Goal: Information Seeking & Learning: Learn about a topic

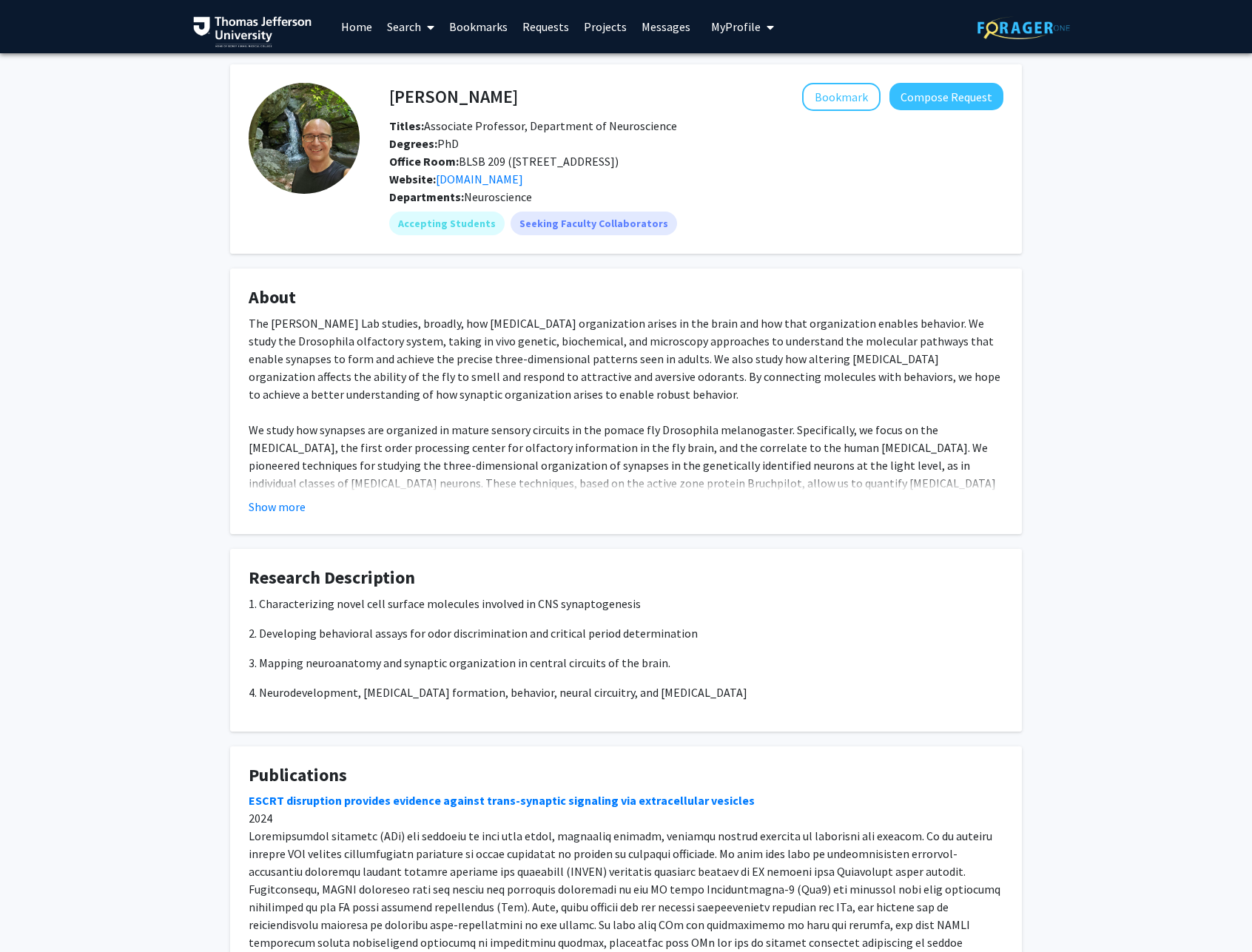
click at [282, 503] on button "Show more" at bounding box center [277, 507] width 57 height 18
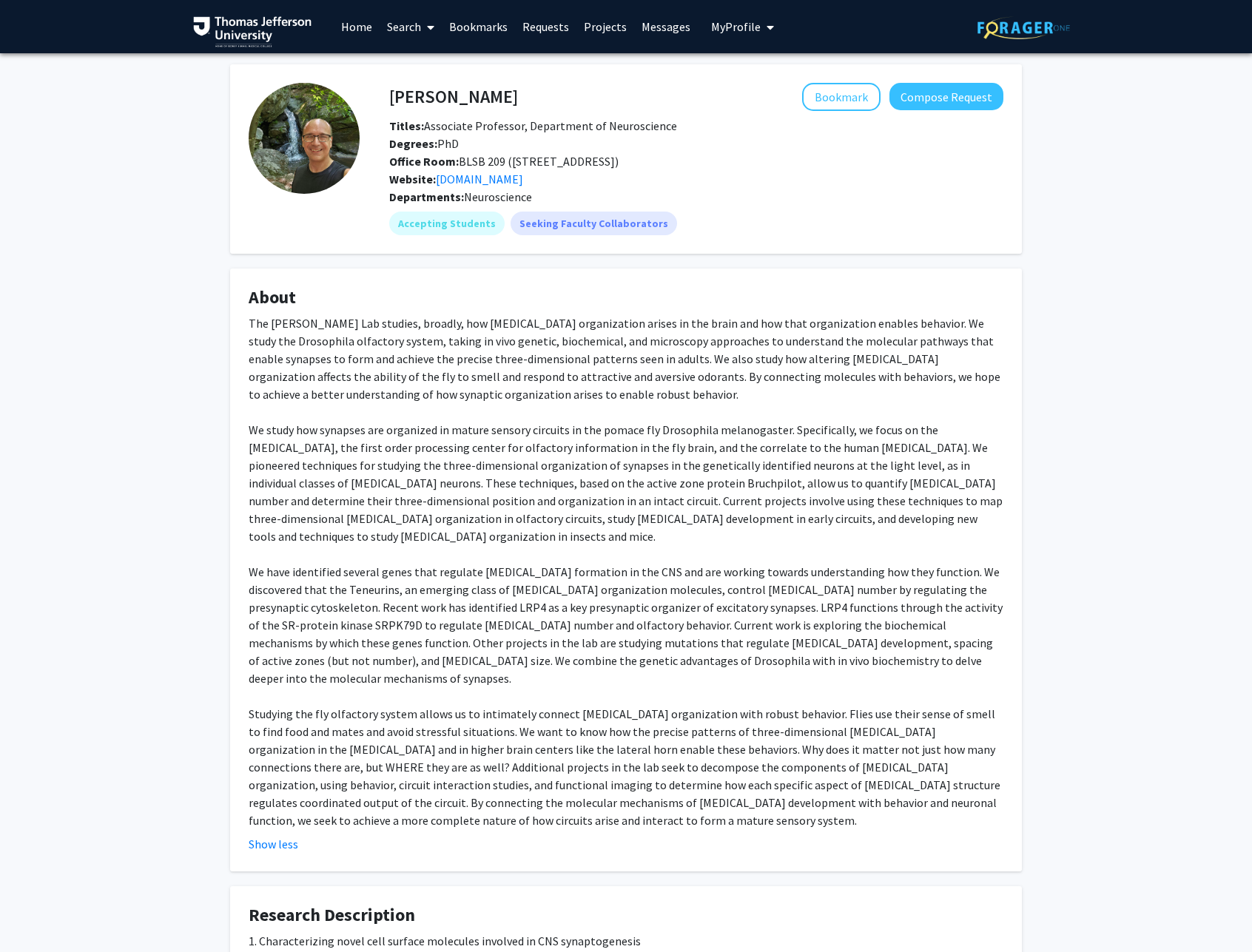
scroll to position [732, 0]
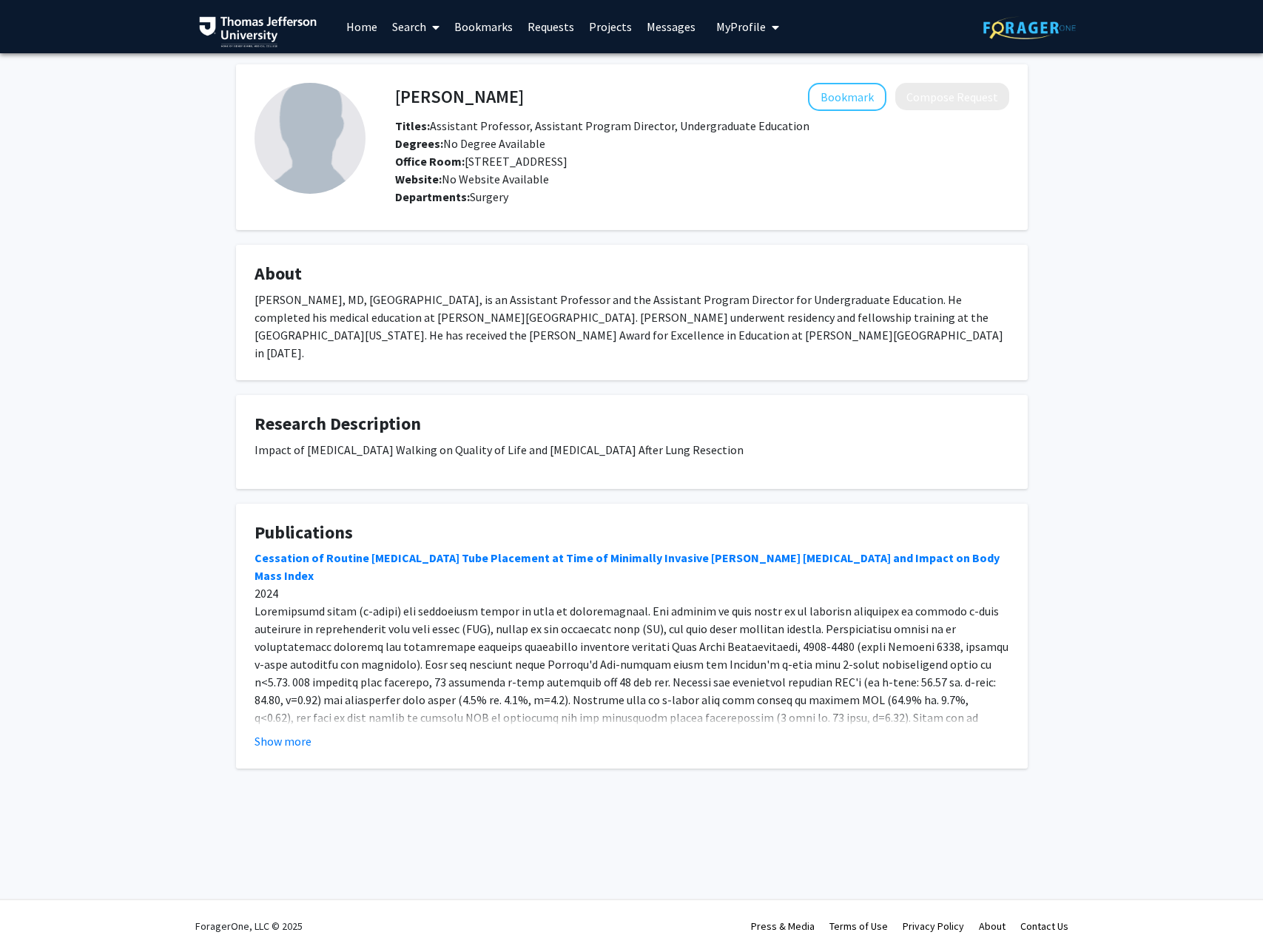
drag, startPoint x: 338, startPoint y: 291, endPoint x: 480, endPoint y: 343, distance: 151.2
click at [480, 343] on fg-card "About [PERSON_NAME], MD, [GEOGRAPHIC_DATA], is an Assistant Professor and the A…" at bounding box center [632, 313] width 792 height 136
click at [480, 343] on div "[PERSON_NAME], MD, [GEOGRAPHIC_DATA], is an Assistant Professor and the Assista…" at bounding box center [632, 327] width 755 height 71
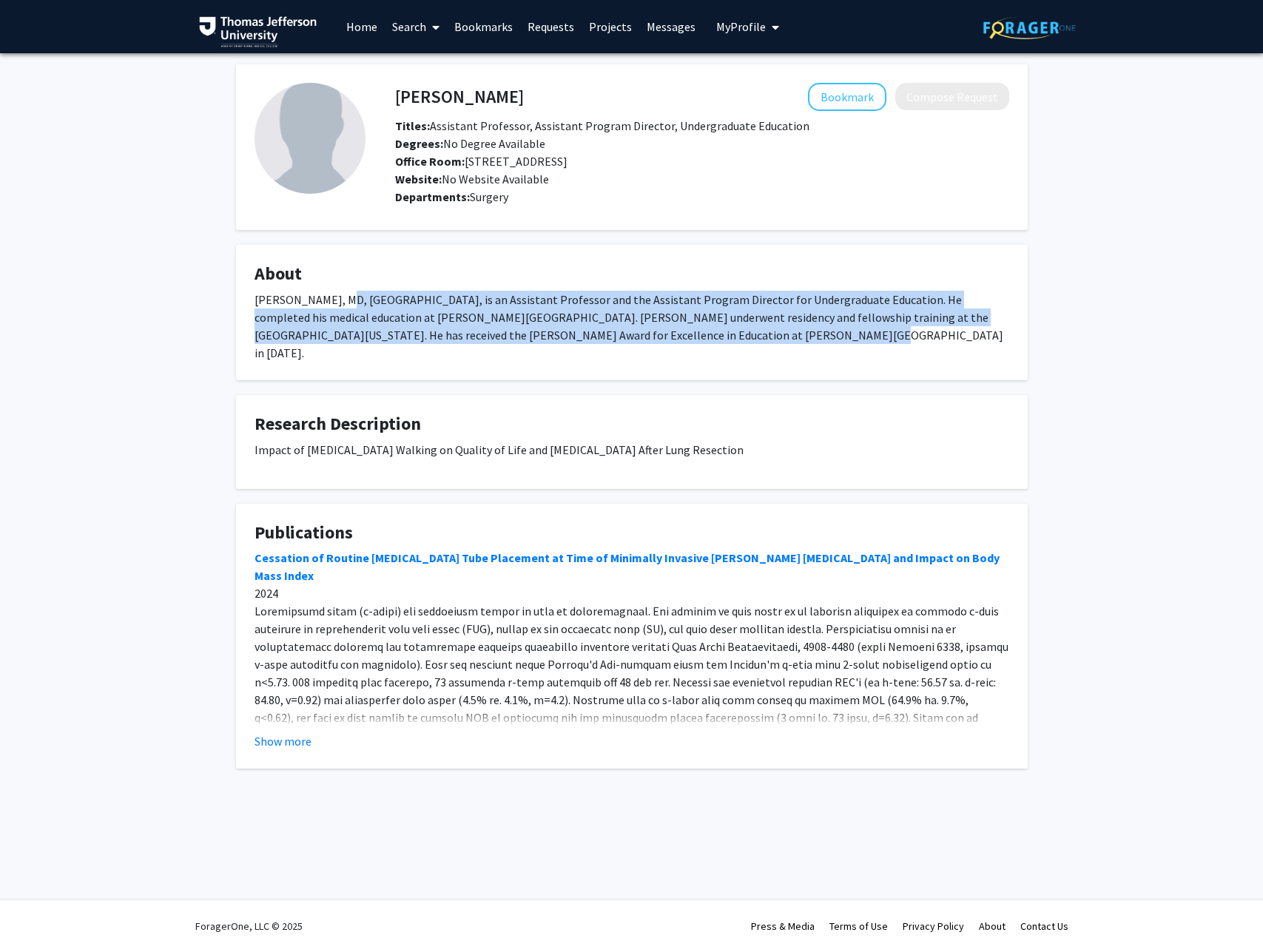
drag, startPoint x: 512, startPoint y: 347, endPoint x: 335, endPoint y: 308, distance: 181.2
click at [335, 308] on fg-card "About [PERSON_NAME], MD, [GEOGRAPHIC_DATA], is an Assistant Professor and the A…" at bounding box center [632, 313] width 792 height 136
click at [335, 308] on div "[PERSON_NAME], MD, [GEOGRAPHIC_DATA], is an Assistant Professor and the Assista…" at bounding box center [632, 327] width 755 height 71
drag, startPoint x: 337, startPoint y: 306, endPoint x: 487, endPoint y: 340, distance: 153.8
click at [487, 340] on div "[PERSON_NAME], MD, [GEOGRAPHIC_DATA], is an Assistant Professor and the Assista…" at bounding box center [632, 327] width 755 height 71
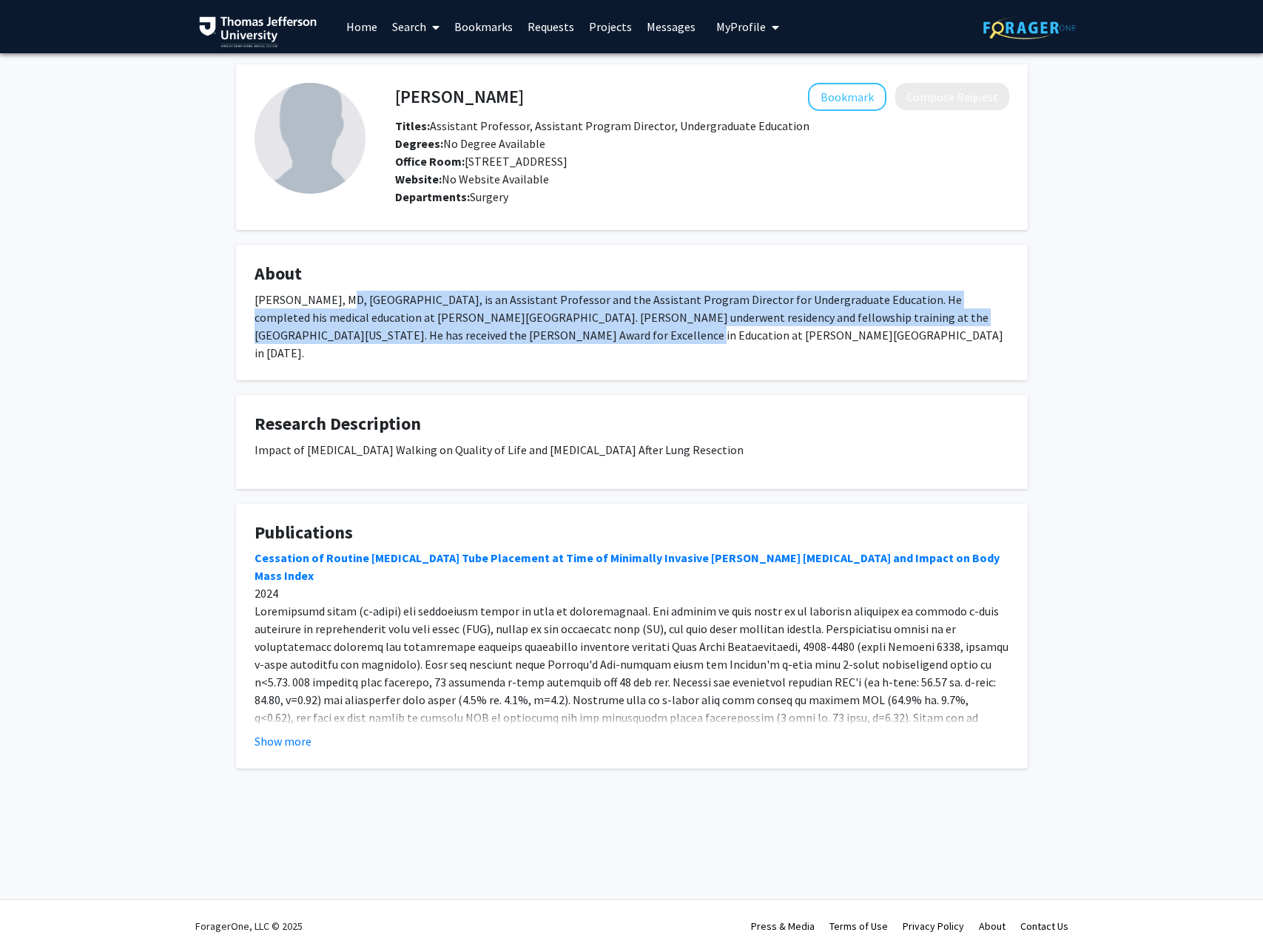
click at [487, 340] on div "[PERSON_NAME], MD, [GEOGRAPHIC_DATA], is an Assistant Professor and the Assista…" at bounding box center [632, 327] width 755 height 71
drag, startPoint x: 489, startPoint y: 341, endPoint x: 298, endPoint y: 302, distance: 194.9
click at [298, 302] on div "[PERSON_NAME], MD, [GEOGRAPHIC_DATA], is an Assistant Professor and the Assista…" at bounding box center [632, 327] width 755 height 71
drag, startPoint x: 406, startPoint y: 305, endPoint x: 527, endPoint y: 332, distance: 124.0
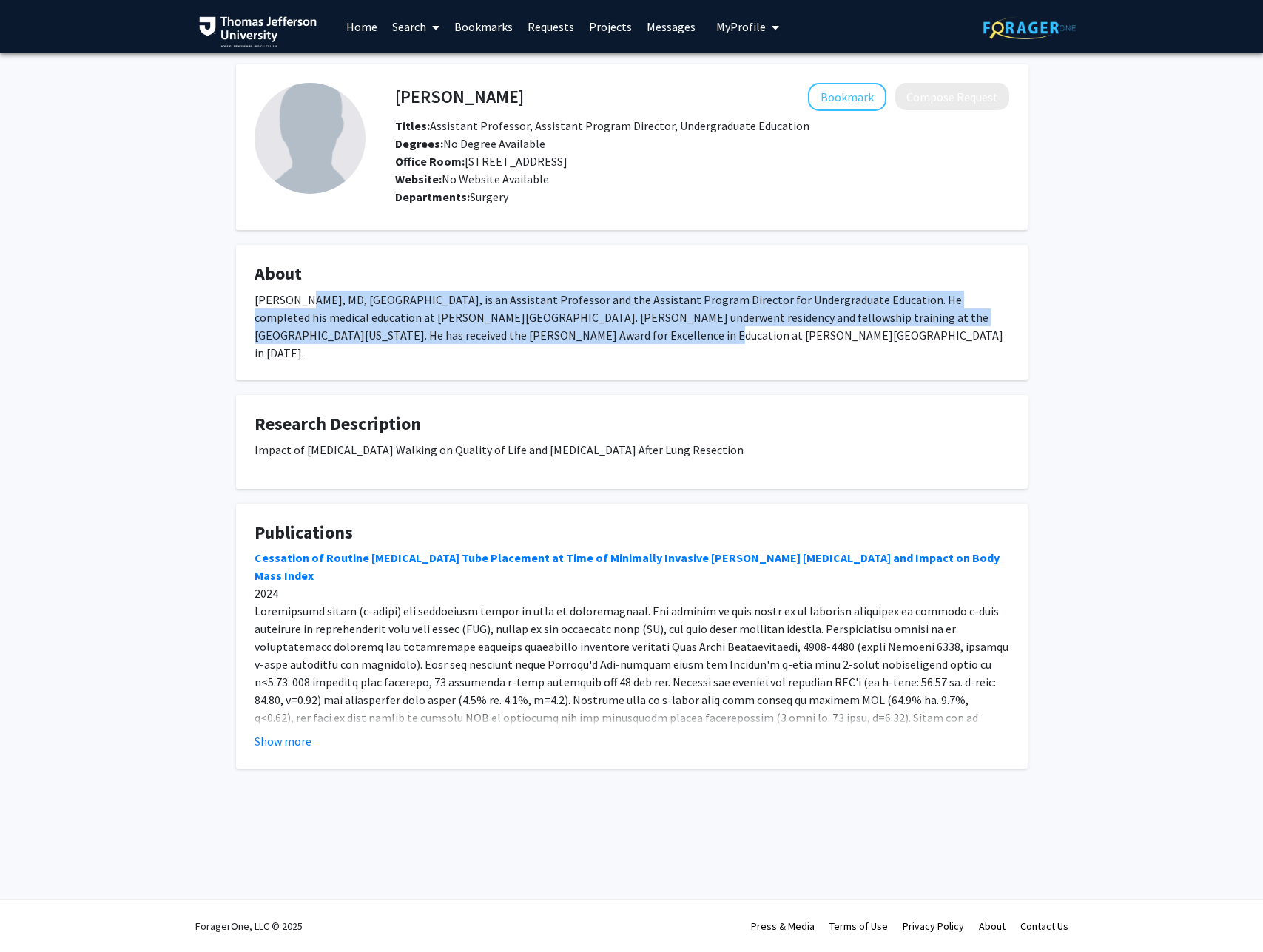
click at [527, 332] on div "[PERSON_NAME], MD, [GEOGRAPHIC_DATA], is an Assistant Professor and the Assista…" at bounding box center [632, 327] width 755 height 71
drag, startPoint x: 520, startPoint y: 330, endPoint x: 395, endPoint y: 302, distance: 128.1
click at [395, 302] on div "[PERSON_NAME], MD, [GEOGRAPHIC_DATA], is an Assistant Professor and the Assista…" at bounding box center [632, 327] width 755 height 71
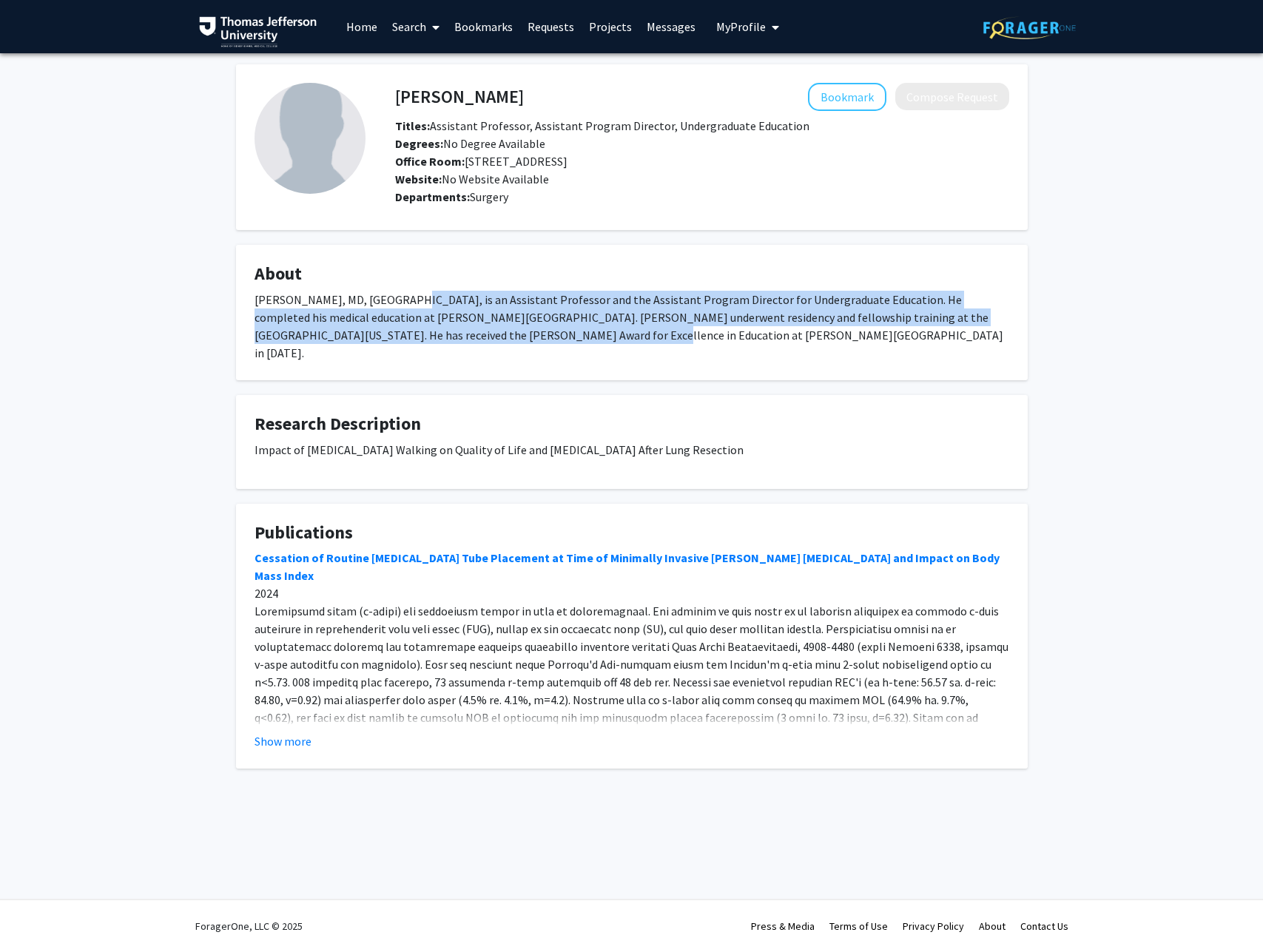
drag, startPoint x: 422, startPoint y: 313, endPoint x: 464, endPoint y: 326, distance: 44.0
click at [464, 326] on div "[PERSON_NAME], MD, [GEOGRAPHIC_DATA], is an Assistant Professor and the Assista…" at bounding box center [632, 327] width 755 height 71
click at [464, 326] on div "[PERSON_NAME], MD, [GEOGRAPHIC_DATA], is an Assistant Professor and the Assista…" at bounding box center [632, 327] width 755 height 71
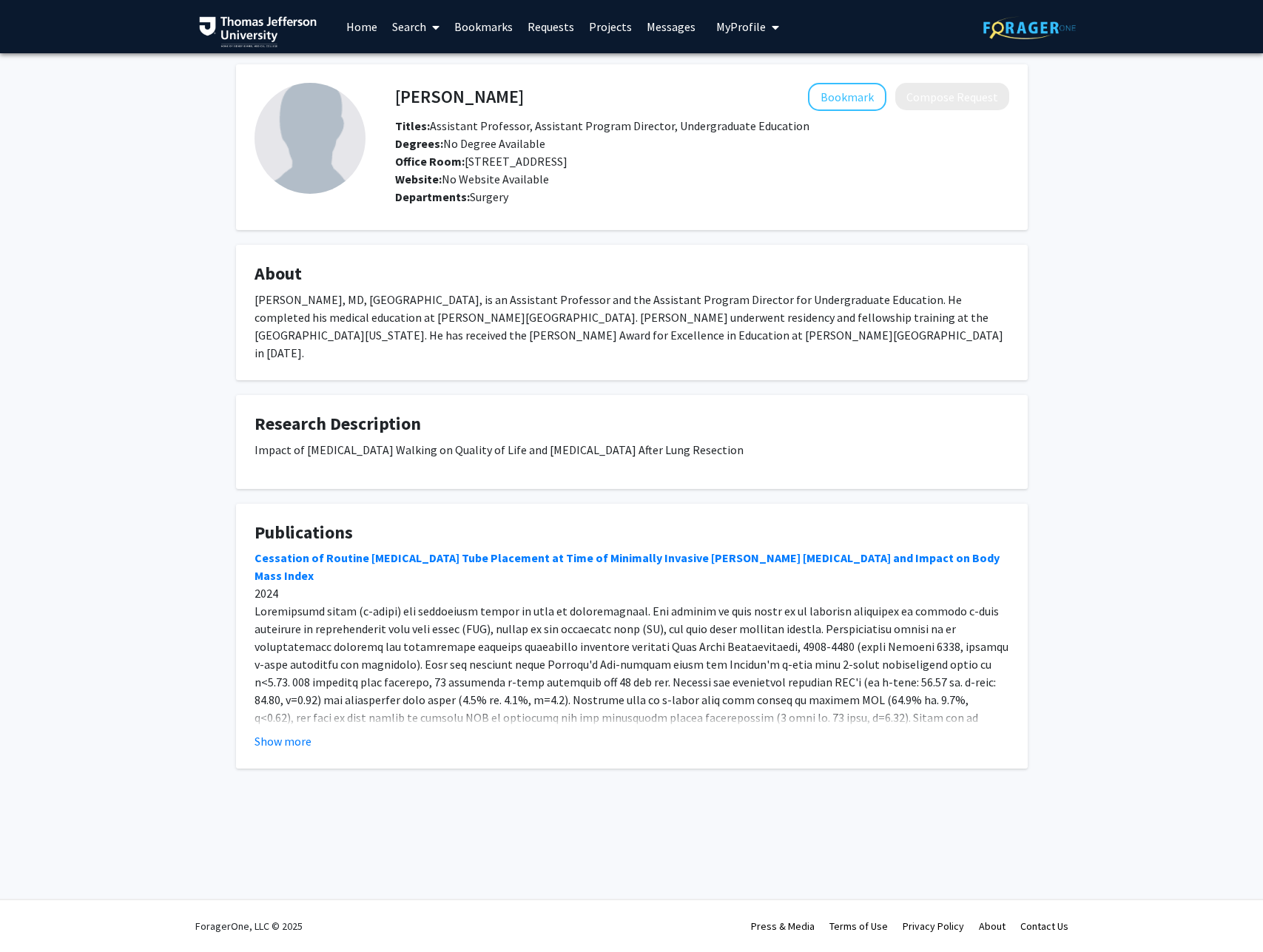
drag, startPoint x: 368, startPoint y: 430, endPoint x: 735, endPoint y: 432, distance: 367.0
click at [735, 441] on p "Impact of [MEDICAL_DATA] Walking on Quality of Life and [MEDICAL_DATA] After Lu…" at bounding box center [632, 450] width 755 height 18
drag, startPoint x: 668, startPoint y: 435, endPoint x: 274, endPoint y: 430, distance: 394.0
click at [274, 441] on p "Impact of [MEDICAL_DATA] Walking on Quality of Life and [MEDICAL_DATA] After Lu…" at bounding box center [632, 450] width 755 height 18
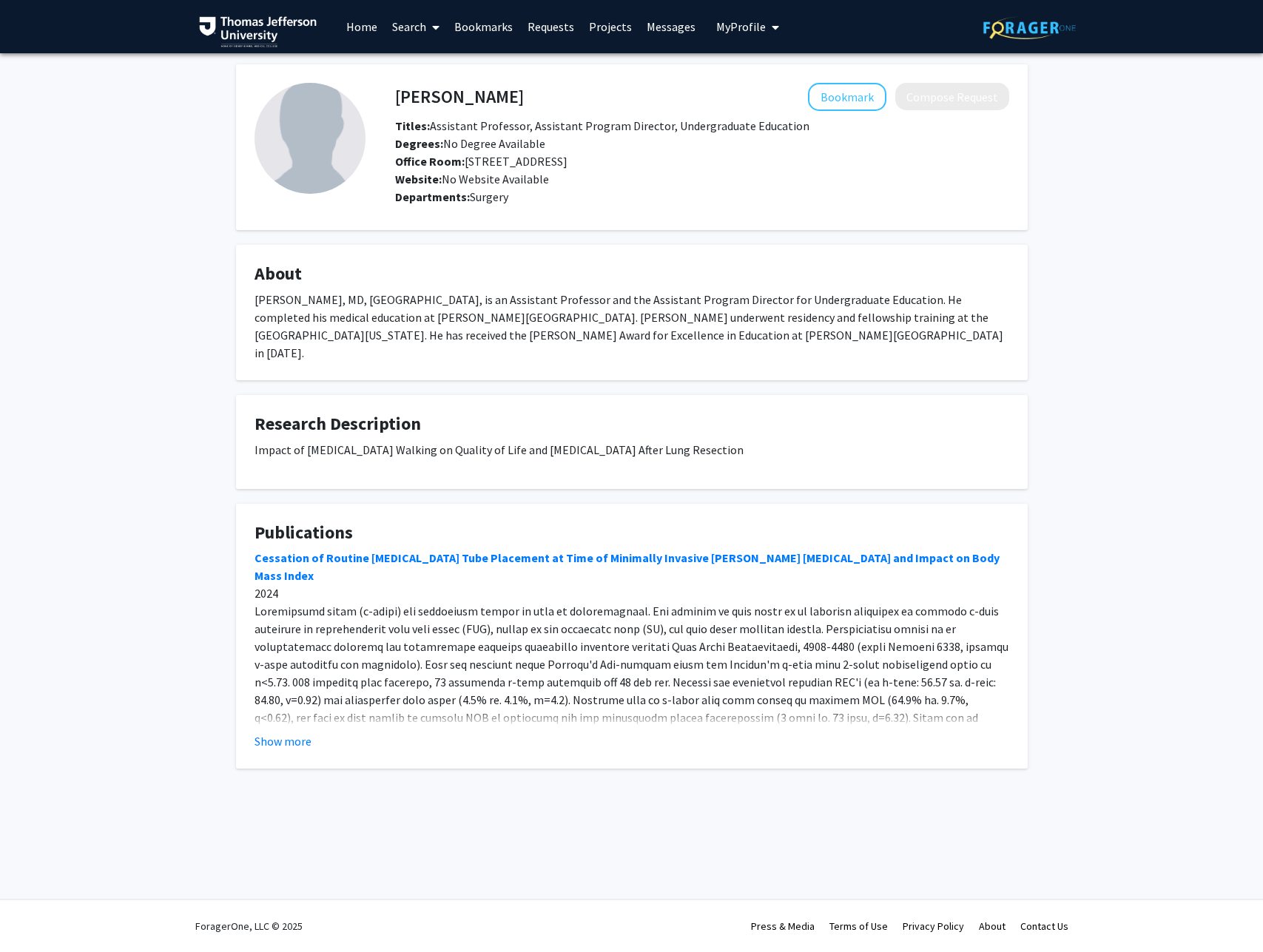
click at [275, 441] on p "Impact of [MEDICAL_DATA] Walking on Quality of Life and [MEDICAL_DATA] After Lu…" at bounding box center [632, 450] width 755 height 18
drag, startPoint x: 294, startPoint y: 431, endPoint x: 617, endPoint y: 436, distance: 323.0
click at [617, 441] on p "Impact of [MEDICAL_DATA] Walking on Quality of Life and [MEDICAL_DATA] After Lu…" at bounding box center [632, 450] width 755 height 18
drag, startPoint x: 630, startPoint y: 435, endPoint x: 392, endPoint y: 430, distance: 238.1
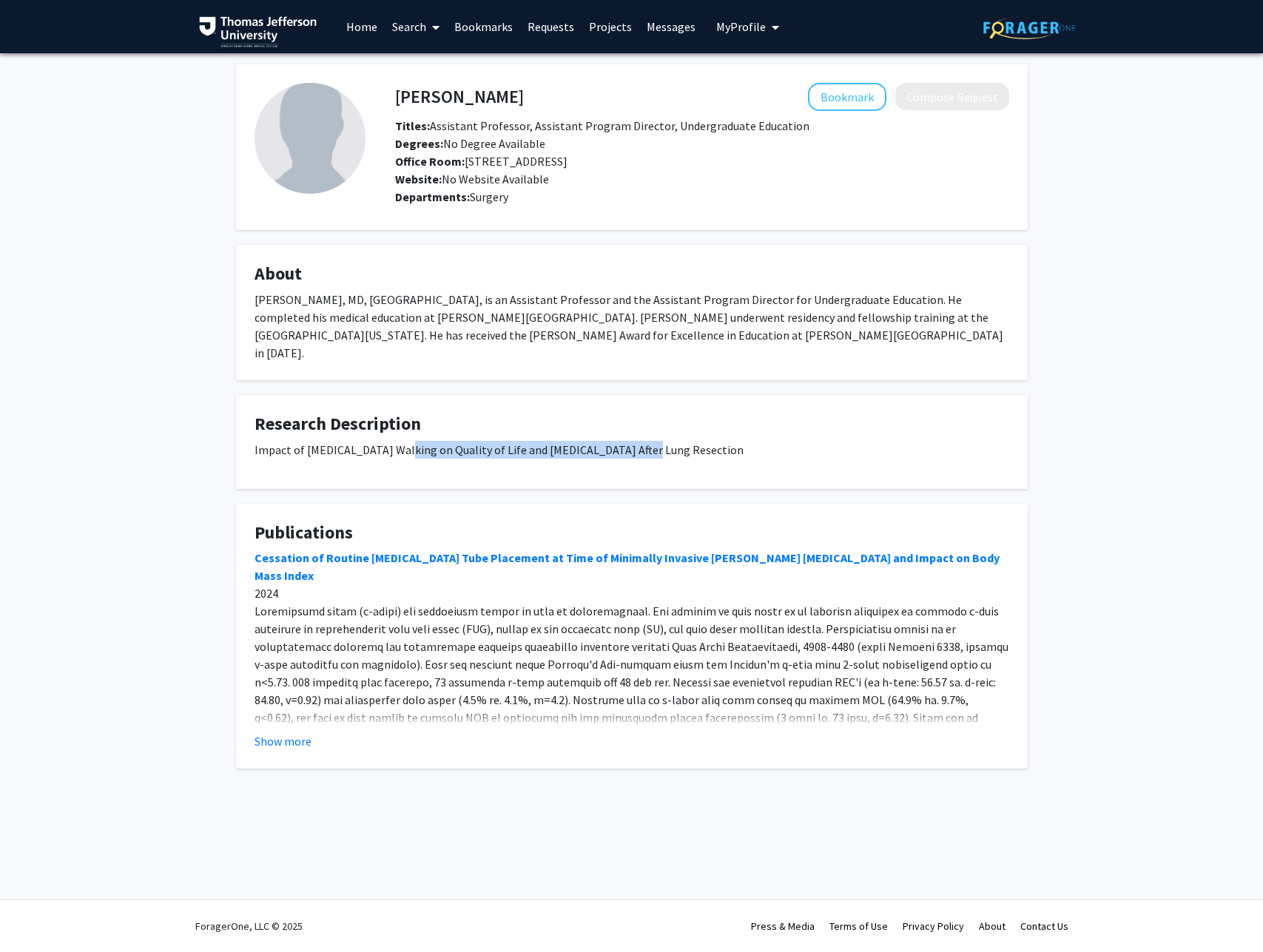
click at [392, 441] on p "Impact of [MEDICAL_DATA] Walking on Quality of Life and [MEDICAL_DATA] After Lu…" at bounding box center [632, 450] width 755 height 18
drag, startPoint x: 392, startPoint y: 430, endPoint x: 874, endPoint y: 154, distance: 555.4
click at [392, 441] on p "Impact of [MEDICAL_DATA] Walking on Quality of Life and [MEDICAL_DATA] After Lu…" at bounding box center [632, 450] width 755 height 18
click at [914, 0] on div "Skip navigation Home Search Bookmarks Requests Projects Messages My Profile [PE…" at bounding box center [632, 27] width 888 height 54
click at [368, 28] on link "Home" at bounding box center [362, 27] width 46 height 52
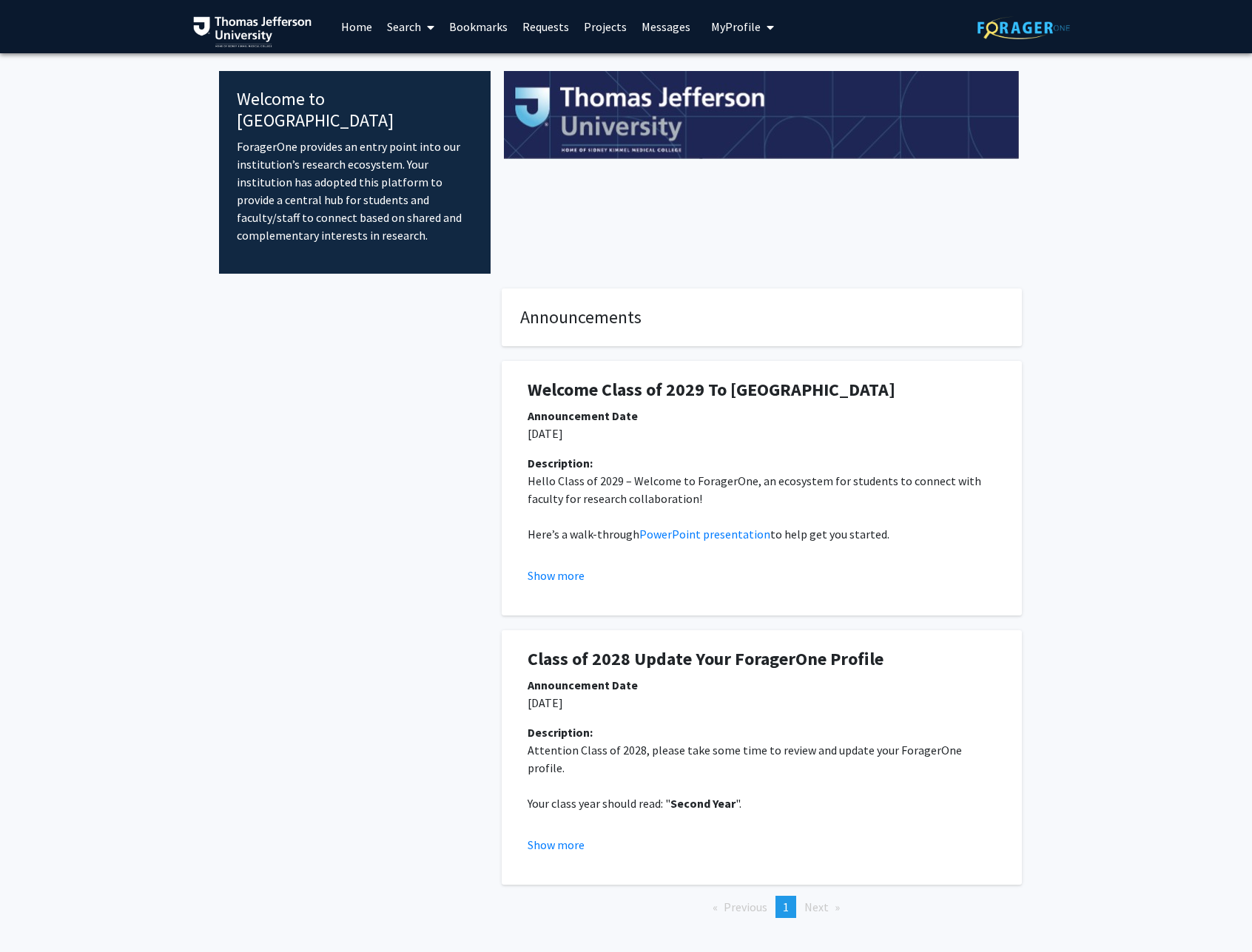
click at [430, 33] on icon at bounding box center [430, 27] width 7 height 12
click at [445, 73] on span "Faculty/Staff" at bounding box center [434, 68] width 109 height 29
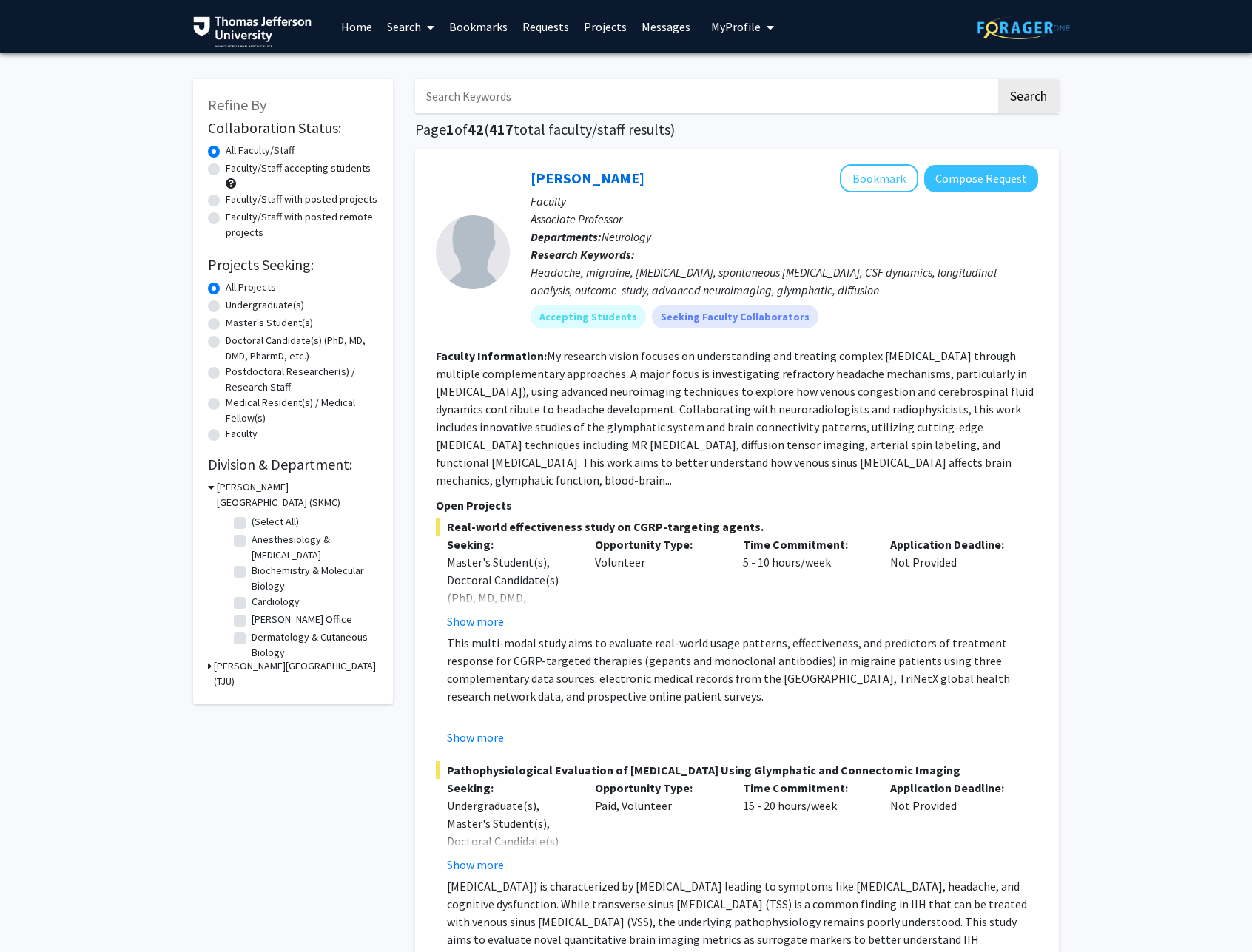
click at [226, 174] on label "Faculty/Staff accepting students" at bounding box center [298, 168] width 145 height 15
click at [226, 171] on input "Faculty/Staff accepting students" at bounding box center [230, 165] width 10 height 10
radio input "true"
click at [226, 343] on label "Doctoral Candidate(s) (PhD, MD, DMD, PharmD, etc.)" at bounding box center [302, 348] width 153 height 31
click at [226, 343] on input "Doctoral Candidate(s) (PhD, MD, DMD, PharmD, etc.)" at bounding box center [230, 338] width 10 height 10
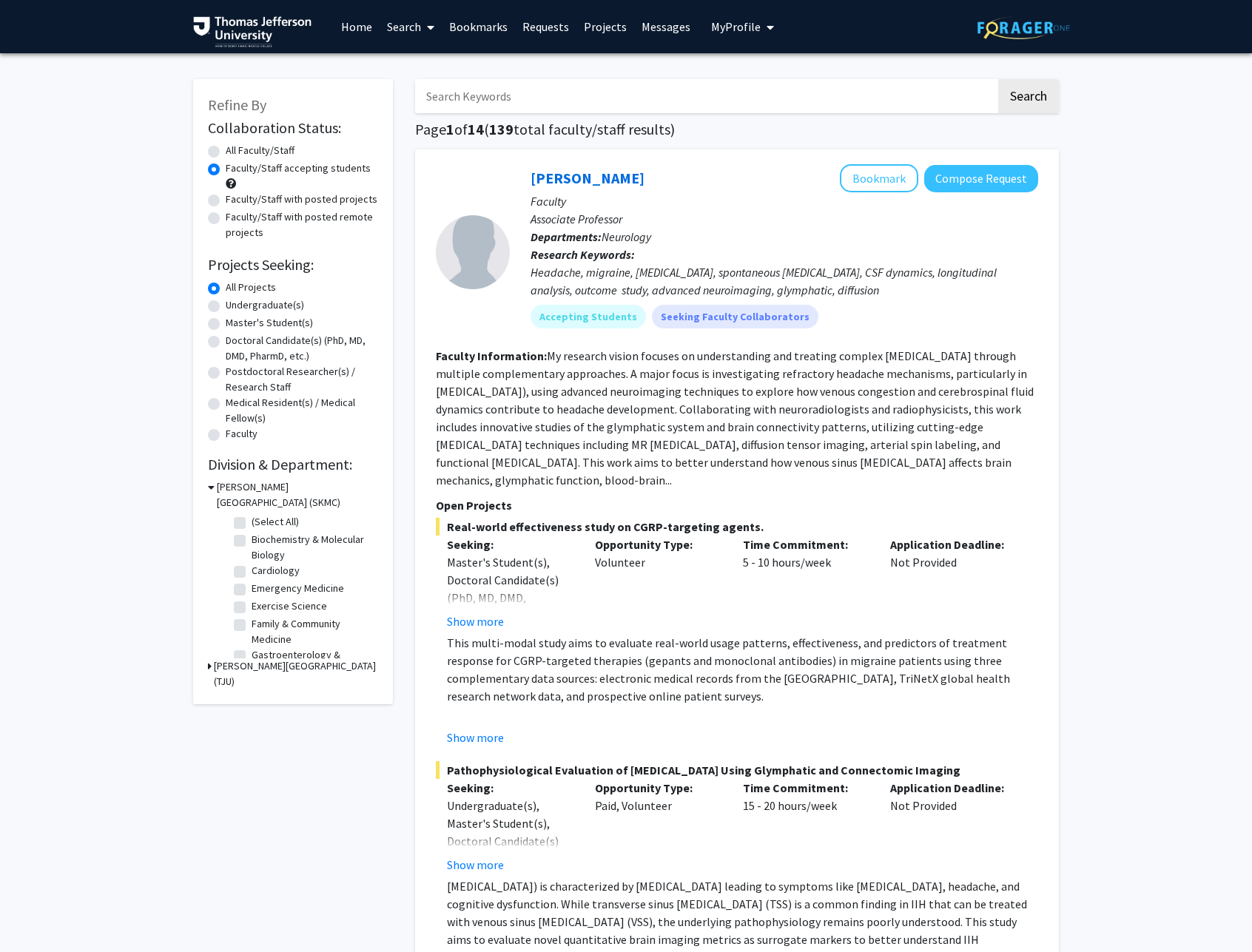
radio input "true"
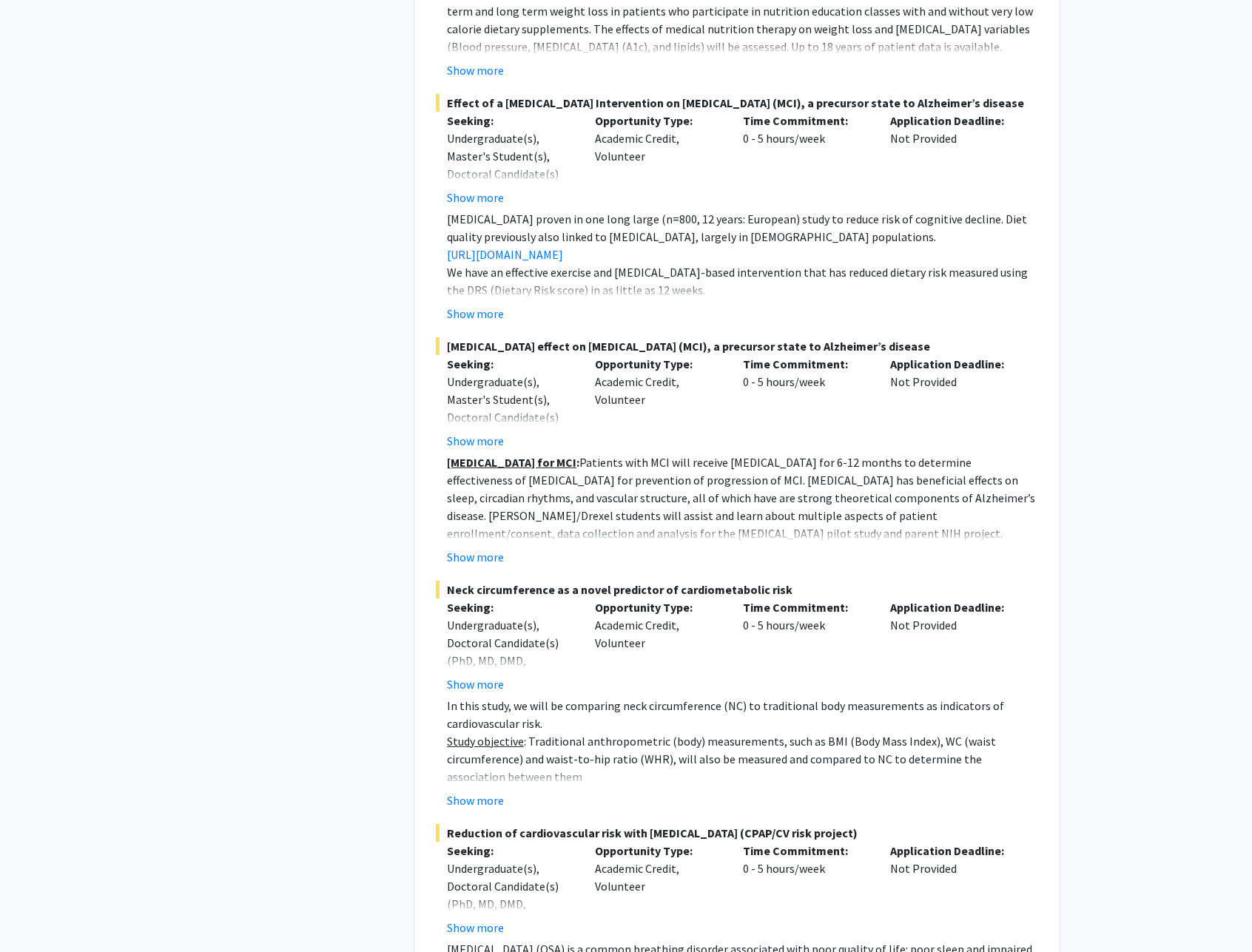
scroll to position [3545, 0]
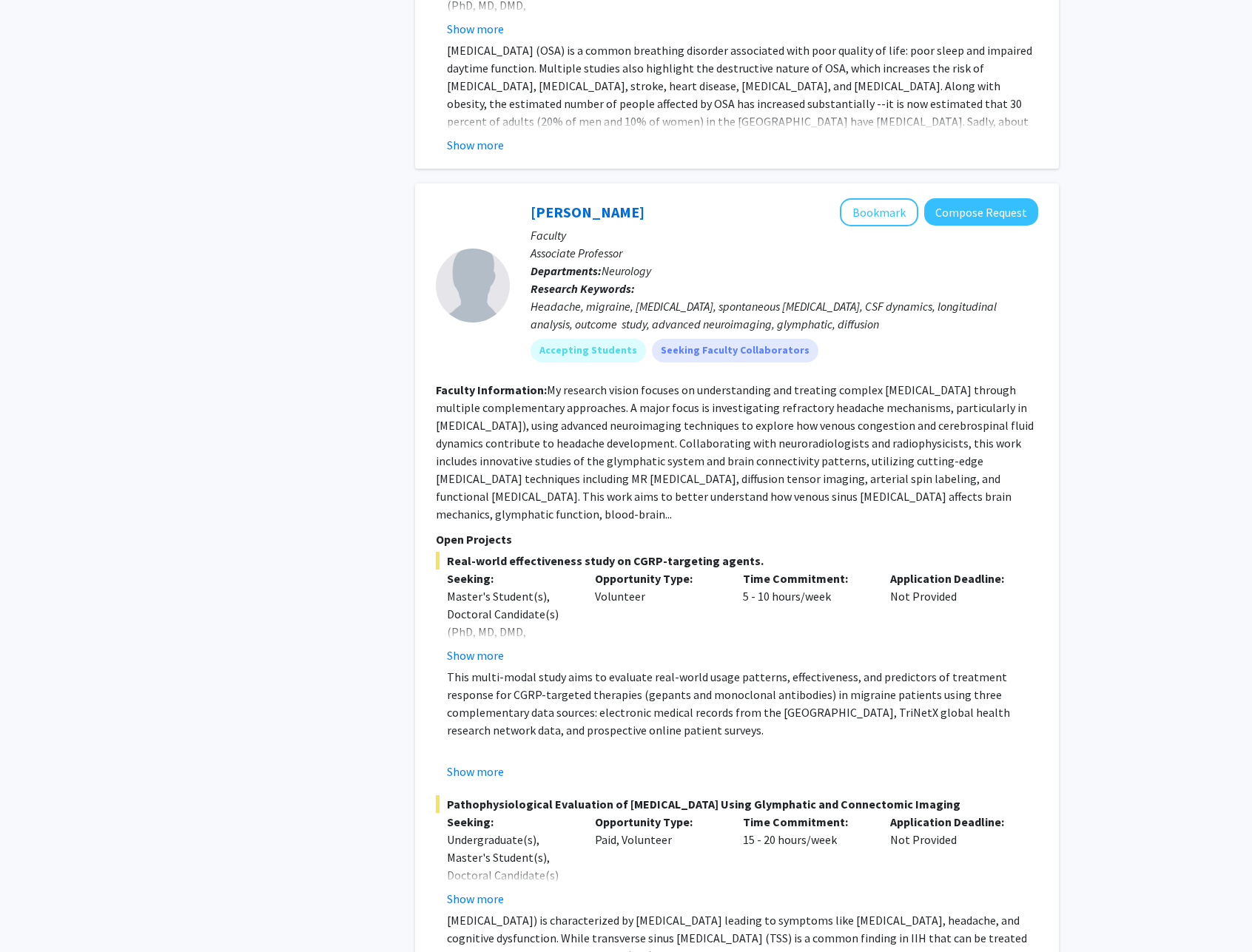
drag, startPoint x: 540, startPoint y: 310, endPoint x: 1036, endPoint y: 322, distance: 496.1
click at [1036, 322] on div "Headache, migraine, [MEDICAL_DATA], spontaneous [MEDICAL_DATA], CSF dynamics, l…" at bounding box center [784, 315] width 507 height 36
drag, startPoint x: 547, startPoint y: 393, endPoint x: 862, endPoint y: 497, distance: 331.7
click at [862, 497] on fg-read-more "My research vision focuses on understanding and treating complex [MEDICAL_DATA]…" at bounding box center [735, 452] width 598 height 139
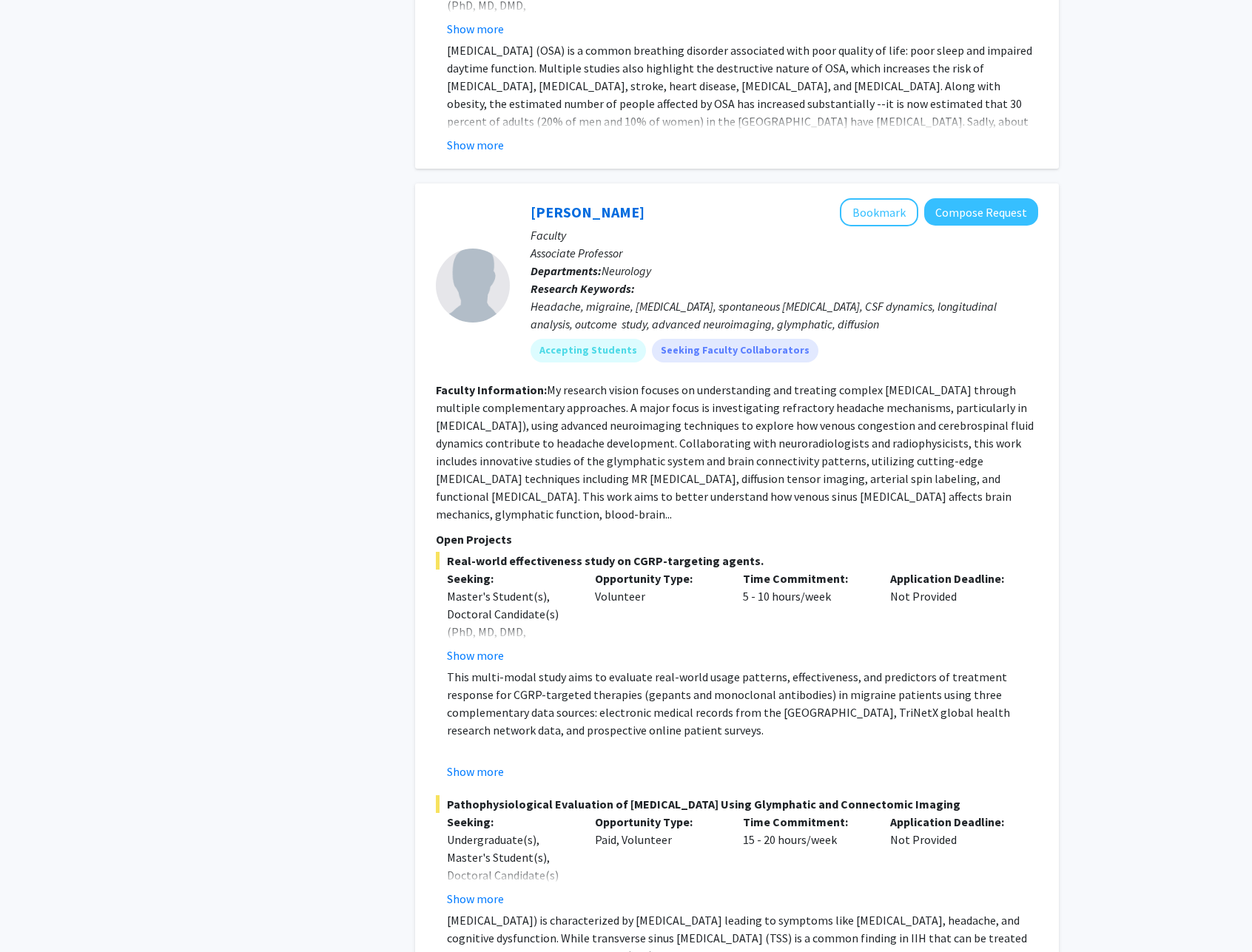
click at [862, 497] on fg-read-more "My research vision focuses on understanding and treating complex [MEDICAL_DATA]…" at bounding box center [735, 452] width 598 height 139
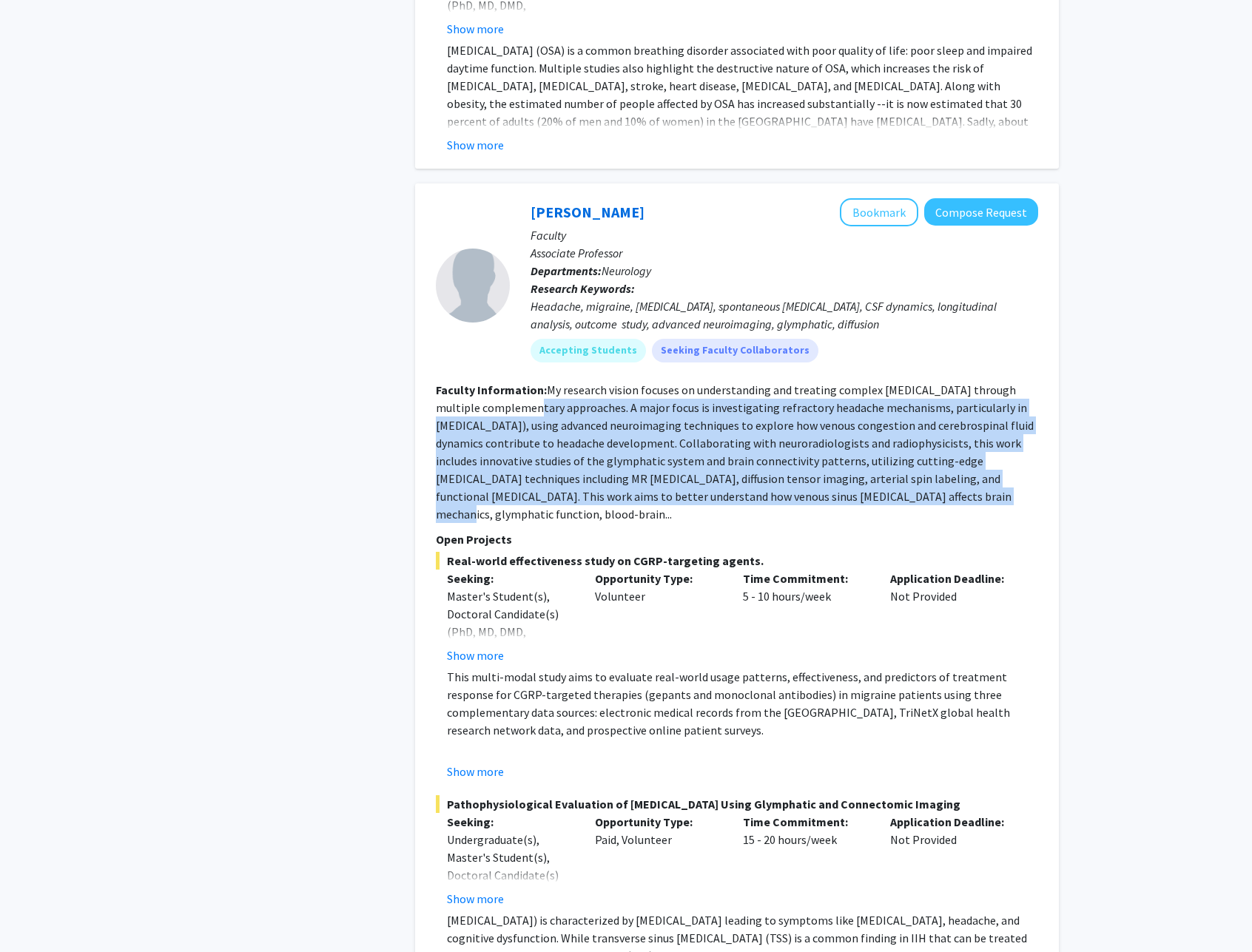
drag, startPoint x: 870, startPoint y: 504, endPoint x: 513, endPoint y: 408, distance: 369.7
click at [513, 408] on fg-read-more "My research vision focuses on understanding and treating complex [MEDICAL_DATA]…" at bounding box center [735, 452] width 598 height 139
drag, startPoint x: 614, startPoint y: 399, endPoint x: 839, endPoint y: 493, distance: 243.8
click at [839, 493] on fg-read-more "My research vision focuses on understanding and treating complex [MEDICAL_DATA]…" at bounding box center [735, 452] width 598 height 139
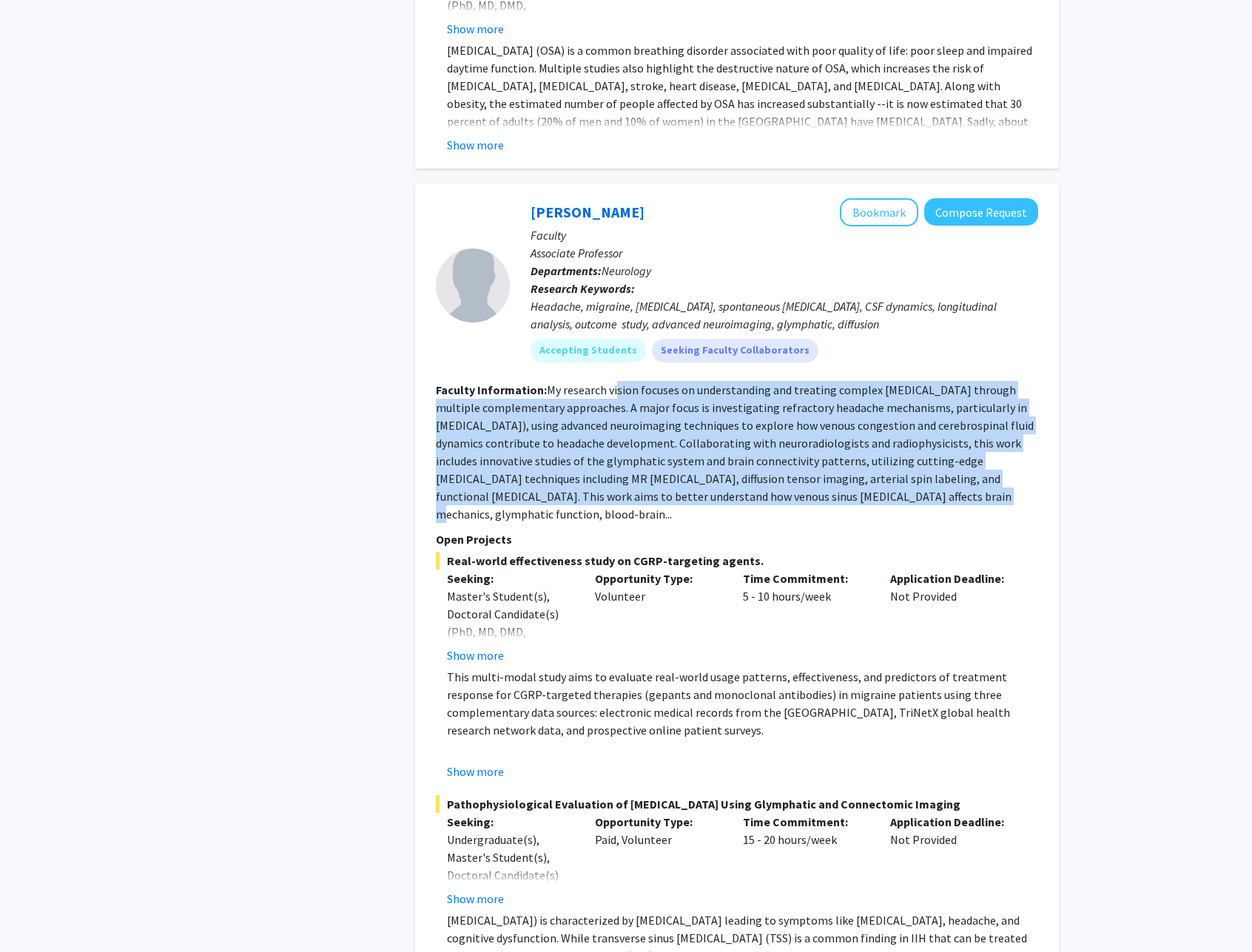
click at [839, 493] on fg-read-more "My research vision focuses on understanding and treating complex [MEDICAL_DATA]…" at bounding box center [735, 452] width 598 height 139
drag, startPoint x: 839, startPoint y: 493, endPoint x: 576, endPoint y: 394, distance: 281.0
click at [576, 394] on fg-read-more "My research vision focuses on understanding and treating complex [MEDICAL_DATA]…" at bounding box center [735, 452] width 598 height 139
drag, startPoint x: 576, startPoint y: 394, endPoint x: 858, endPoint y: 498, distance: 300.6
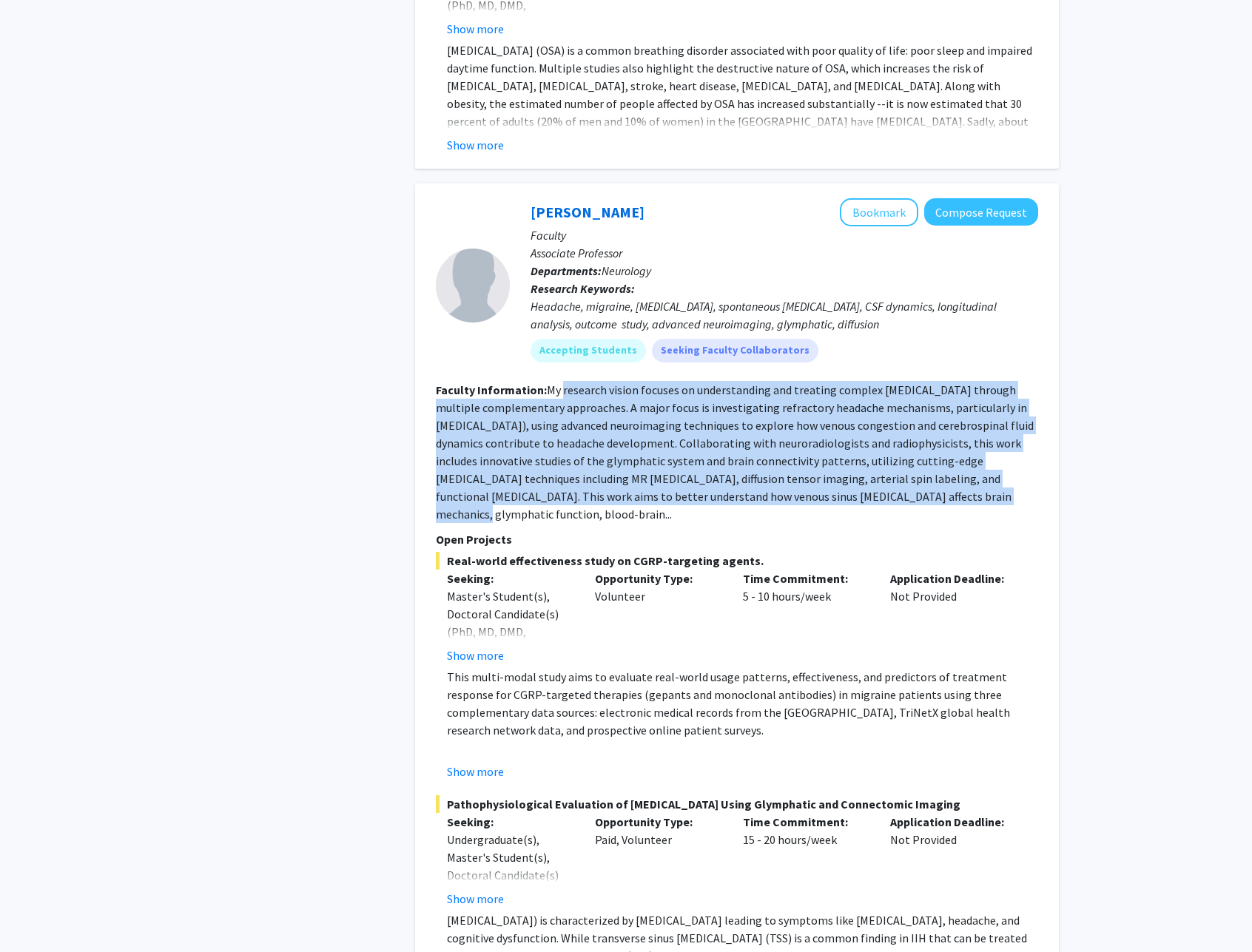
click at [858, 498] on fg-read-more "My research vision focuses on understanding and treating complex [MEDICAL_DATA]…" at bounding box center [735, 452] width 598 height 139
drag, startPoint x: 858, startPoint y: 498, endPoint x: 582, endPoint y: 391, distance: 296.0
click at [582, 391] on fg-read-more "My research vision focuses on understanding and treating complex [MEDICAL_DATA]…" at bounding box center [735, 452] width 598 height 139
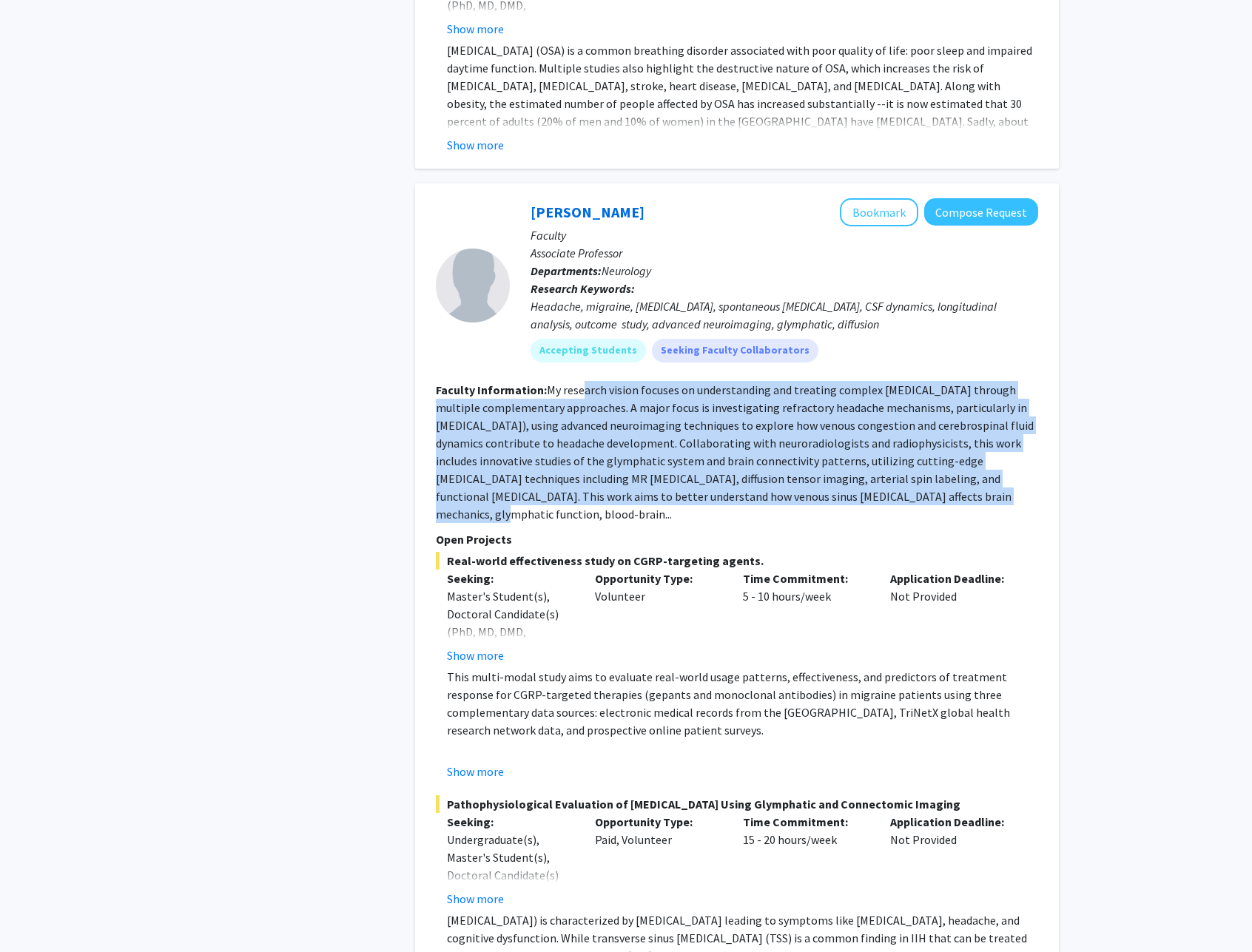
drag, startPoint x: 633, startPoint y: 405, endPoint x: 906, endPoint y: 497, distance: 288.1
click at [906, 497] on fg-read-more "My research vision focuses on understanding and treating complex [MEDICAL_DATA]…" at bounding box center [735, 452] width 598 height 139
drag, startPoint x: 906, startPoint y: 495, endPoint x: 613, endPoint y: 380, distance: 314.8
click at [613, 380] on fg-search-faculty "[PERSON_NAME] Bookmark Compose Request Faculty Associate Professor Departments:…" at bounding box center [737, 611] width 602 height 826
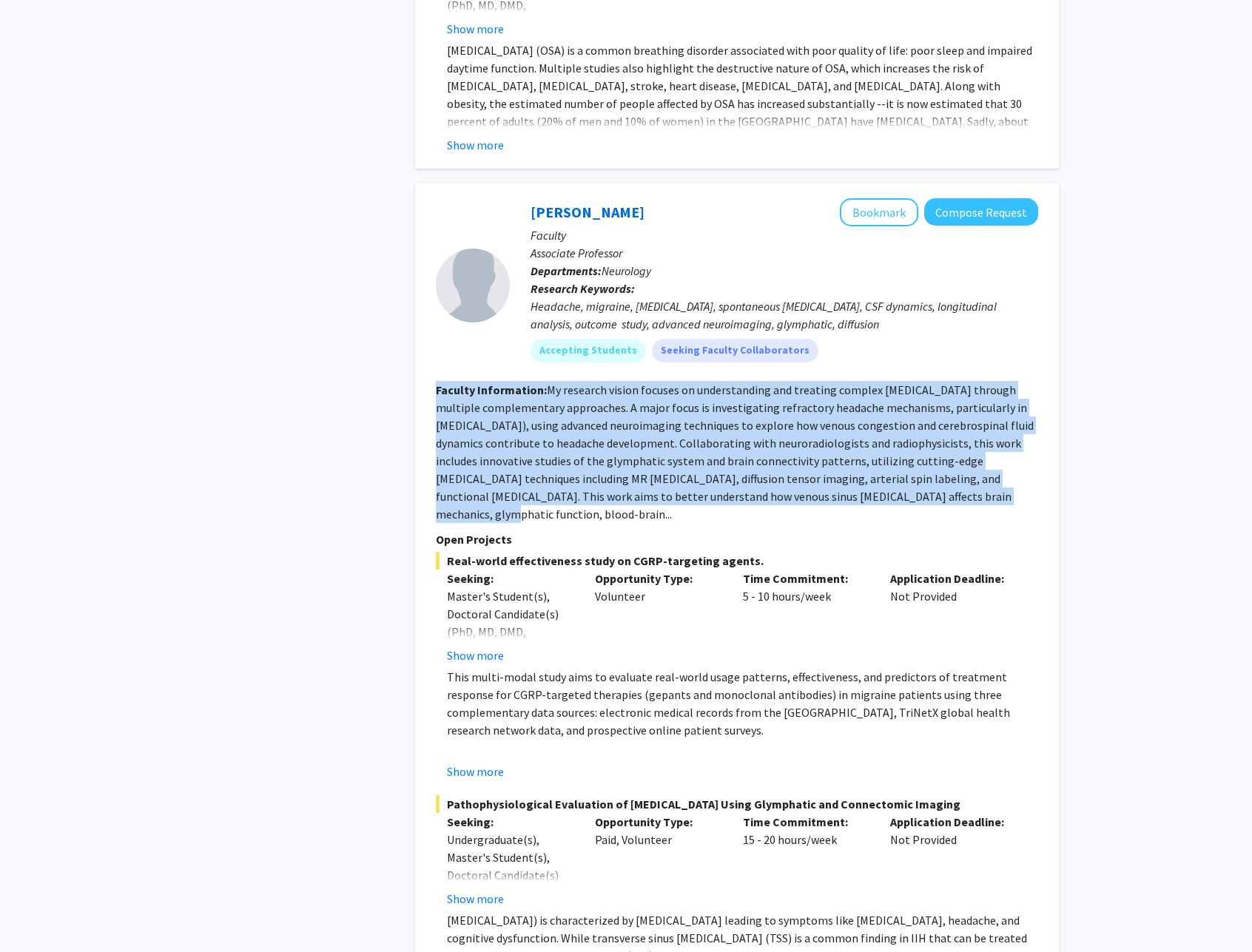
click at [613, 381] on fg-search-faculty "[PERSON_NAME] Bookmark Compose Request Faculty Associate Professor Departments:…" at bounding box center [737, 611] width 602 height 826
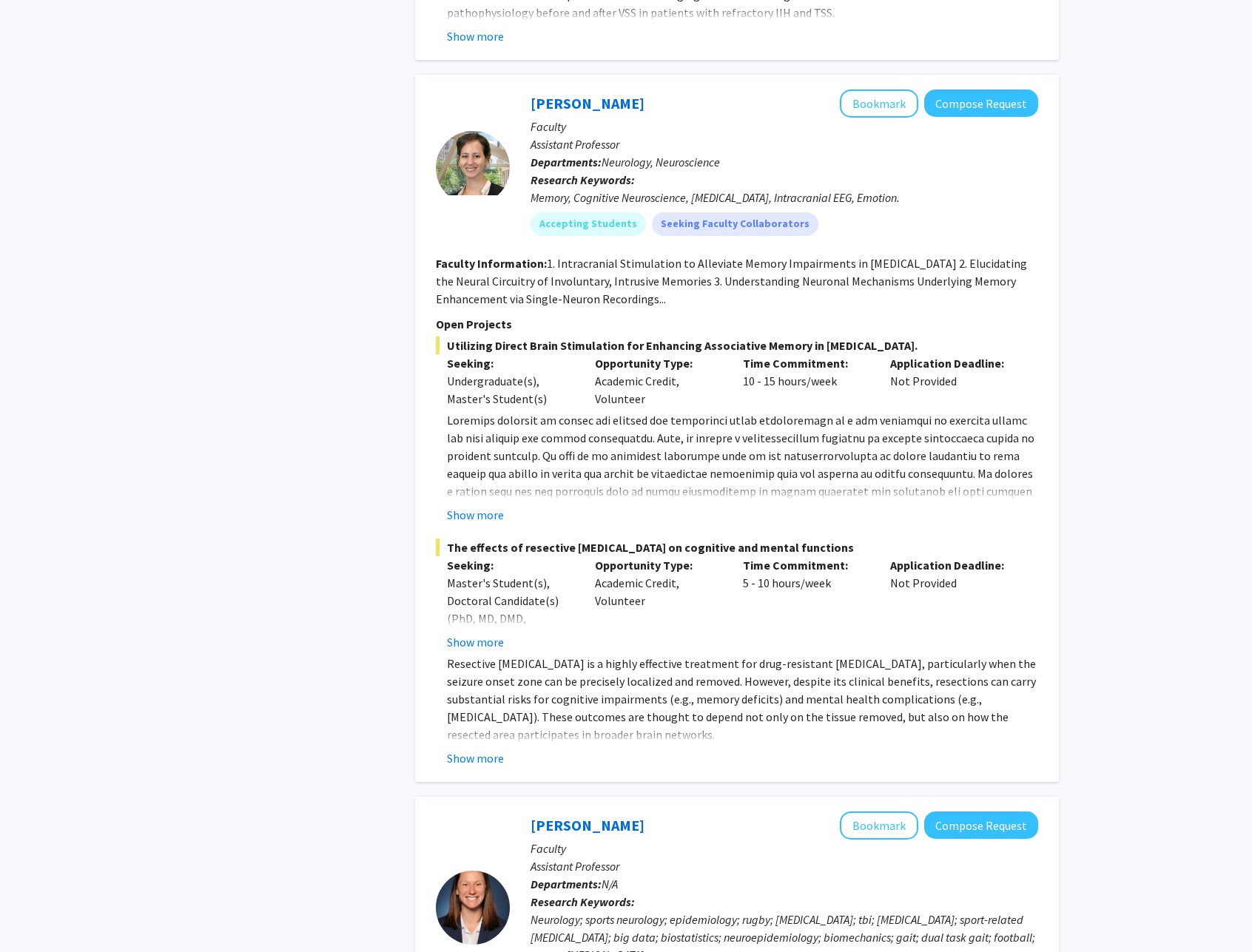
scroll to position [4534, 0]
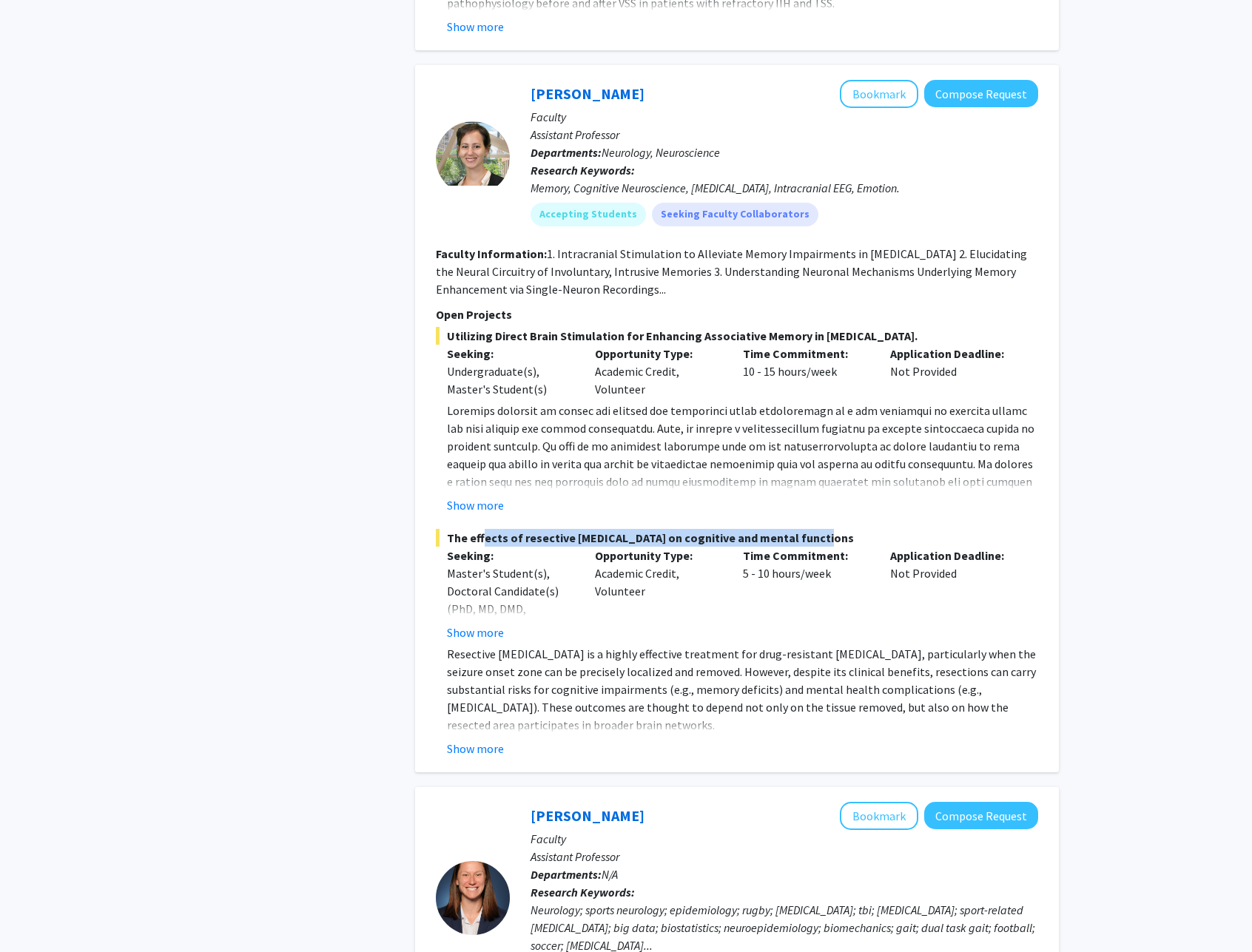
drag, startPoint x: 479, startPoint y: 558, endPoint x: 804, endPoint y: 564, distance: 325.1
click at [804, 547] on span "The effects of resective [MEDICAL_DATA] on cognitive and mental functions" at bounding box center [737, 538] width 602 height 18
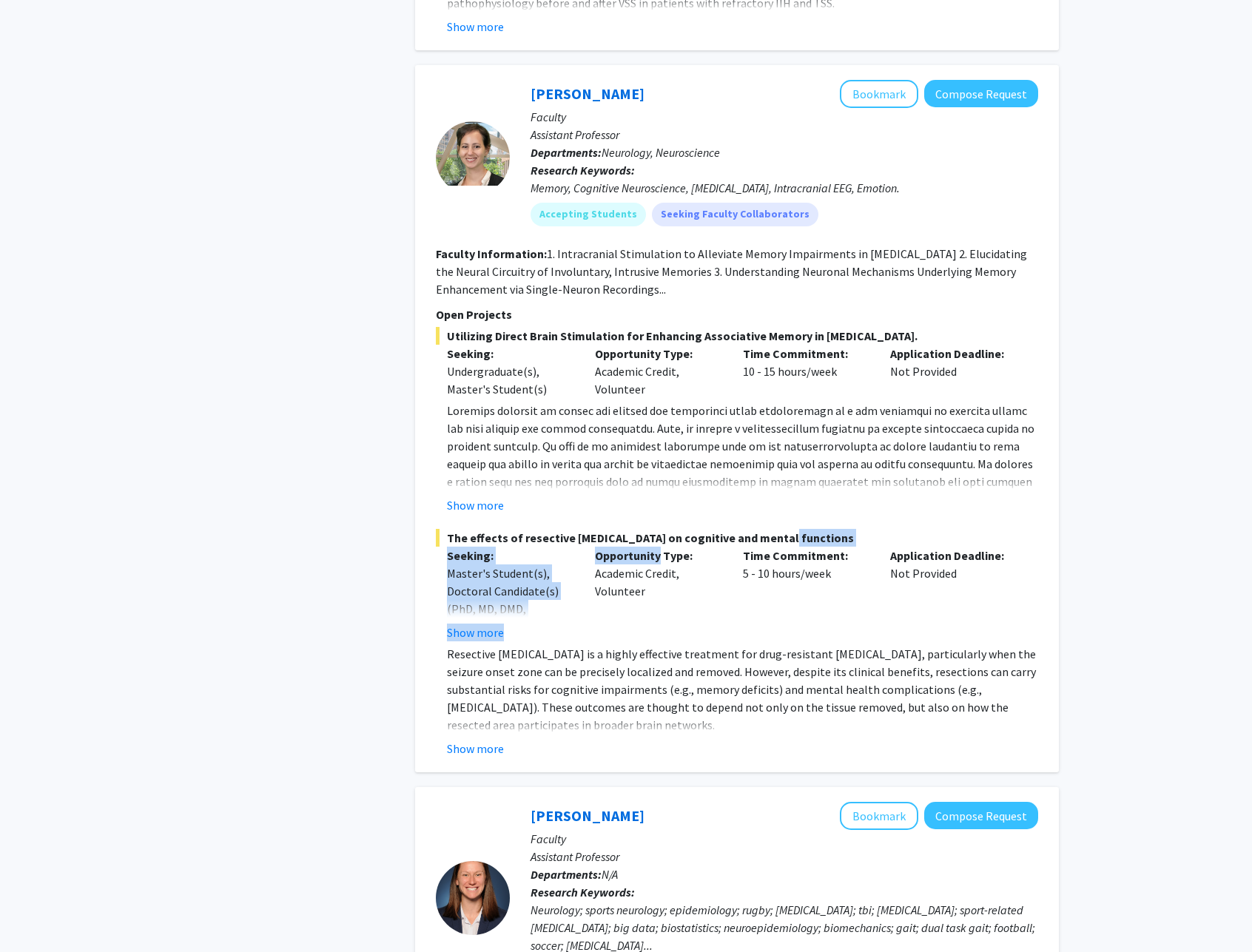
drag, startPoint x: 804, startPoint y: 564, endPoint x: 589, endPoint y: 567, distance: 215.0
click at [589, 567] on div "The effects of resective [MEDICAL_DATA] on cognitive and mental functions Seeki…" at bounding box center [737, 643] width 602 height 229
click at [589, 567] on div "Opportunity Type: Academic Credit, Volunteer" at bounding box center [658, 594] width 148 height 95
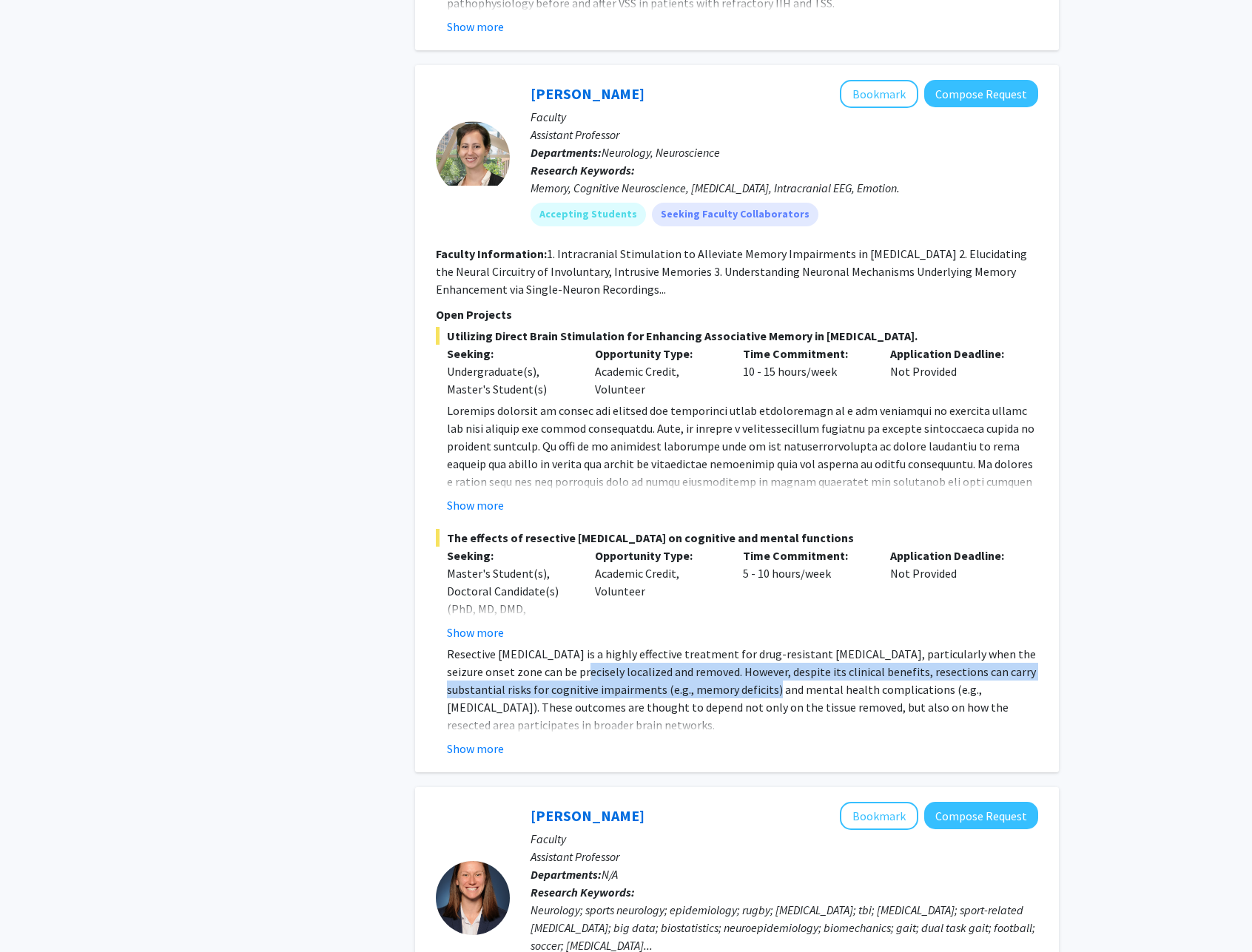
drag, startPoint x: 555, startPoint y: 682, endPoint x: 737, endPoint y: 705, distance: 183.4
click at [736, 706] on p "Resective [MEDICAL_DATA] is a highly effective treatment for drug-resistant [ME…" at bounding box center [742, 689] width 591 height 88
click at [737, 705] on p "Resective [MEDICAL_DATA] is a highly effective treatment for drug-resistant [ME…" at bounding box center [742, 689] width 591 height 88
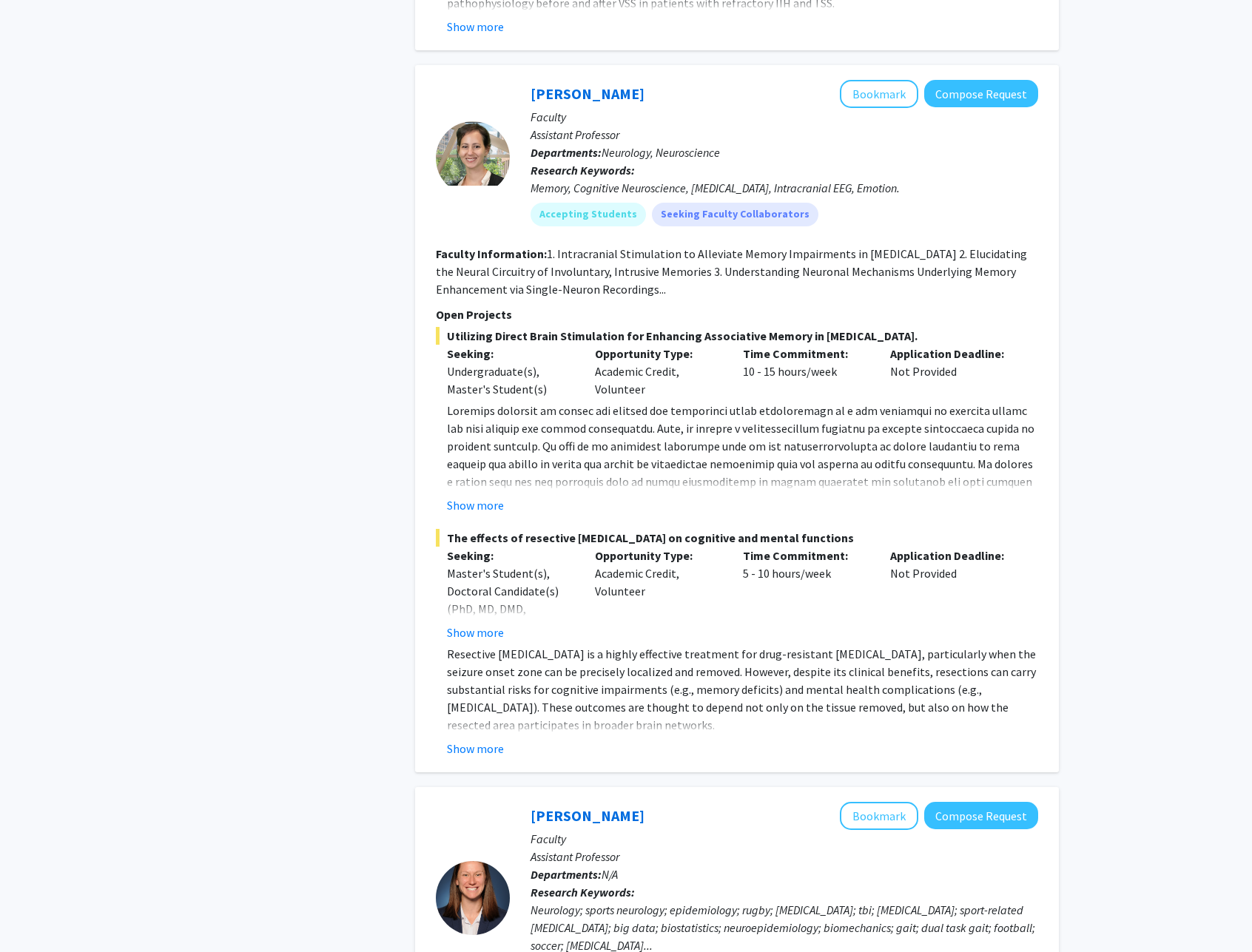
click at [479, 641] on button "Show more" at bounding box center [475, 633] width 57 height 18
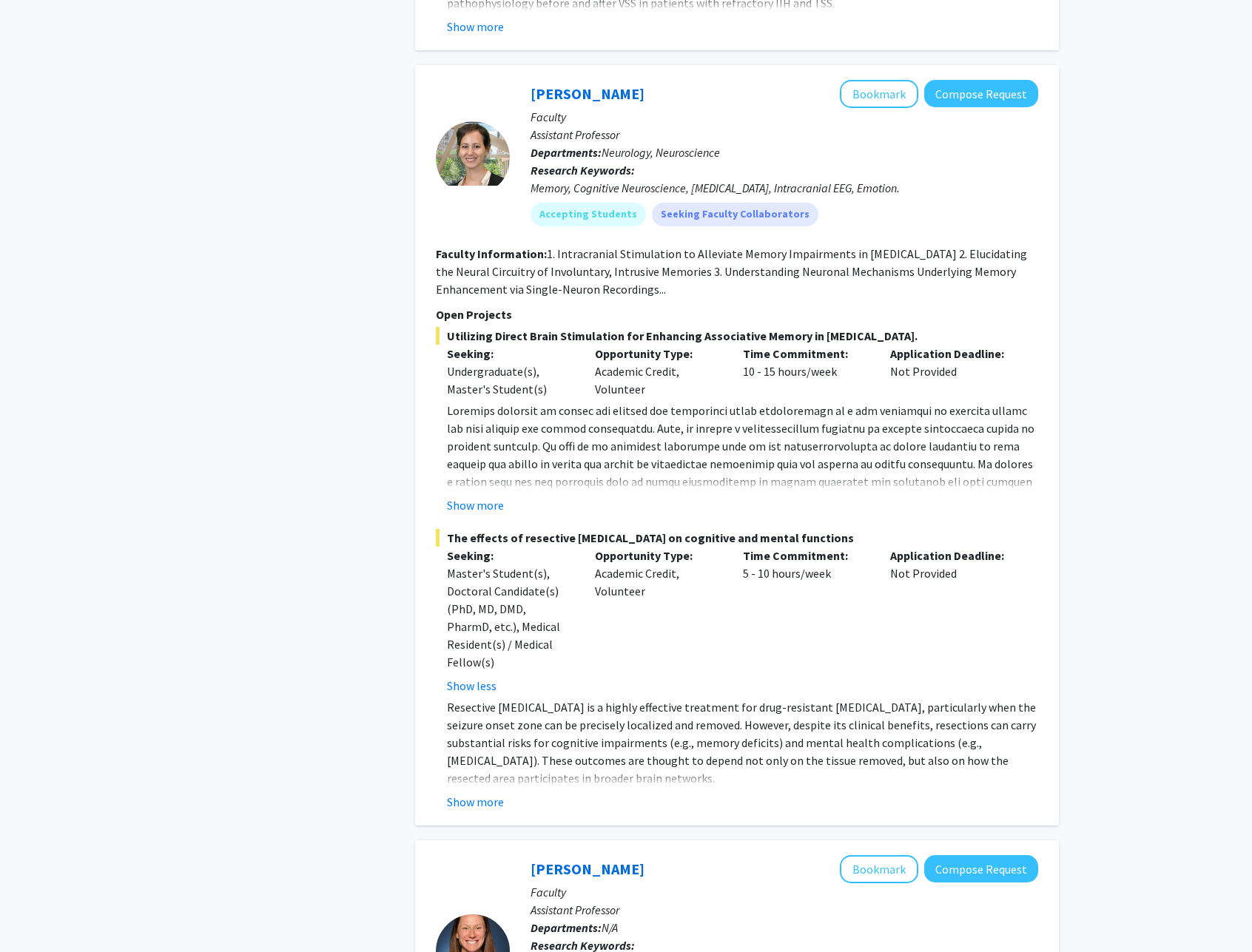
scroll to position [4553, 0]
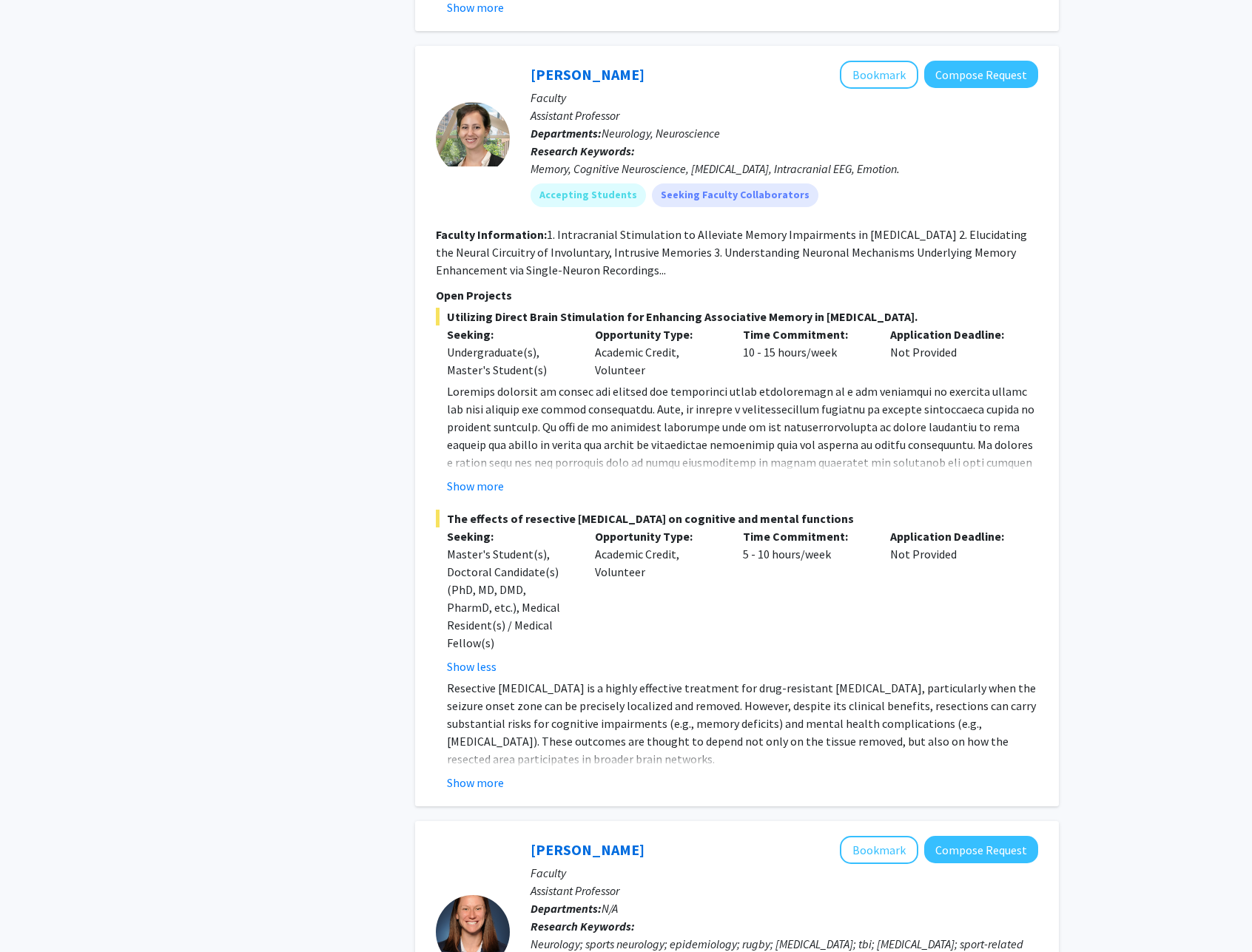
click at [491, 779] on button "Show more" at bounding box center [475, 783] width 57 height 18
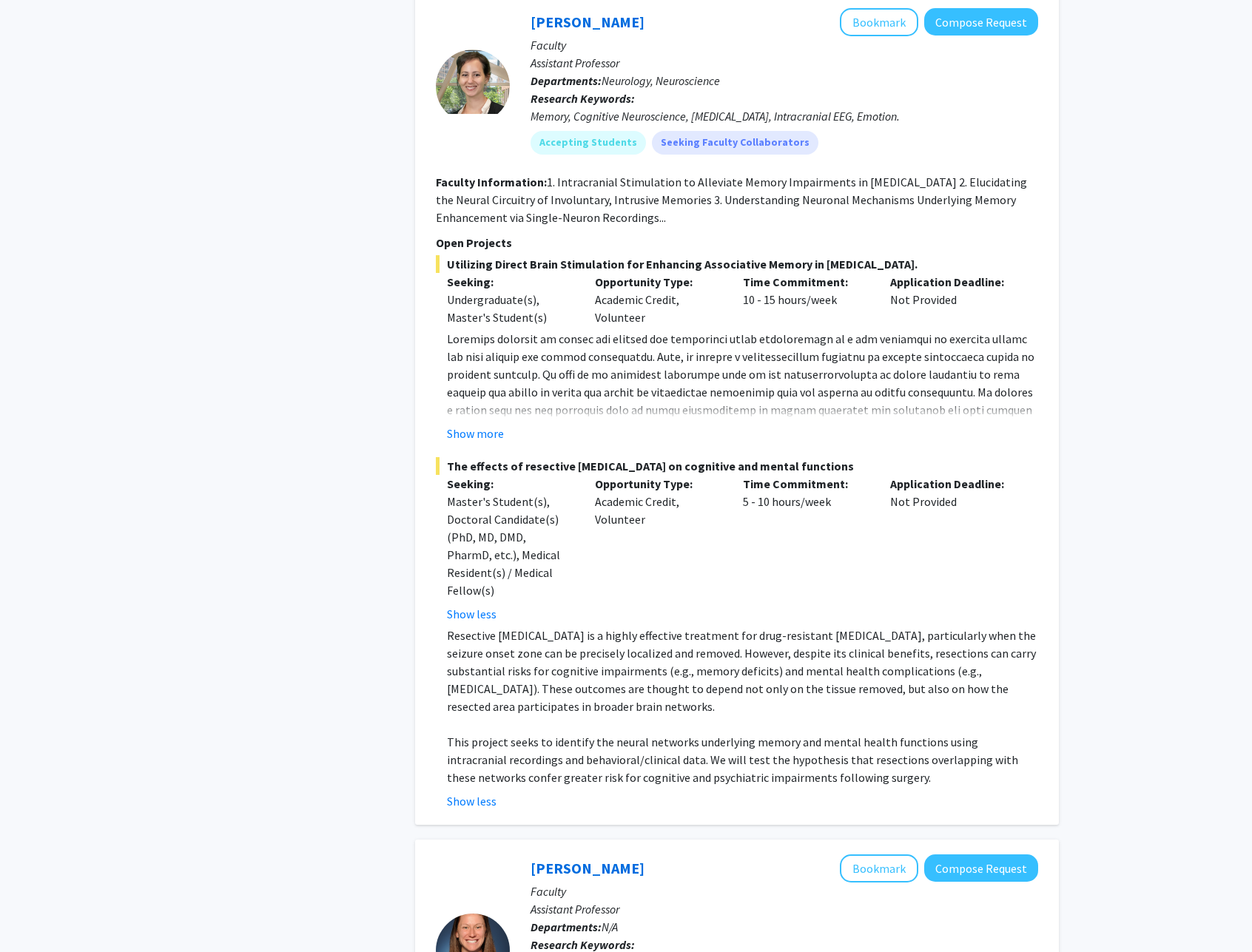
scroll to position [4910, 0]
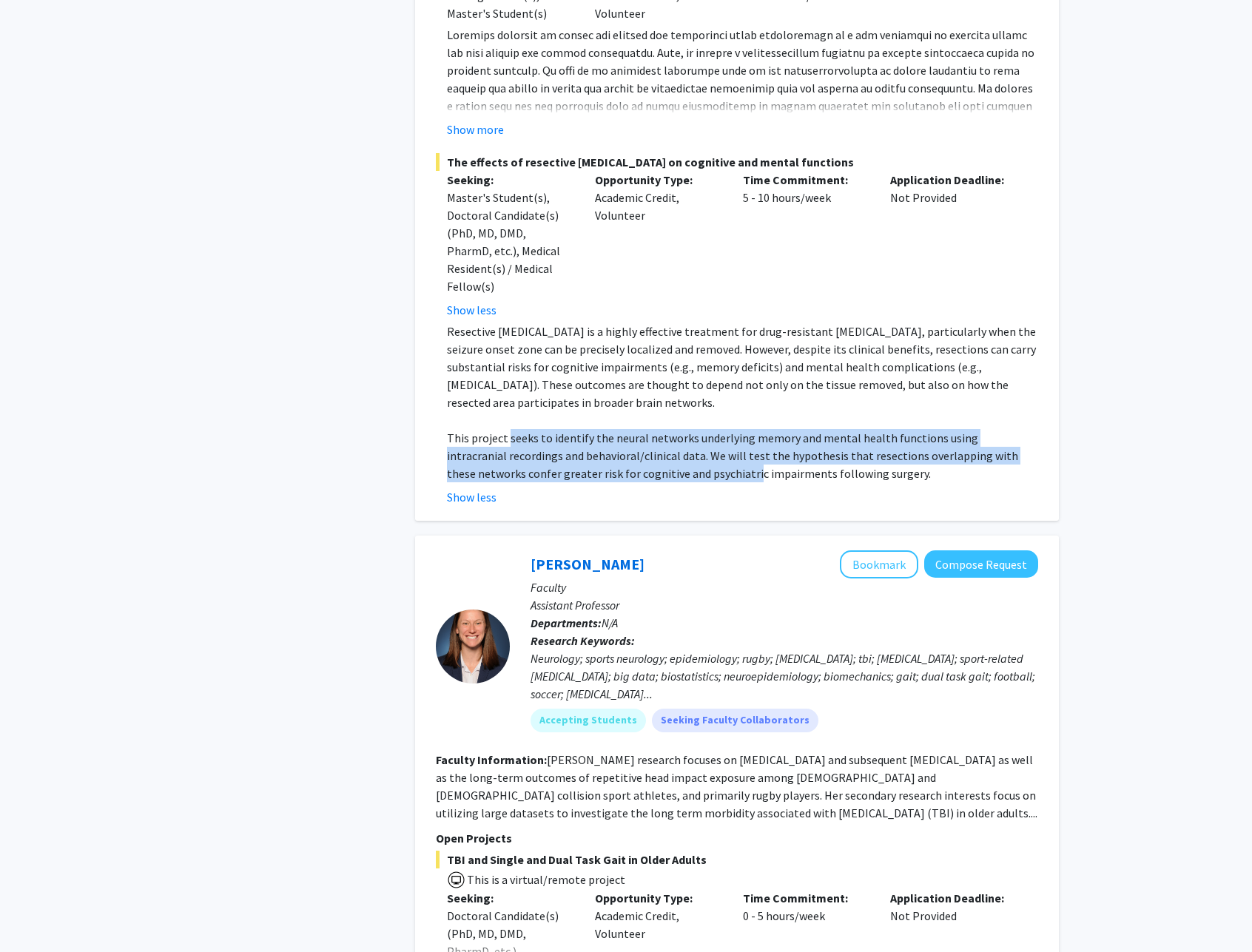
drag, startPoint x: 506, startPoint y: 437, endPoint x: 671, endPoint y: 478, distance: 170.0
click at [671, 478] on p "This project seeks to identify the neural networks underlying memory and mental…" at bounding box center [742, 456] width 591 height 54
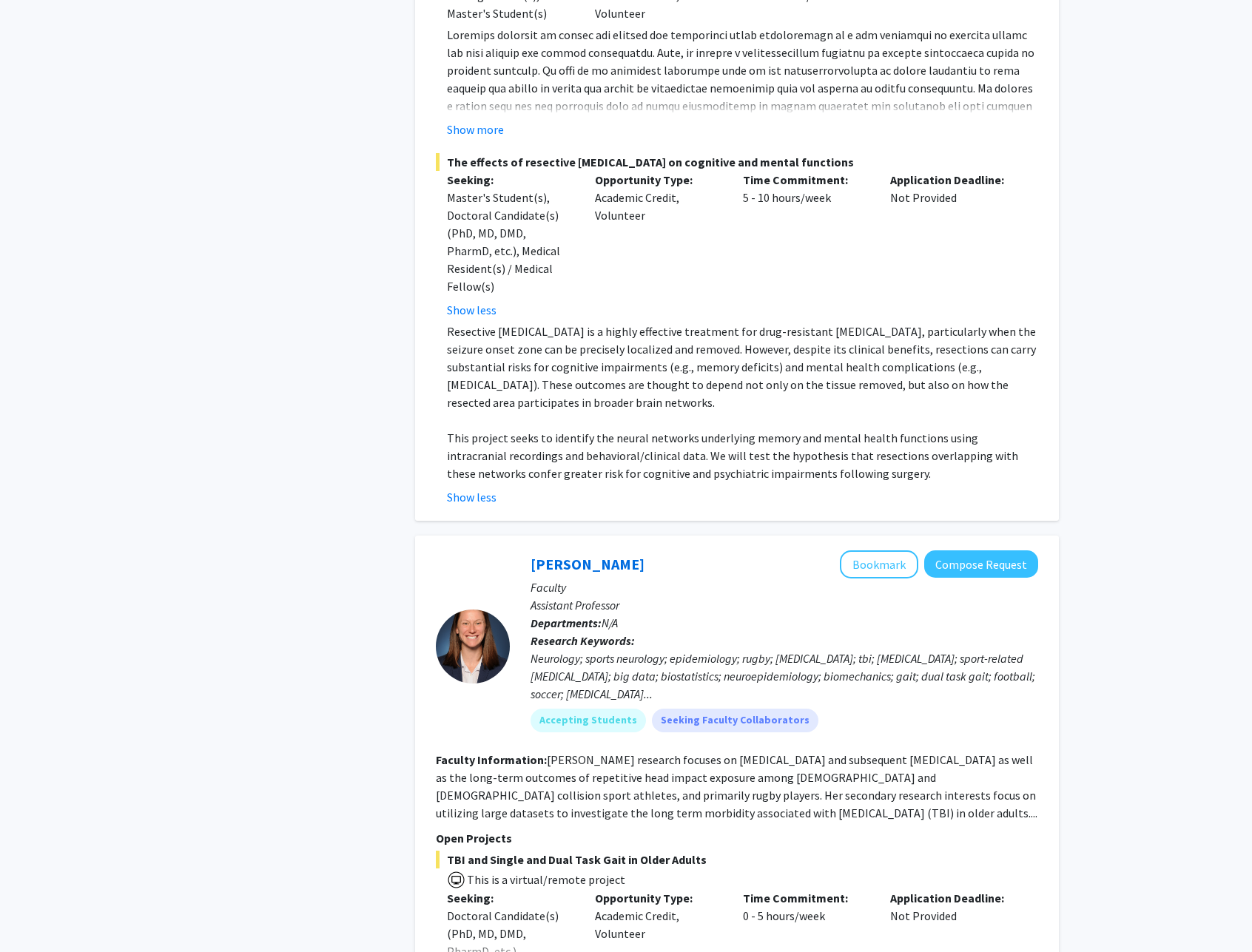
click at [671, 477] on p "This project seeks to identify the neural networks underlying memory and mental…" at bounding box center [742, 456] width 591 height 54
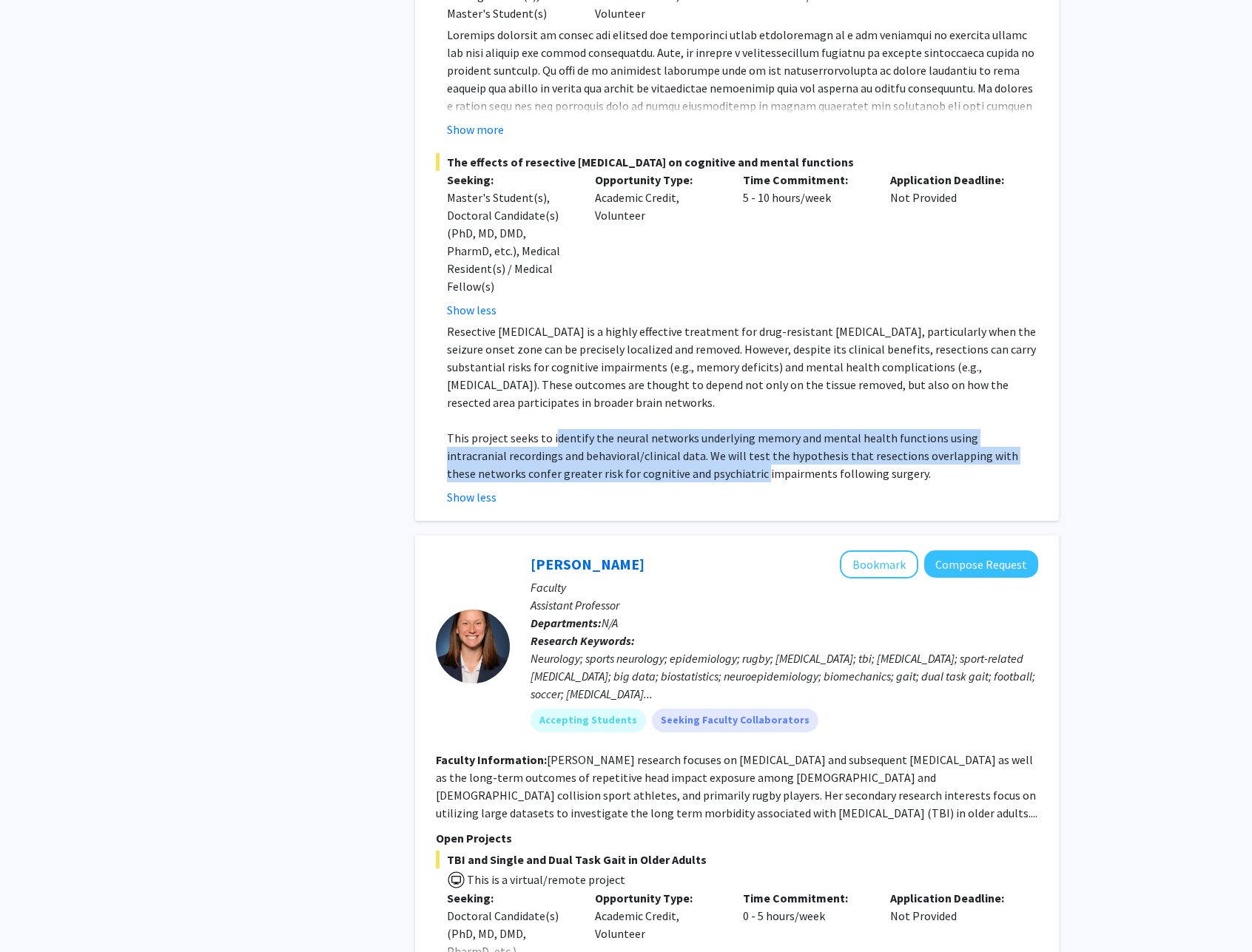
drag, startPoint x: 671, startPoint y: 477, endPoint x: 565, endPoint y: 445, distance: 110.7
click at [565, 445] on p "This project seeks to identify the neural networks underlying memory and mental…" at bounding box center [742, 456] width 591 height 54
drag, startPoint x: 612, startPoint y: 460, endPoint x: 660, endPoint y: 477, distance: 50.9
click at [660, 477] on p "This project seeks to identify the neural networks underlying memory and mental…" at bounding box center [742, 456] width 591 height 54
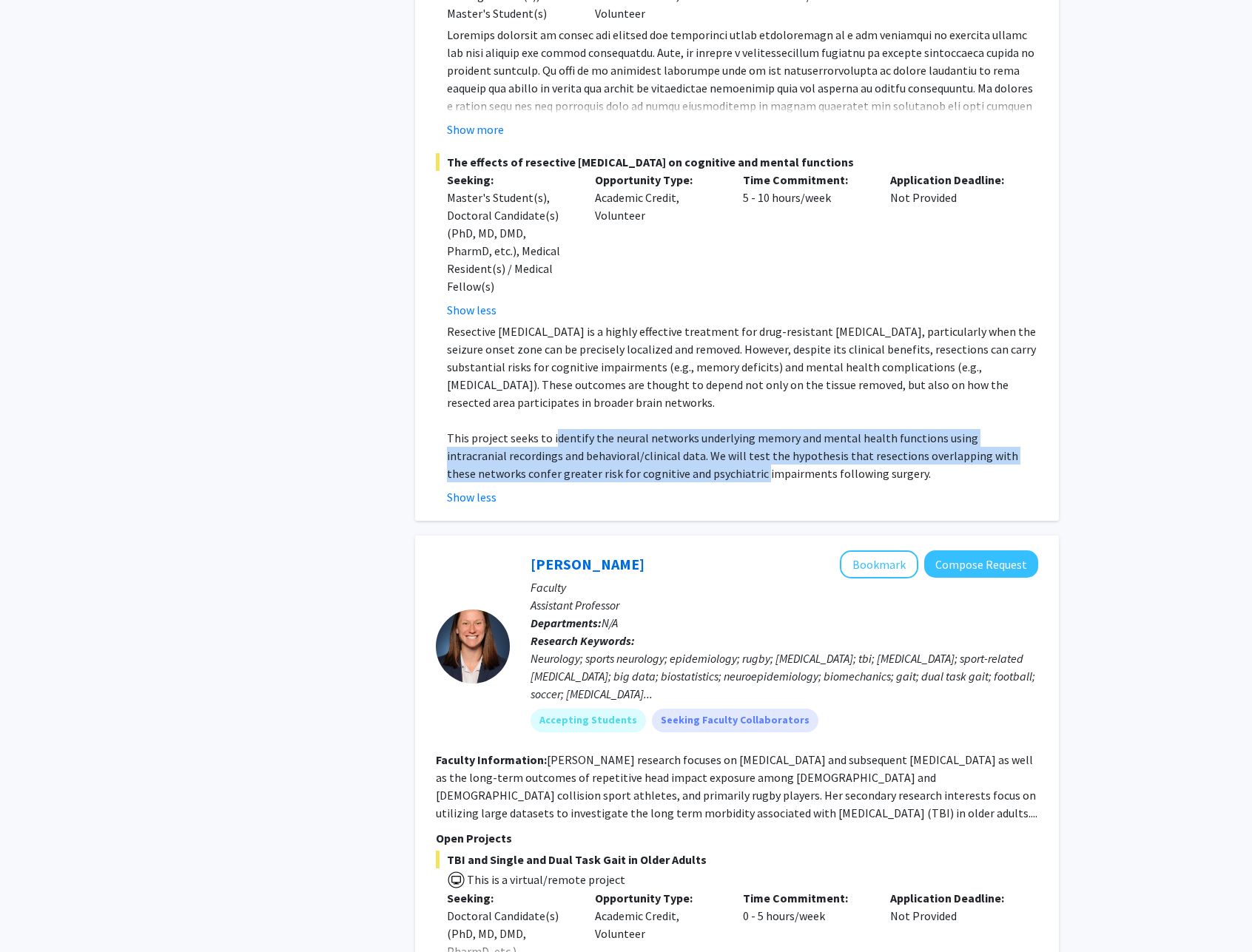
click at [662, 476] on p "This project seeks to identify the neural networks underlying memory and mental…" at bounding box center [742, 456] width 591 height 54
drag, startPoint x: 693, startPoint y: 478, endPoint x: 516, endPoint y: 443, distance: 180.4
click at [516, 443] on p "This project seeks to identify the neural networks underlying memory and mental…" at bounding box center [742, 456] width 591 height 54
drag, startPoint x: 562, startPoint y: 451, endPoint x: 720, endPoint y: 477, distance: 160.1
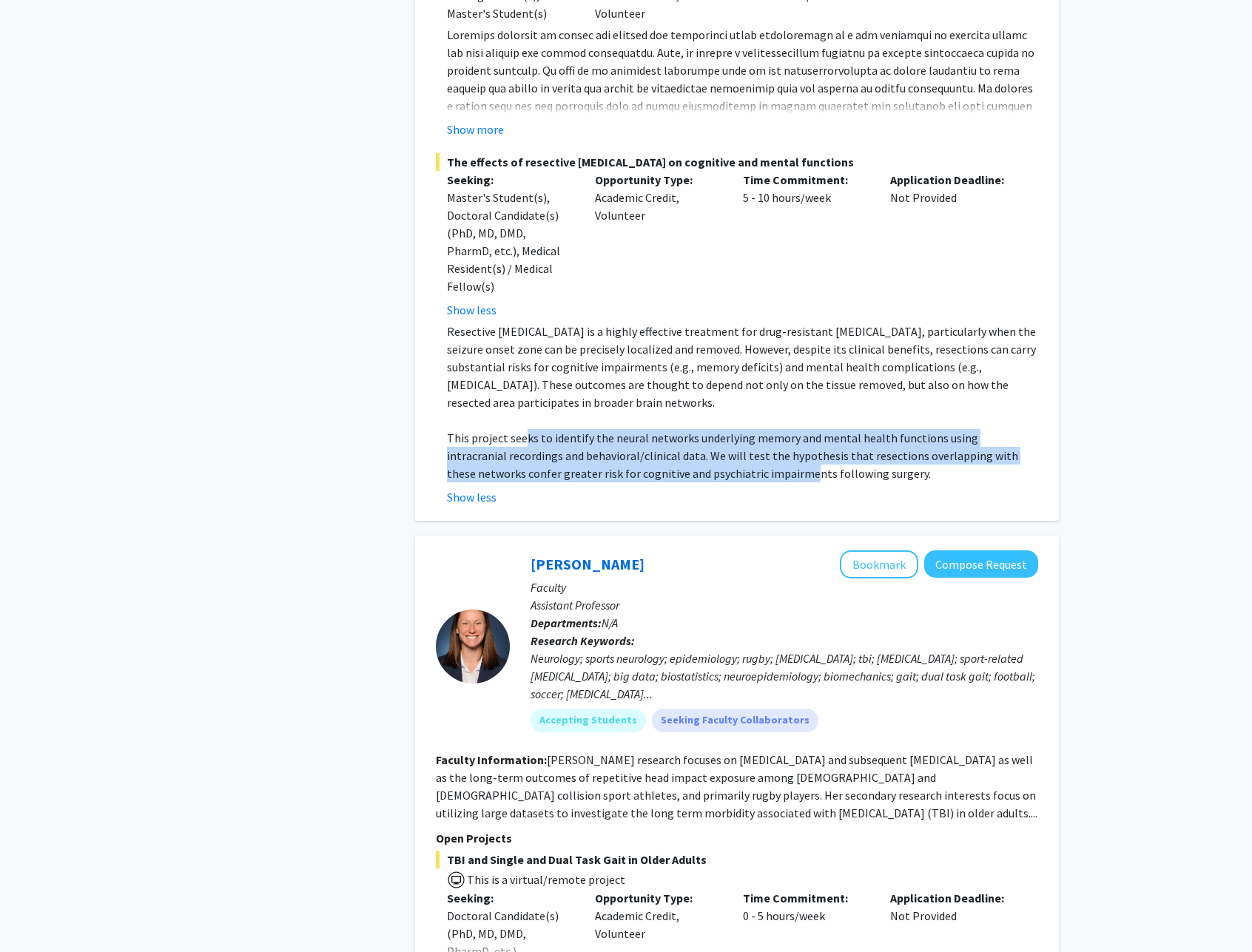
click at [720, 477] on p "This project seeks to identify the neural networks underlying memory and mental…" at bounding box center [742, 456] width 591 height 54
drag, startPoint x: 742, startPoint y: 475, endPoint x: 543, endPoint y: 443, distance: 201.6
click at [543, 444] on p "This project seeks to identify the neural networks underlying memory and mental…" at bounding box center [742, 456] width 591 height 54
click at [543, 443] on p "This project seeks to identify the neural networks underlying memory and mental…" at bounding box center [742, 456] width 591 height 54
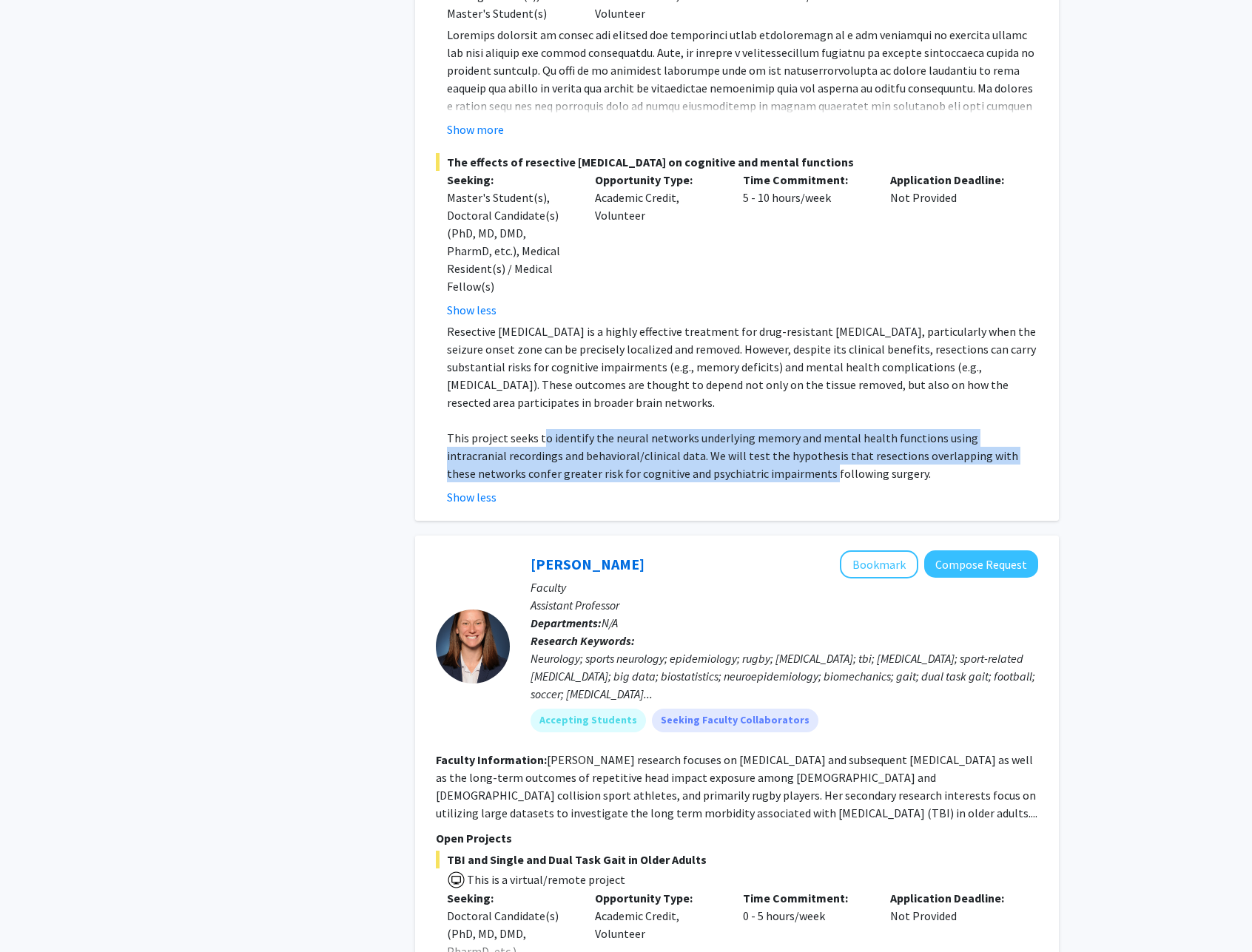
drag, startPoint x: 563, startPoint y: 452, endPoint x: 701, endPoint y: 476, distance: 140.1
click at [701, 476] on p "This project seeks to identify the neural networks underlying memory and mental…" at bounding box center [742, 456] width 591 height 54
drag, startPoint x: 602, startPoint y: 448, endPoint x: 525, endPoint y: 438, distance: 77.6
click at [525, 438] on p "This project seeks to identify the neural networks underlying memory and mental…" at bounding box center [742, 456] width 591 height 54
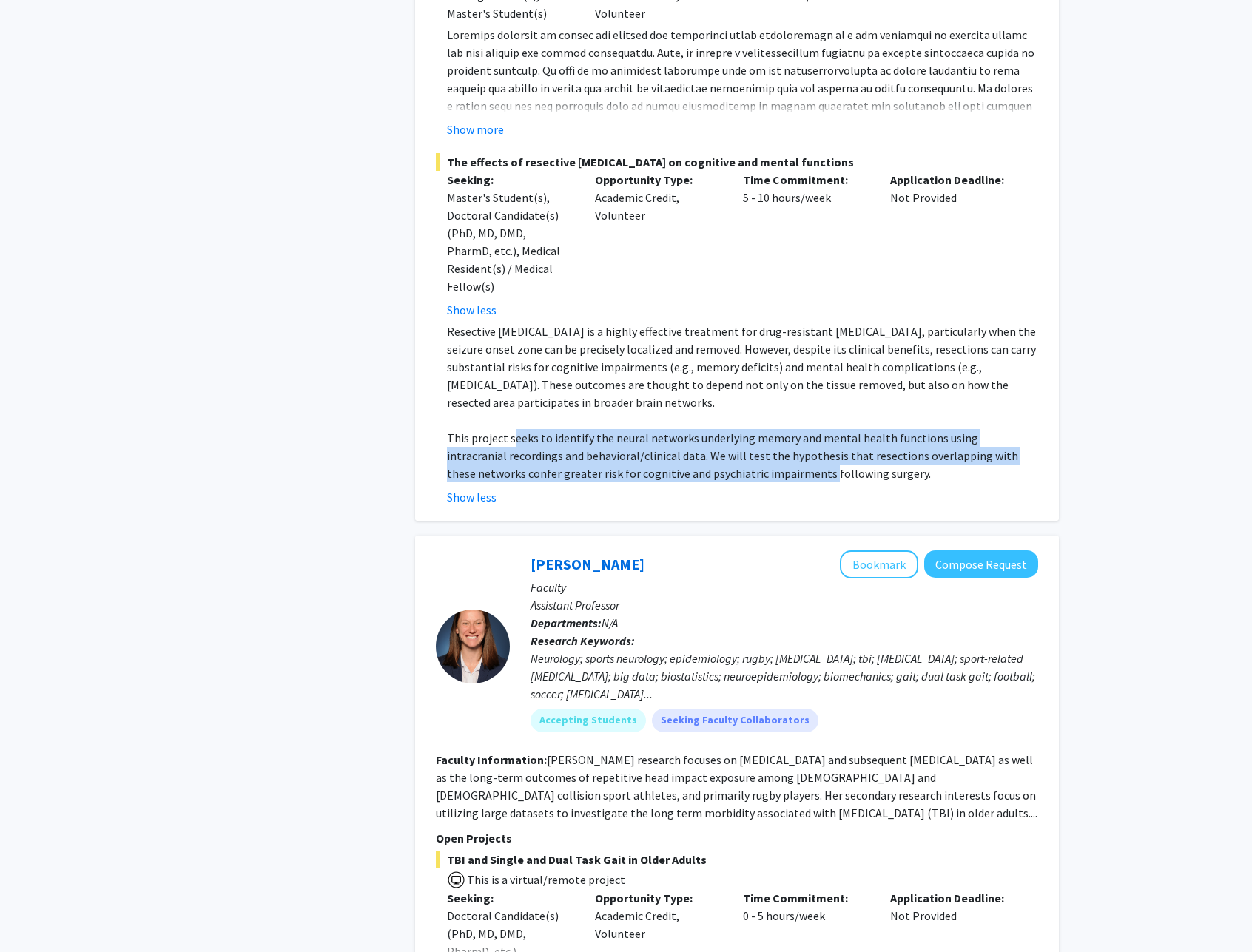
click at [525, 438] on p "This project seeks to identify the neural networks underlying memory and mental…" at bounding box center [742, 456] width 591 height 54
drag, startPoint x: 568, startPoint y: 458, endPoint x: 705, endPoint y: 480, distance: 138.8
click at [705, 480] on p "This project seeks to identify the neural networks underlying memory and mental…" at bounding box center [742, 456] width 591 height 54
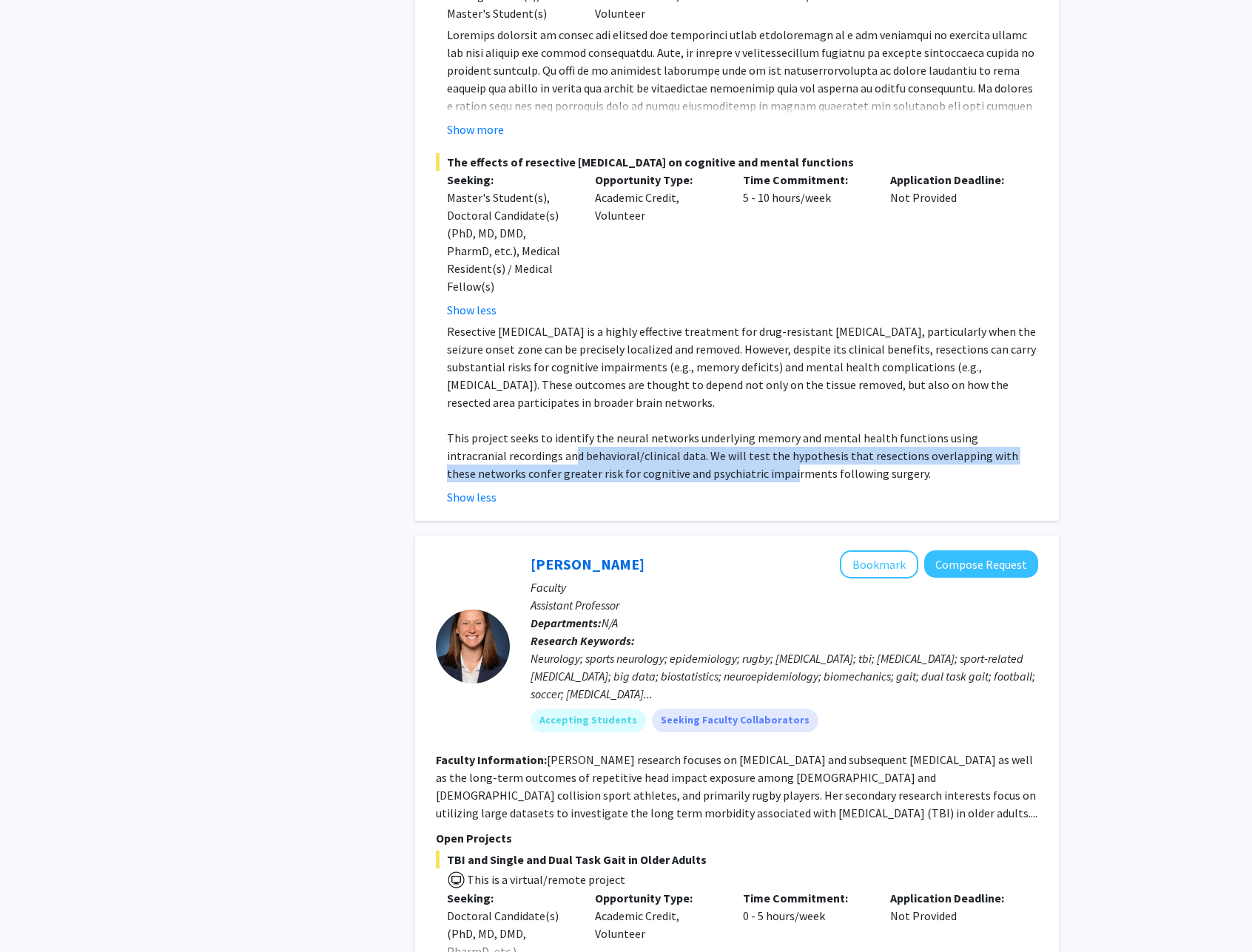
drag, startPoint x: 679, startPoint y: 477, endPoint x: 510, endPoint y: 452, distance: 170.8
click at [510, 452] on p "This project seeks to identify the neural networks underlying memory and mental…" at bounding box center [742, 456] width 591 height 54
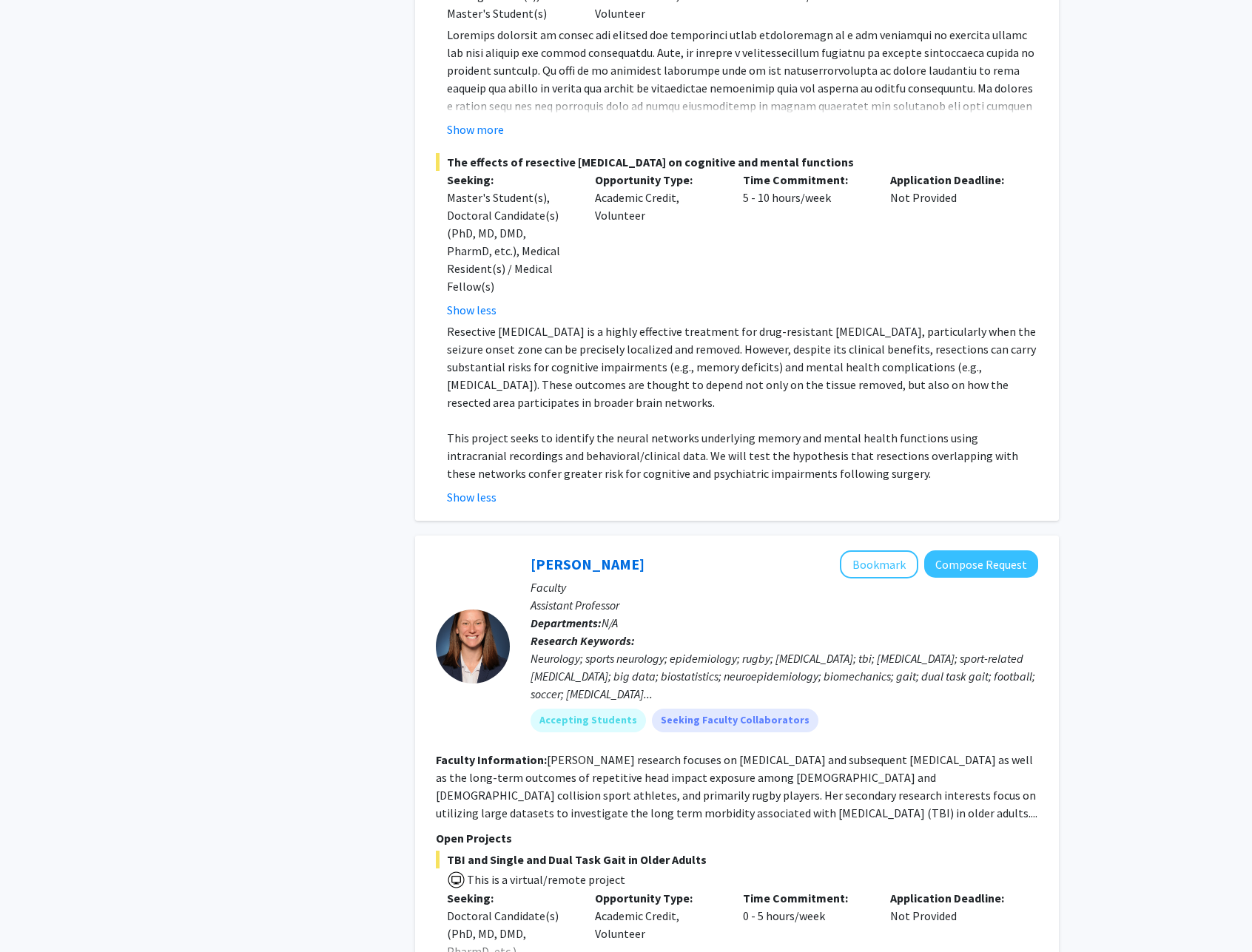
click at [510, 452] on p "This project seeks to identify the neural networks underlying memory and mental…" at bounding box center [742, 456] width 591 height 54
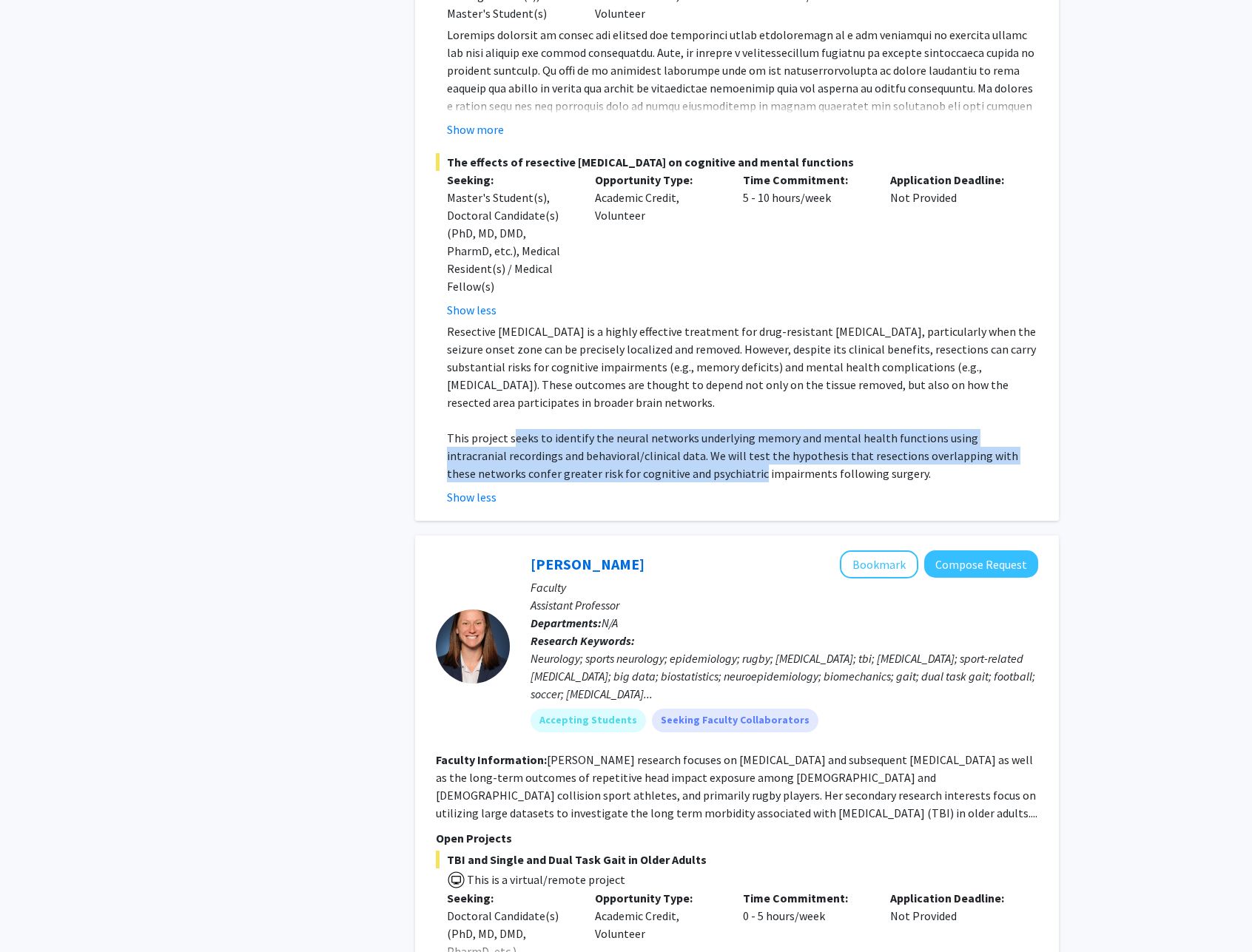
drag, startPoint x: 517, startPoint y: 442, endPoint x: 672, endPoint y: 477, distance: 158.9
click at [672, 477] on p "This project seeks to identify the neural networks underlying memory and mental…" at bounding box center [742, 456] width 591 height 54
click at [672, 481] on p "This project seeks to identify the neural networks underlying memory and mental…" at bounding box center [742, 456] width 591 height 54
drag, startPoint x: 637, startPoint y: 467, endPoint x: 522, endPoint y: 434, distance: 119.6
click at [522, 434] on p "This project seeks to identify the neural networks underlying memory and mental…" at bounding box center [742, 456] width 591 height 54
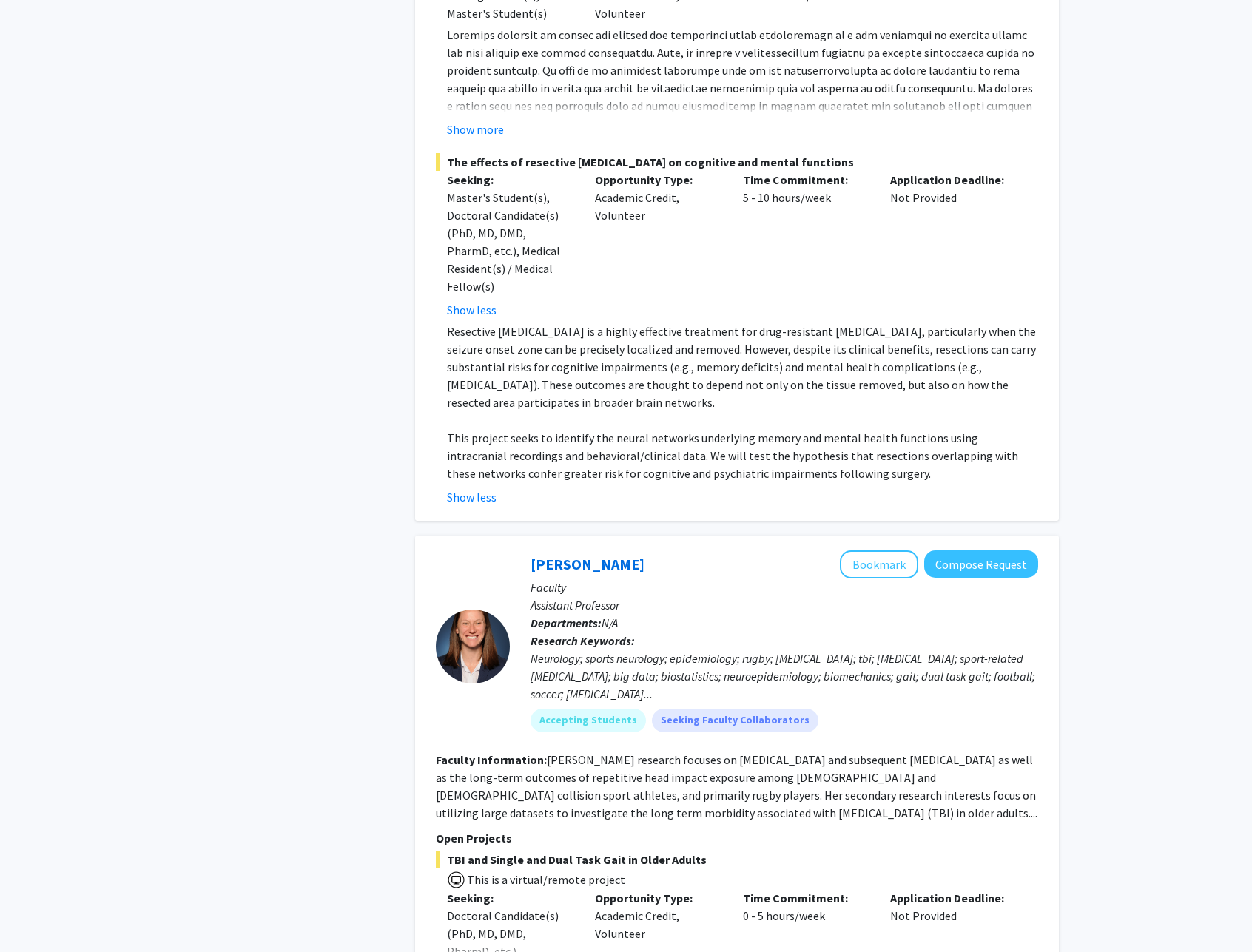
click at [522, 434] on p "This project seeks to identify the neural networks underlying memory and mental…" at bounding box center [742, 456] width 591 height 54
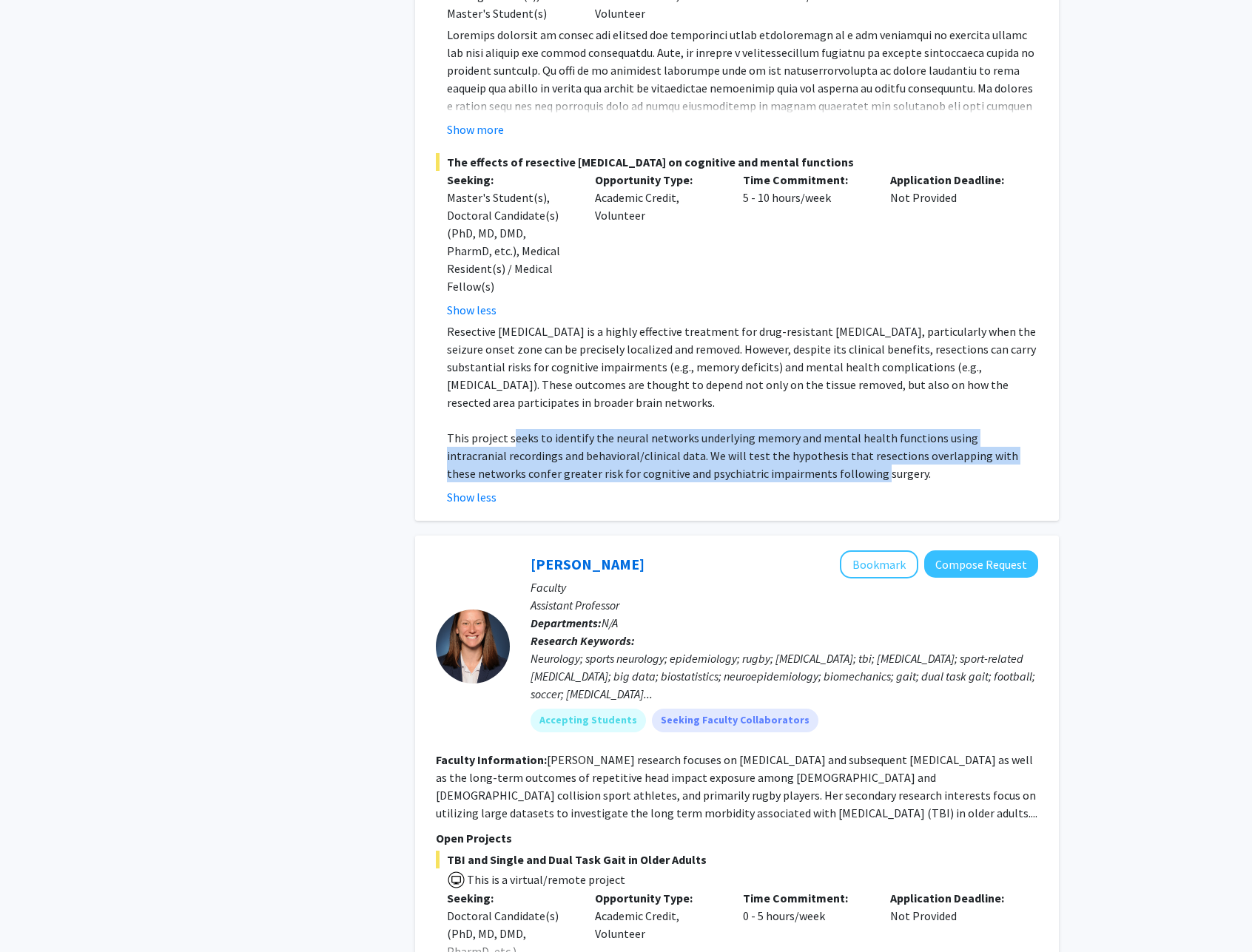
drag, startPoint x: 522, startPoint y: 434, endPoint x: 747, endPoint y: 466, distance: 227.3
click at [747, 466] on p "This project seeks to identify the neural networks underlying memory and mental…" at bounding box center [742, 456] width 591 height 54
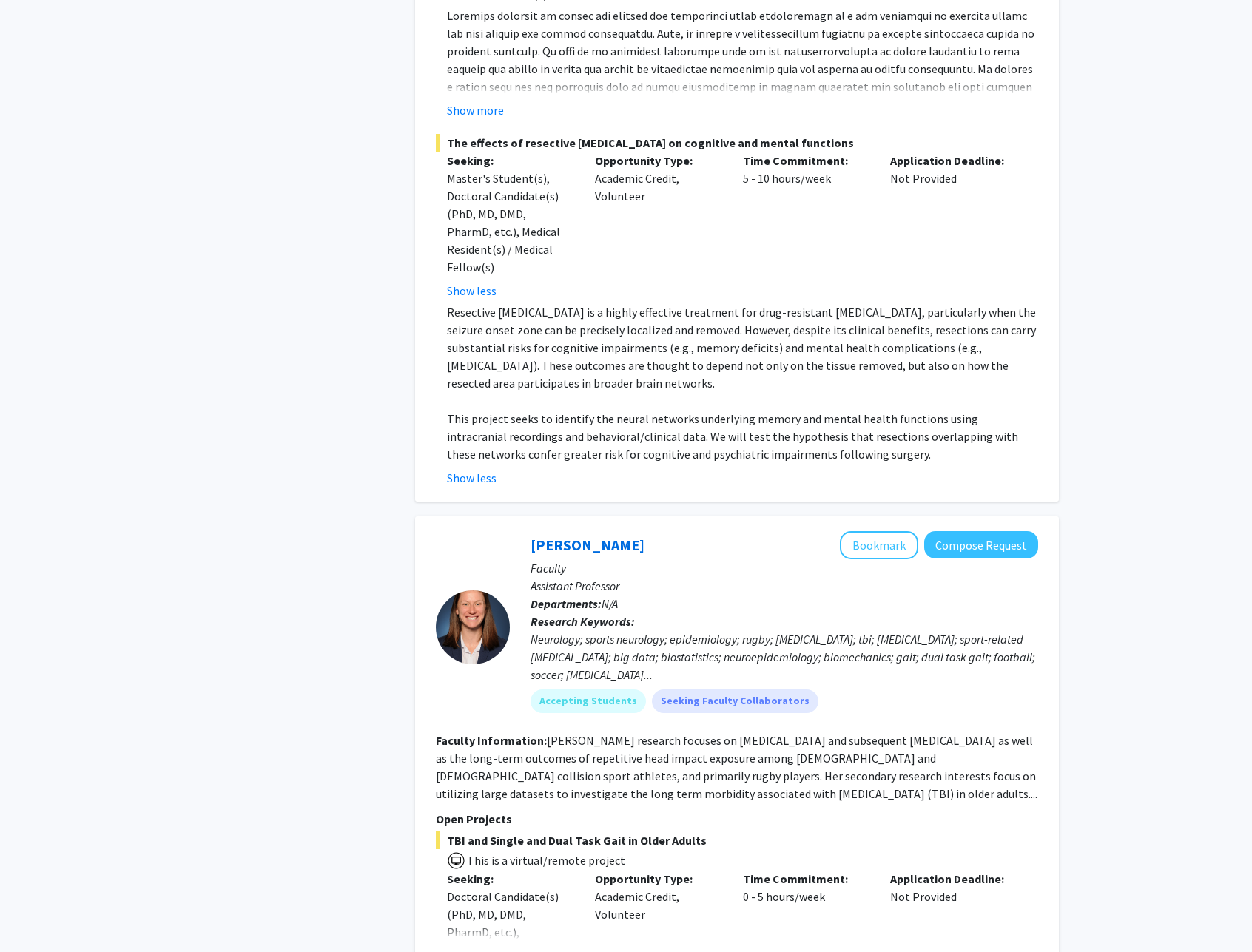
scroll to position [4990, 0]
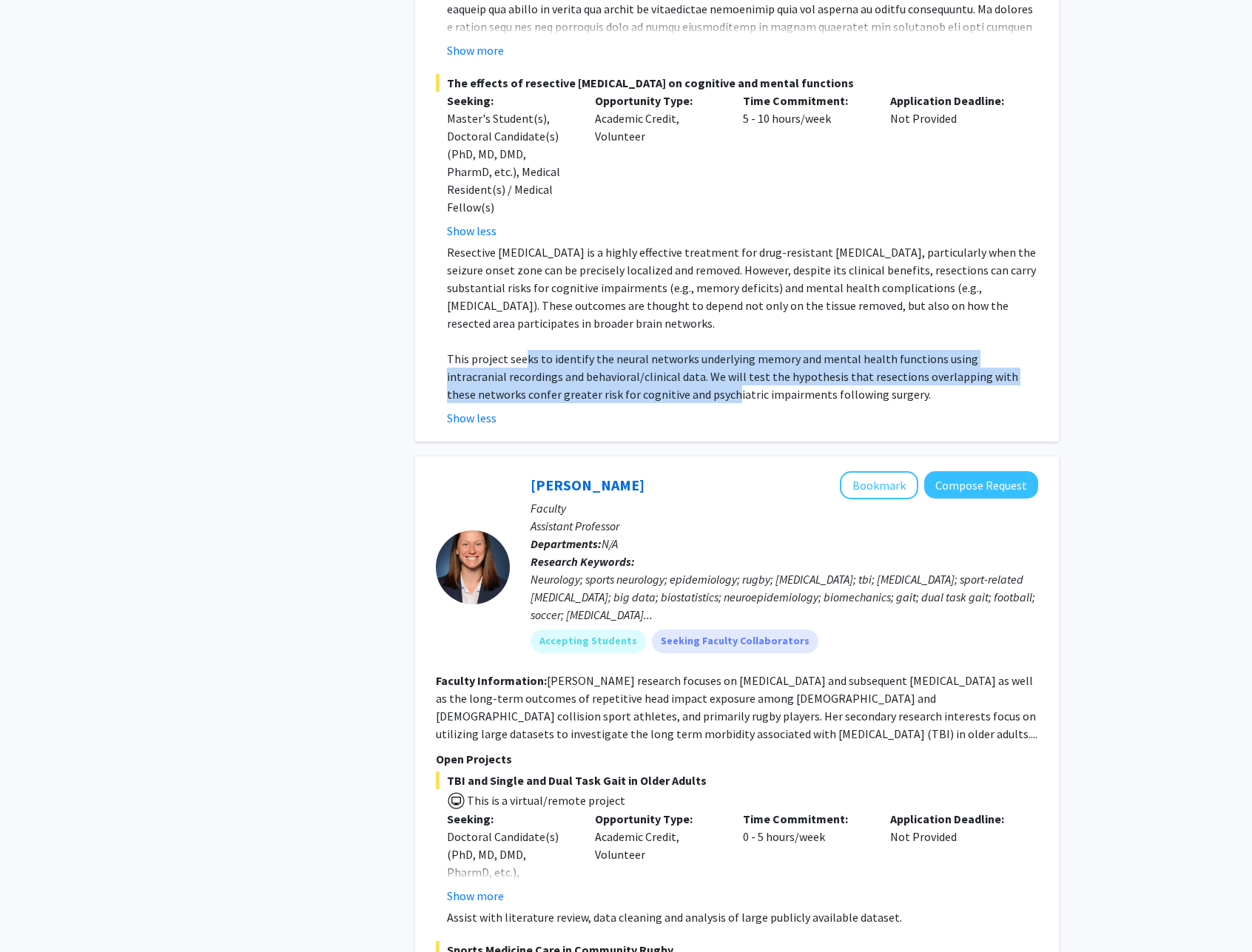
drag, startPoint x: 519, startPoint y: 361, endPoint x: 647, endPoint y: 387, distance: 130.6
click at [647, 387] on p "This project seeks to identify the neural networks underlying memory and mental…" at bounding box center [742, 377] width 591 height 54
click at [647, 383] on p "This project seeks to identify the neural networks underlying memory and mental…" at bounding box center [742, 377] width 591 height 54
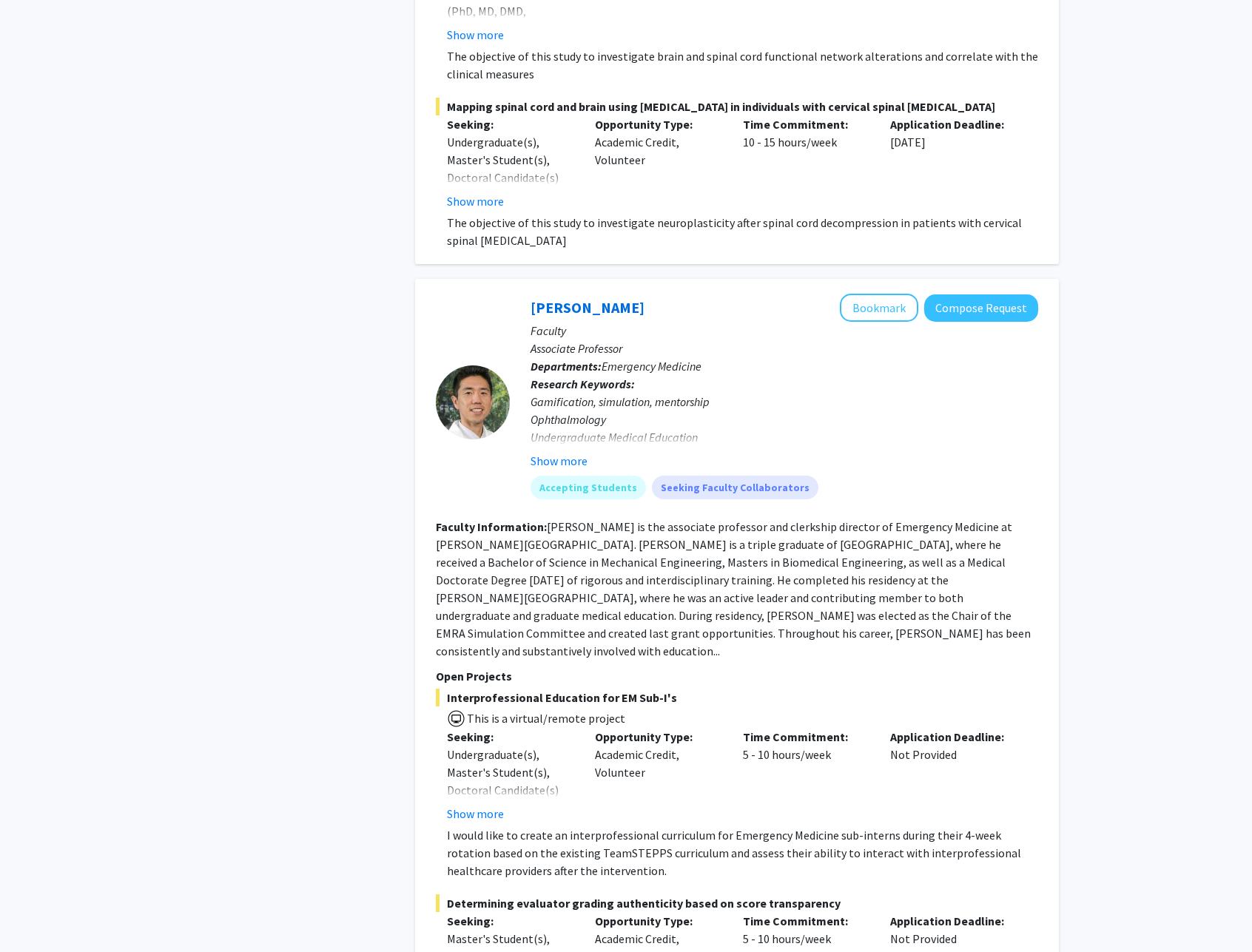
scroll to position [8034, 0]
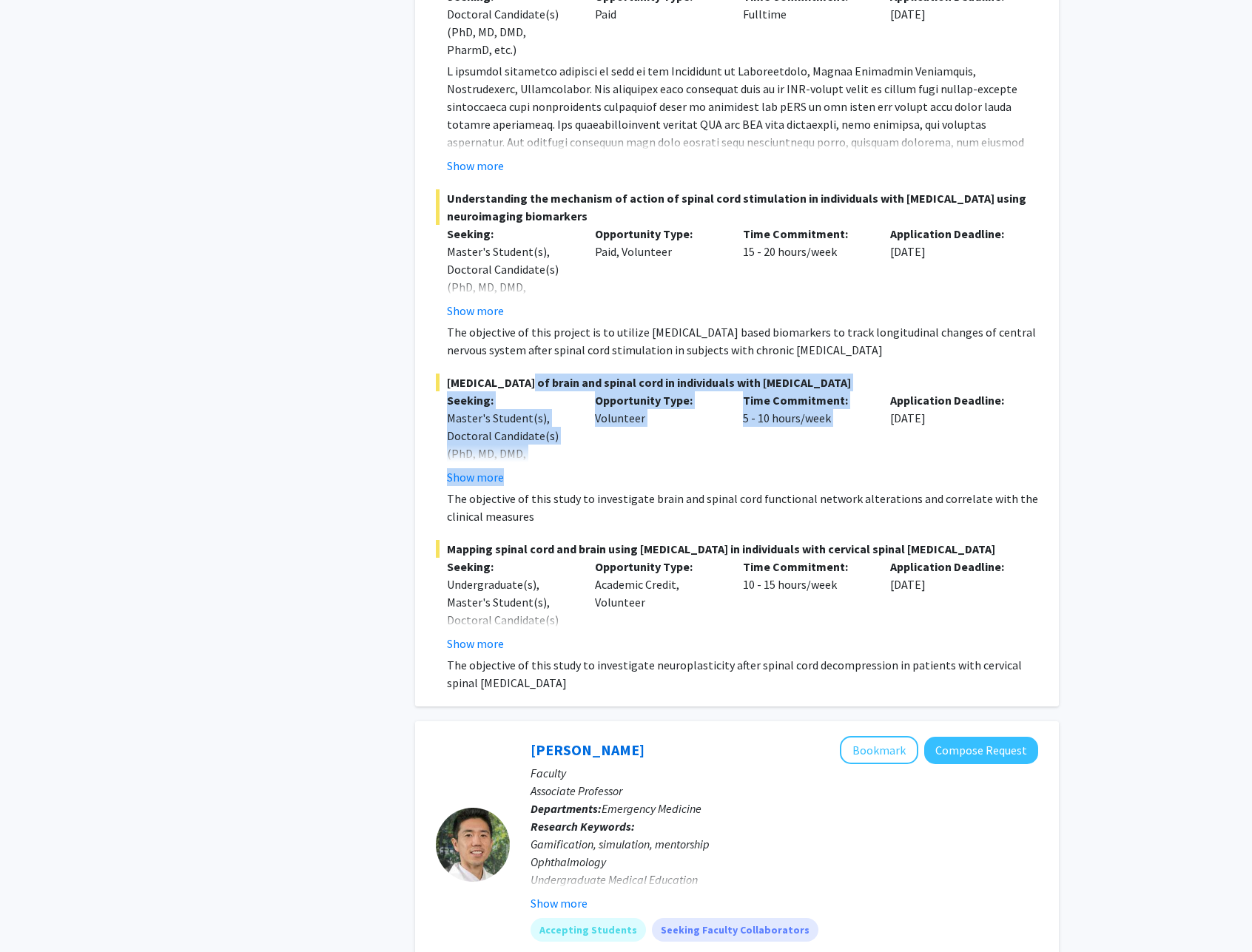
drag, startPoint x: 551, startPoint y: 388, endPoint x: 899, endPoint y: 394, distance: 348.1
click at [899, 394] on div "[MEDICAL_DATA] of brain and spinal cord in individuals with [MEDICAL_DATA] Seek…" at bounding box center [737, 449] width 602 height 152
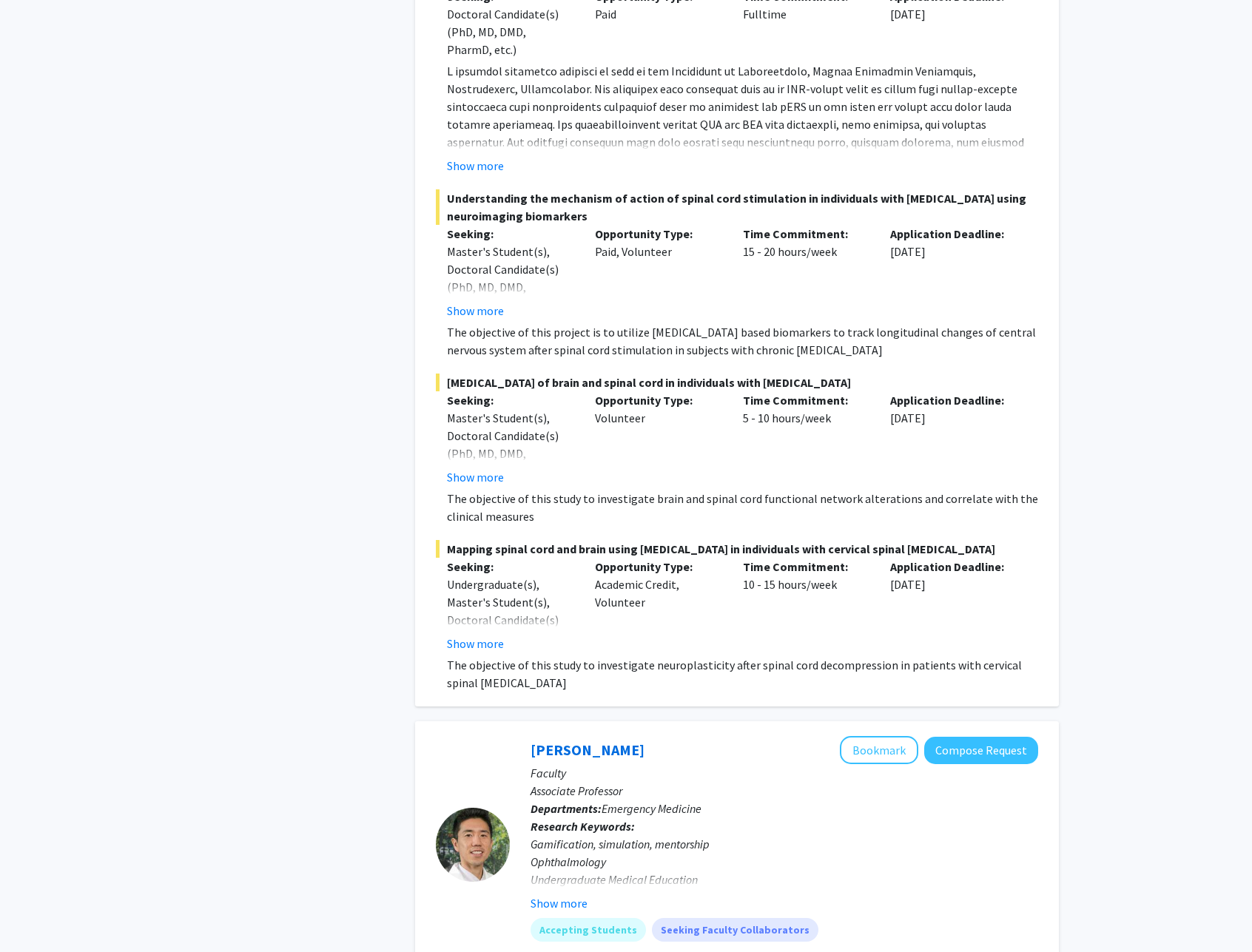
click at [899, 394] on p "Application Deadline:" at bounding box center [953, 400] width 126 height 18
drag, startPoint x: 900, startPoint y: 388, endPoint x: 495, endPoint y: 382, distance: 405.0
click at [495, 382] on span "[MEDICAL_DATA] of brain and spinal cord in individuals with [MEDICAL_DATA]" at bounding box center [737, 382] width 602 height 18
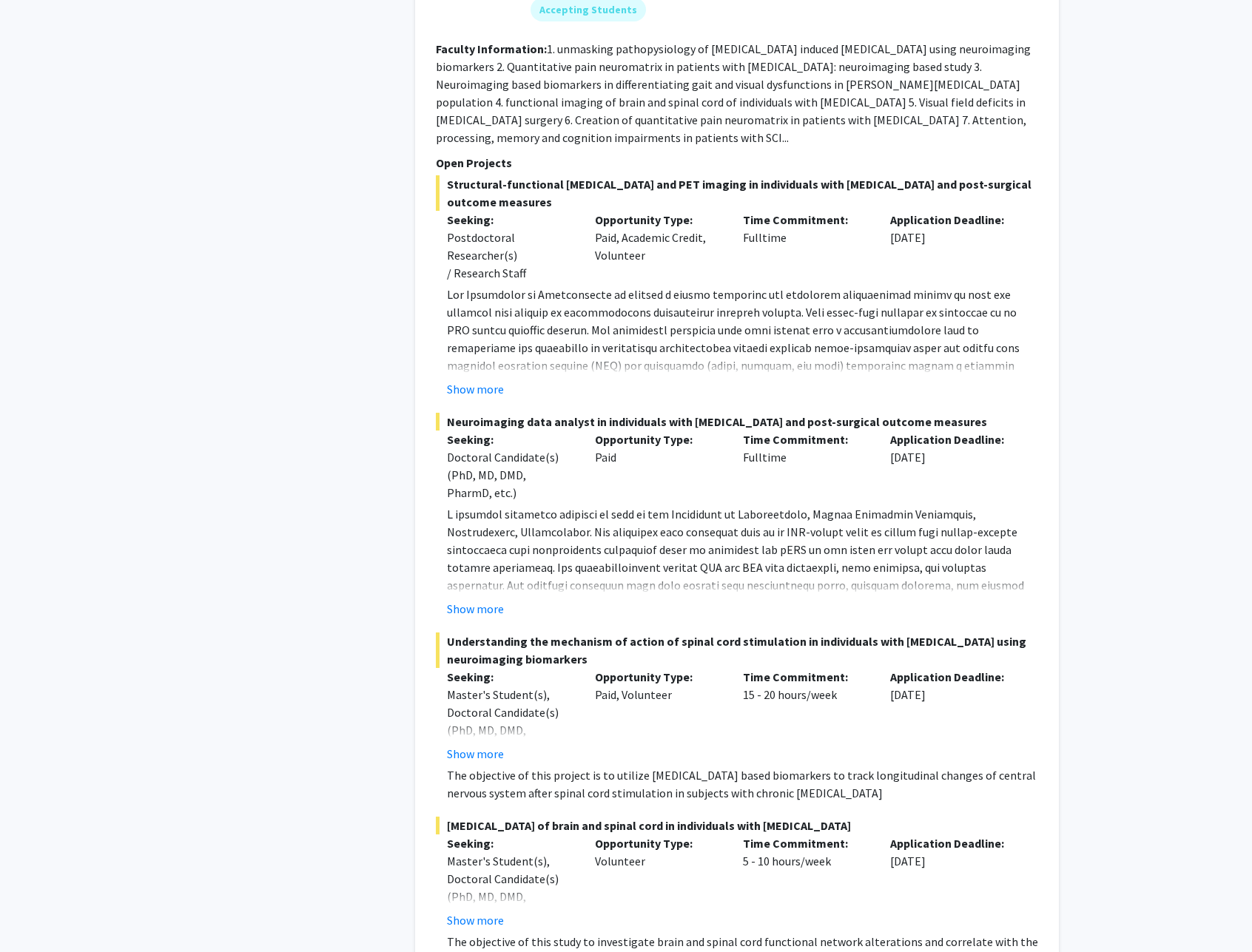
scroll to position [7286, 0]
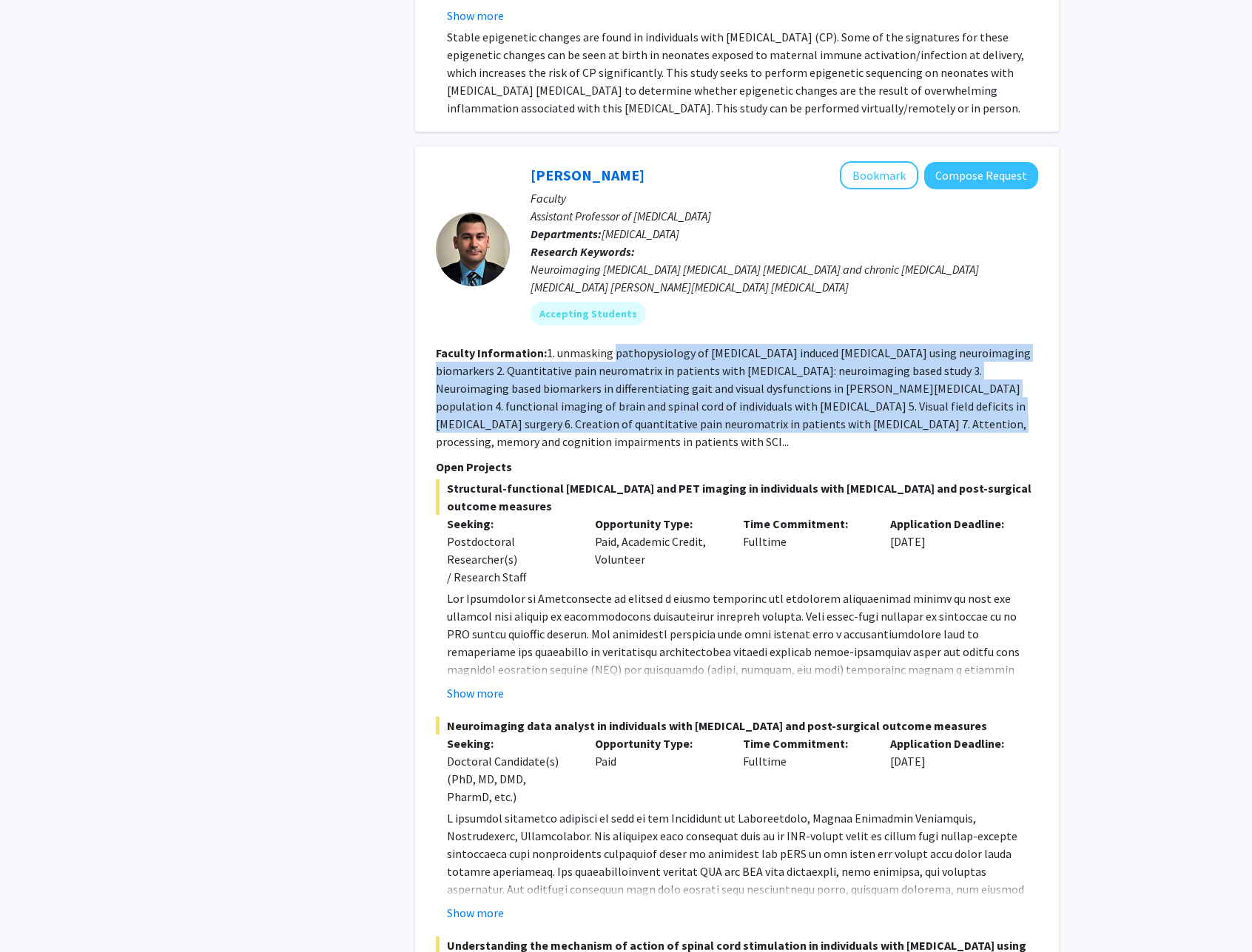
drag, startPoint x: 684, startPoint y: 368, endPoint x: 819, endPoint y: 421, distance: 145.0
click at [819, 421] on fg-read-more "1. unmasking pathopysiology of [MEDICAL_DATA] induced [MEDICAL_DATA] using neur…" at bounding box center [733, 397] width 595 height 104
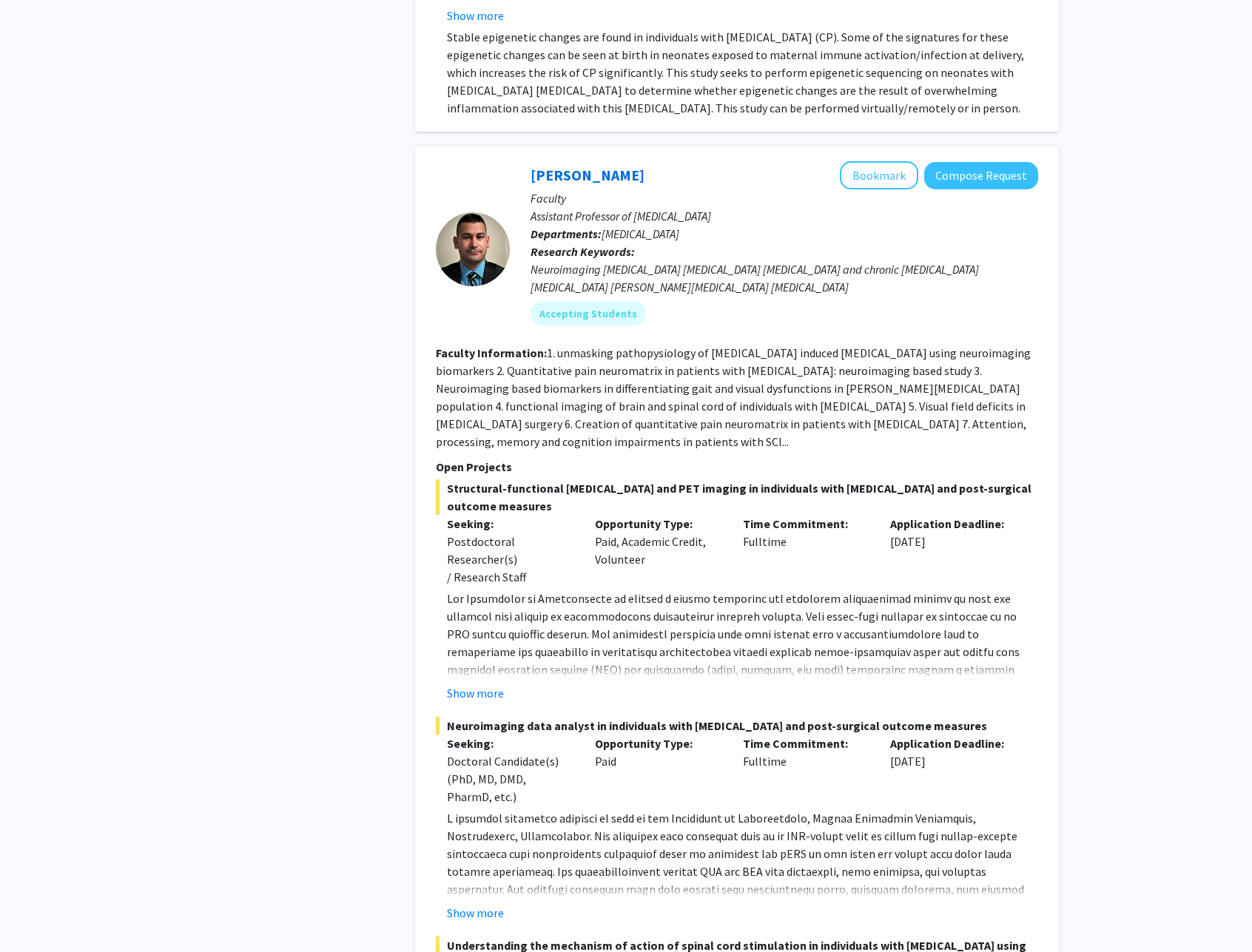
click at [820, 420] on fg-read-more "1. unmasking pathopysiology of [MEDICAL_DATA] induced [MEDICAL_DATA] using neur…" at bounding box center [733, 397] width 595 height 104
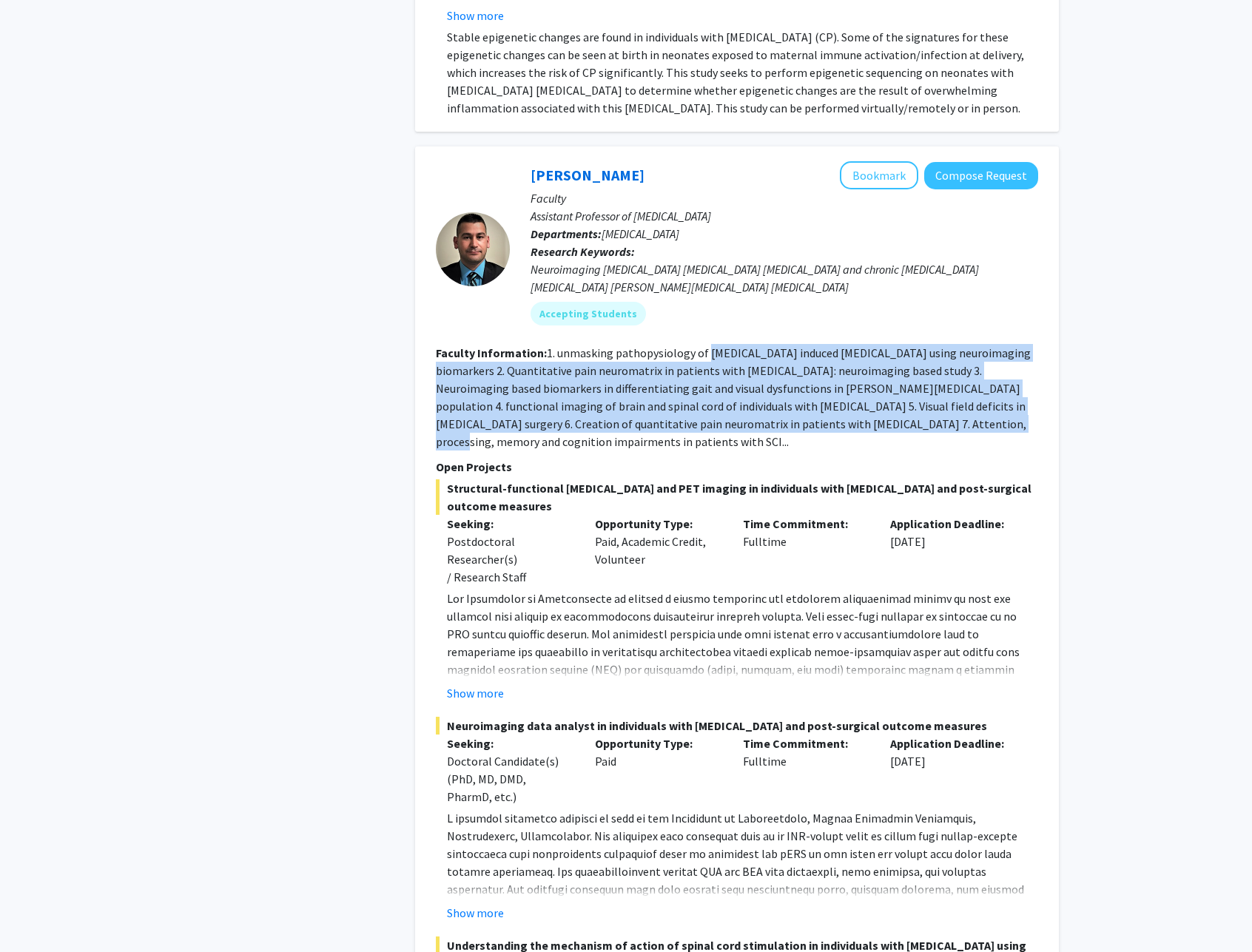
click at [706, 357] on fg-read-more "1. unmasking pathopysiology of [MEDICAL_DATA] induced [MEDICAL_DATA] using neur…" at bounding box center [733, 397] width 595 height 104
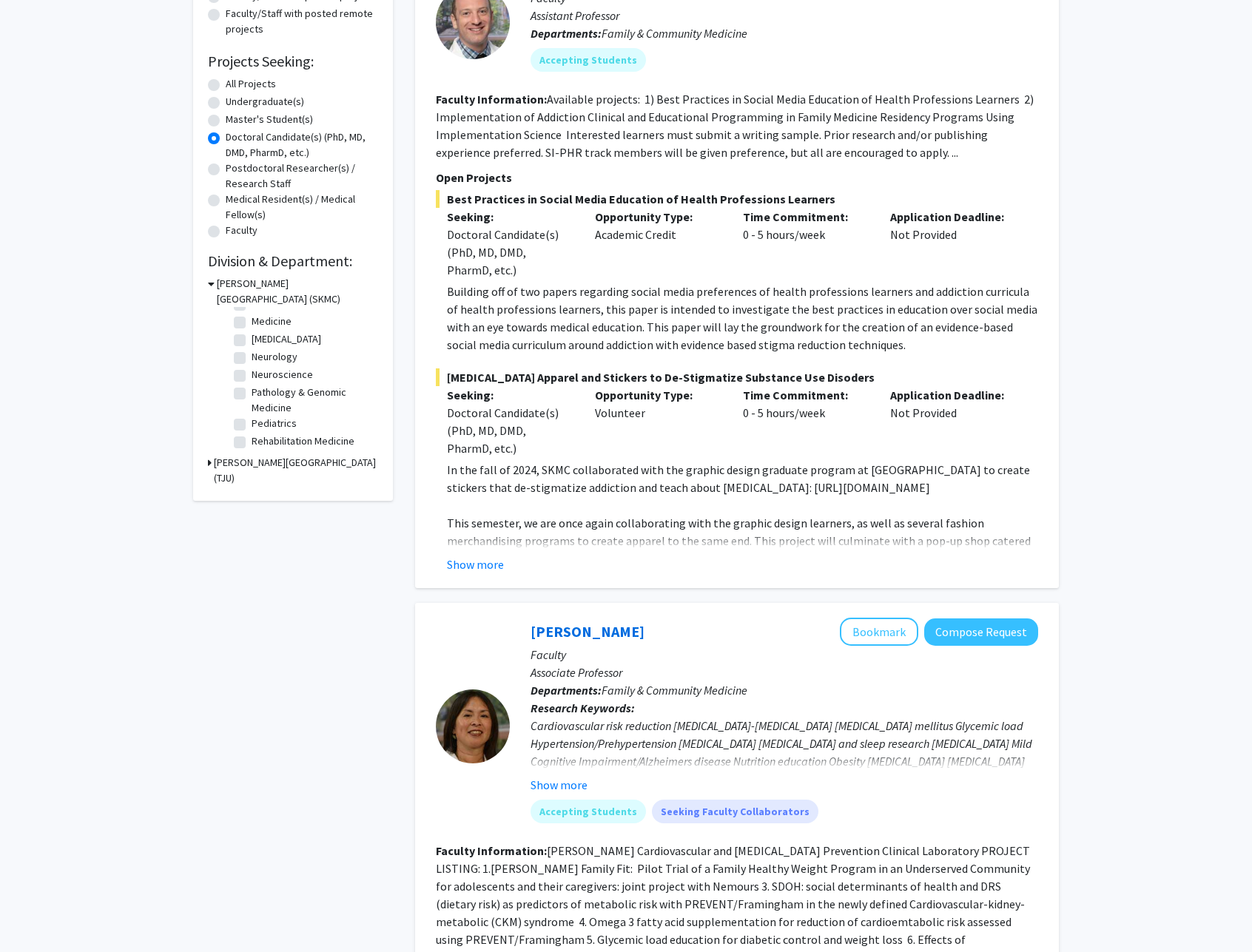
scroll to position [135, 0]
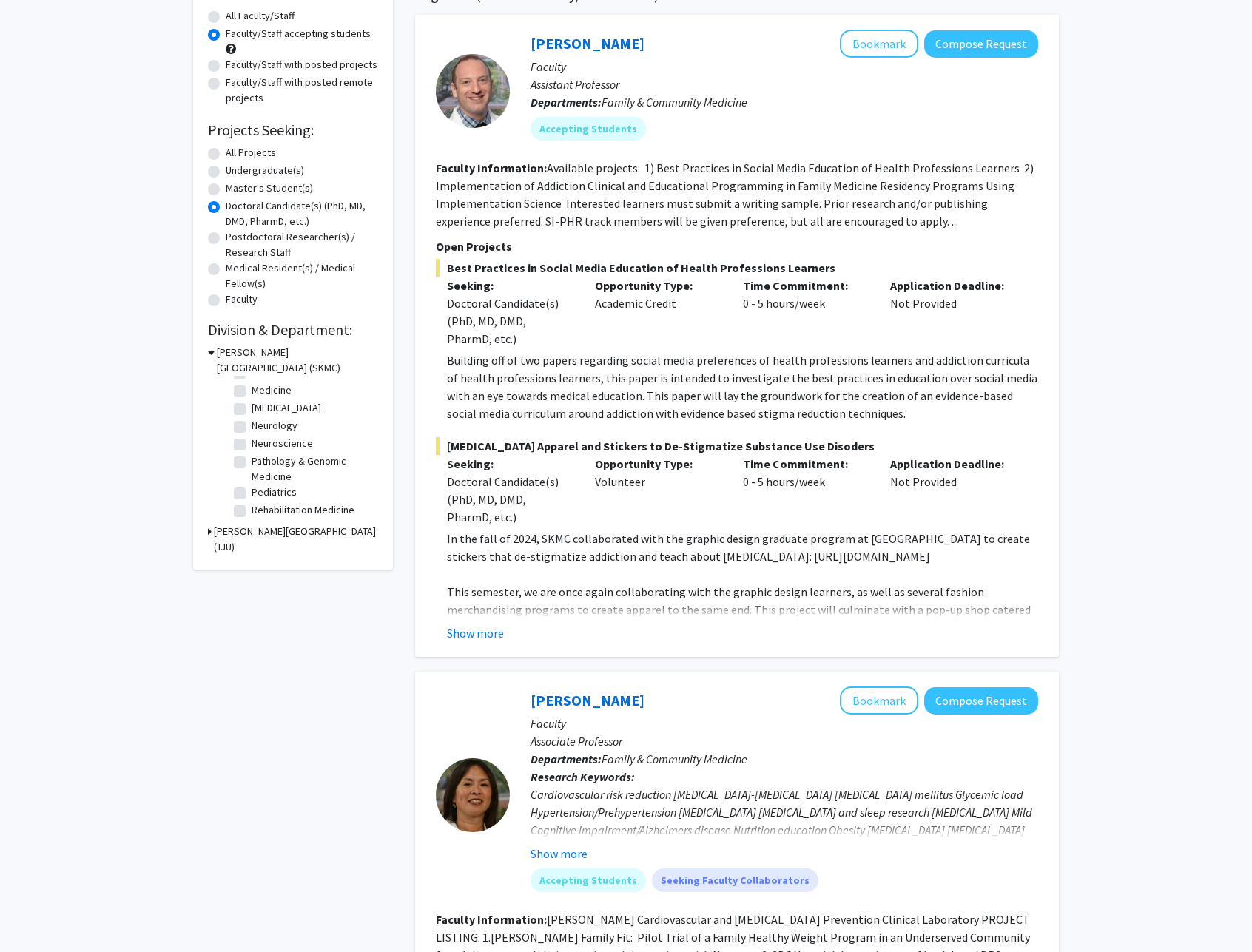
click at [209, 533] on icon at bounding box center [210, 531] width 4 height 15
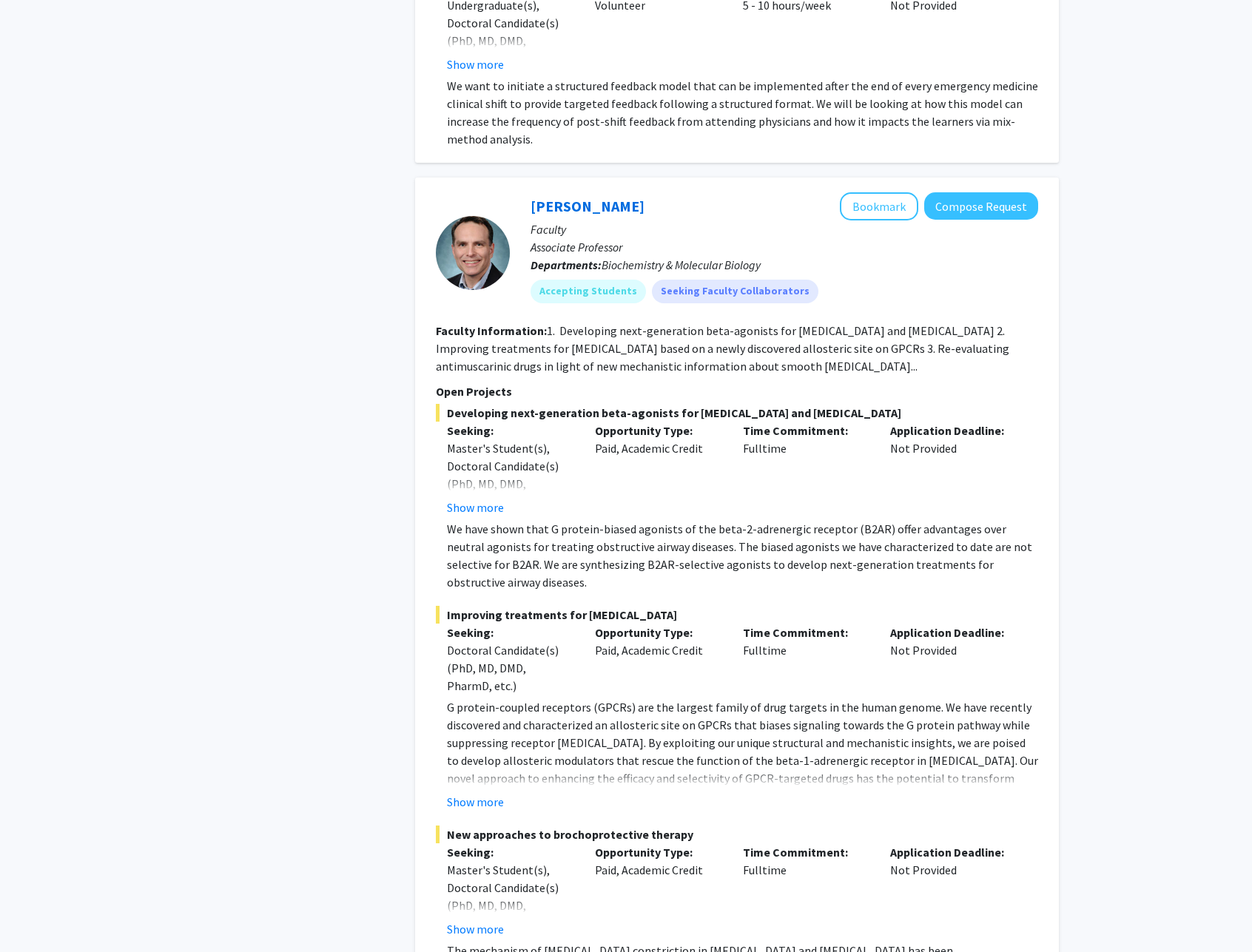
scroll to position [11104, 0]
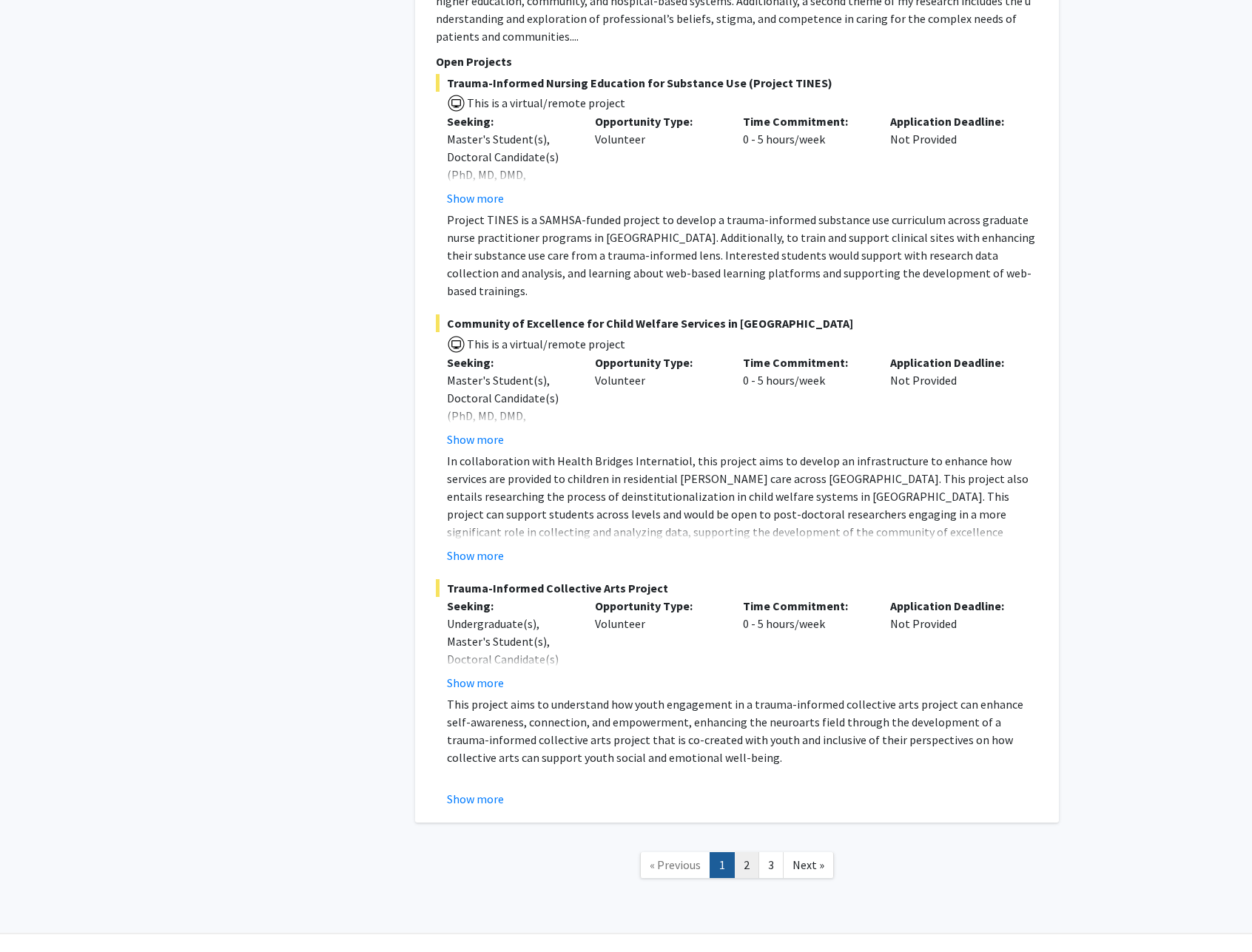
click at [743, 853] on link "2" at bounding box center [747, 865] width 25 height 26
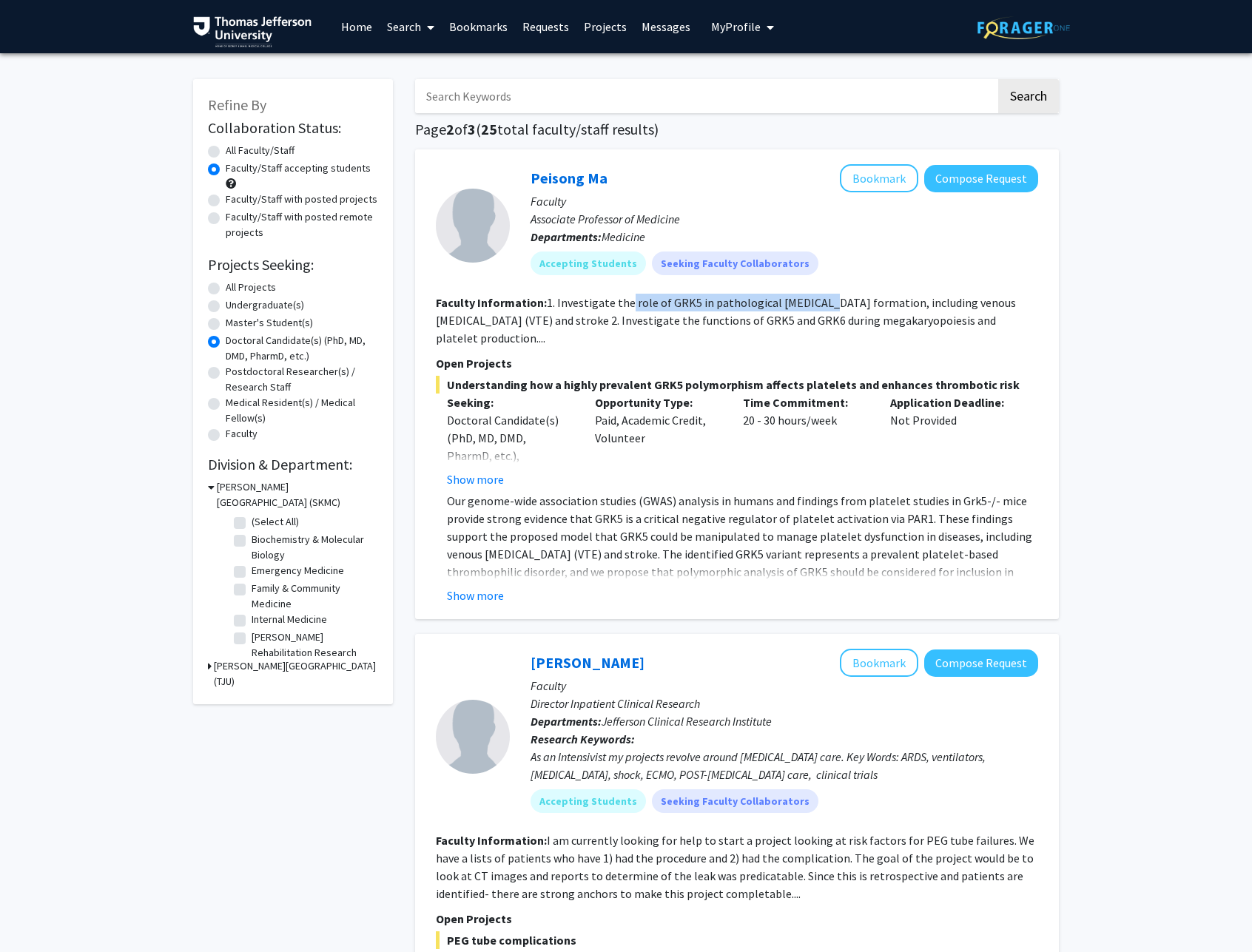
drag, startPoint x: 628, startPoint y: 305, endPoint x: 821, endPoint y: 309, distance: 193.0
click at [821, 309] on fg-read-more "1. Investigate the role of GRK5 in pathological [MEDICAL_DATA] formation, inclu…" at bounding box center [726, 321] width 580 height 50
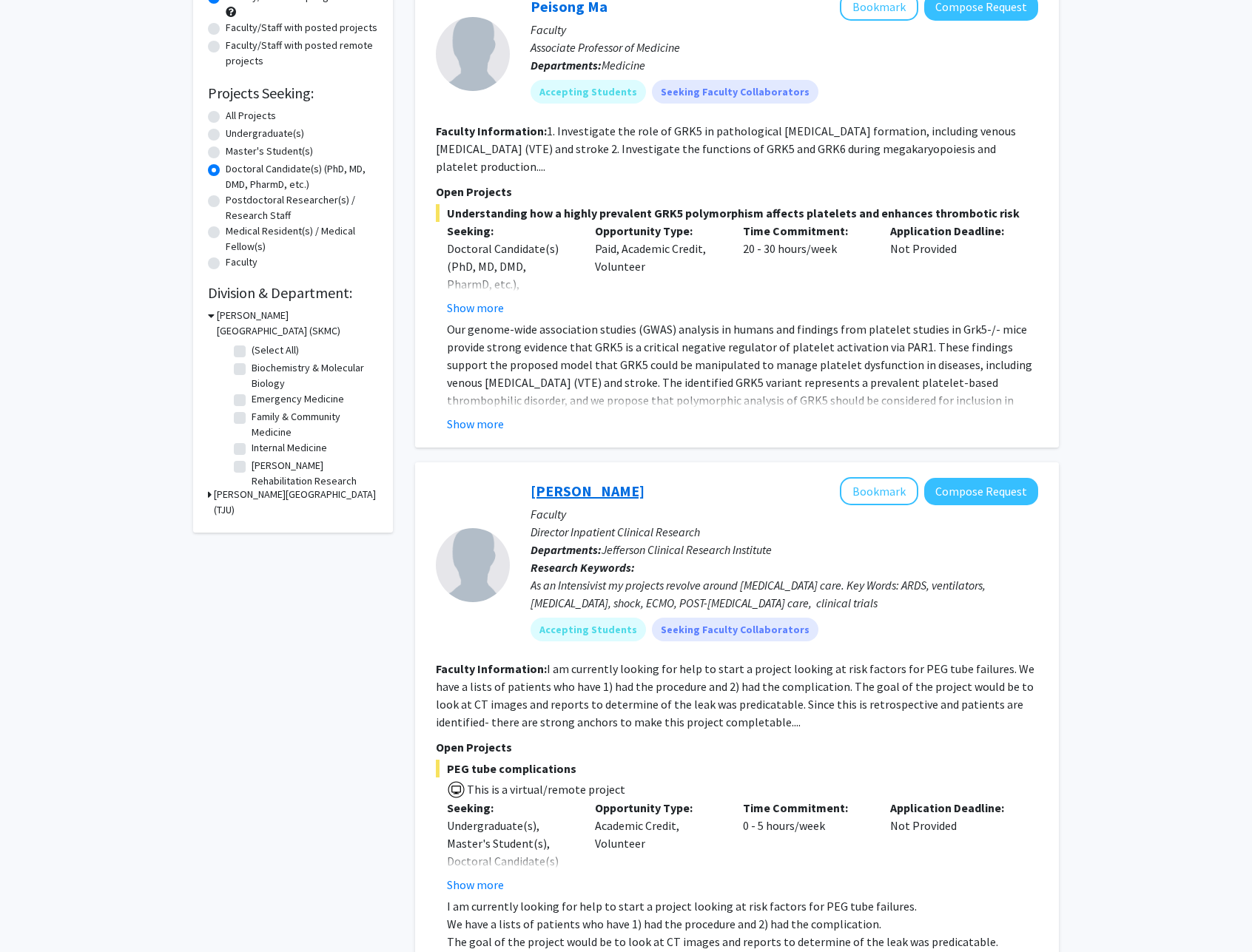
scroll to position [388, 0]
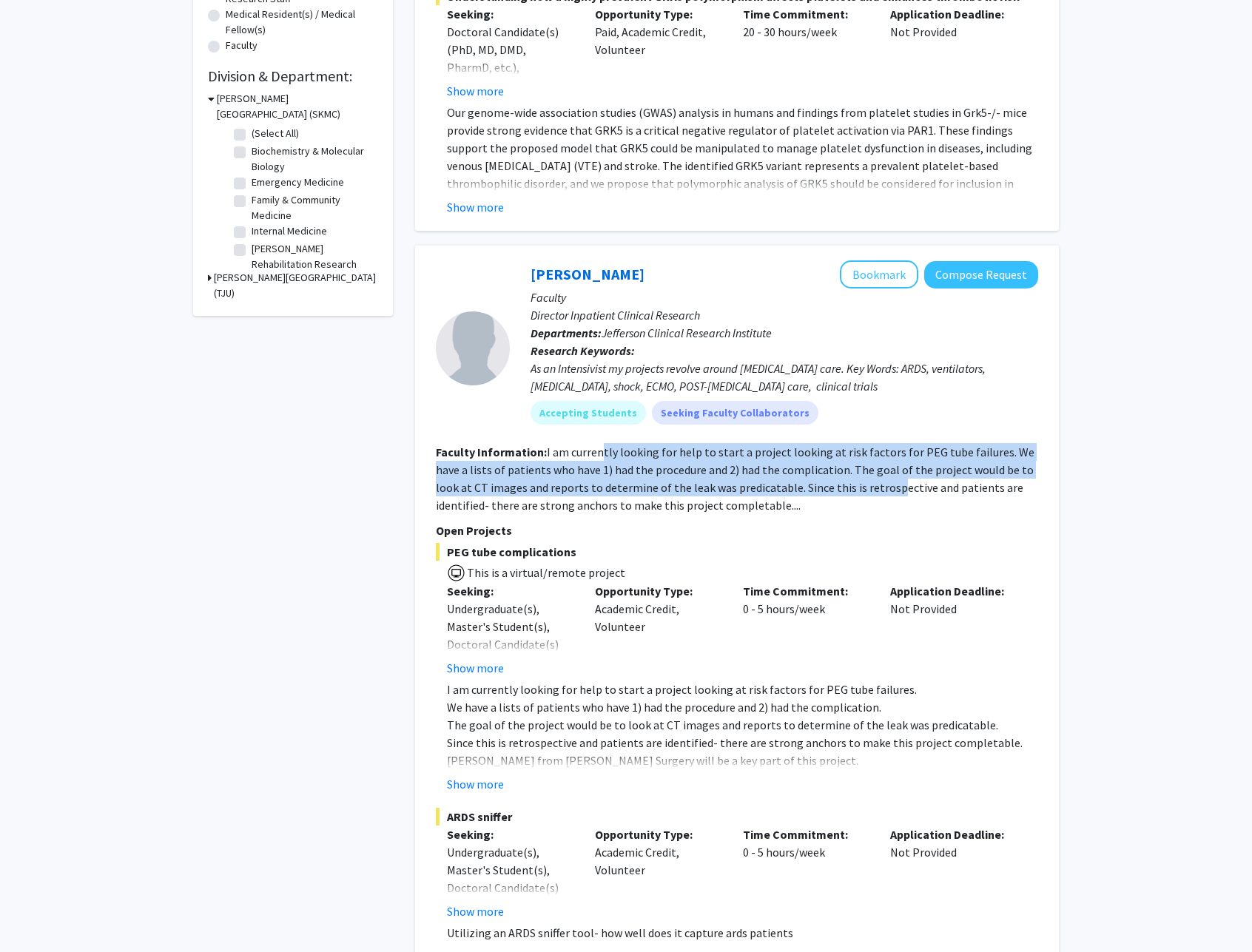
drag, startPoint x: 601, startPoint y: 455, endPoint x: 856, endPoint y: 489, distance: 257.3
click at [856, 489] on fg-read-more "I am currently looking for help to start a project looking at risk factors for …" at bounding box center [735, 479] width 598 height 68
drag, startPoint x: 856, startPoint y: 488, endPoint x: 863, endPoint y: 487, distance: 7.1
click at [856, 488] on fg-read-more "I am currently looking for help to start a project looking at risk factors for …" at bounding box center [735, 479] width 598 height 68
drag, startPoint x: 864, startPoint y: 486, endPoint x: 649, endPoint y: 460, distance: 216.6
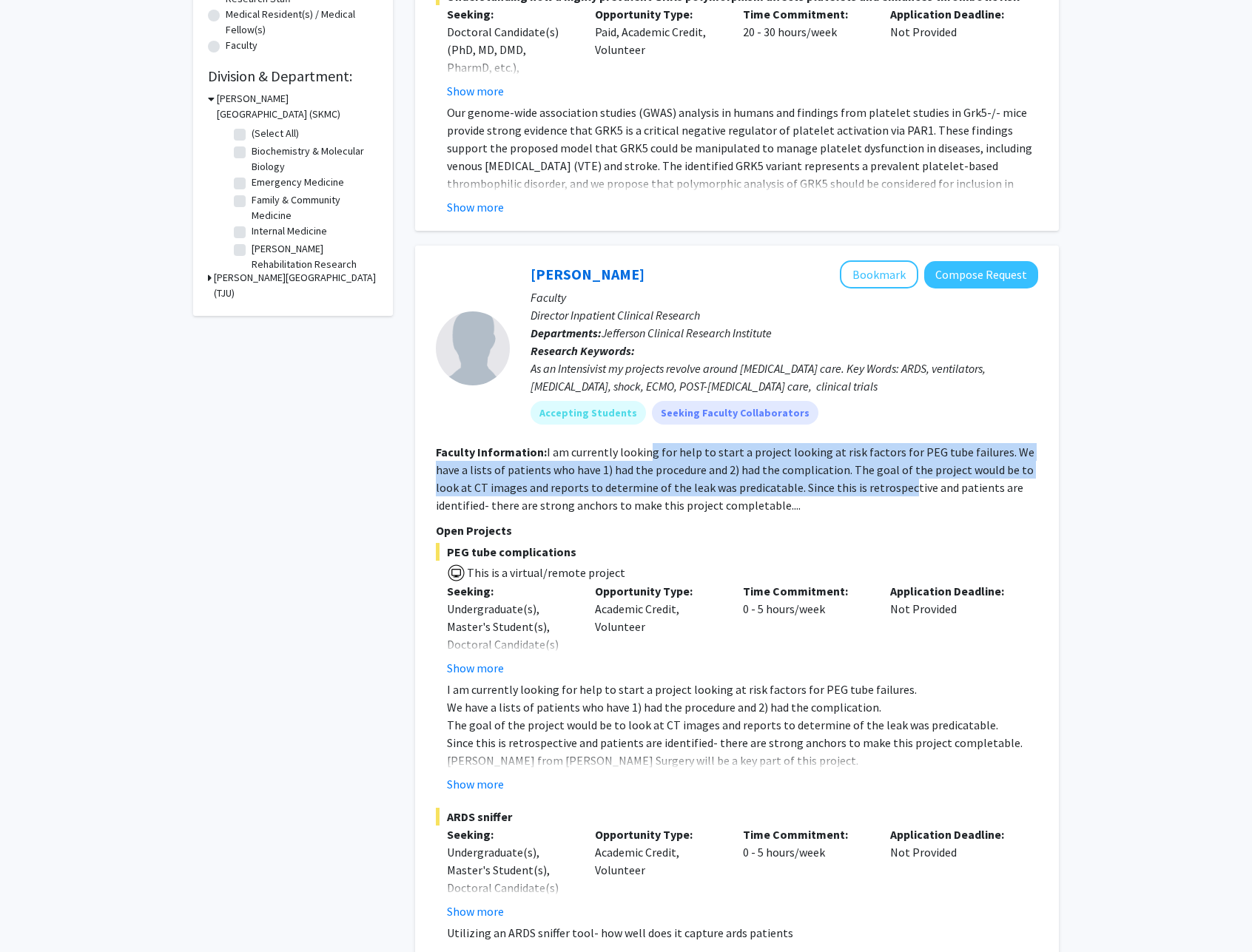
click at [649, 460] on fg-read-more "I am currently looking for help to start a project looking at risk factors for …" at bounding box center [735, 479] width 598 height 68
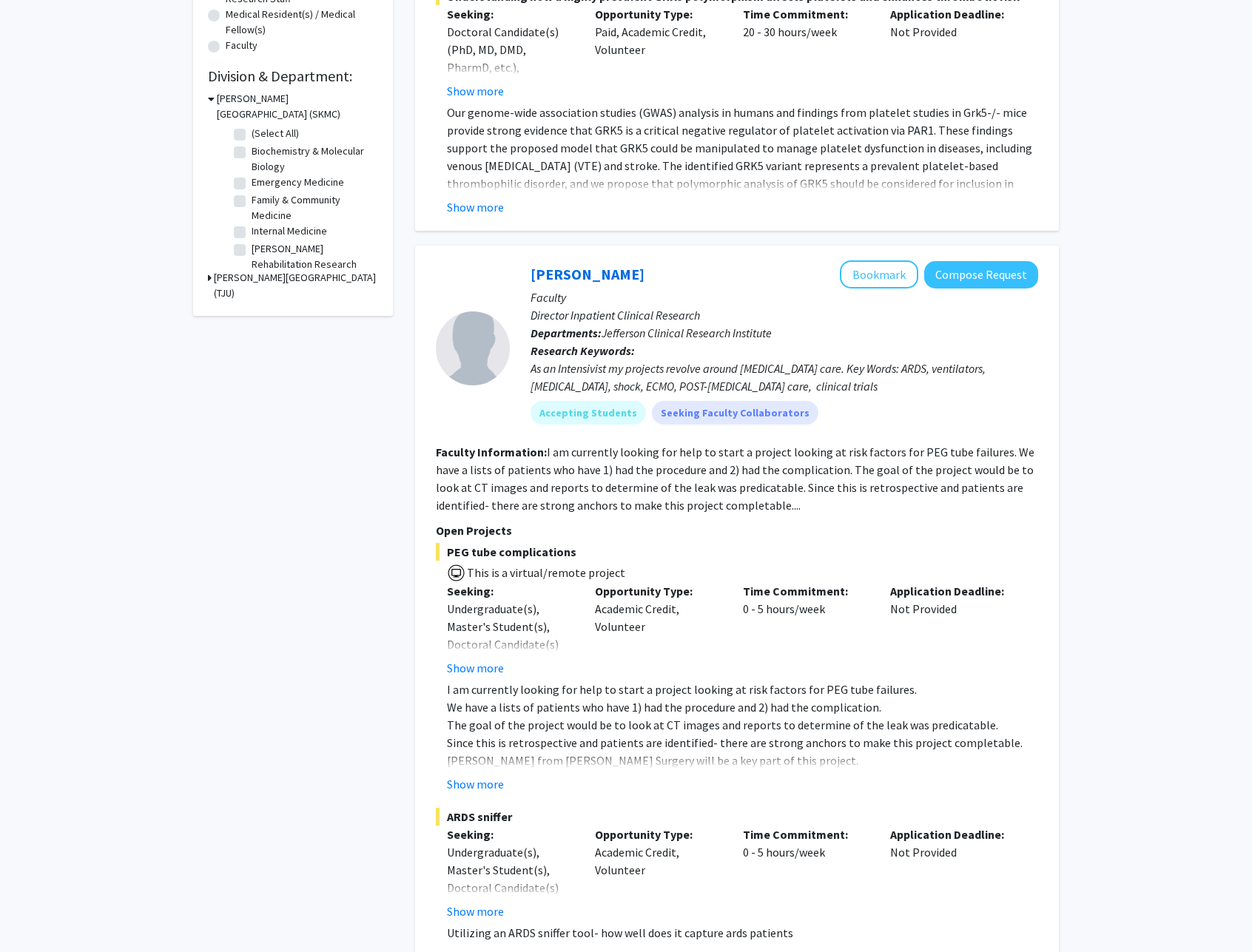
click at [649, 460] on fg-read-more "I am currently looking for help to start a project looking at risk factors for …" at bounding box center [735, 479] width 598 height 68
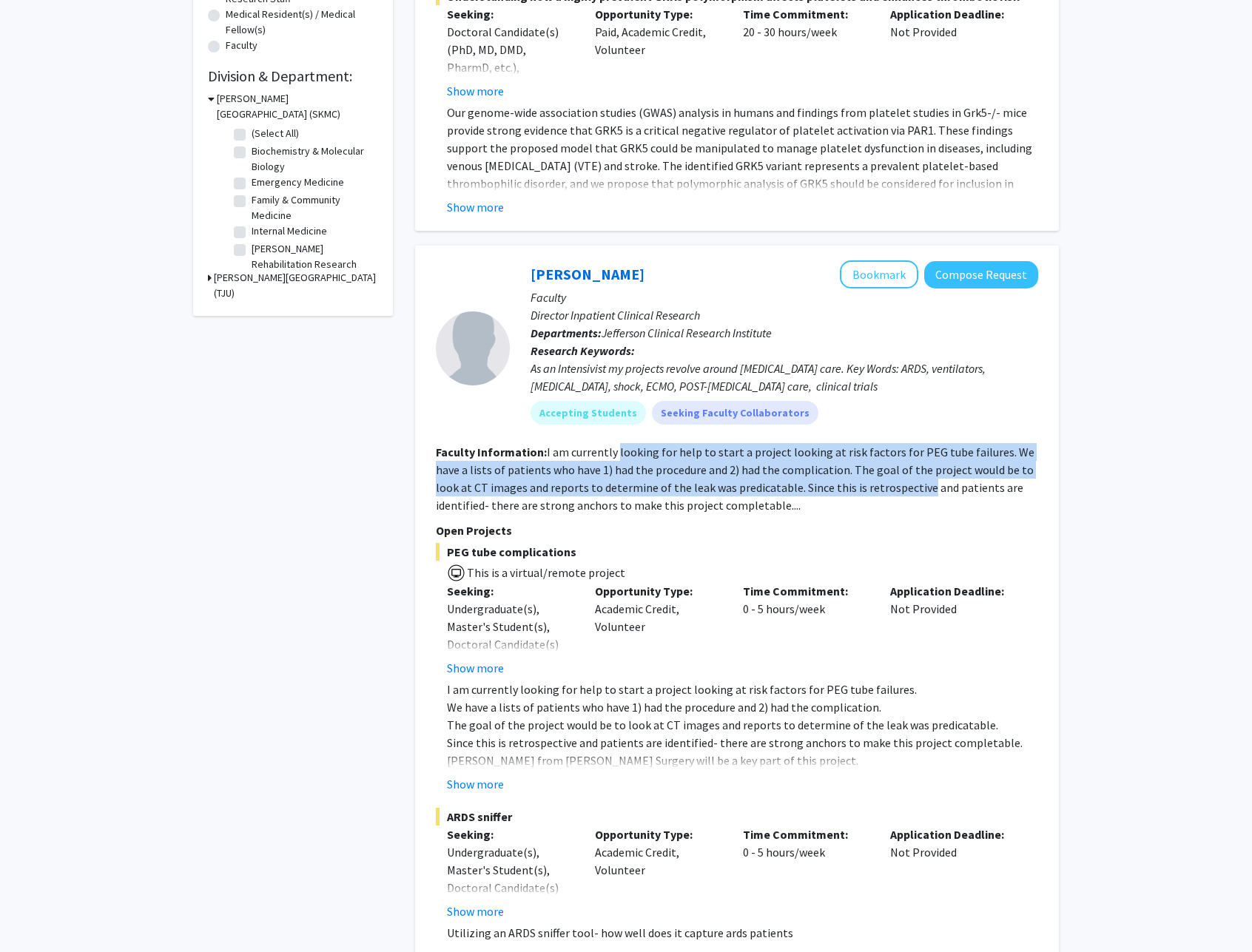
drag, startPoint x: 649, startPoint y: 460, endPoint x: 844, endPoint y: 483, distance: 196.4
click at [844, 483] on fg-read-more "I am currently looking for help to start a project looking at risk factors for …" at bounding box center [735, 479] width 598 height 68
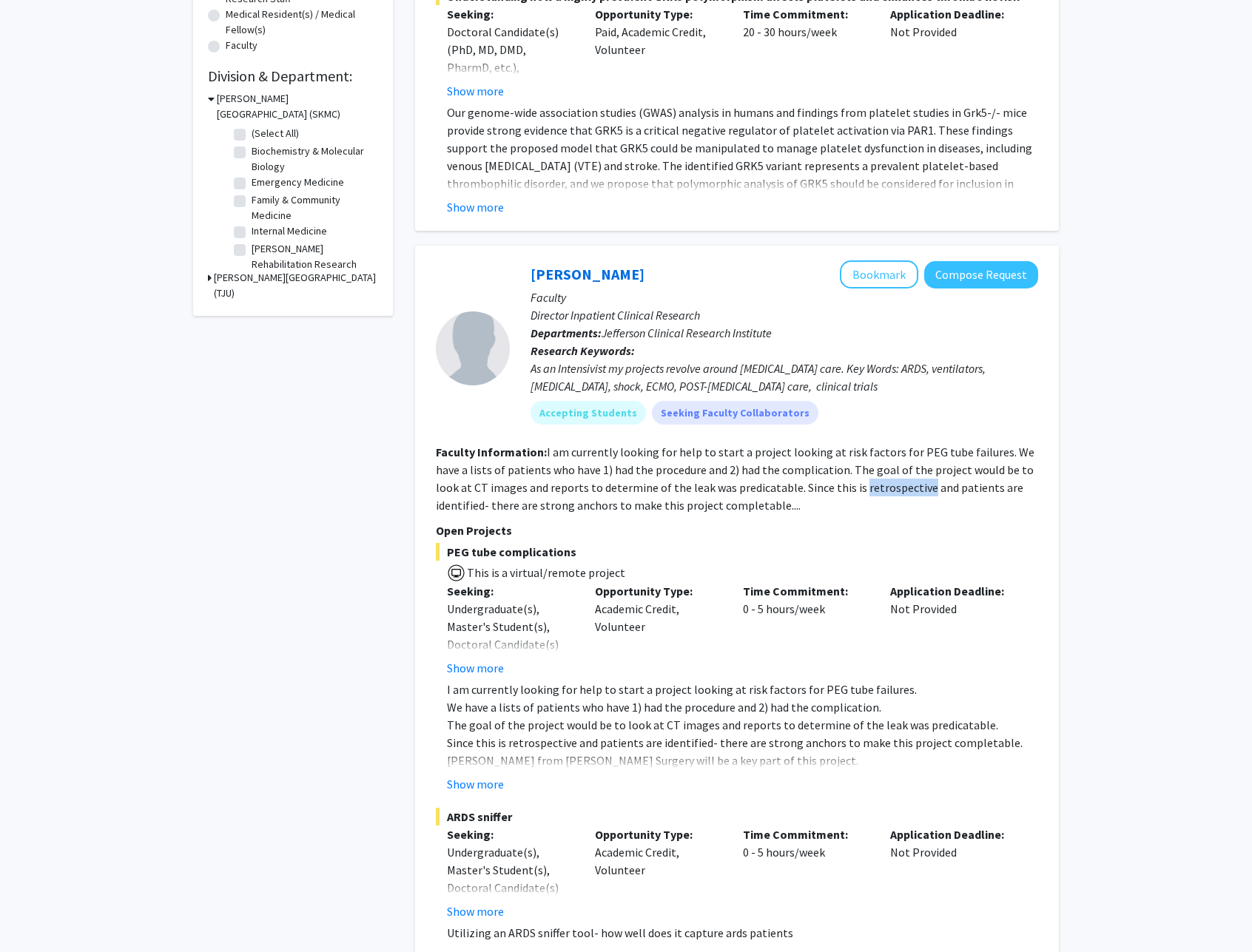
click at [844, 482] on fg-read-more "I am currently looking for help to start a project looking at risk factors for …" at bounding box center [735, 479] width 598 height 68
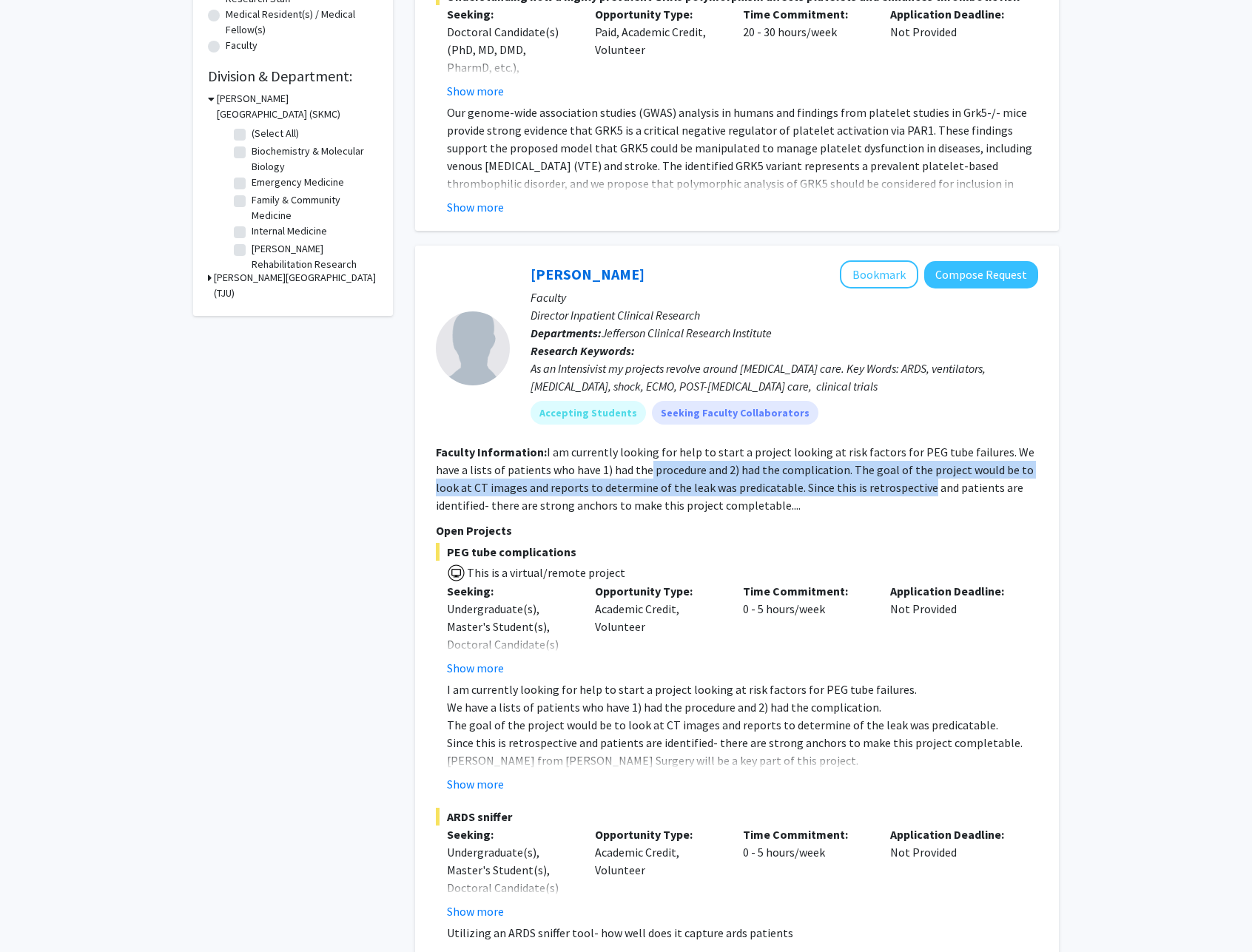
drag, startPoint x: 834, startPoint y: 480, endPoint x: 620, endPoint y: 463, distance: 214.7
click at [620, 463] on section "Faculty Information: I am currently looking for help to start a project looking…" at bounding box center [737, 479] width 602 height 71
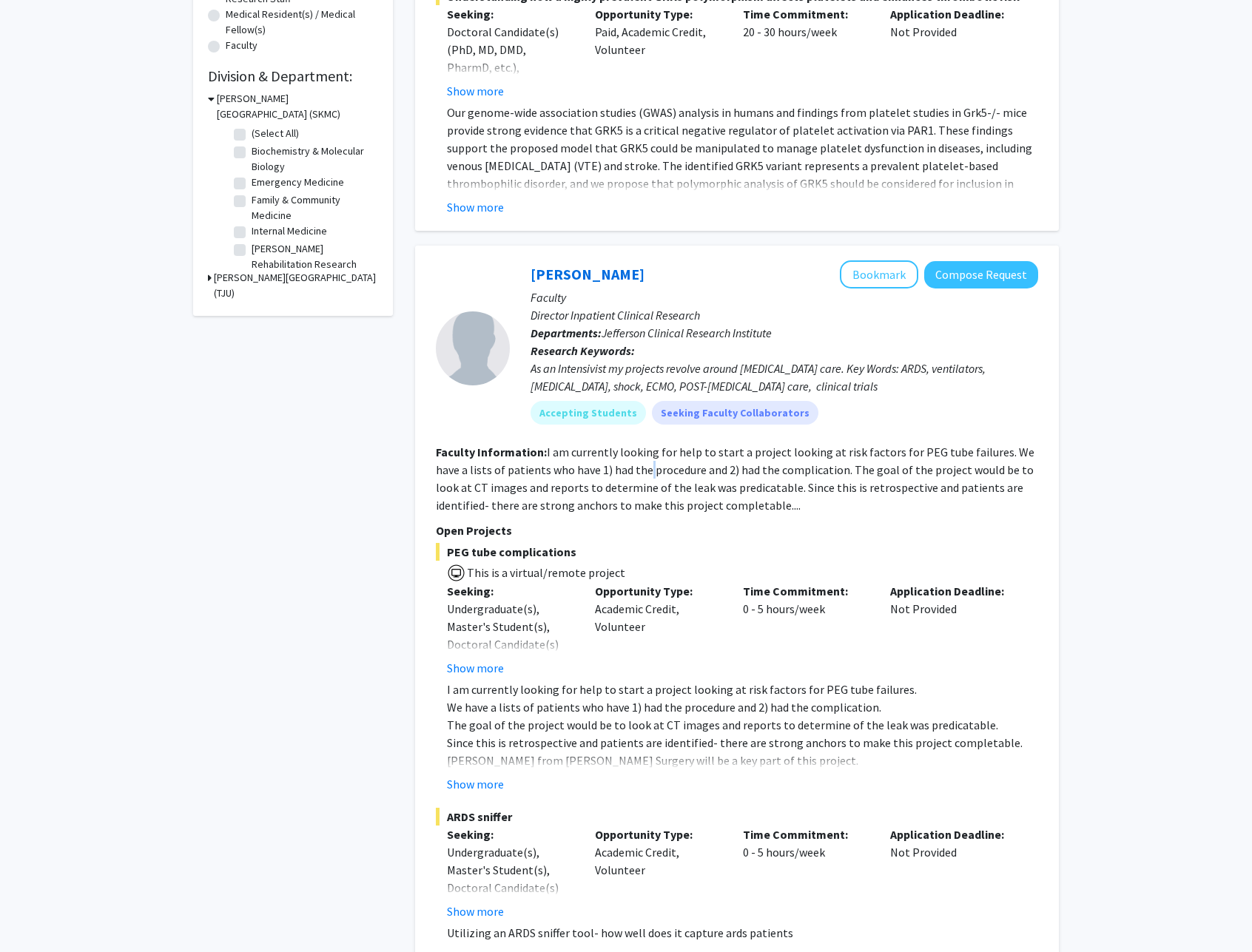
click at [620, 463] on section "Faculty Information: I am currently looking for help to start a project looking…" at bounding box center [737, 479] width 602 height 71
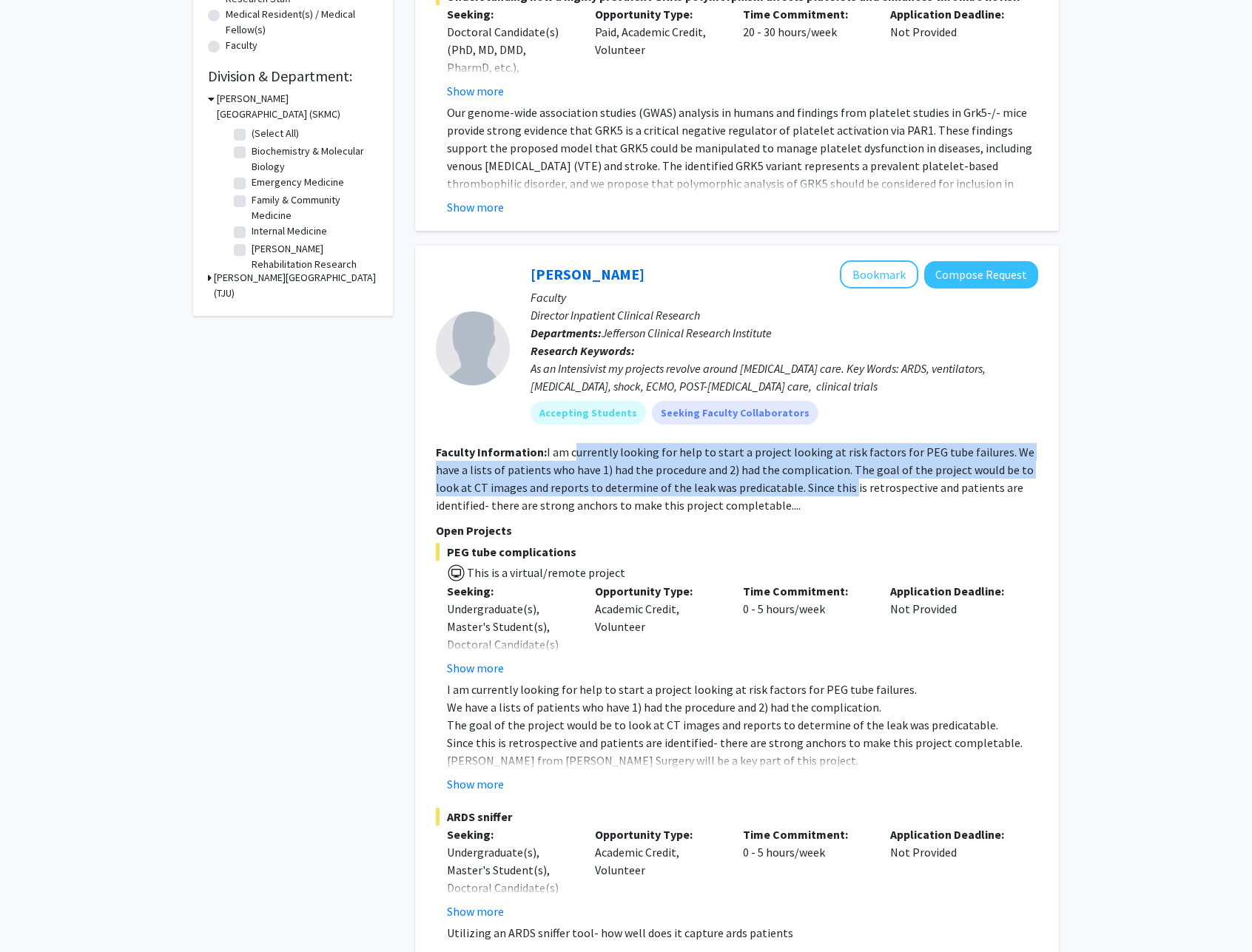
drag, startPoint x: 581, startPoint y: 455, endPoint x: 809, endPoint y: 488, distance: 230.4
click at [809, 488] on fg-read-more "I am currently looking for help to start a project looking at risk factors for …" at bounding box center [735, 479] width 598 height 68
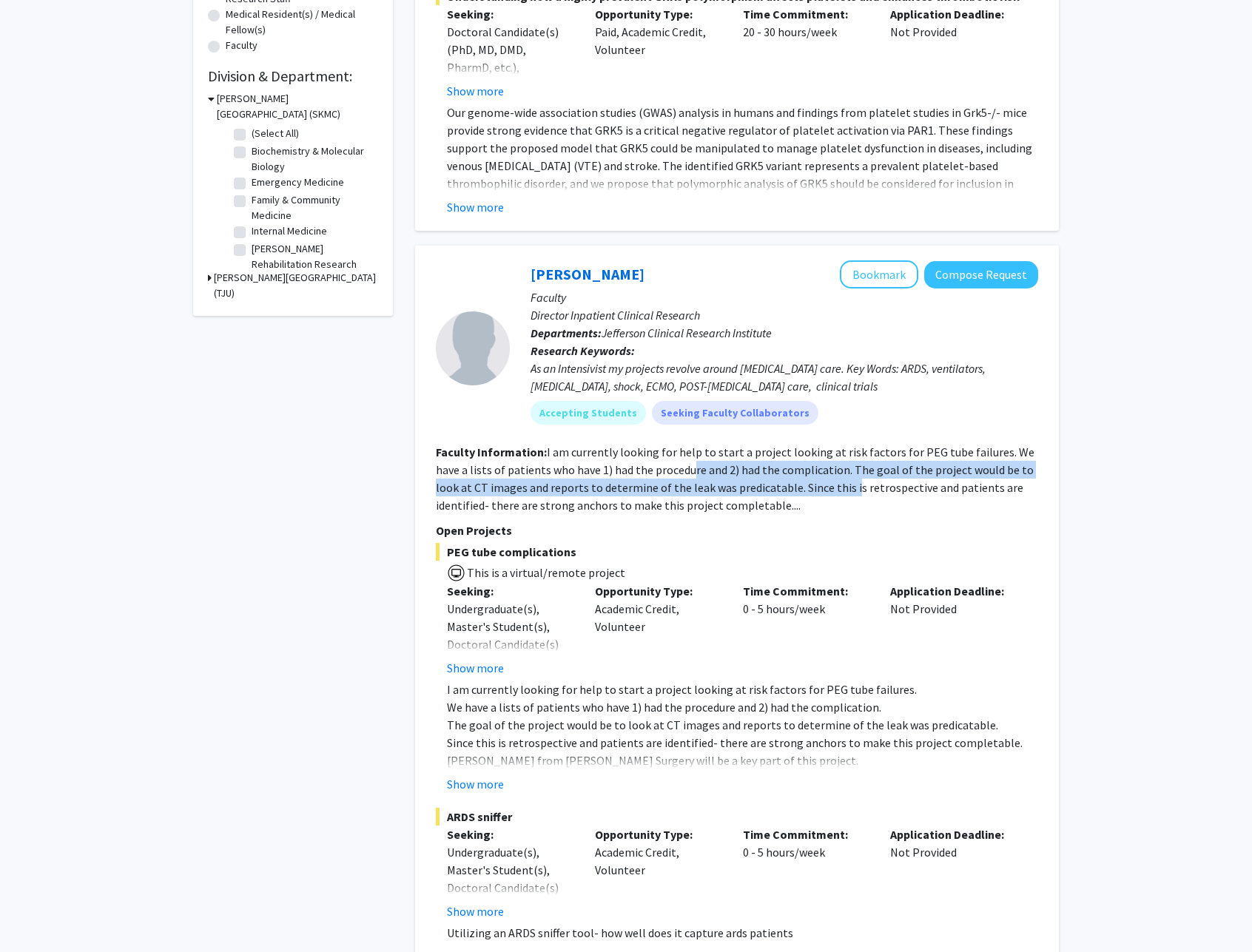
drag, startPoint x: 812, startPoint y: 487, endPoint x: 662, endPoint y: 462, distance: 152.1
click at [663, 462] on section "Faculty Information: I am currently looking for help to start a project looking…" at bounding box center [737, 479] width 602 height 71
click at [662, 462] on section "Faculty Information: I am currently looking for help to start a project looking…" at bounding box center [737, 479] width 602 height 71
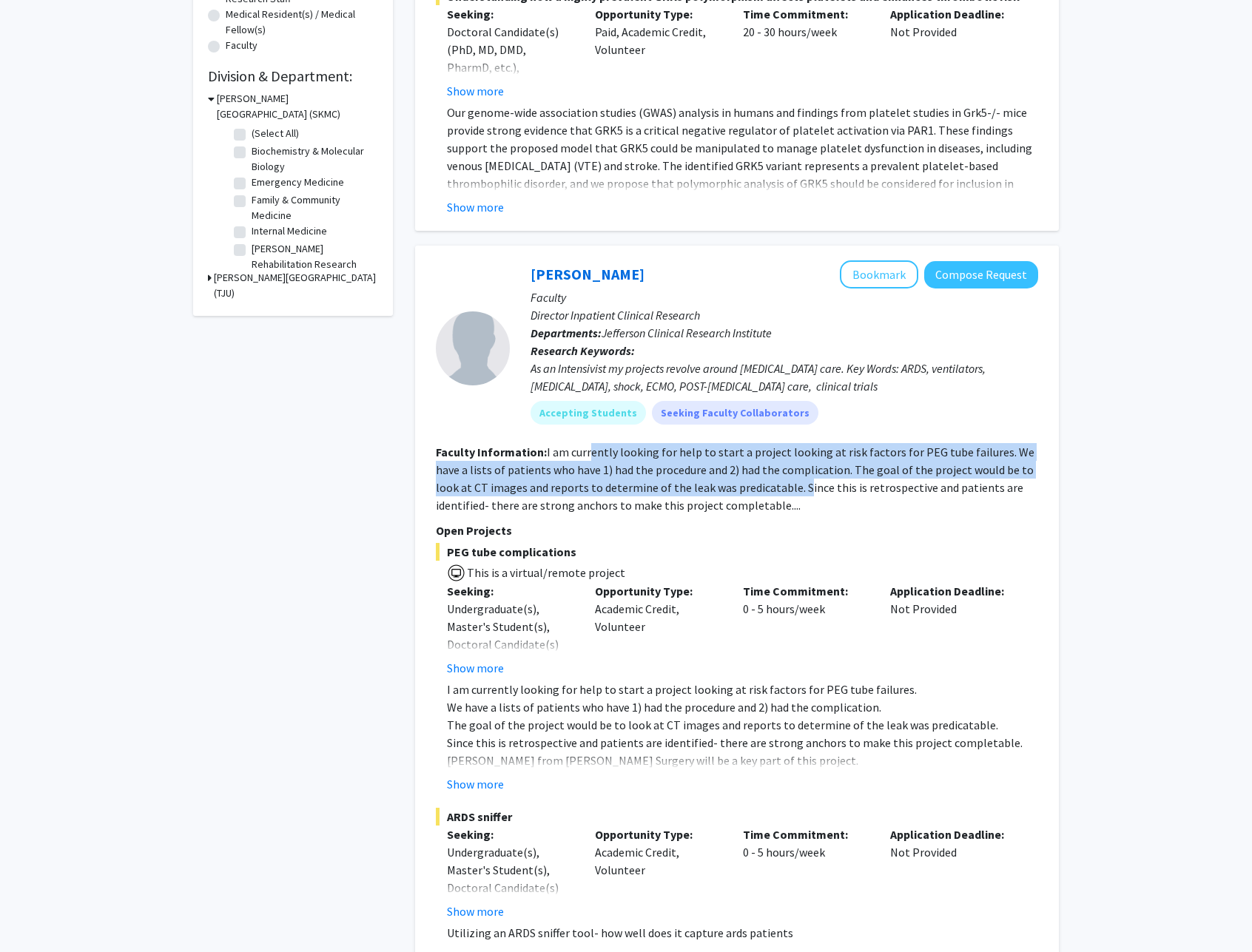
drag, startPoint x: 605, startPoint y: 452, endPoint x: 764, endPoint y: 491, distance: 163.7
click at [764, 491] on fg-read-more "I am currently looking for help to start a project looking at risk factors for …" at bounding box center [735, 479] width 598 height 68
drag, startPoint x: 770, startPoint y: 483, endPoint x: 616, endPoint y: 455, distance: 156.5
click at [616, 455] on fg-read-more "I am currently looking for help to start a project looking at risk factors for …" at bounding box center [735, 479] width 598 height 68
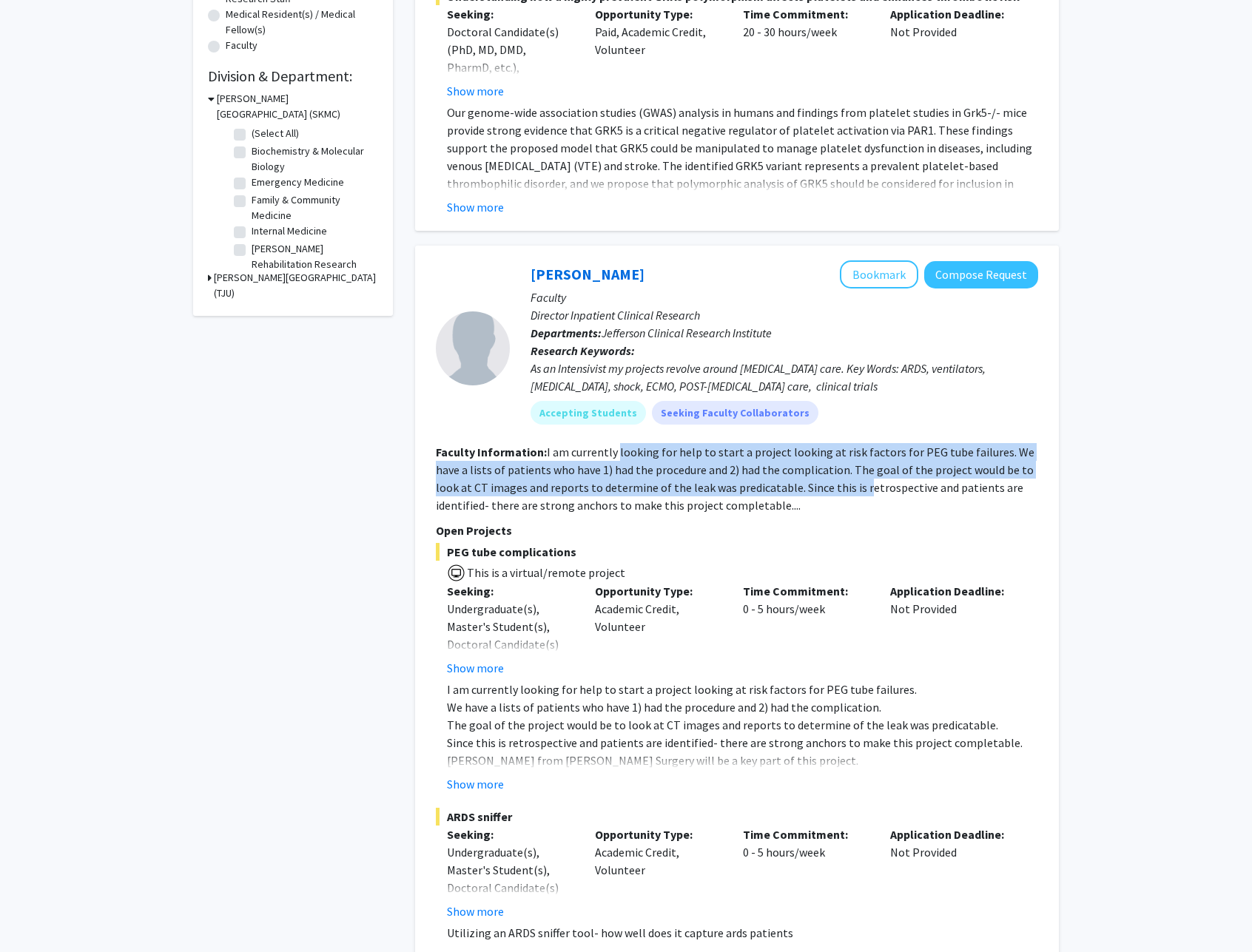
click at [616, 455] on fg-read-more "I am currently looking for help to start a project looking at risk factors for …" at bounding box center [735, 479] width 598 height 68
drag, startPoint x: 617, startPoint y: 455, endPoint x: 888, endPoint y: 485, distance: 272.7
click at [888, 485] on fg-read-more "I am currently looking for help to start a project looking at risk factors for …" at bounding box center [735, 479] width 598 height 68
drag, startPoint x: 888, startPoint y: 485, endPoint x: 606, endPoint y: 454, distance: 283.7
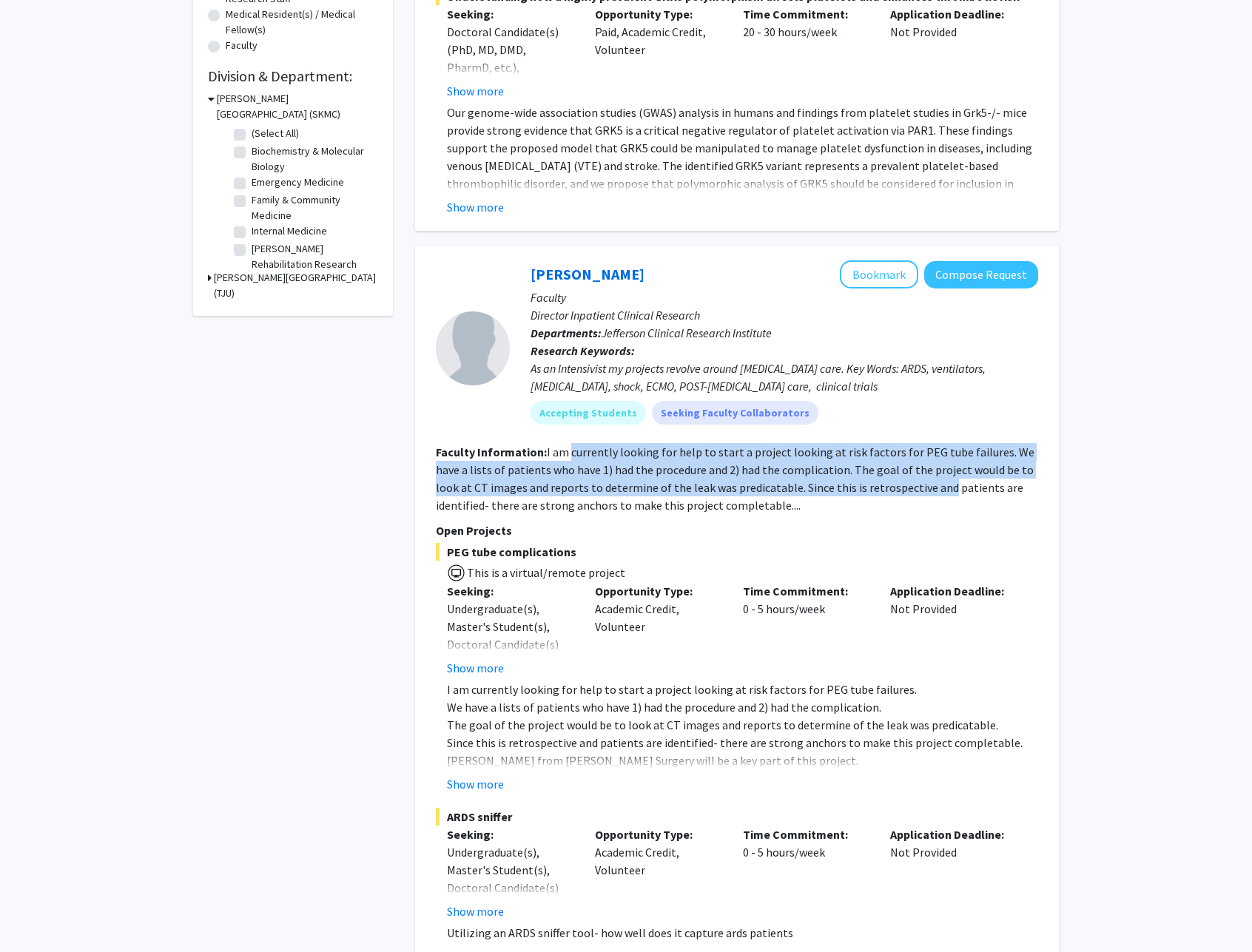
click at [606, 454] on fg-read-more "I am currently looking for help to start a project looking at risk factors for …" at bounding box center [735, 479] width 598 height 68
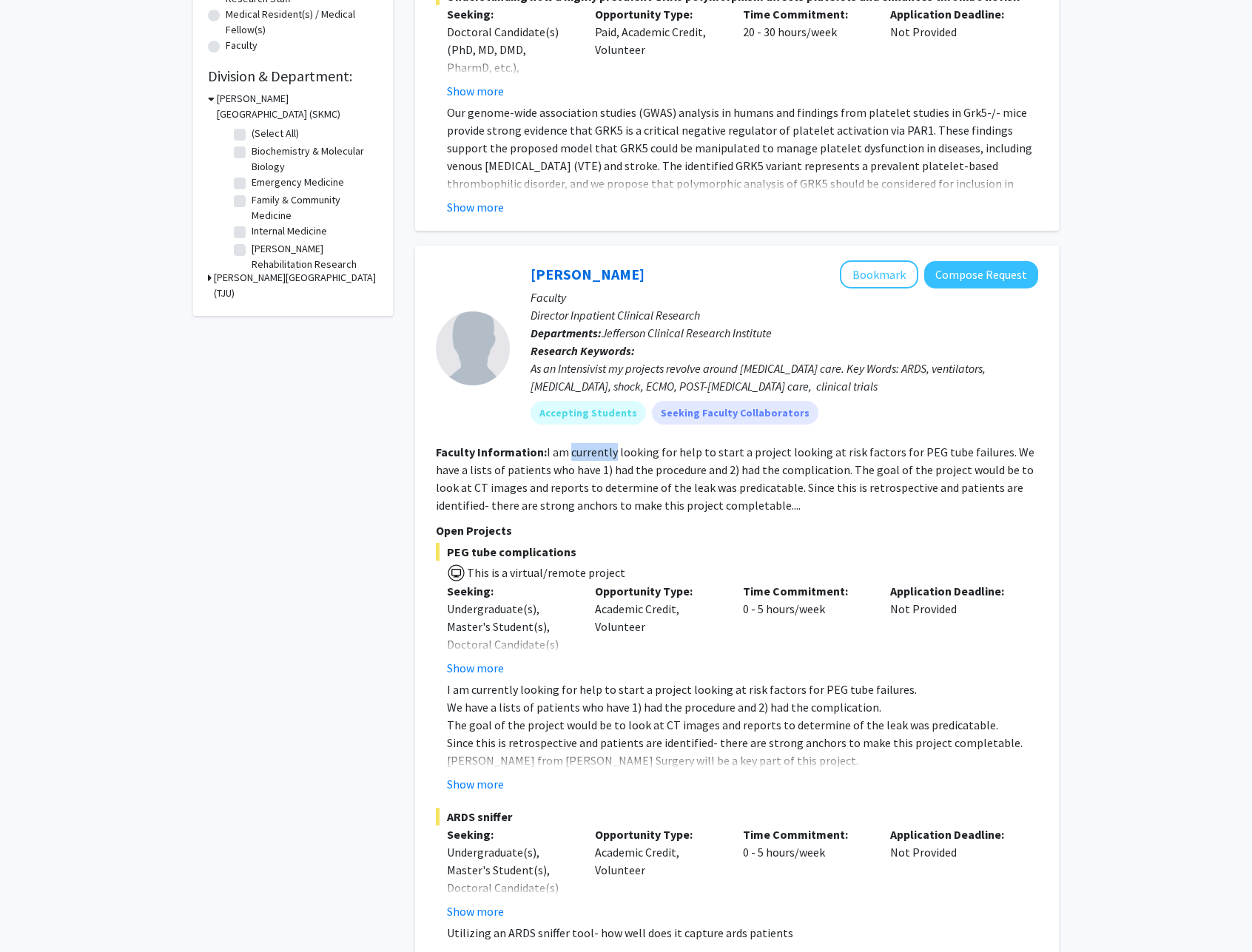
click at [606, 455] on fg-read-more "I am currently looking for help to start a project looking at risk factors for …" at bounding box center [735, 479] width 598 height 68
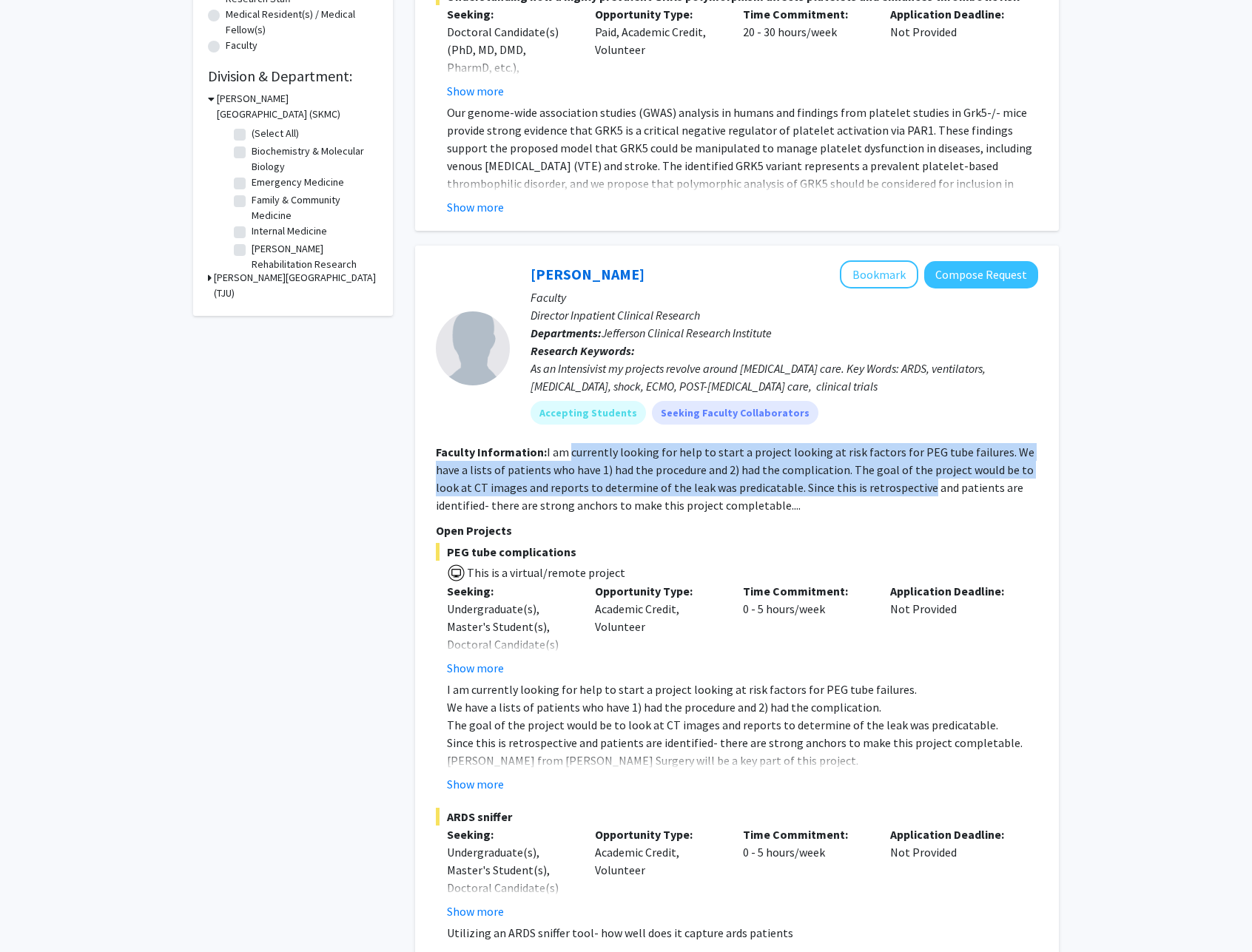
drag, startPoint x: 632, startPoint y: 455, endPoint x: 856, endPoint y: 489, distance: 226.6
click at [855, 489] on fg-read-more "I am currently looking for help to start a project looking at risk factors for …" at bounding box center [735, 479] width 598 height 68
click at [856, 488] on fg-read-more "I am currently looking for help to start a project looking at risk factors for …" at bounding box center [735, 479] width 598 height 68
drag, startPoint x: 830, startPoint y: 482, endPoint x: 636, endPoint y: 460, distance: 195.2
click at [636, 460] on fg-read-more "I am currently looking for help to start a project looking at risk factors for …" at bounding box center [735, 479] width 598 height 68
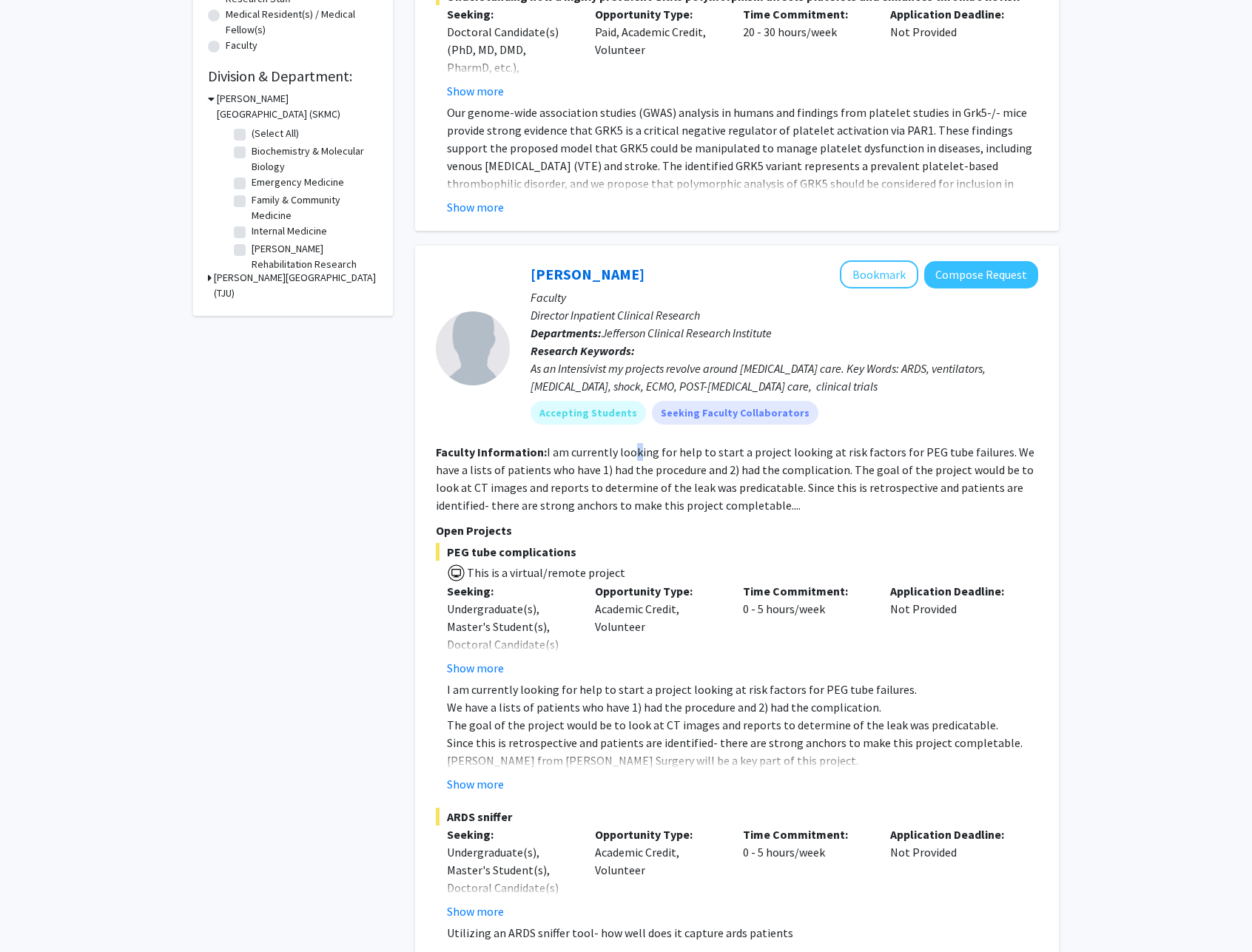
click at [635, 460] on fg-read-more "I am currently looking for help to start a project looking at risk factors for …" at bounding box center [735, 479] width 598 height 68
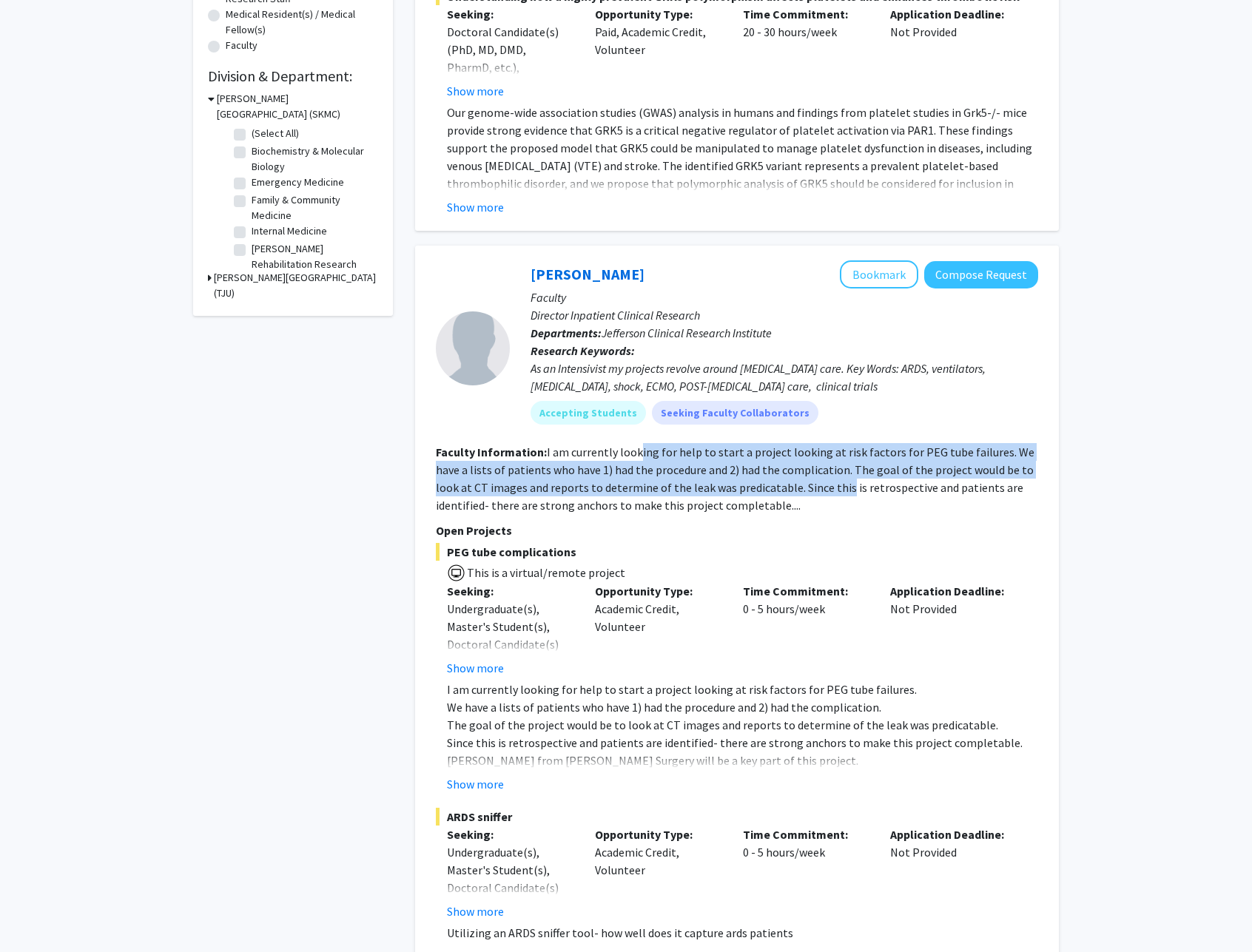
drag
click at [805, 484] on fg-read-more "I am currently looking for help to start a project looking at risk factors for …" at bounding box center [735, 479] width 598 height 68
click at [805, 484] on fg-read-more "I am currently looking for help to start a project looking at risk factors for …" at bounding box center [735, 479] width 598 height 68
drag, startPoint x: 829, startPoint y: 483, endPoint x: 526, endPoint y: 455, distance: 304.3
click at [526, 455] on section "Faculty Information: I am currently looking for help to start a project looking…" at bounding box center [737, 479] width 602 height 71
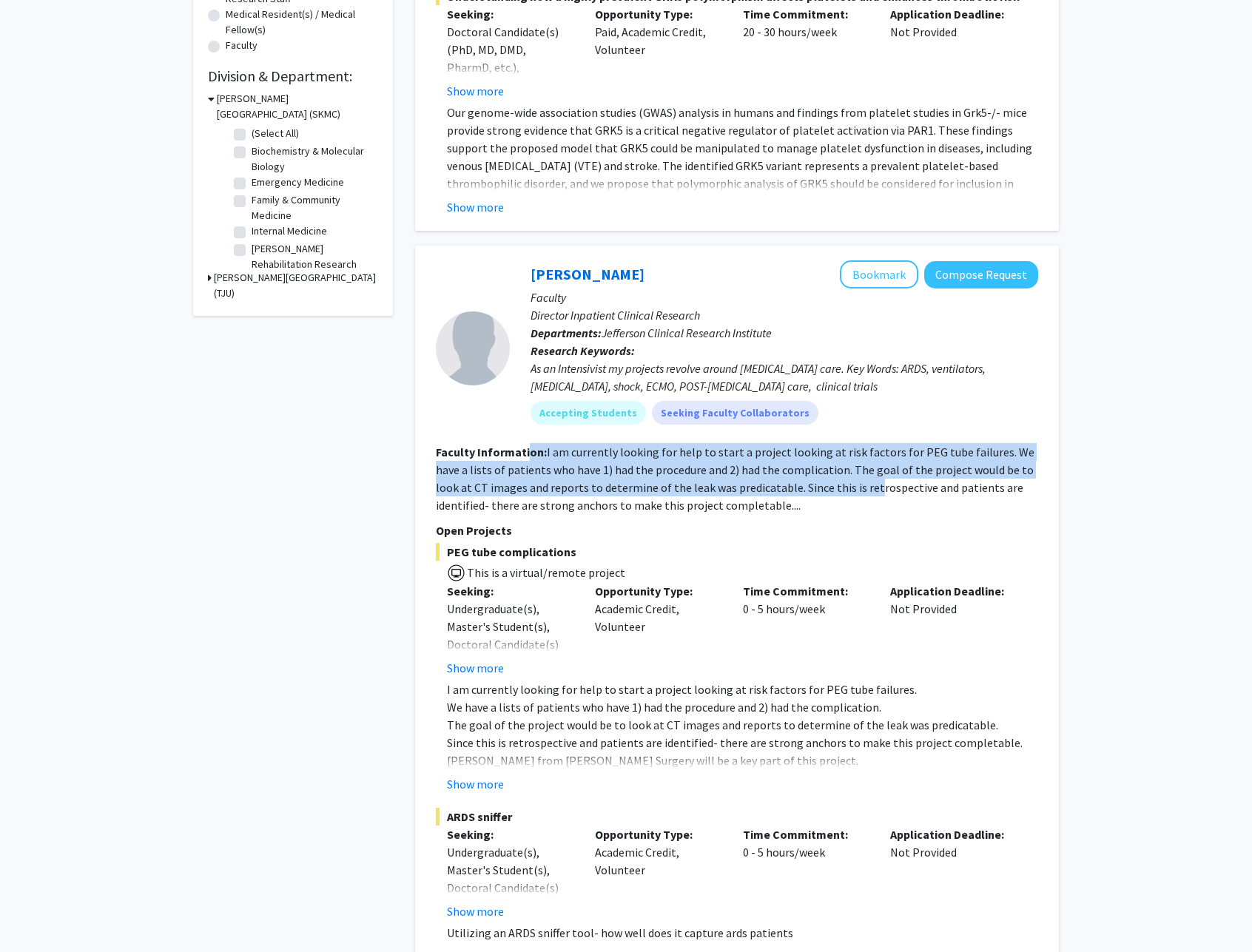
click at [526, 455] on b "Faculty Information:" at bounding box center [491, 452] width 111 height 15
drag, startPoint x: 896, startPoint y: 497, endPoint x: 924, endPoint y: 498, distance: 28.0
click at [924, 498] on section "Faculty Information: I am currently looking for help to start a project looking…" at bounding box center [737, 479] width 602 height 71
drag, startPoint x: 783, startPoint y: 475, endPoint x: 582, endPoint y: 458, distance: 201.7
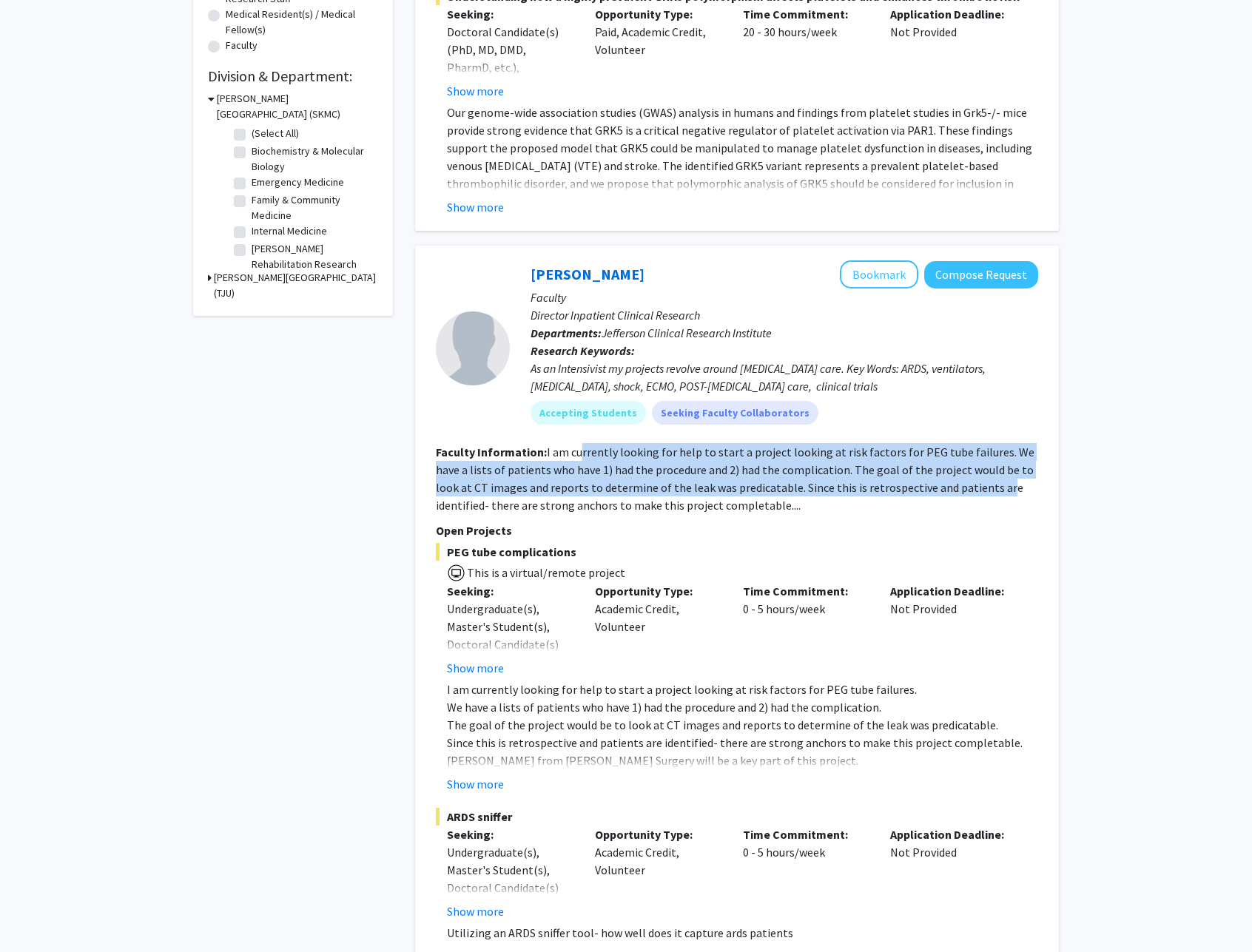
click at [582, 458] on fg-read-more "I am currently looking for help to start a project looking at risk factors for …" at bounding box center [735, 479] width 598 height 68
drag, startPoint x: 588, startPoint y: 457, endPoint x: 833, endPoint y: 486, distance: 246.7
click at [833, 486] on fg-read-more "I am currently looking for help to start a project looking at risk factors for …" at bounding box center [735, 479] width 598 height 68
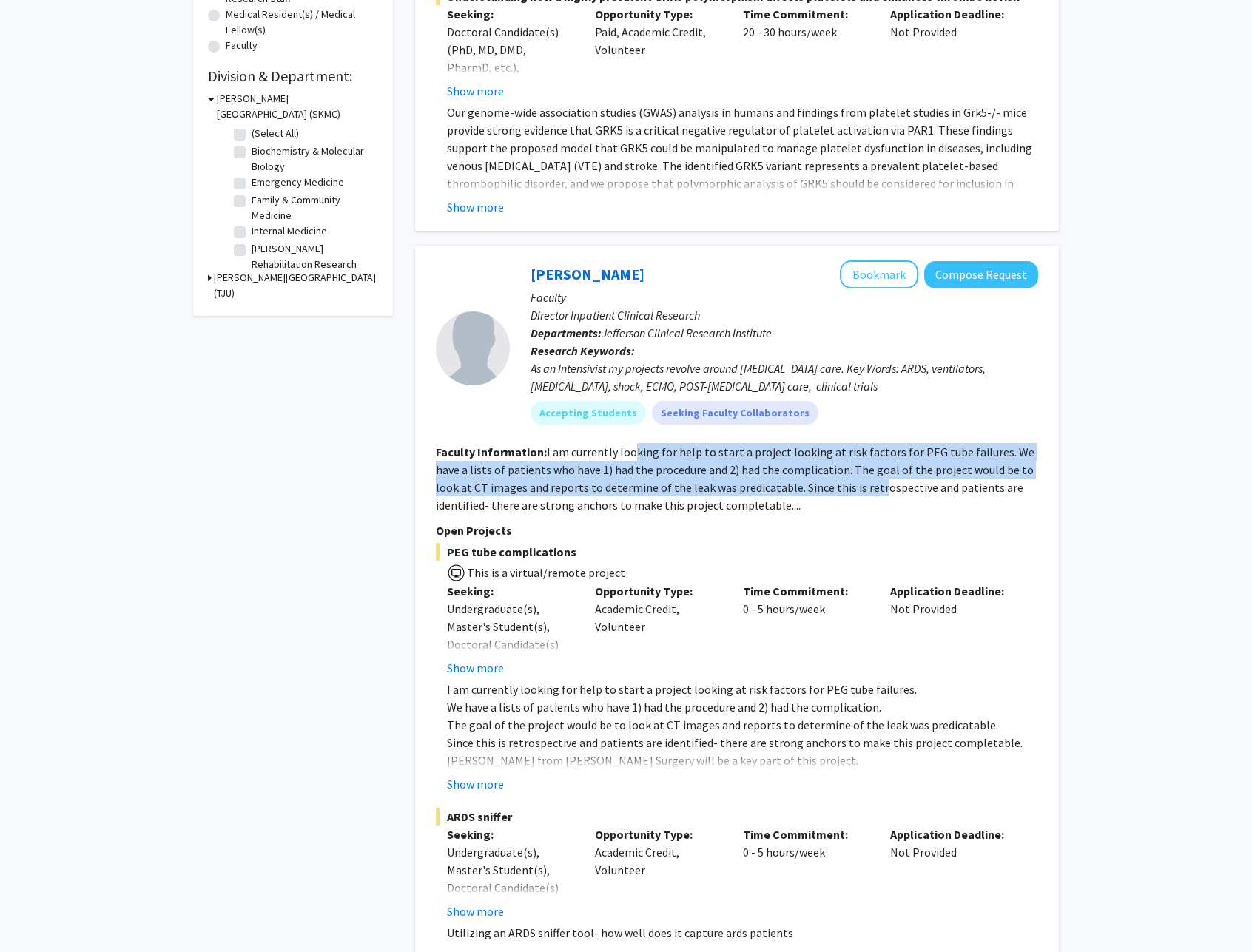
drag, startPoint x: 837, startPoint y: 486, endPoint x: 630, endPoint y: 460, distance: 208.6
click at [630, 460] on fg-read-more "I am currently looking for help to start a project looking at risk factors for …" at bounding box center [735, 479] width 598 height 68
drag, startPoint x: 630, startPoint y: 460, endPoint x: 828, endPoint y: 484, distance: 199.4
click at [828, 484] on fg-read-more "I am currently looking for help to start a project looking at risk factors for …" at bounding box center [735, 479] width 598 height 68
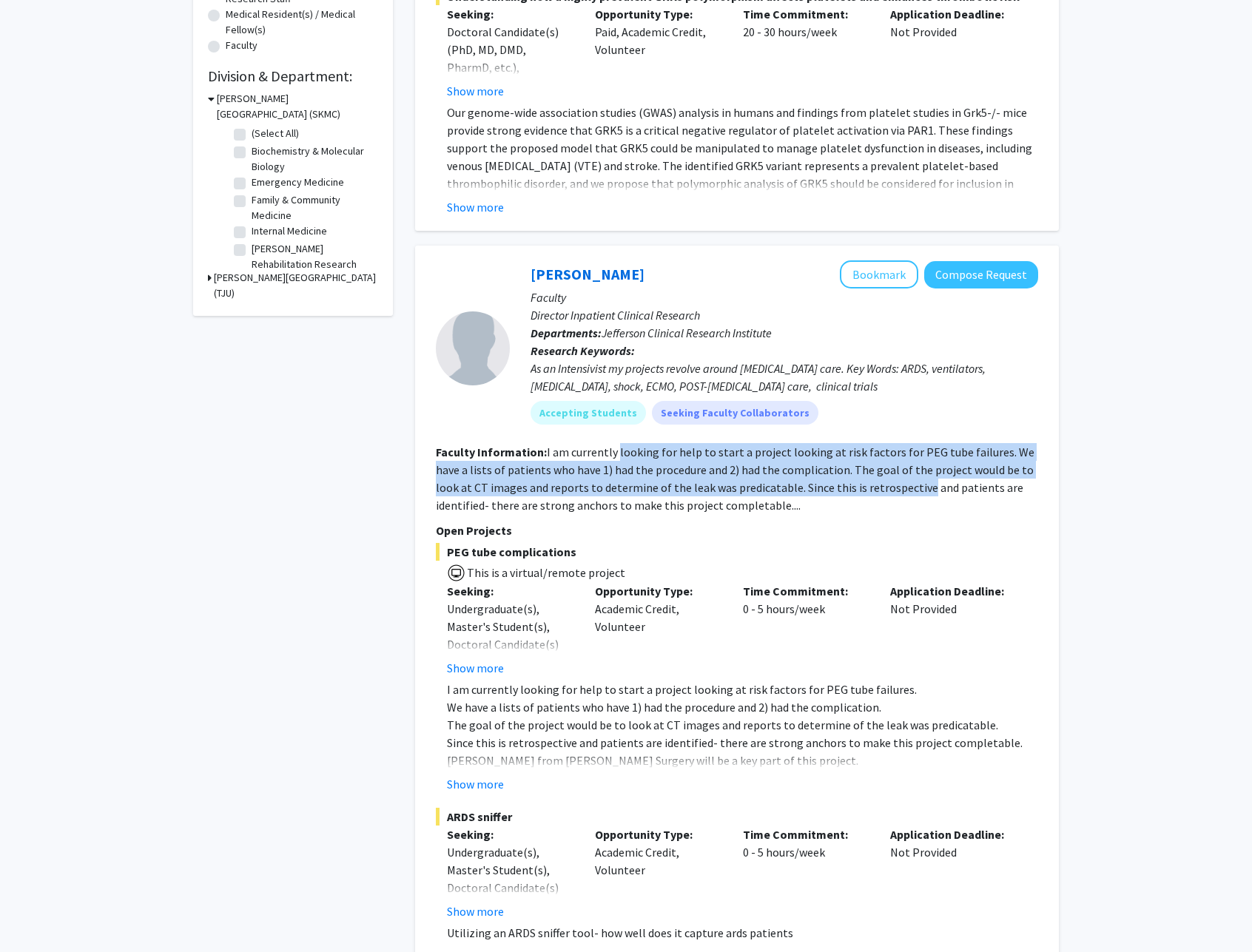
click at [828, 484] on fg-read-more "I am currently looking for help to start a project looking at risk factors for …" at bounding box center [735, 479] width 598 height 68
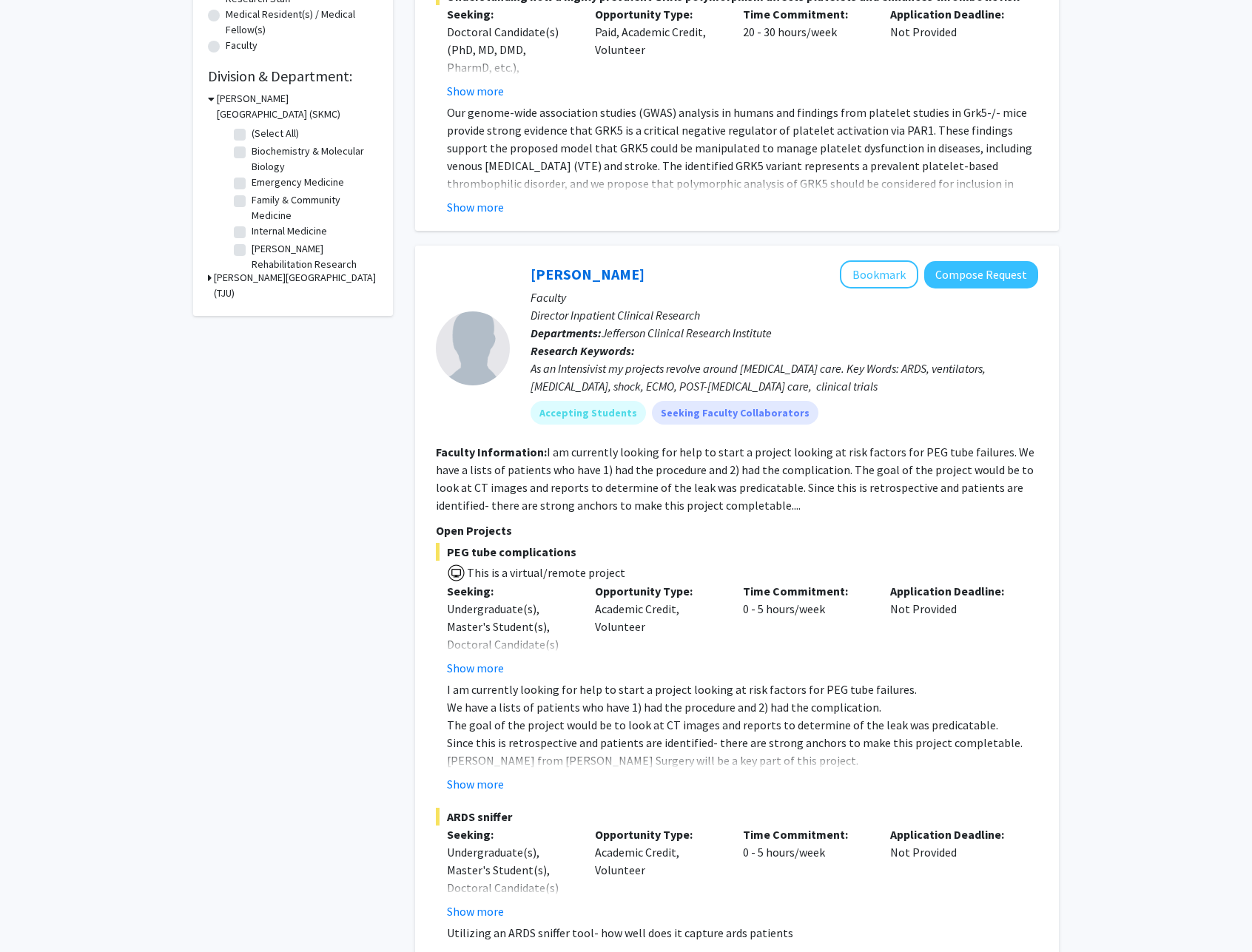
drag, startPoint x: 489, startPoint y: 792, endPoint x: 523, endPoint y: 749, distance: 54.8
click at [489, 792] on button "Show more" at bounding box center [475, 784] width 57 height 18
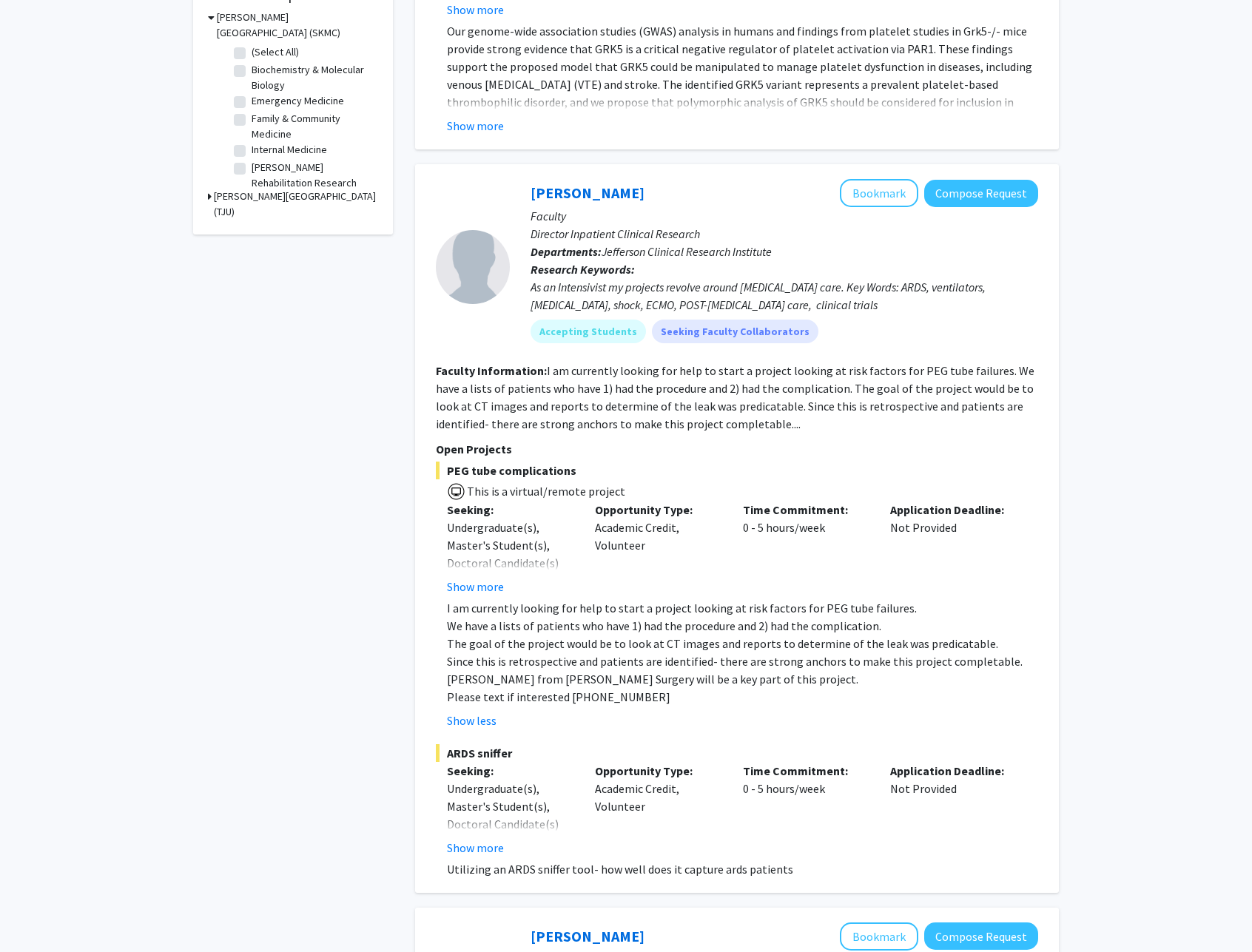
scroll to position [539, 0]
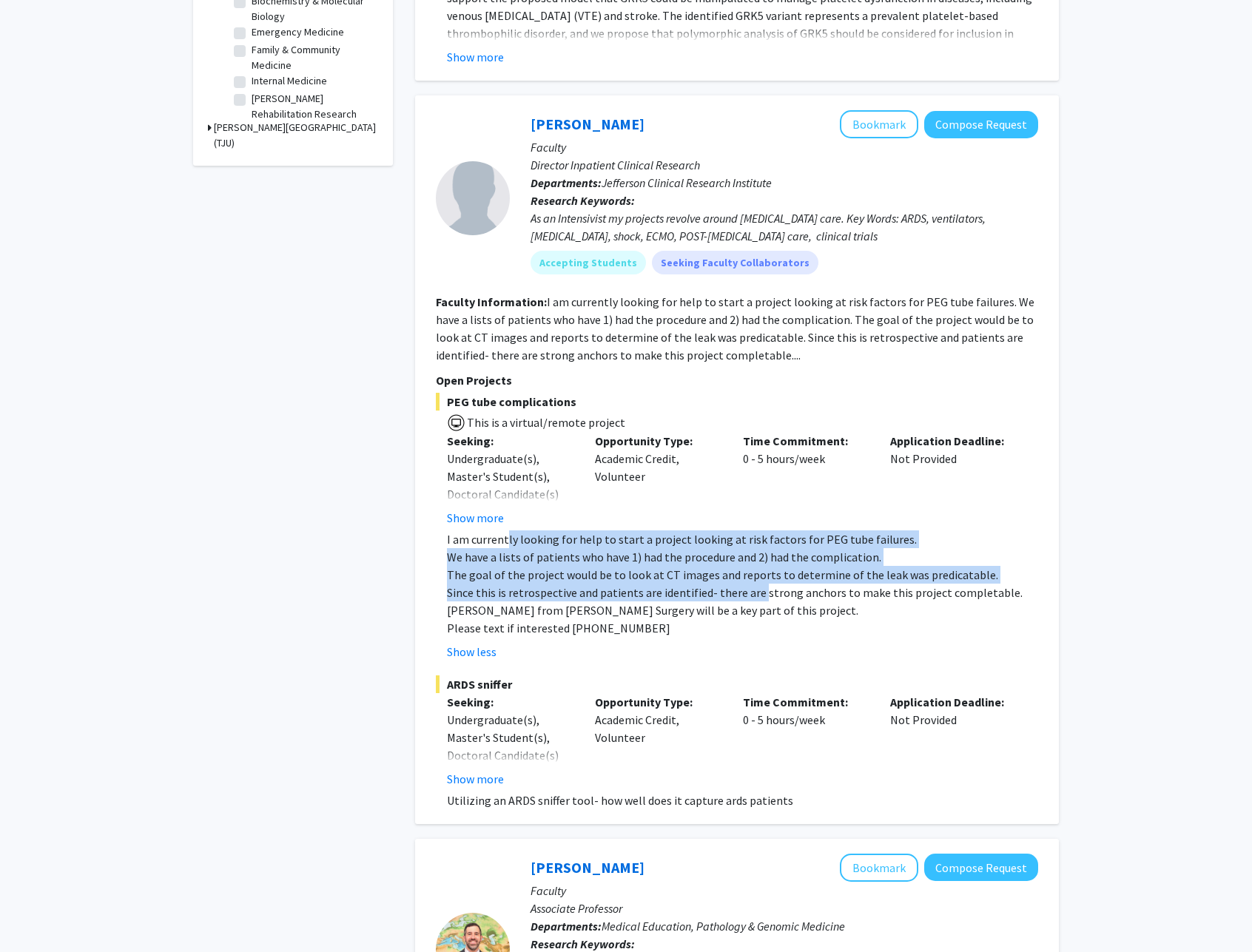
drag, startPoint x: 566, startPoint y: 547, endPoint x: 758, endPoint y: 597, distance: 198.4
click at [758, 597] on div "I am currently looking for help to start a project looking at risk factors for …" at bounding box center [742, 583] width 591 height 106
click at [758, 596] on p "Since this is retrospective and patients are identified- there are strong ancho…" at bounding box center [742, 593] width 591 height 18
drag, startPoint x: 788, startPoint y: 594, endPoint x: 540, endPoint y: 544, distance: 253.0
click at [540, 544] on div "I am currently looking for help to start a project looking at risk factors for …" at bounding box center [742, 583] width 591 height 106
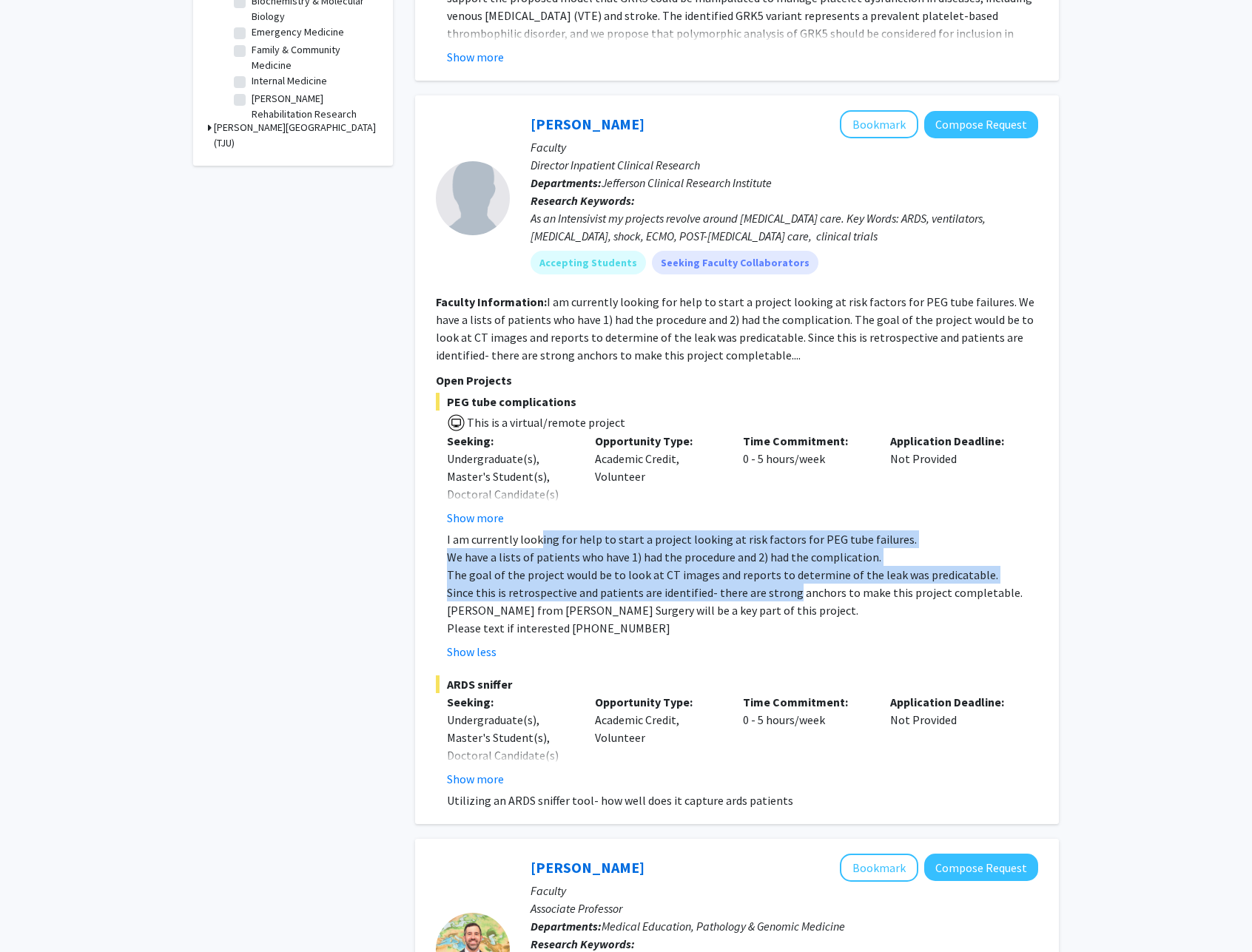
click at [540, 544] on p "I am currently looking for help to start a project looking at risk factors for …" at bounding box center [742, 539] width 591 height 18
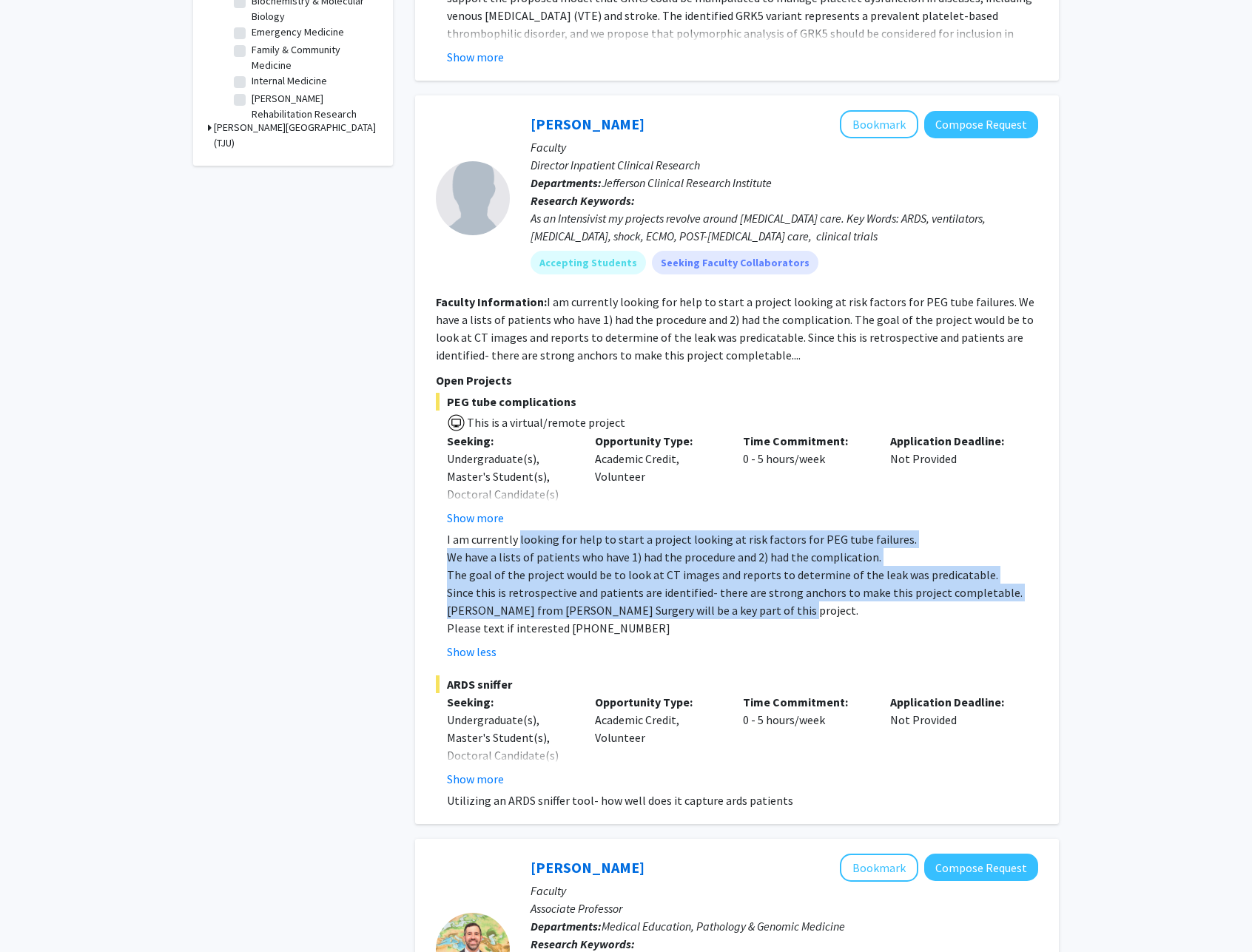
drag, startPoint x: 639, startPoint y: 570, endPoint x: 751, endPoint y: 613, distance: 120.0
click at [750, 613] on div "I am currently looking for help to start a project looking at risk factors for …" at bounding box center [742, 583] width 591 height 106
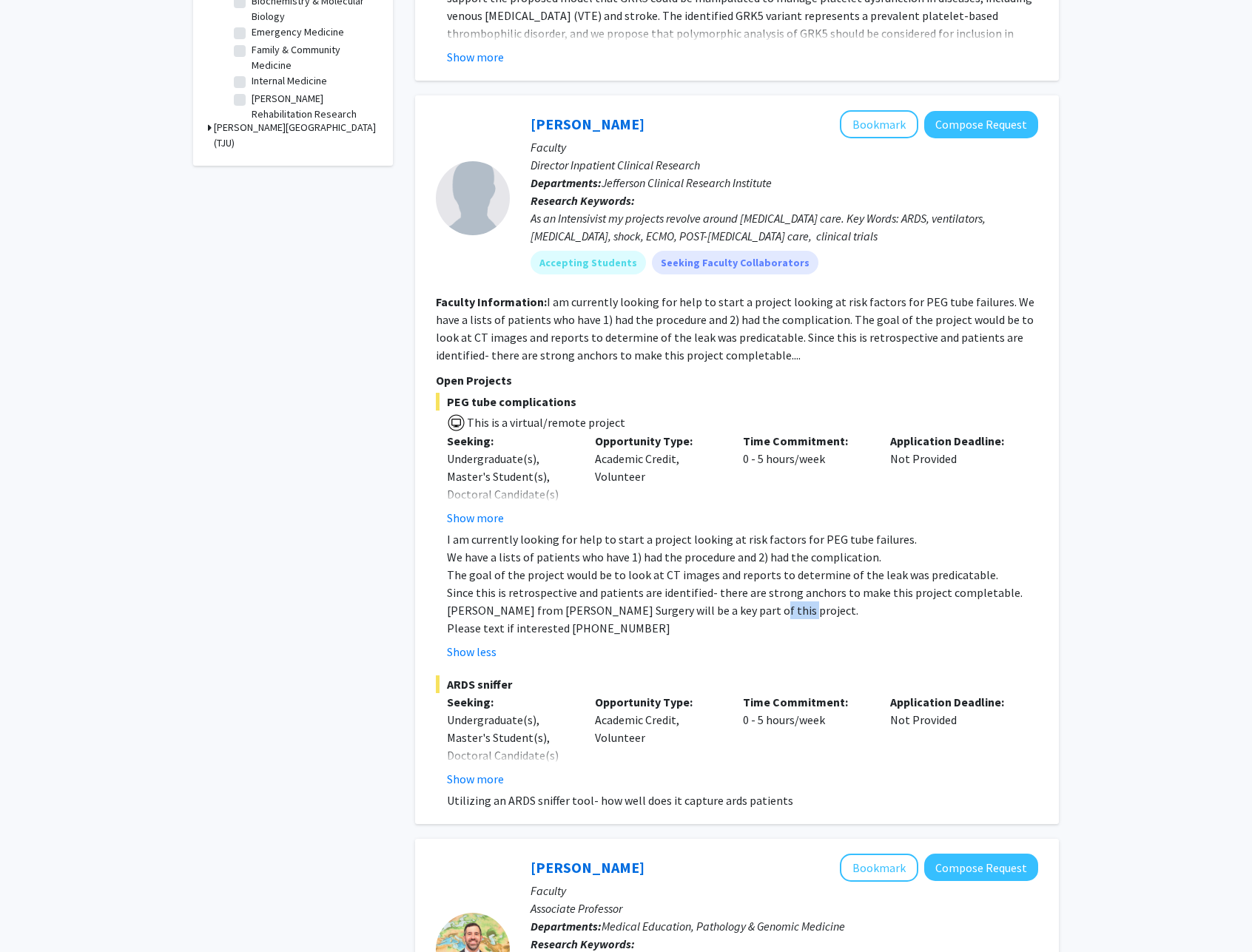
click at [751, 613] on p "[PERSON_NAME] from [PERSON_NAME] Surgery will be a key part of this project." at bounding box center [742, 611] width 591 height 18
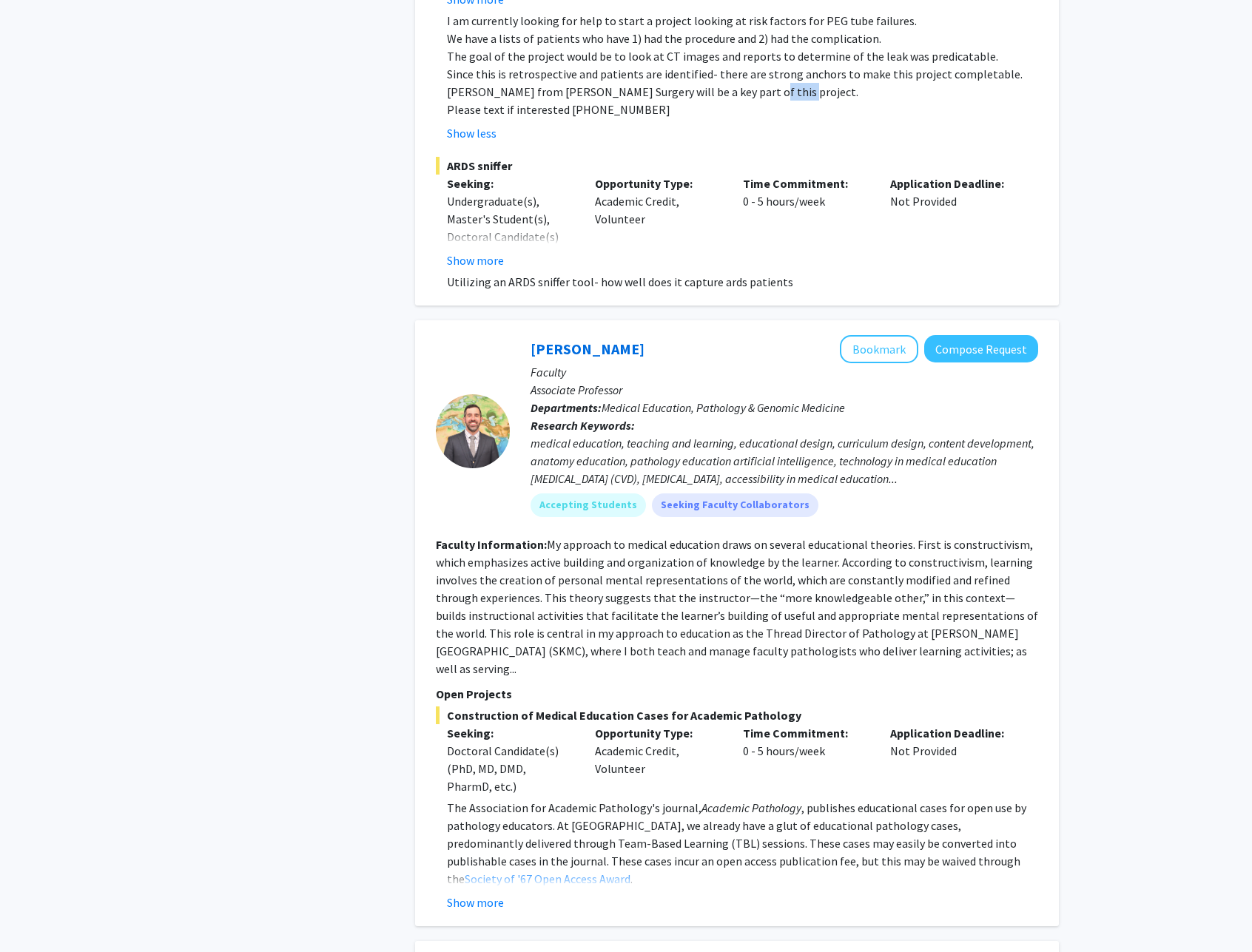
scroll to position [1067, 0]
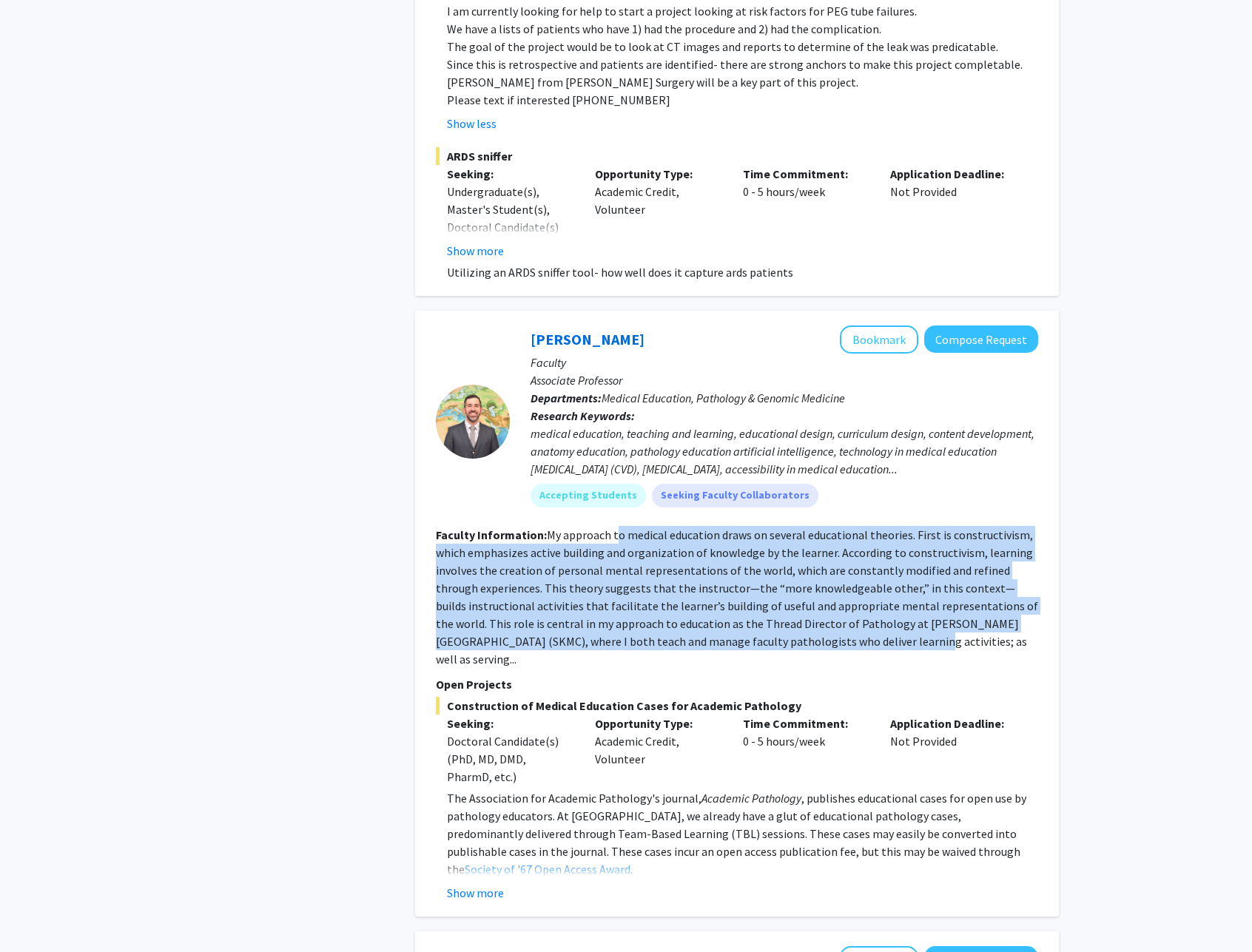
drag, startPoint x: 628, startPoint y: 542, endPoint x: 832, endPoint y: 647, distance: 229.4
click at [832, 647] on fg-read-more "My approach to medical education draws on several educational theories. First i…" at bounding box center [737, 597] width 602 height 139
drag, startPoint x: 832, startPoint y: 647, endPoint x: 589, endPoint y: 550, distance: 261.6
click at [589, 550] on fg-read-more "My approach to medical education draws on several educational theories. First i…" at bounding box center [737, 597] width 602 height 139
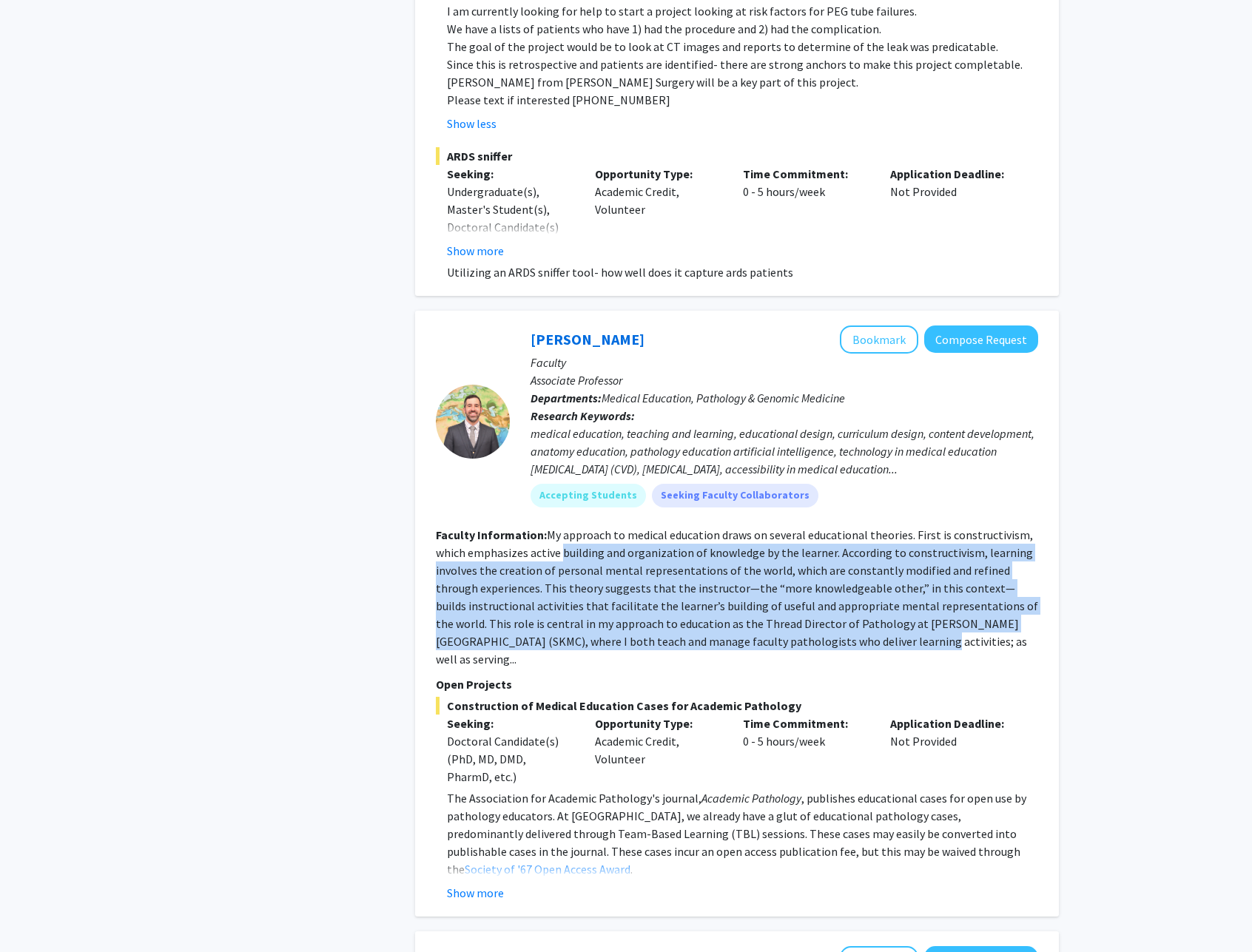
click at [589, 550] on fg-read-more "My approach to medical education draws on several educational theories. First i…" at bounding box center [737, 597] width 602 height 139
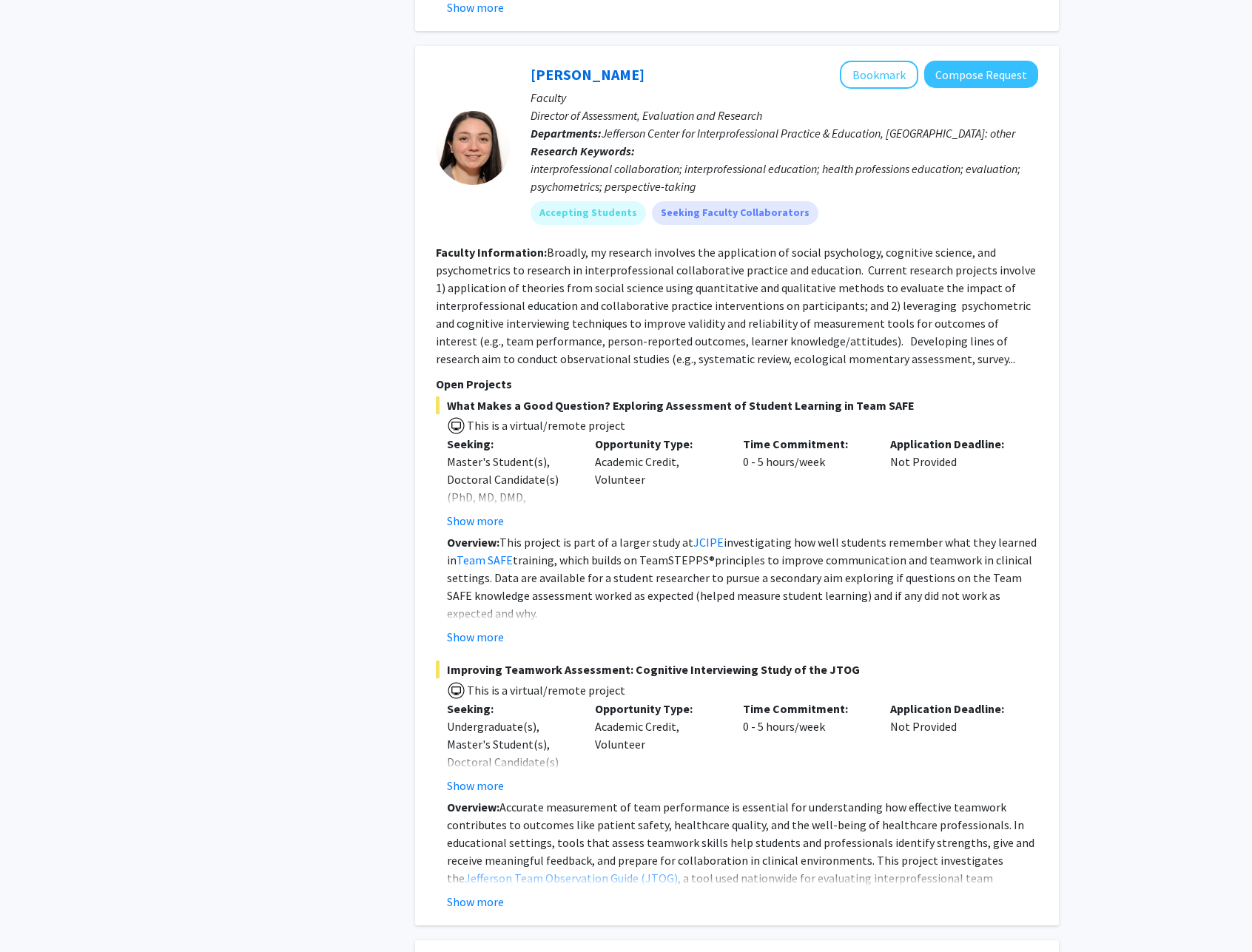
scroll to position [2538, 0]
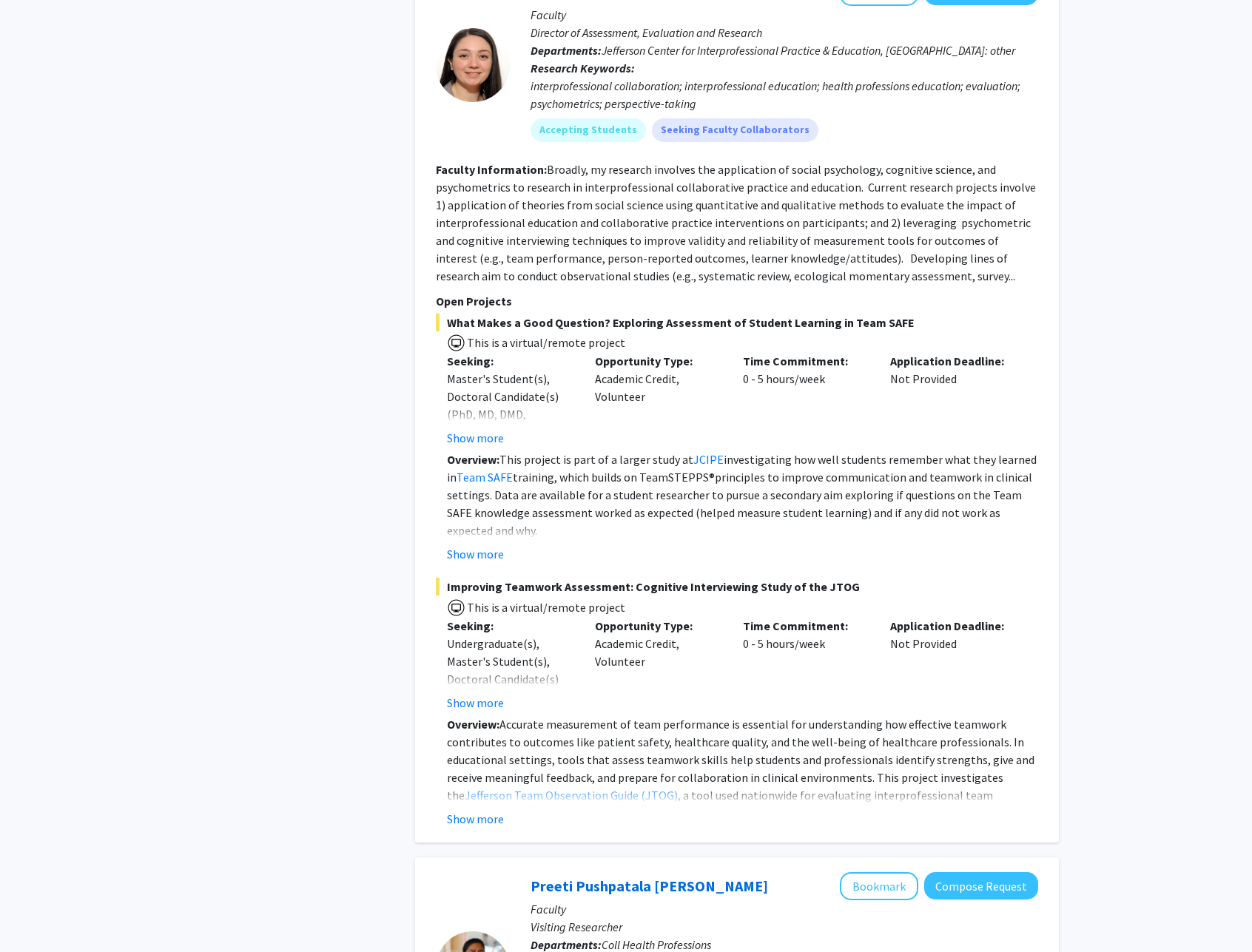
drag, startPoint x: 545, startPoint y: 152, endPoint x: 936, endPoint y: 264, distance: 406.7
click at [936, 264] on section "Faculty Information: Broadly, my research involves the application of social ps…" at bounding box center [737, 222] width 602 height 124
click at [936, 263] on section "Faculty Information: Broadly, my research involves the application of social ps…" at bounding box center [737, 222] width 602 height 124
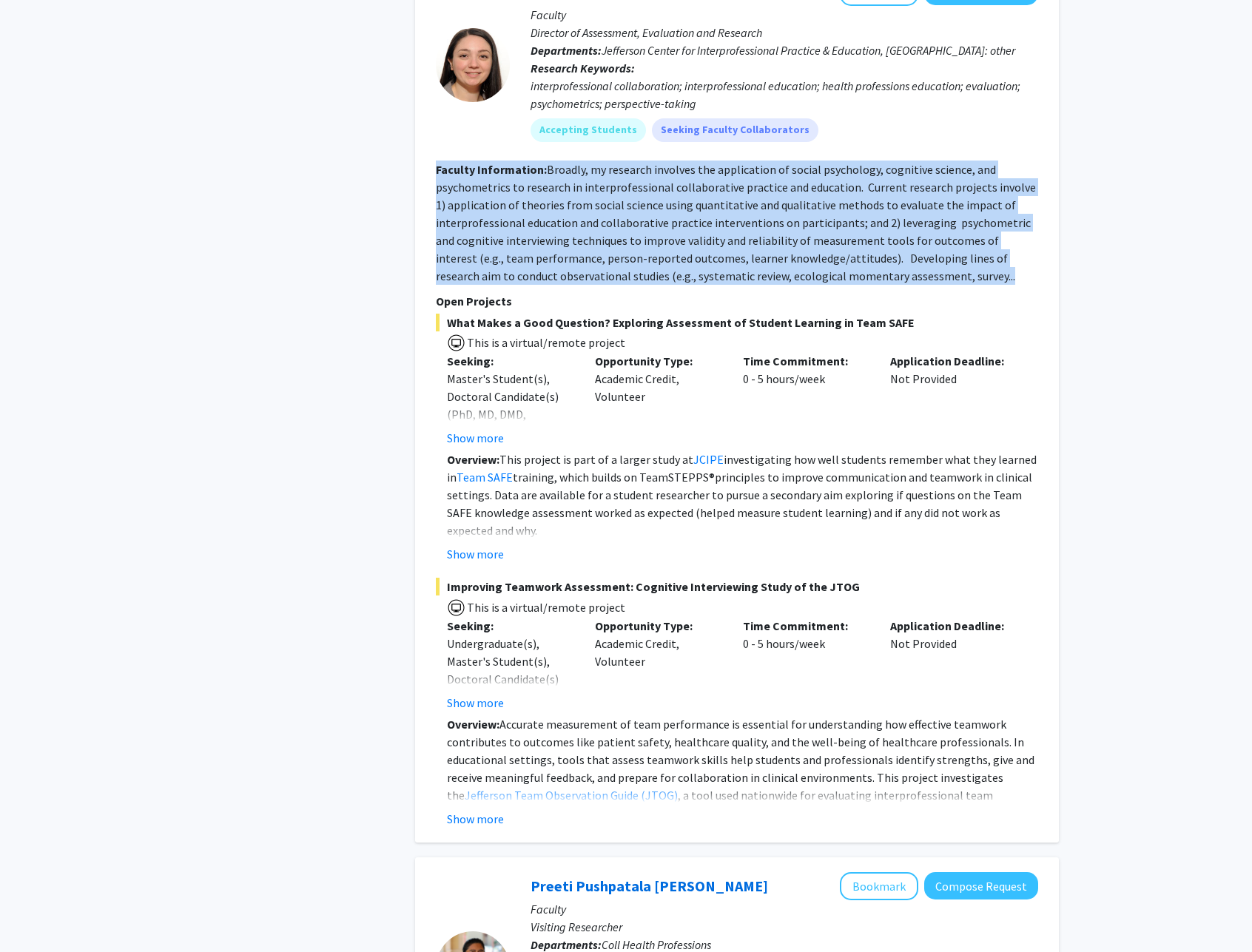
drag, startPoint x: 936, startPoint y: 263, endPoint x: 426, endPoint y: 151, distance: 522.2
click at [426, 151] on div "[PERSON_NAME] Bookmark Compose Request Faculty Director of Assessment, Evaluati…" at bounding box center [737, 403] width 644 height 880
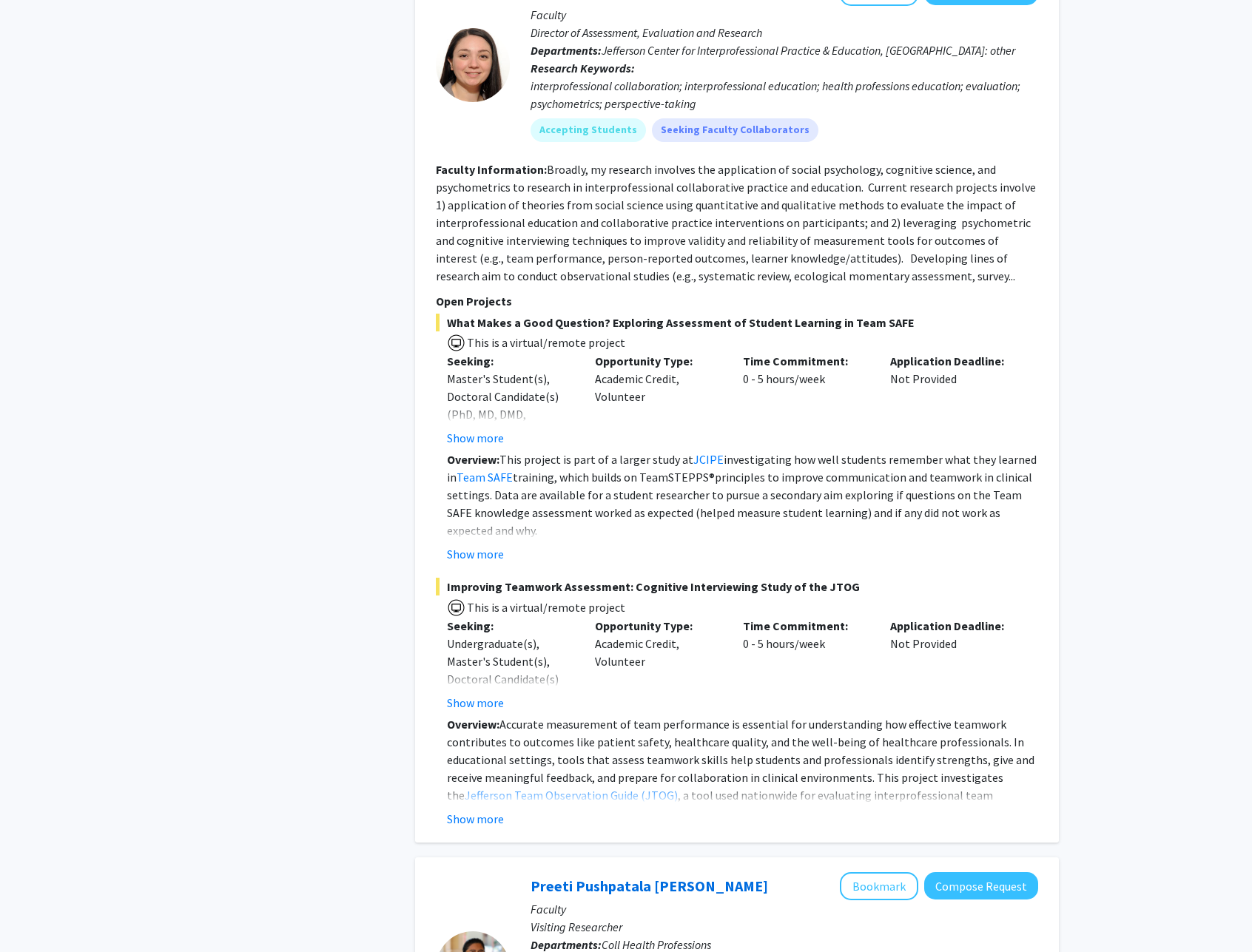
click at [426, 151] on div "[PERSON_NAME] Bookmark Compose Request Faculty Director of Assessment, Evaluati…" at bounding box center [737, 403] width 644 height 880
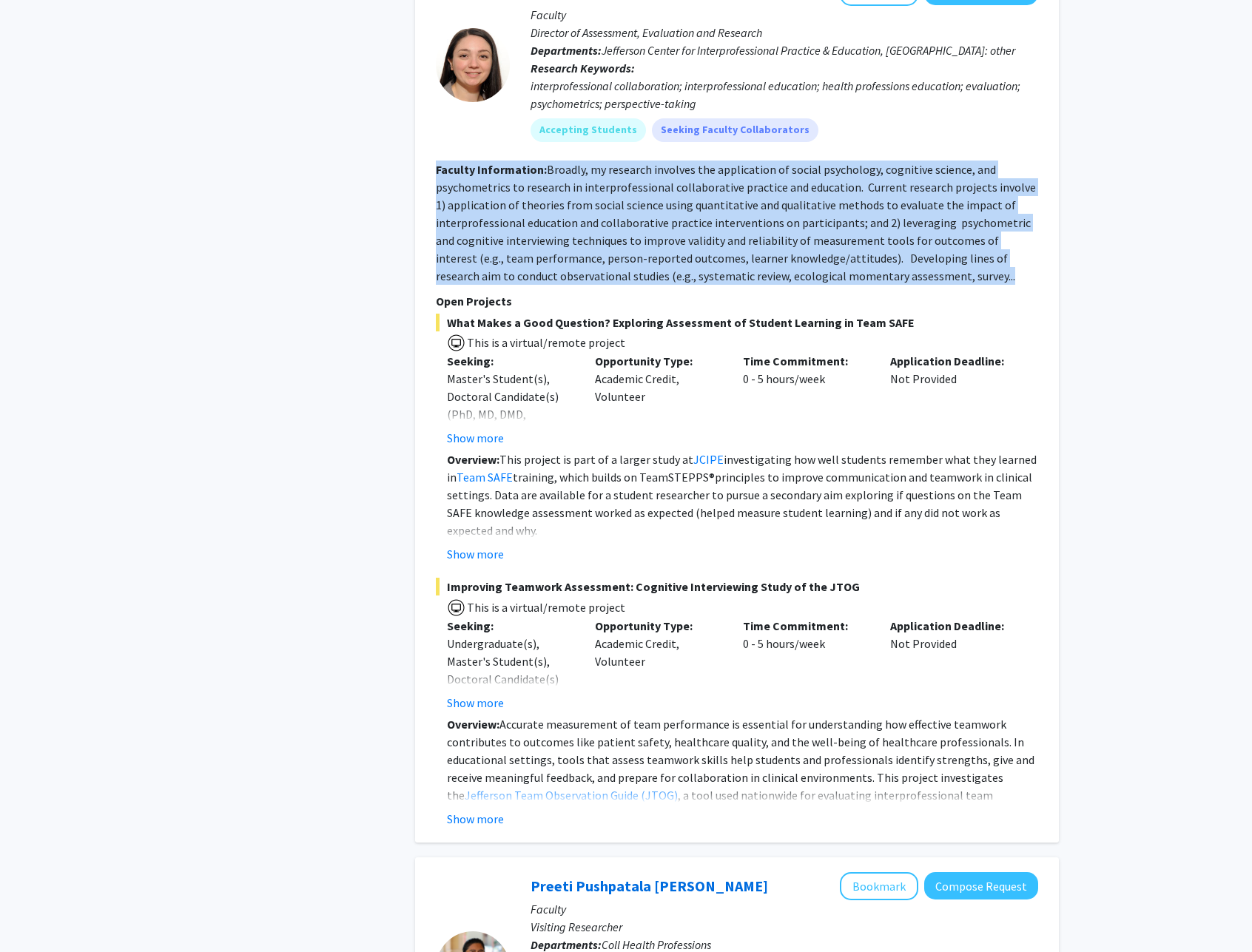
drag, startPoint x: 455, startPoint y: 154, endPoint x: 935, endPoint y: 267, distance: 493.1
click at [935, 267] on div "[PERSON_NAME] Bookmark Compose Request Faculty Director of Assessment, Evaluati…" at bounding box center [737, 403] width 644 height 880
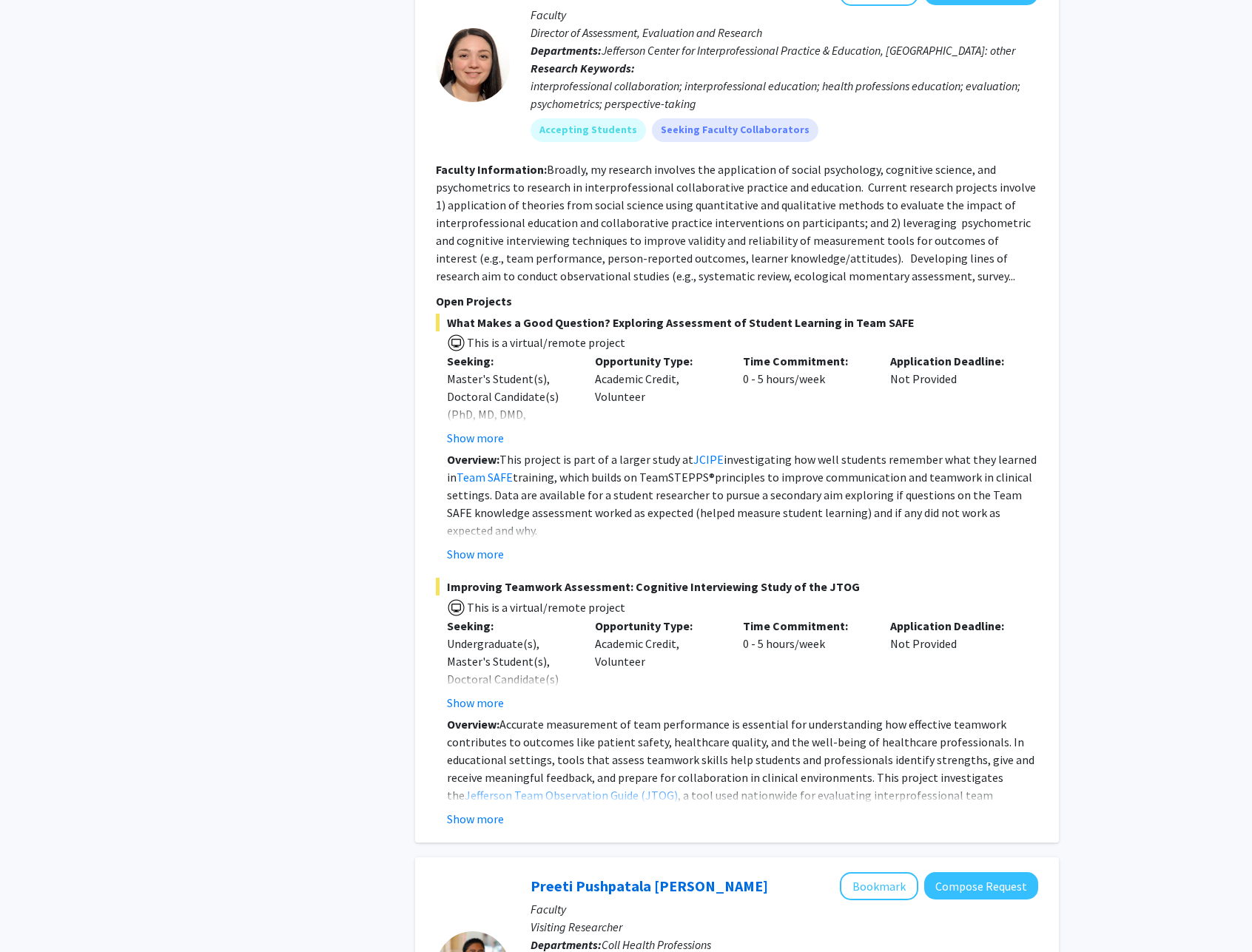
click at [935, 267] on section "Faculty Information: Broadly, my research involves the application of social ps…" at bounding box center [737, 222] width 602 height 124
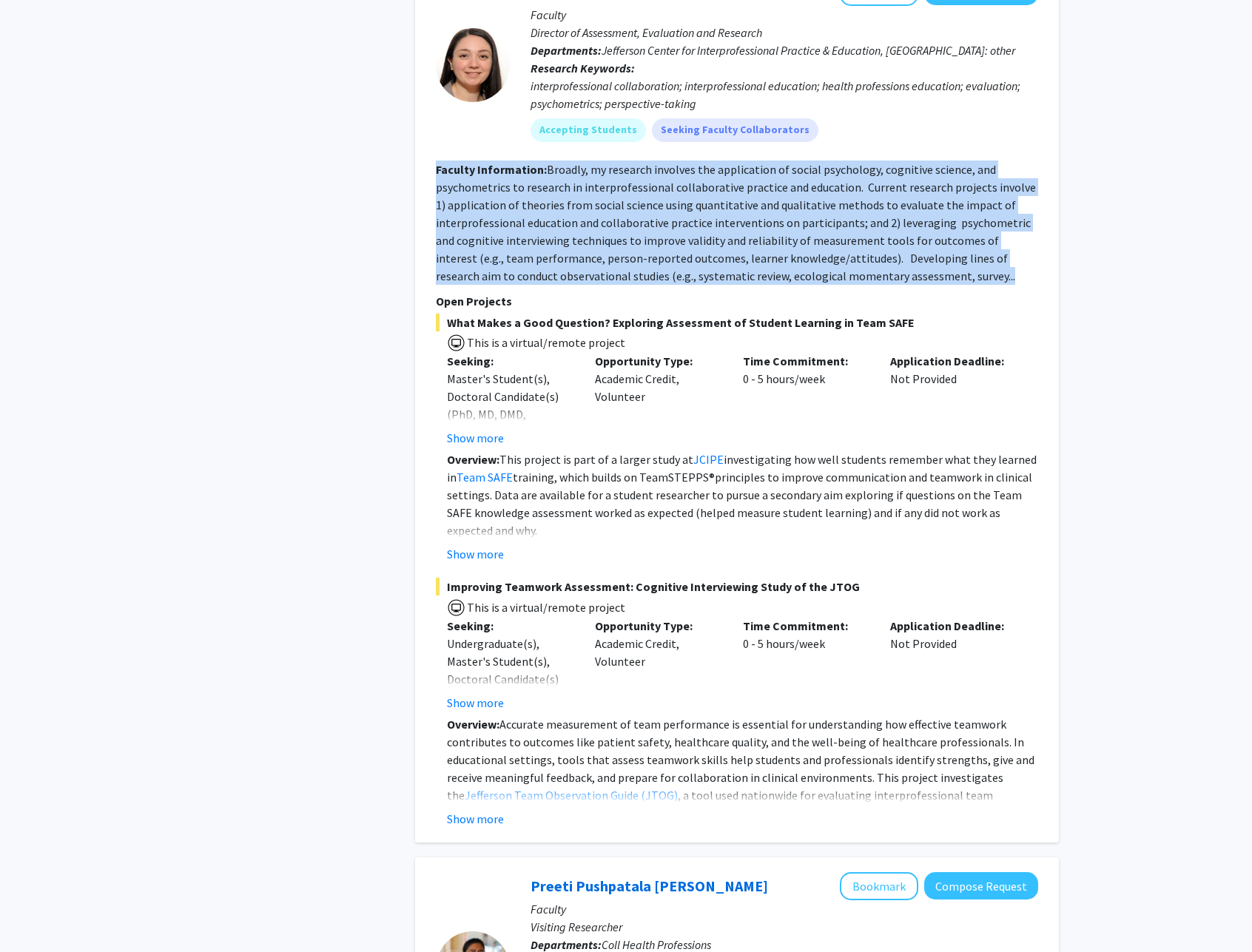
click at [437, 161] on section "Faculty Information: Broadly, my research involves the application of social ps…" at bounding box center [737, 222] width 602 height 124
click at [437, 162] on b "Faculty Information:" at bounding box center [491, 169] width 111 height 15
click at [934, 261] on section "Faculty Information: Broadly, my research involves the application of social ps…" at bounding box center [737, 222] width 602 height 124
click at [922, 263] on fg-read-more "Broadly, my research involves the application of social psychology, cognitive s…" at bounding box center [736, 222] width 600 height 121
click at [426, 152] on div "[PERSON_NAME] Bookmark Compose Request Faculty Director of Assessment, Evaluati…" at bounding box center [737, 403] width 644 height 880
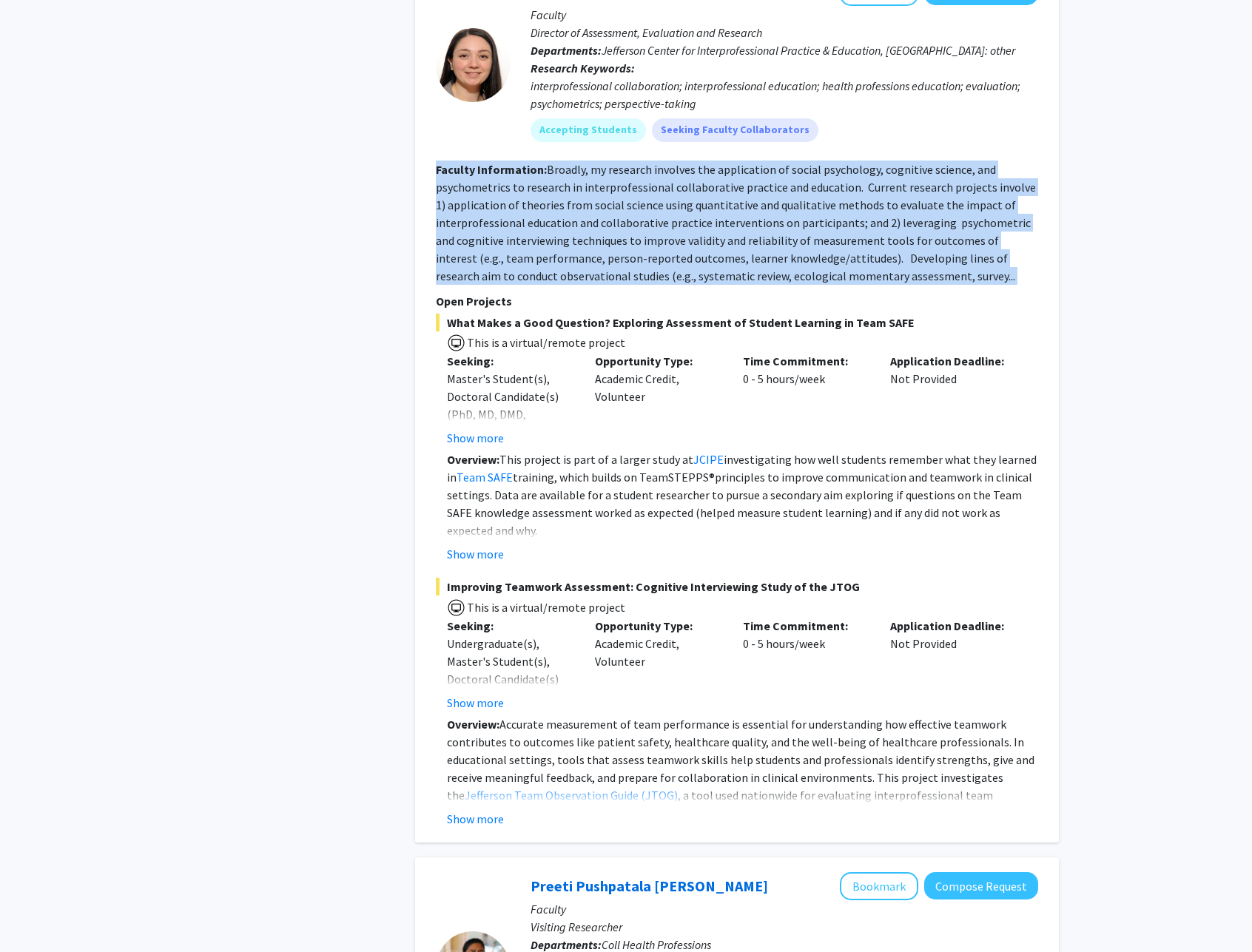
click at [427, 152] on div "[PERSON_NAME] Bookmark Compose Request Faculty Director of Assessment, Evaluati…" at bounding box center [737, 403] width 644 height 880
click at [923, 313] on span "What Makes a Good Question? Exploring Assessment of Student Learning in Team SA…" at bounding box center [737, 322] width 602 height 18
click at [922, 313] on span "What Makes a Good Question? Exploring Assessment of Student Learning in Team SA…" at bounding box center [737, 322] width 602 height 18
click at [443, 146] on fg-search-faculty "[PERSON_NAME] Bookmark Compose Request Faculty Director of Assessment, Evaluati…" at bounding box center [737, 403] width 602 height 850
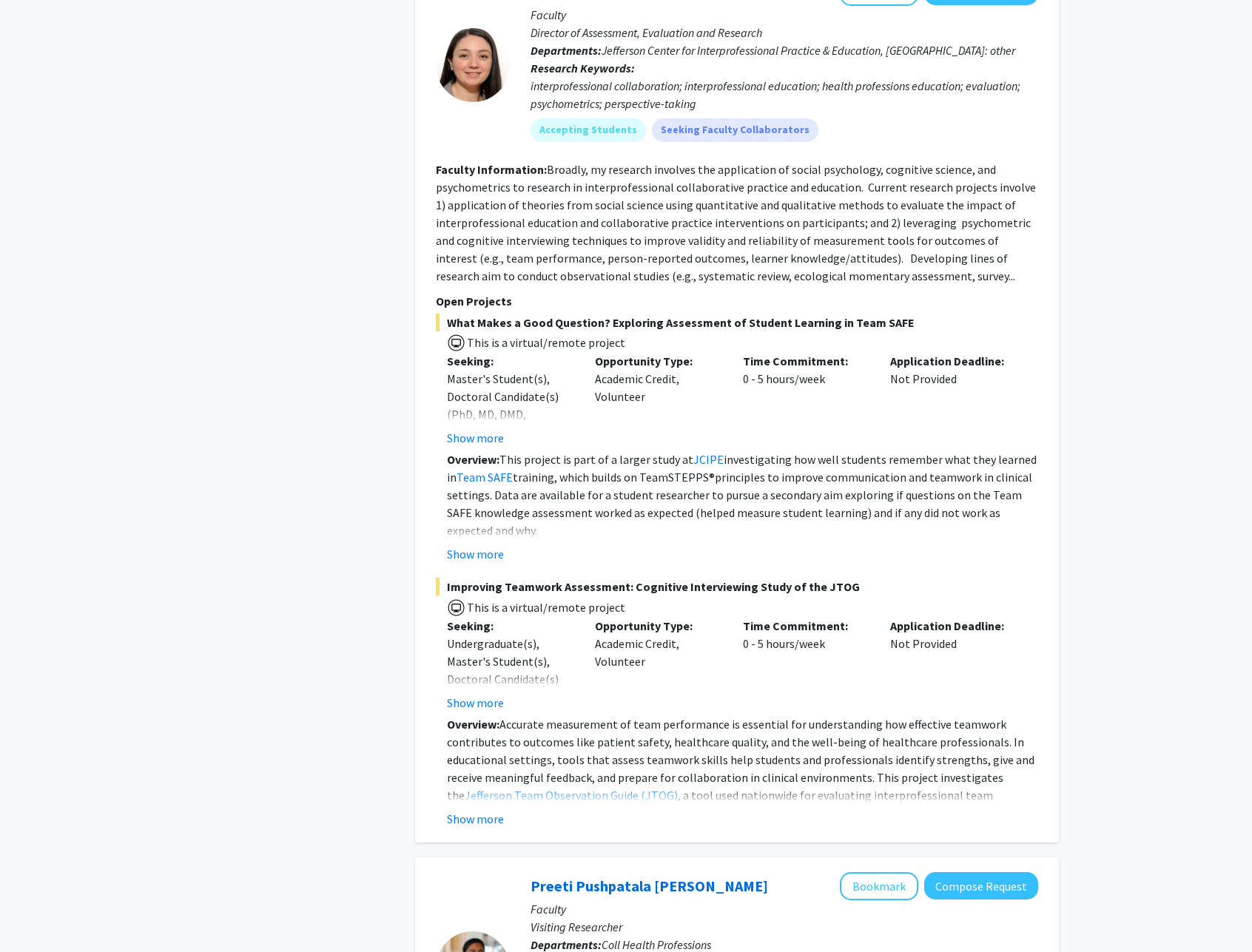
click at [443, 162] on b "Faculty Information:" at bounding box center [491, 169] width 111 height 15
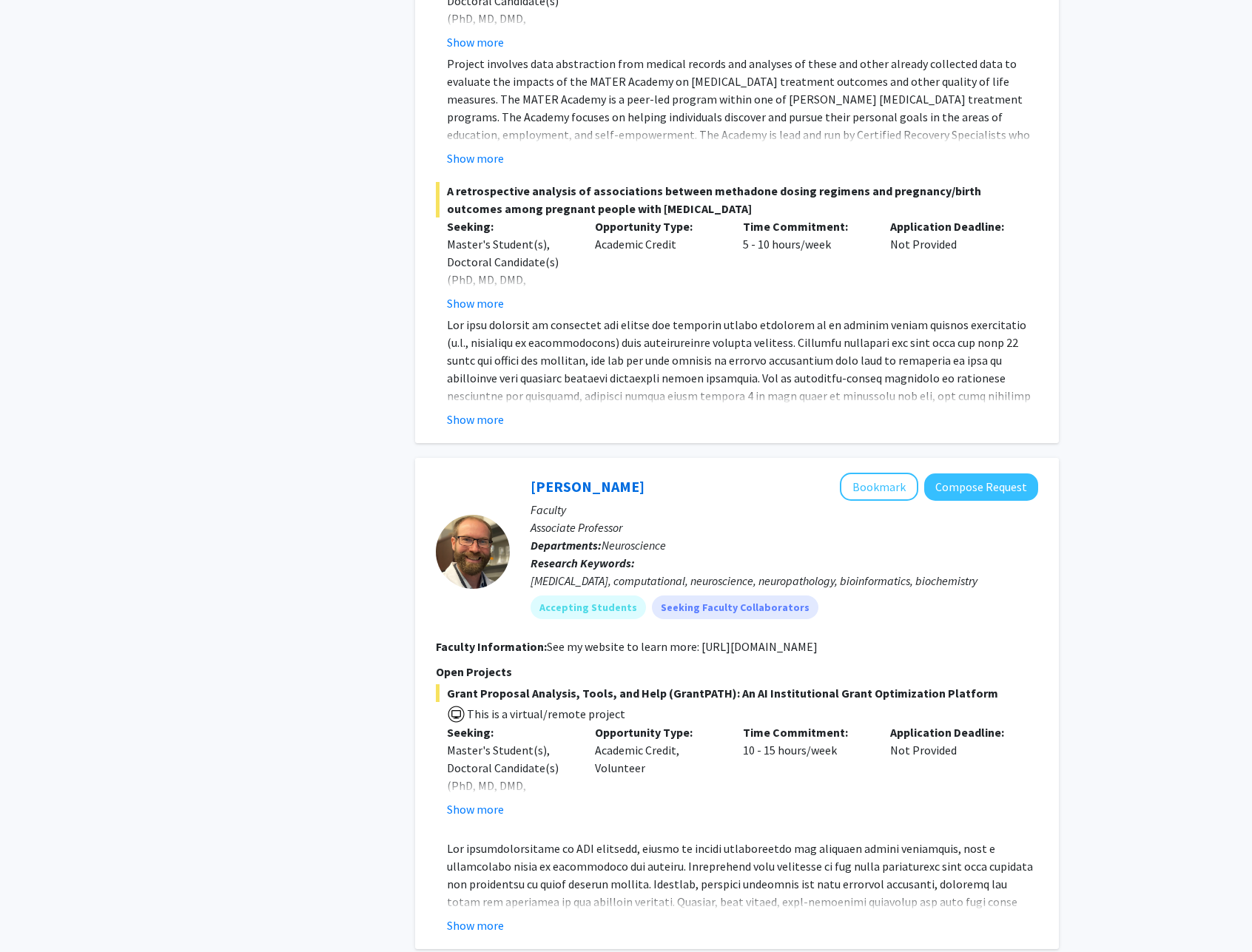
scroll to position [5543, 0]
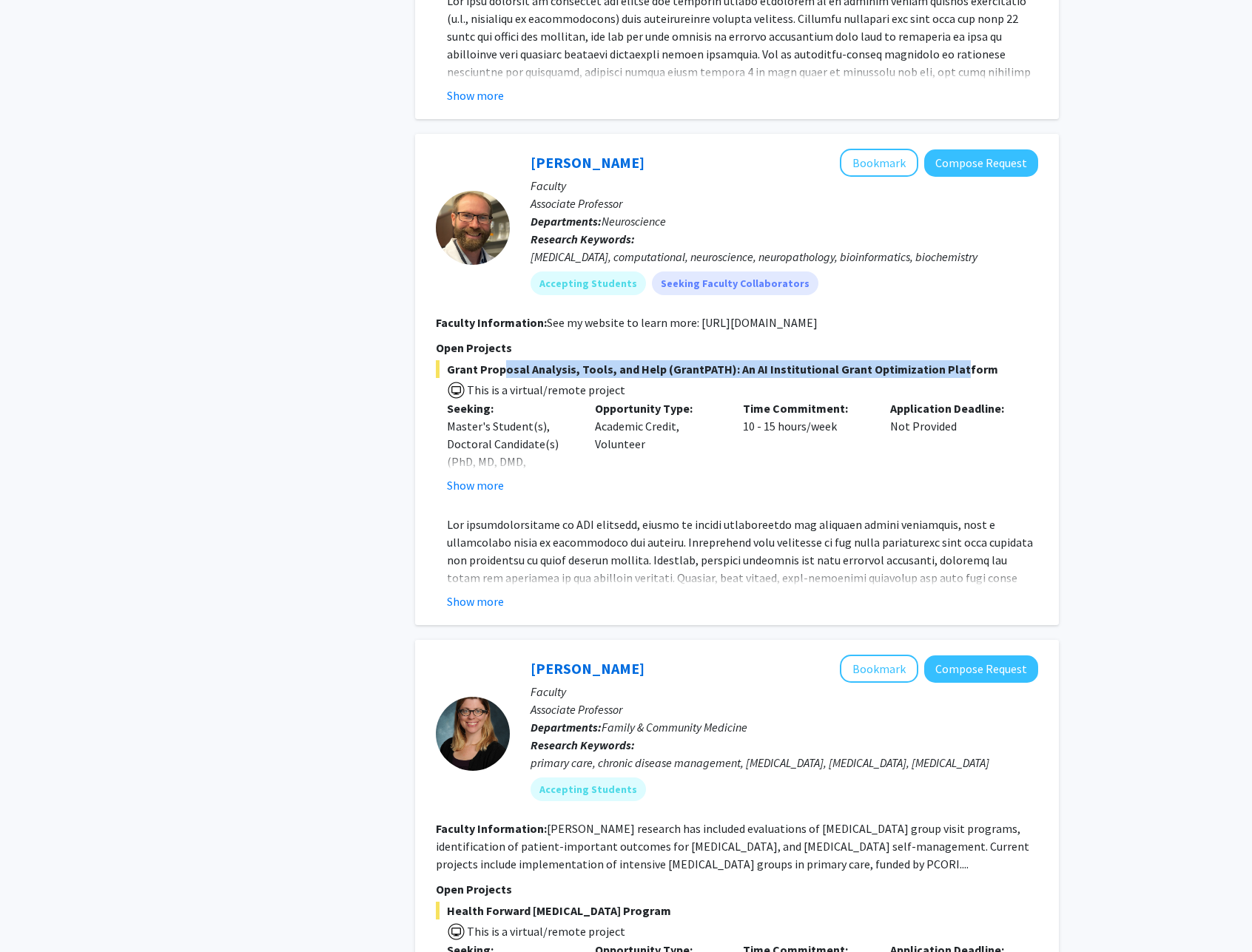
click at [943, 361] on span "Grant Proposal Analysis, Tools, and Help (GrantPATH): An AI Institutional Grant…" at bounding box center [737, 370] width 602 height 18
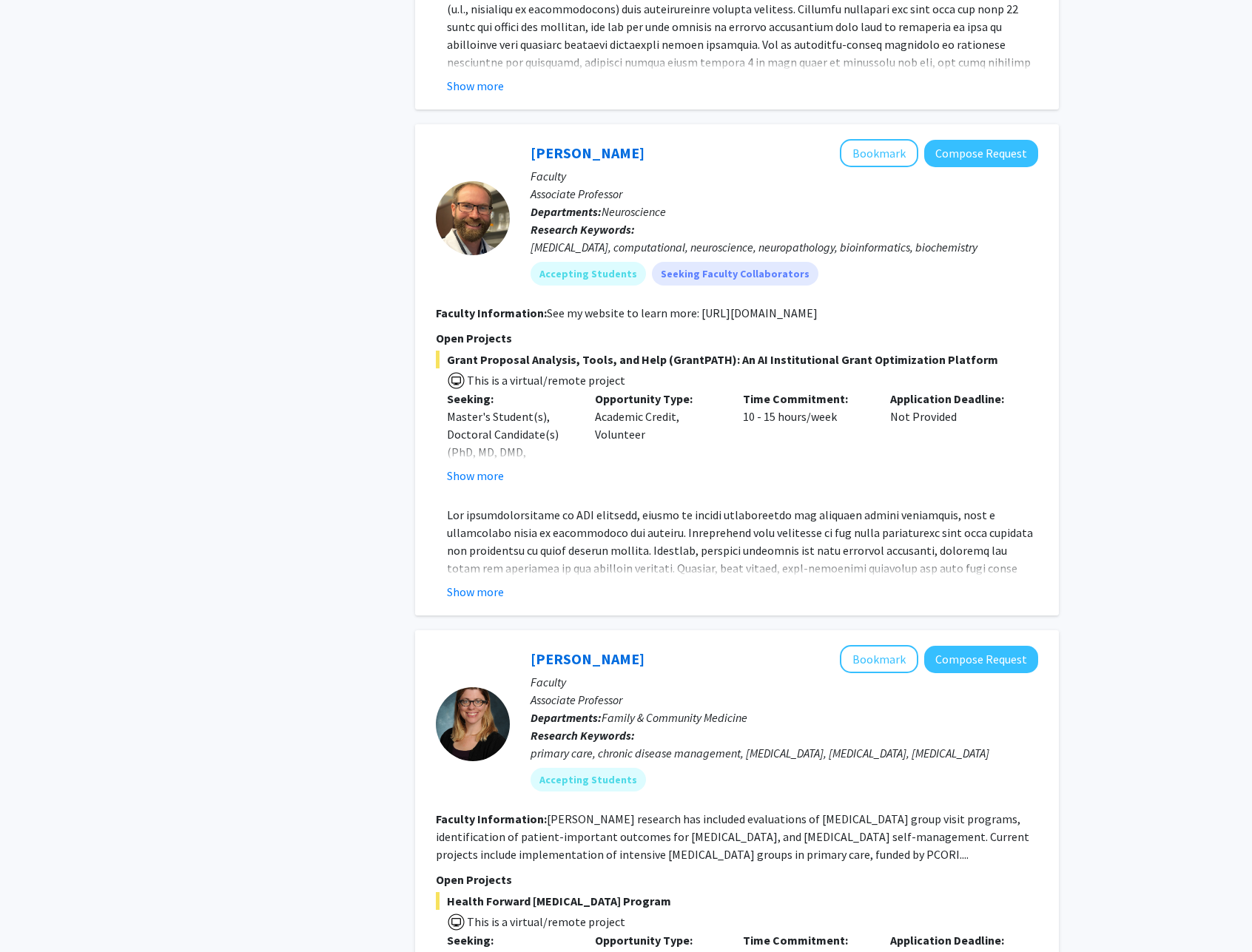
scroll to position [5764, 0]
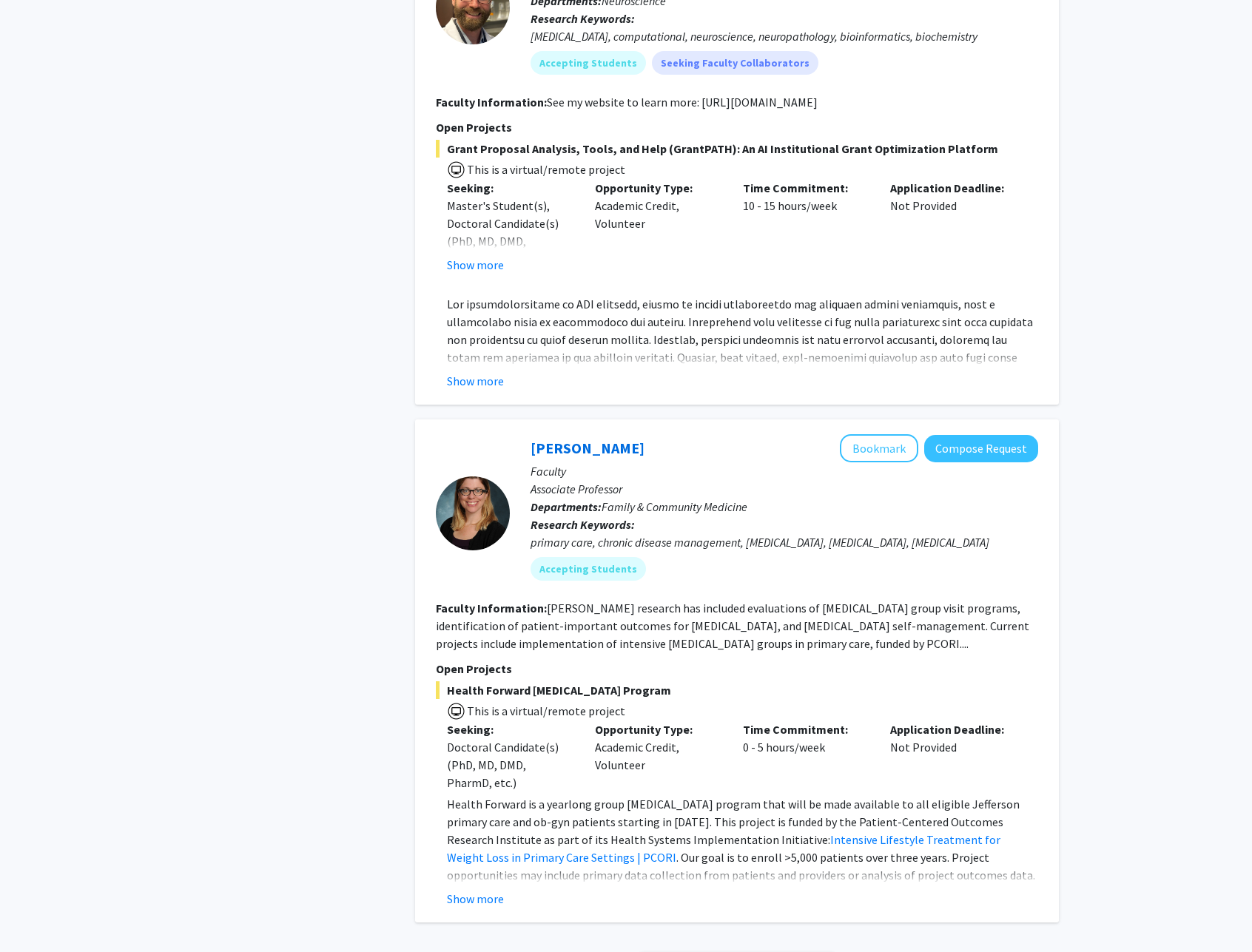
click at [999, 140] on span "Grant Proposal Analysis, Tools, and Help (GrantPATH): An AI Institutional Grant…" at bounding box center [737, 149] width 602 height 18
click at [454, 140] on span "Grant Proposal Analysis, Tools, and Help (GrantPATH): An AI Institutional Grant…" at bounding box center [737, 149] width 602 height 18
click at [455, 140] on span "Grant Proposal Analysis, Tools, and Help (GrantPATH): An AI Institutional Grant…" at bounding box center [737, 149] width 602 height 18
click at [490, 372] on button "Show more" at bounding box center [475, 381] width 57 height 18
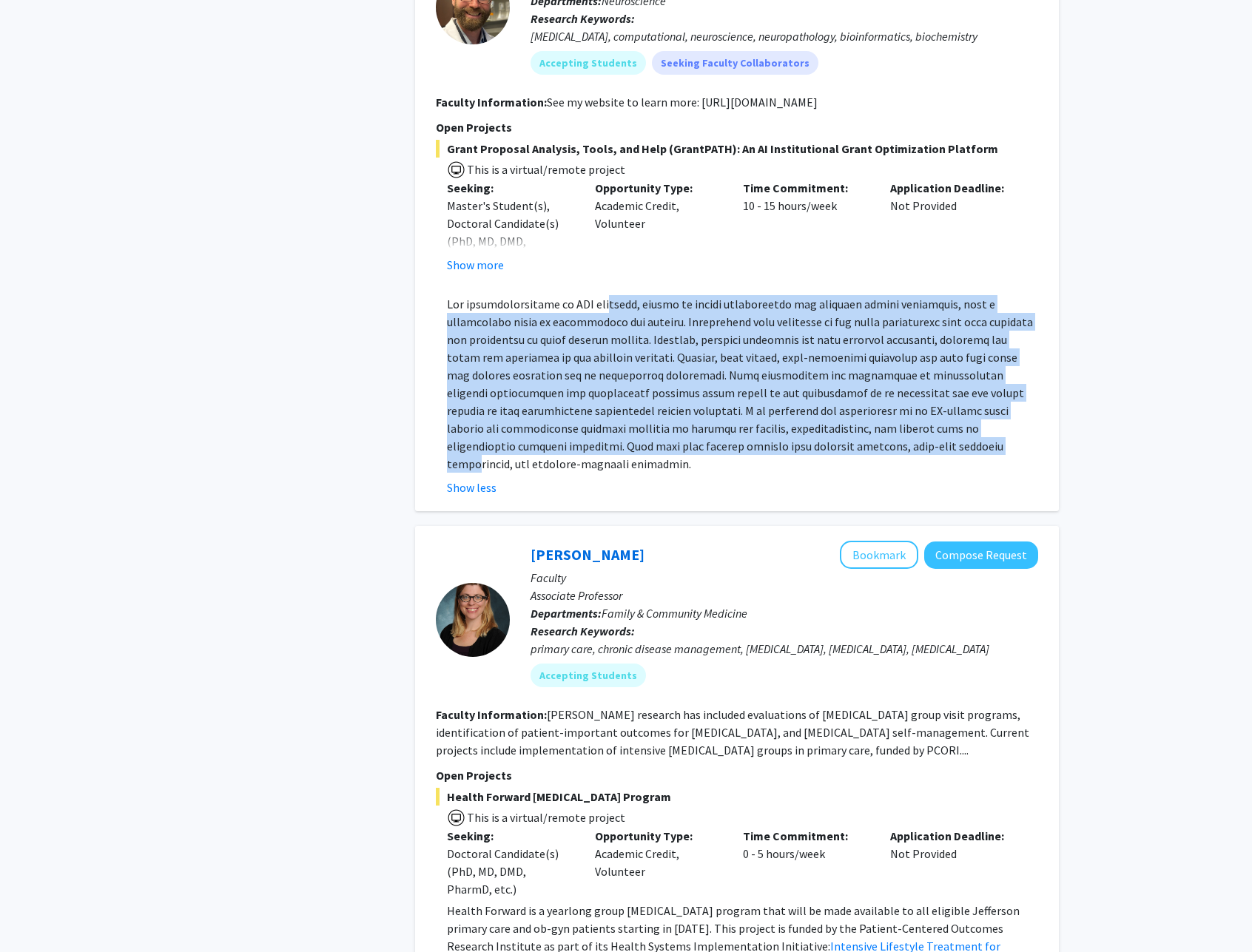
click at [680, 391] on p at bounding box center [742, 384] width 591 height 178
click at [563, 296] on p at bounding box center [742, 384] width 591 height 178
click at [654, 402] on p at bounding box center [742, 384] width 591 height 178
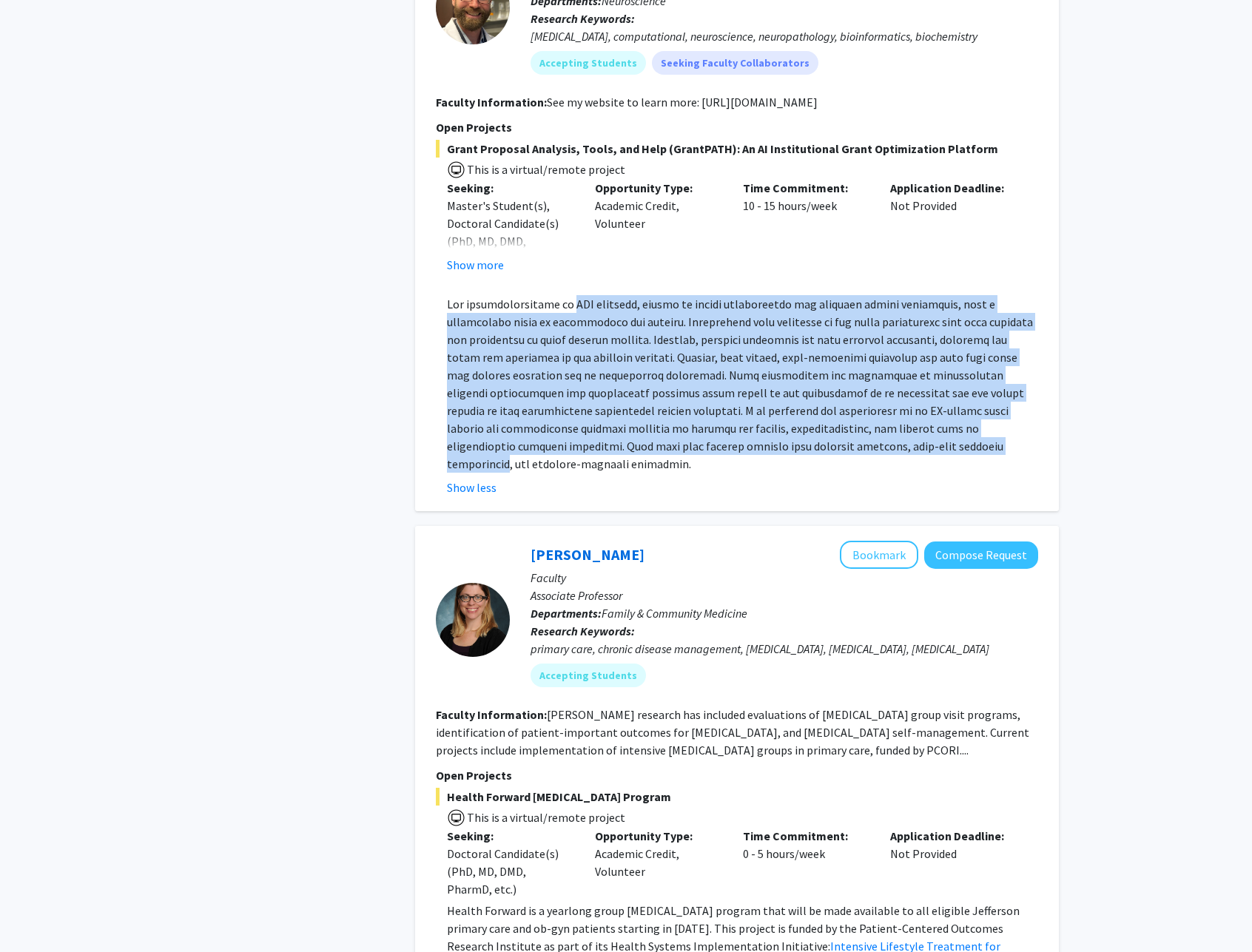
click at [654, 401] on p at bounding box center [742, 384] width 591 height 178
click at [516, 296] on p at bounding box center [742, 384] width 591 height 178
click at [676, 395] on p at bounding box center [742, 384] width 591 height 178
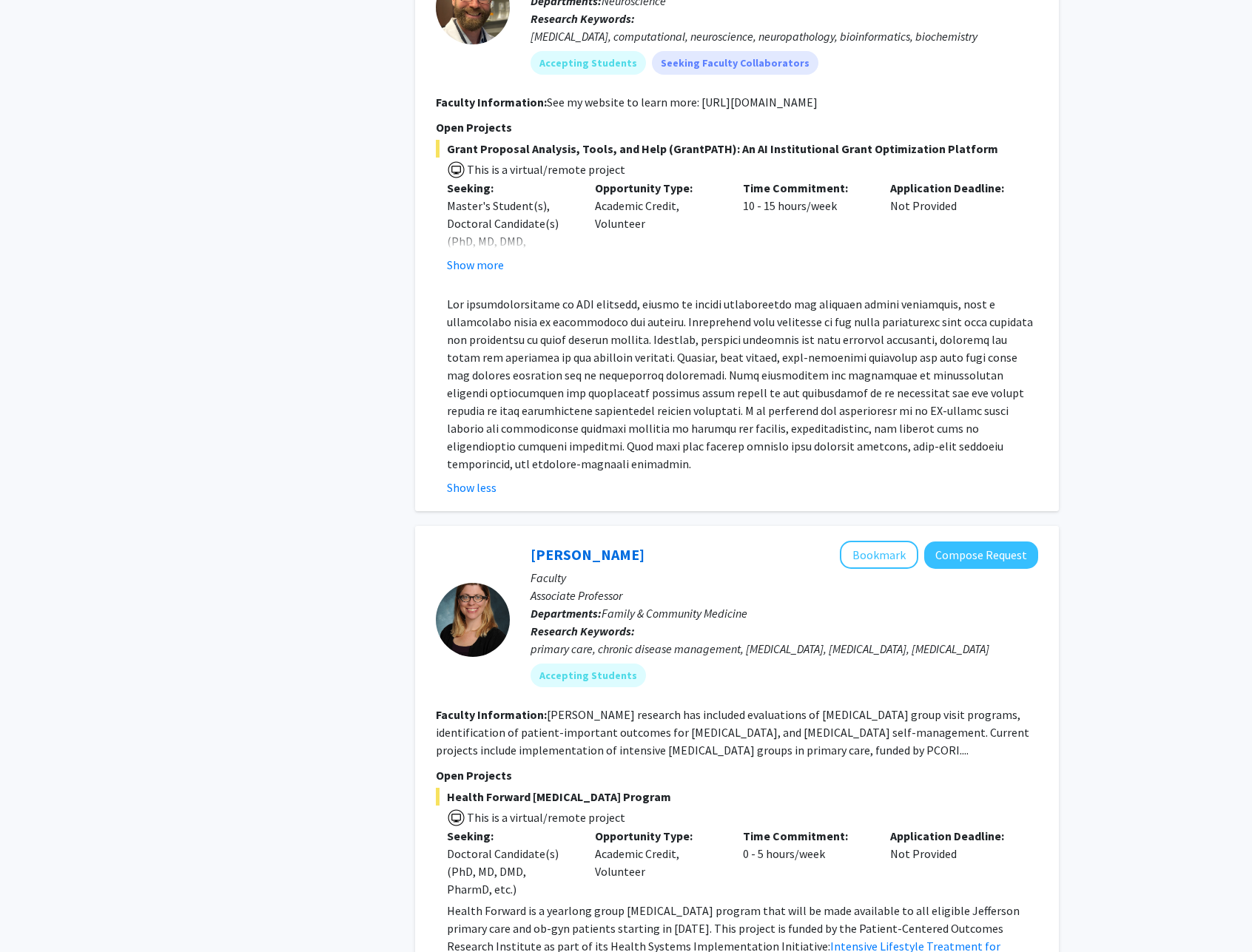
scroll to position [5934, 0]
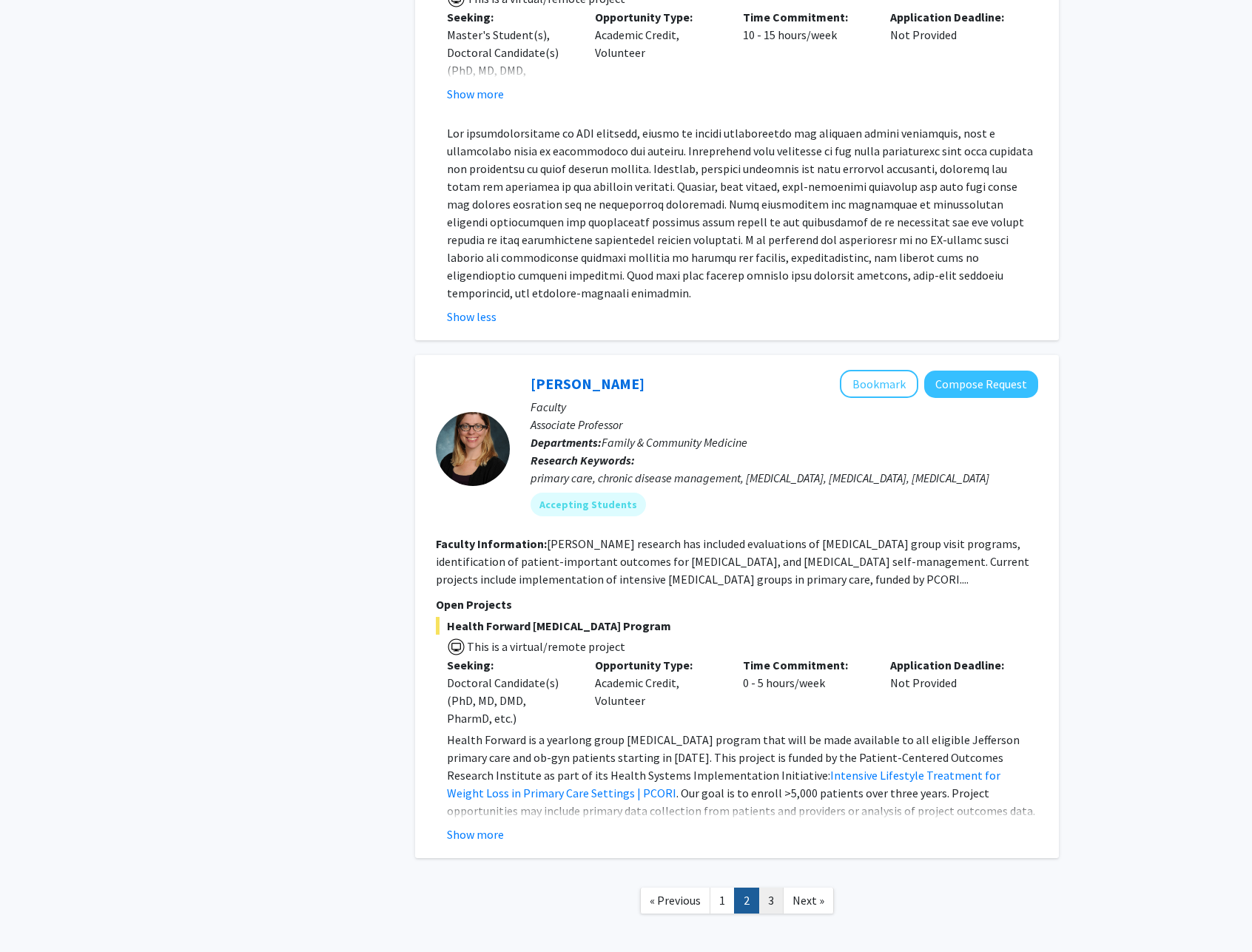
click at [780, 888] on link "3" at bounding box center [771, 900] width 25 height 26
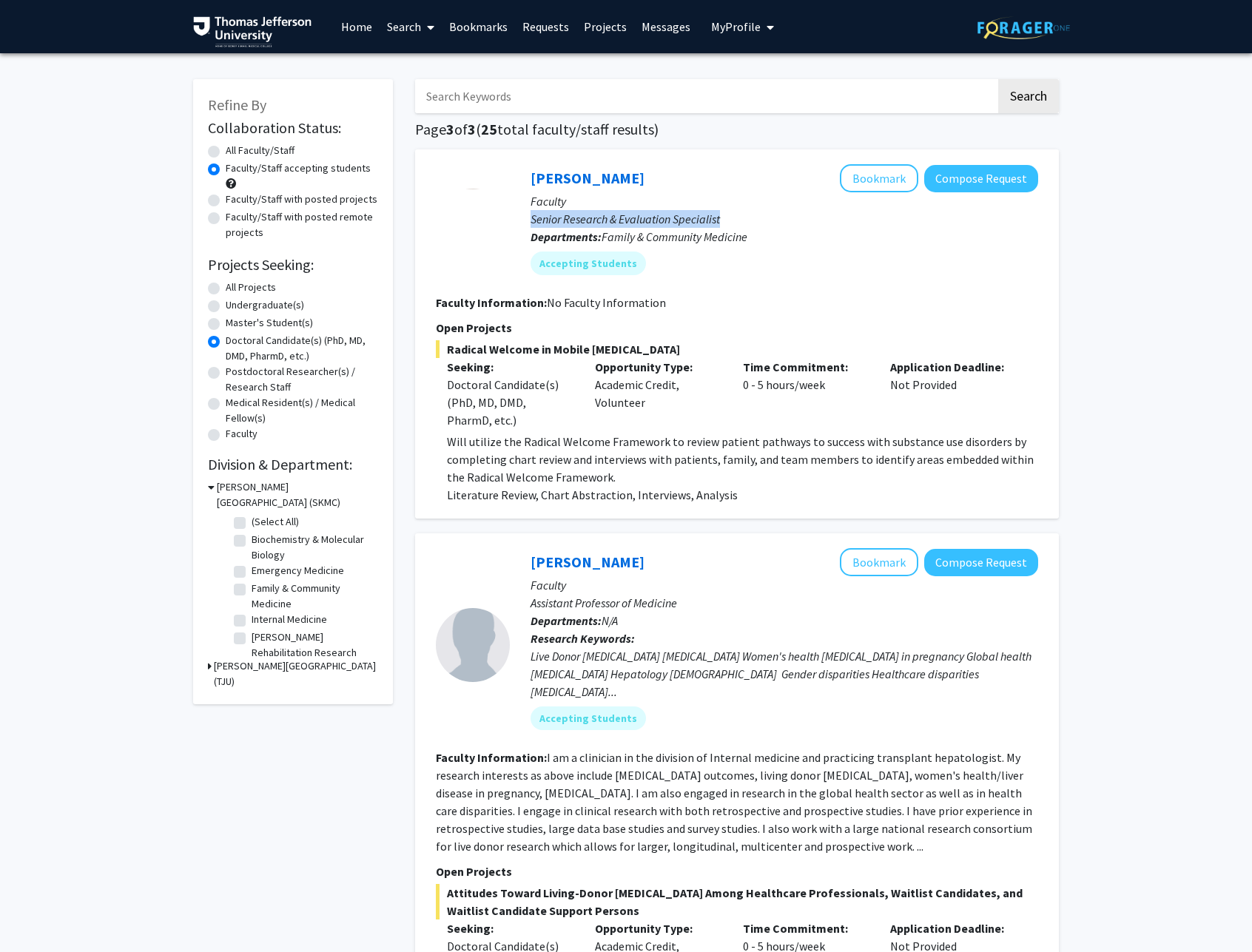
drag, startPoint x: 530, startPoint y: 218, endPoint x: 779, endPoint y: 221, distance: 249.0
click at [778, 221] on div "[PERSON_NAME] Bookmark Compose Request Faculty Senior Research & Evaluation Spe…" at bounding box center [774, 225] width 529 height 122
click at [780, 220] on p "Senior Research & Evaluation Specialist" at bounding box center [784, 219] width 507 height 18
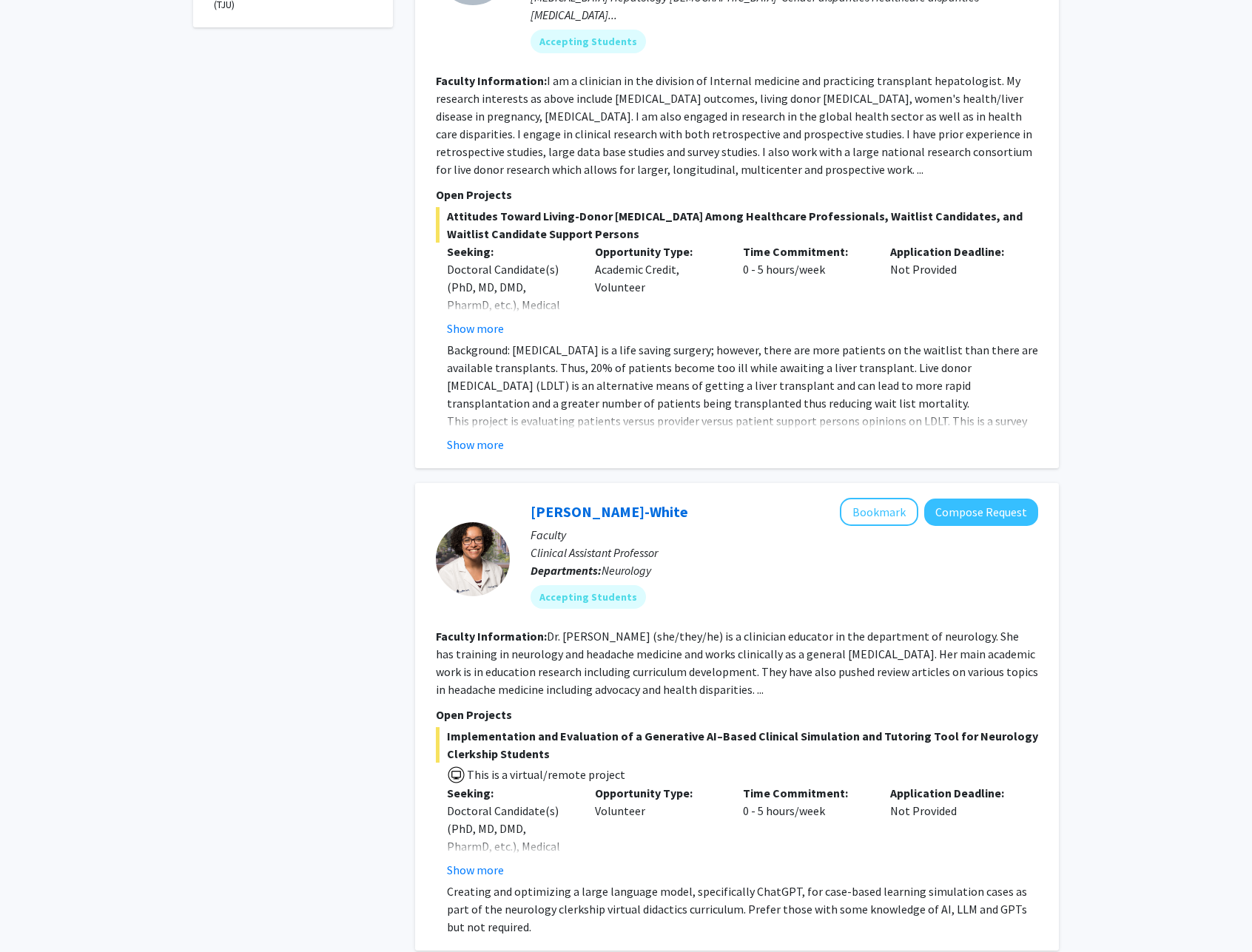
scroll to position [601, 0]
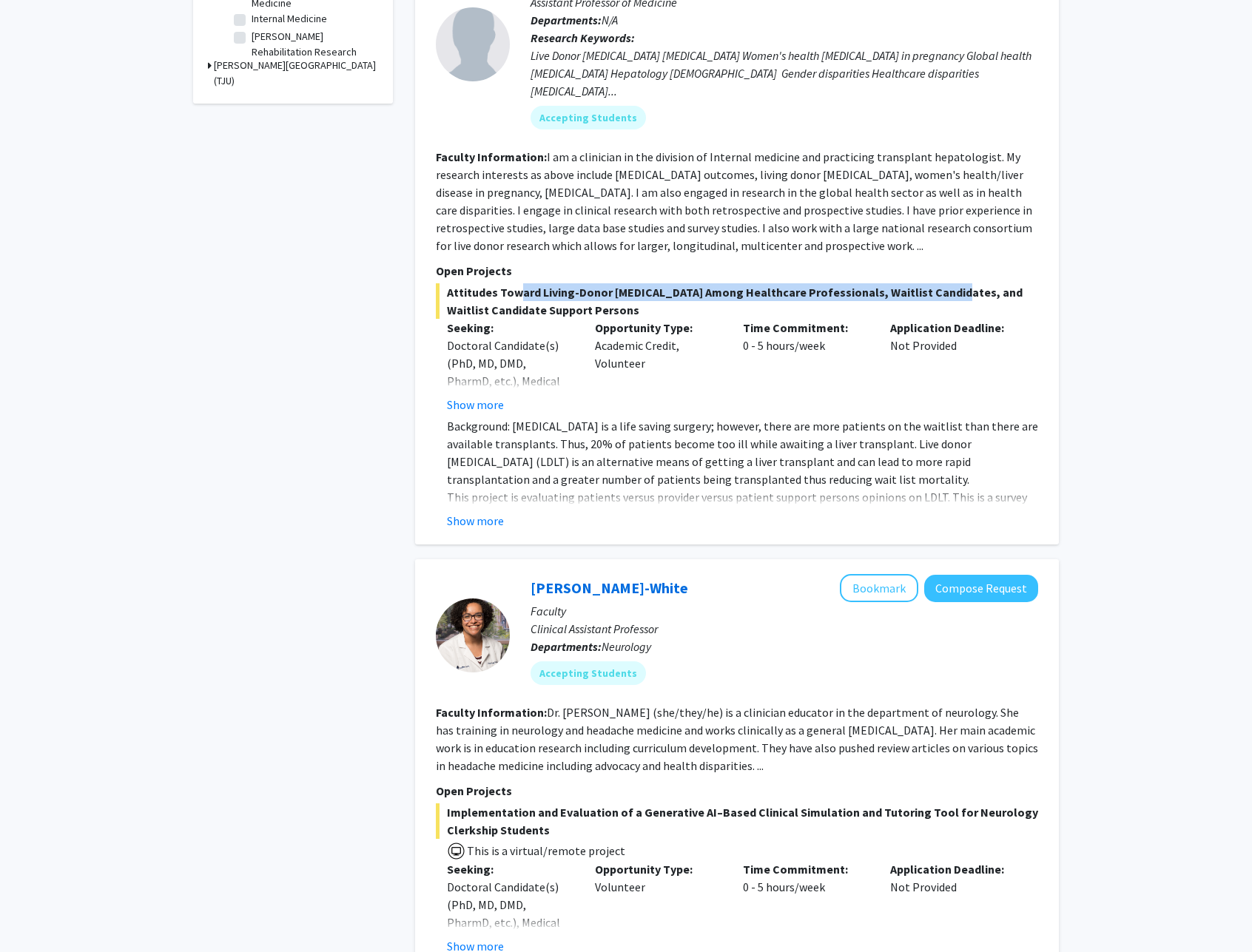
drag, startPoint x: 508, startPoint y: 274, endPoint x: 936, endPoint y: 276, distance: 428.0
click at [936, 283] on span "Attitudes Toward Living-Donor [MEDICAL_DATA] Among Healthcare Professionals, Wa…" at bounding box center [737, 301] width 602 height 36
drag, startPoint x: 935, startPoint y: 276, endPoint x: 578, endPoint y: 265, distance: 357.2
click at [578, 265] on section "Open Projects Attitudes Toward Living-Donor [MEDICAL_DATA] Among Healthcare Pro…" at bounding box center [737, 396] width 602 height 268
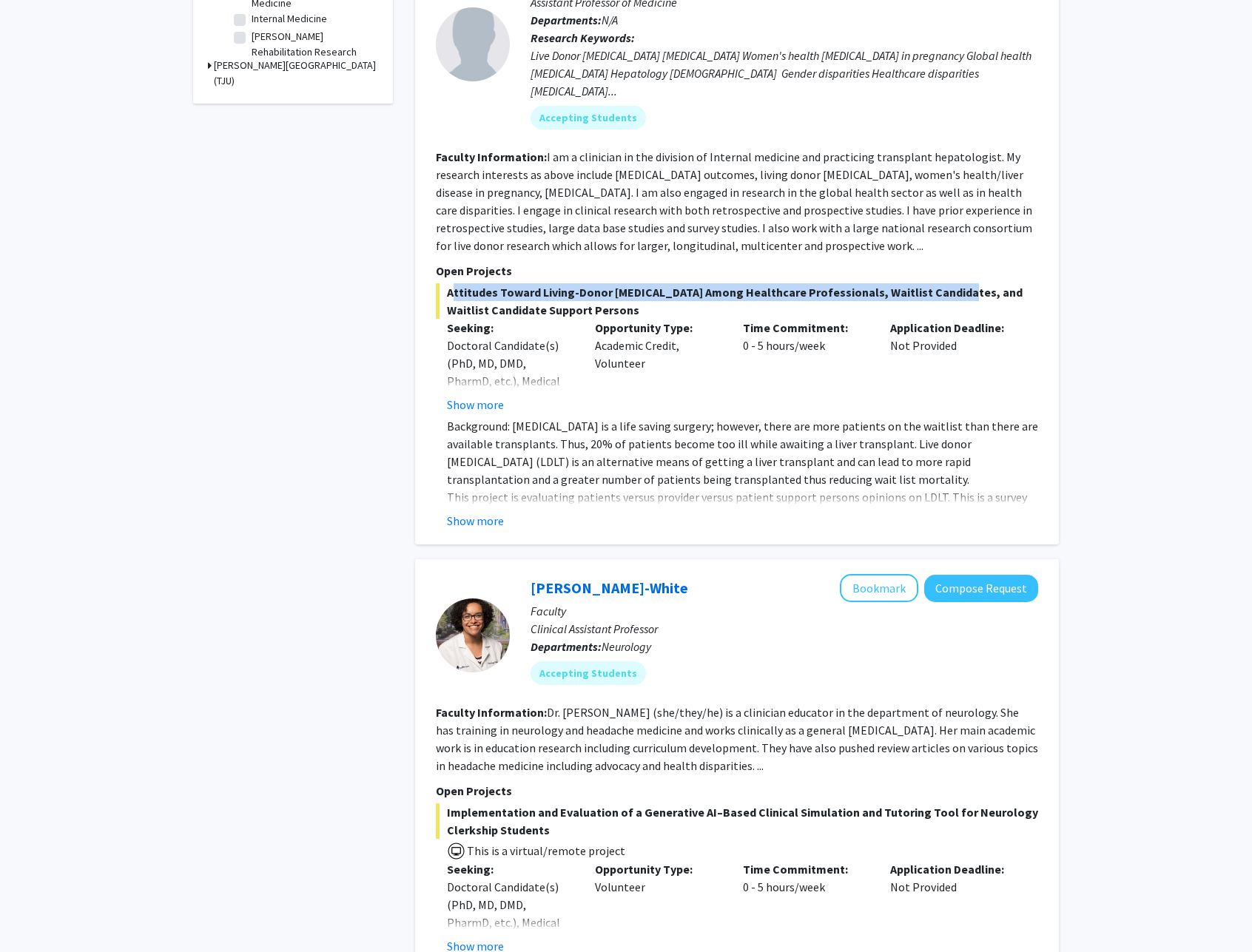
click at [578, 265] on section "Open Projects Attitudes Toward Living-Donor [MEDICAL_DATA] Among Healthcare Pro…" at bounding box center [737, 396] width 602 height 268
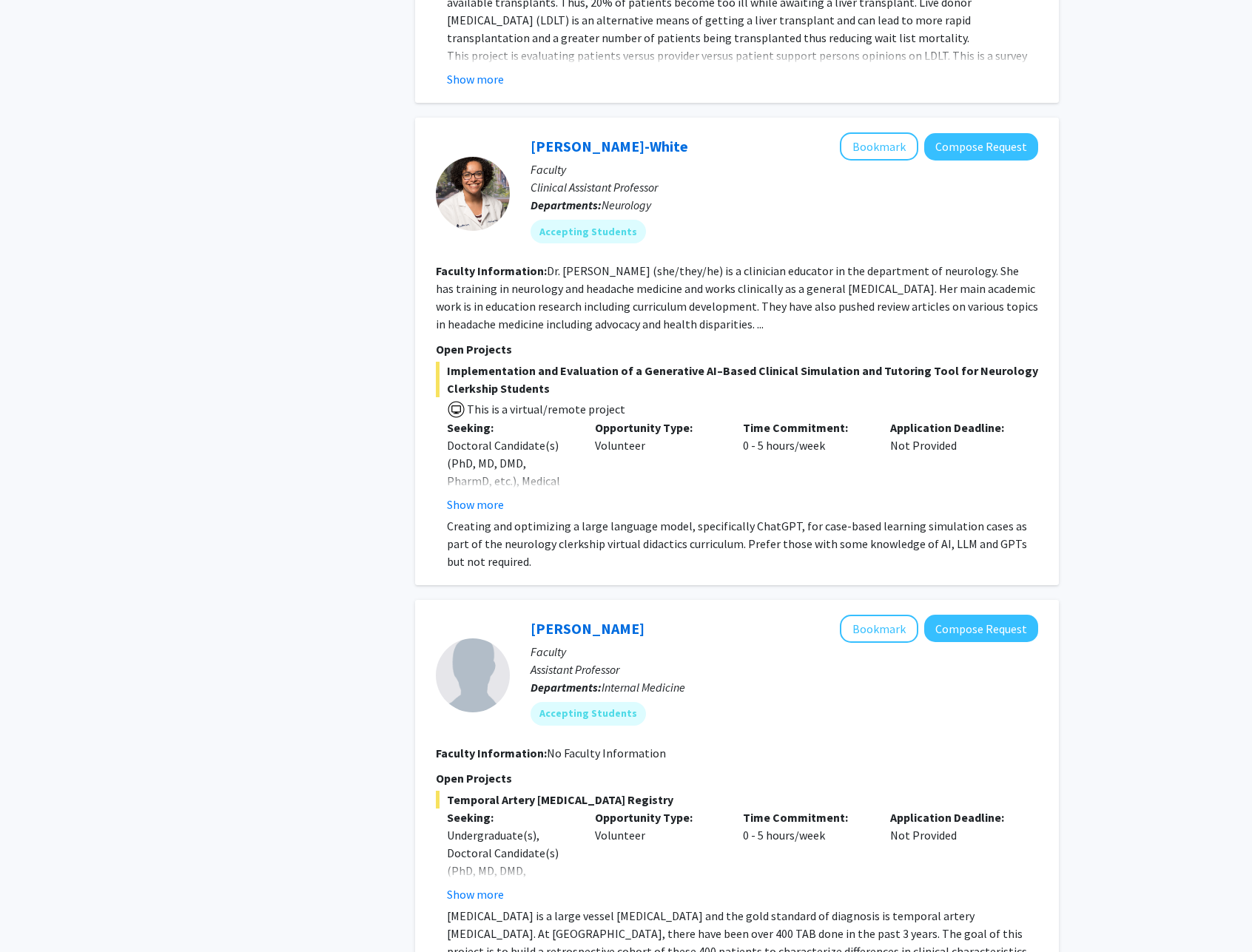
scroll to position [1194, 0]
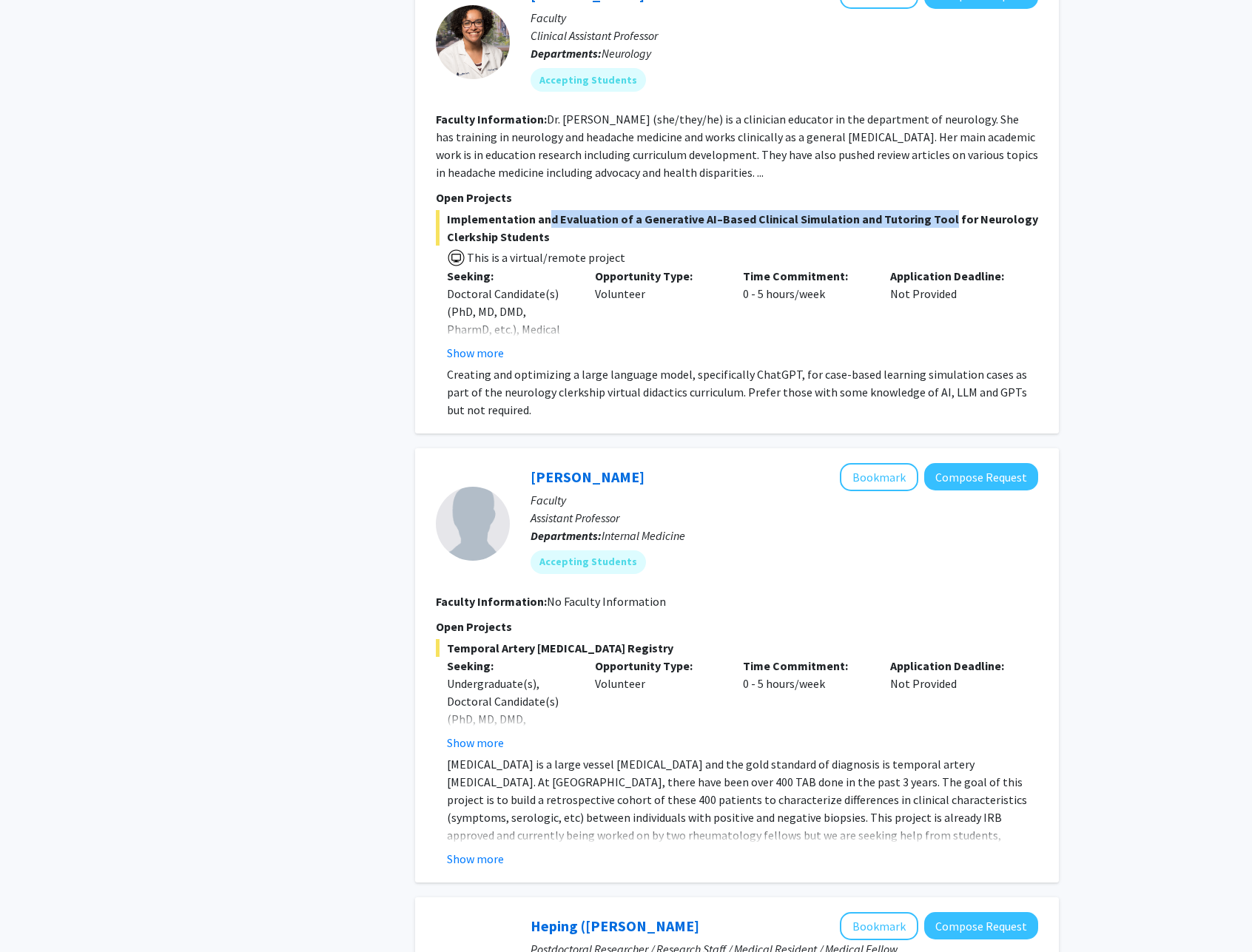
drag, startPoint x: 547, startPoint y: 205, endPoint x: 932, endPoint y: 203, distance: 385.0
click at [932, 210] on span "Implementation and Evaluation of a Generative AI–Based Clinical Simulation and …" at bounding box center [737, 228] width 602 height 36
drag, startPoint x: 939, startPoint y: 204, endPoint x: 561, endPoint y: 205, distance: 378.0
click at [561, 210] on span "Implementation and Evaluation of a Generative AI–Based Clinical Simulation and …" at bounding box center [737, 228] width 602 height 36
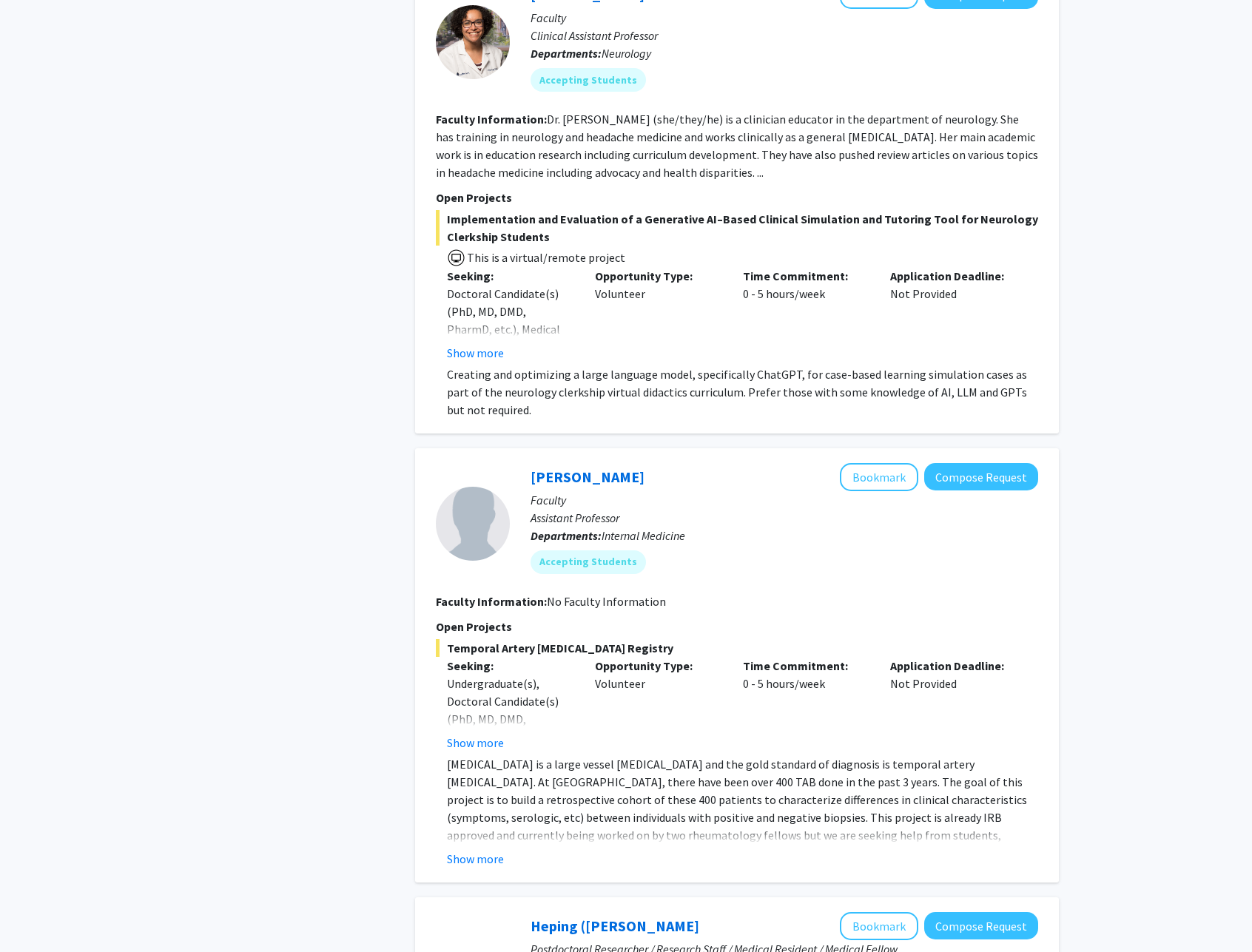
click at [561, 210] on span "Implementation and Evaluation of a Generative AI–Based Clinical Simulation and …" at bounding box center [737, 228] width 602 height 36
drag, startPoint x: 559, startPoint y: 204, endPoint x: 1026, endPoint y: 209, distance: 467.0
click at [1026, 210] on span "Implementation and Evaluation of a Generative AI–Based Clinical Simulation and …" at bounding box center [737, 228] width 602 height 36
click at [1025, 210] on span "Implementation and Evaluation of a Generative AI–Based Clinical Simulation and …" at bounding box center [737, 228] width 602 height 36
drag, startPoint x: 982, startPoint y: 202, endPoint x: 527, endPoint y: 209, distance: 455.1
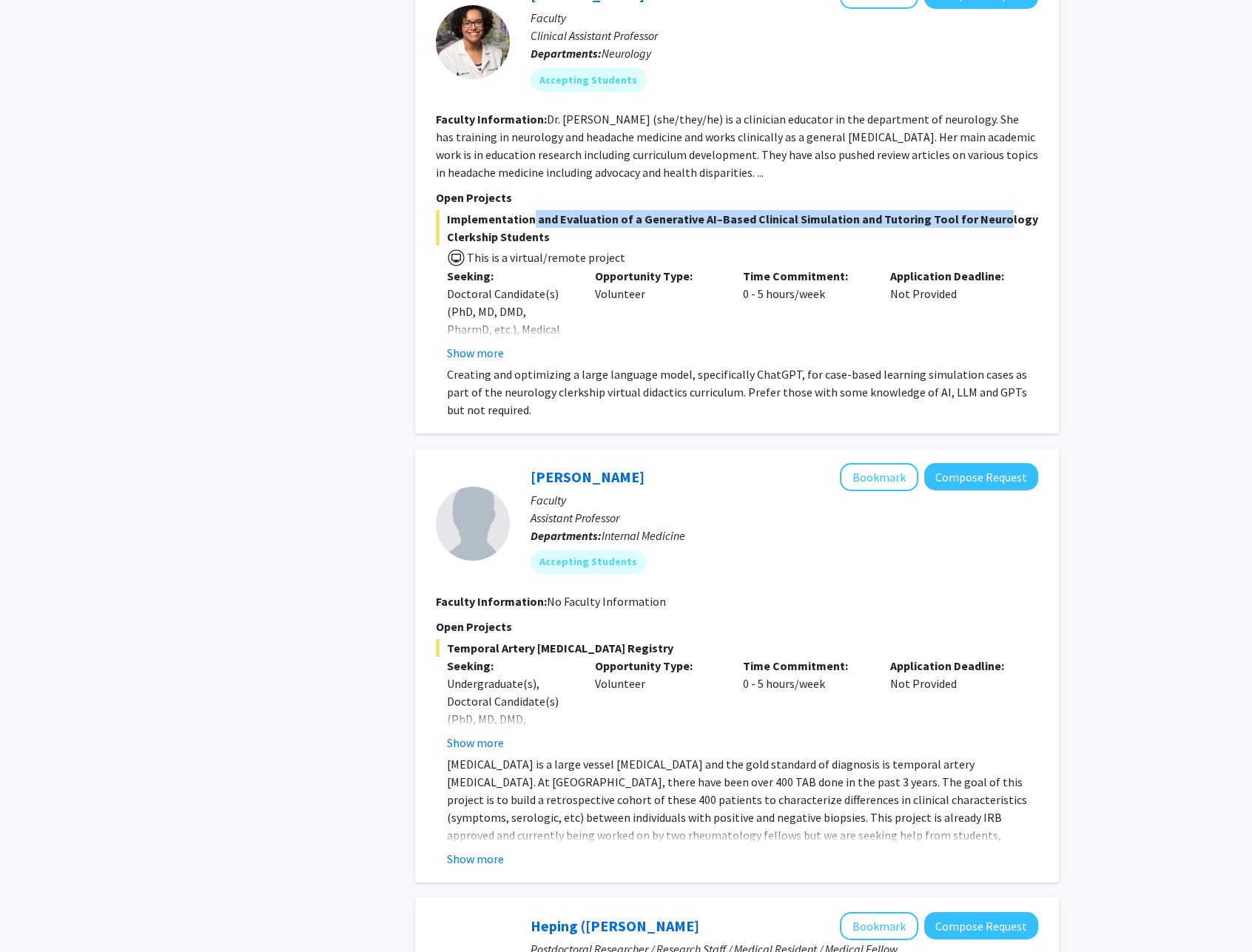
click at [527, 210] on span "Implementation and Evaluation of a Generative AI–Based Clinical Simulation and …" at bounding box center [737, 228] width 602 height 36
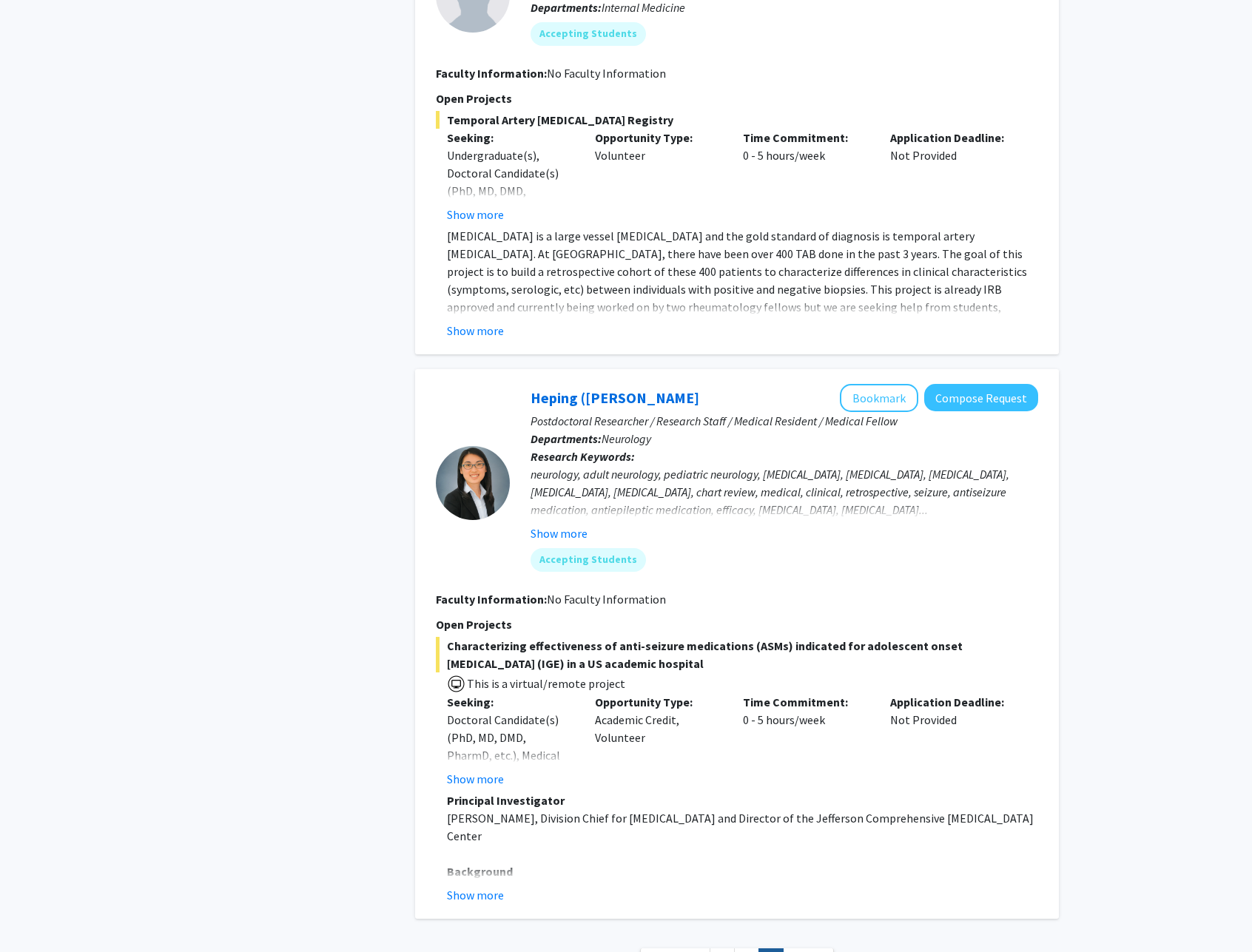
scroll to position [1713, 0]
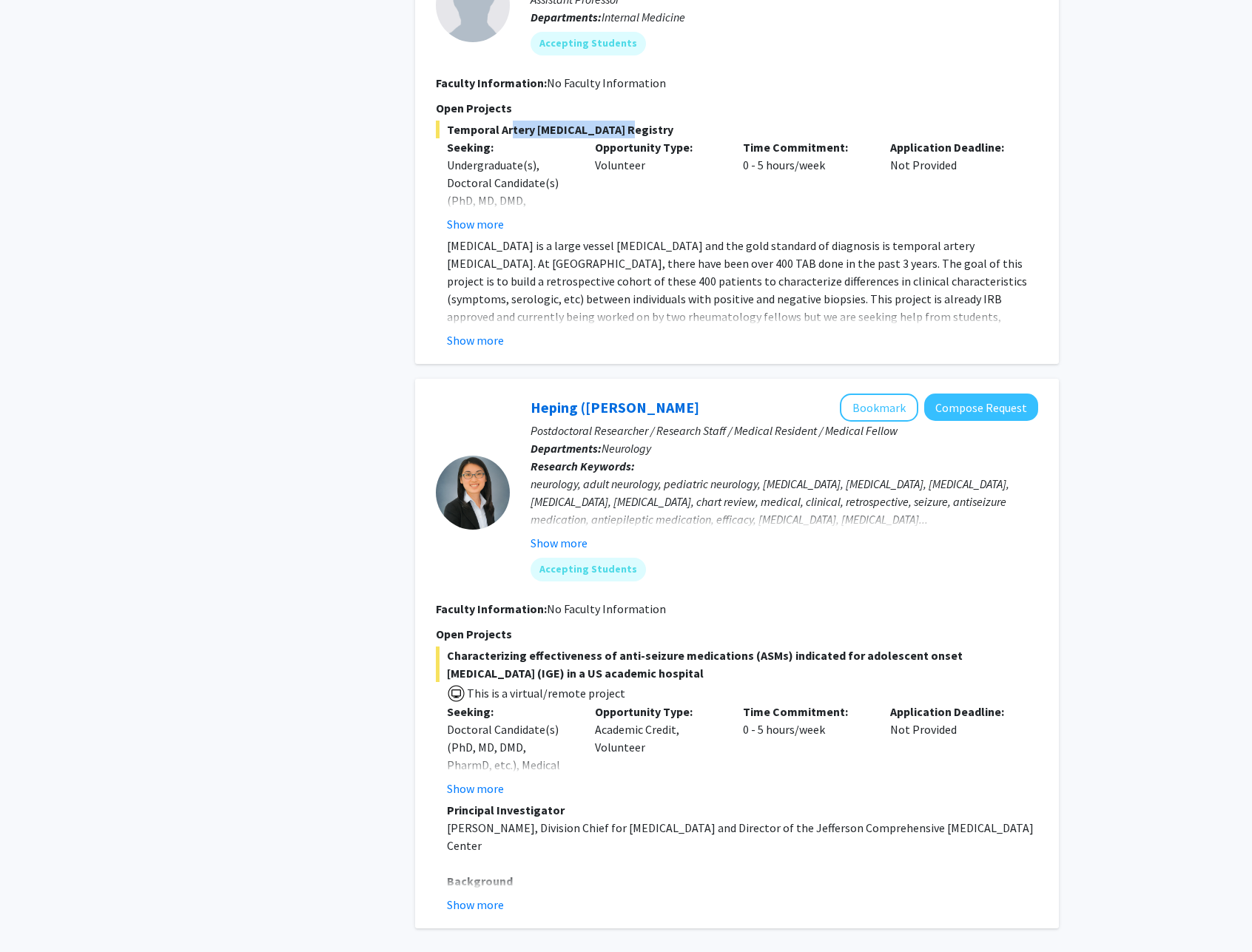
drag, startPoint x: 505, startPoint y: 111, endPoint x: 636, endPoint y: 110, distance: 131.0
click at [636, 121] on span "Temporal Artery [MEDICAL_DATA] Registry" at bounding box center [737, 129] width 602 height 18
click at [633, 121] on span "Temporal Artery [MEDICAL_DATA] Registry" at bounding box center [737, 129] width 602 height 18
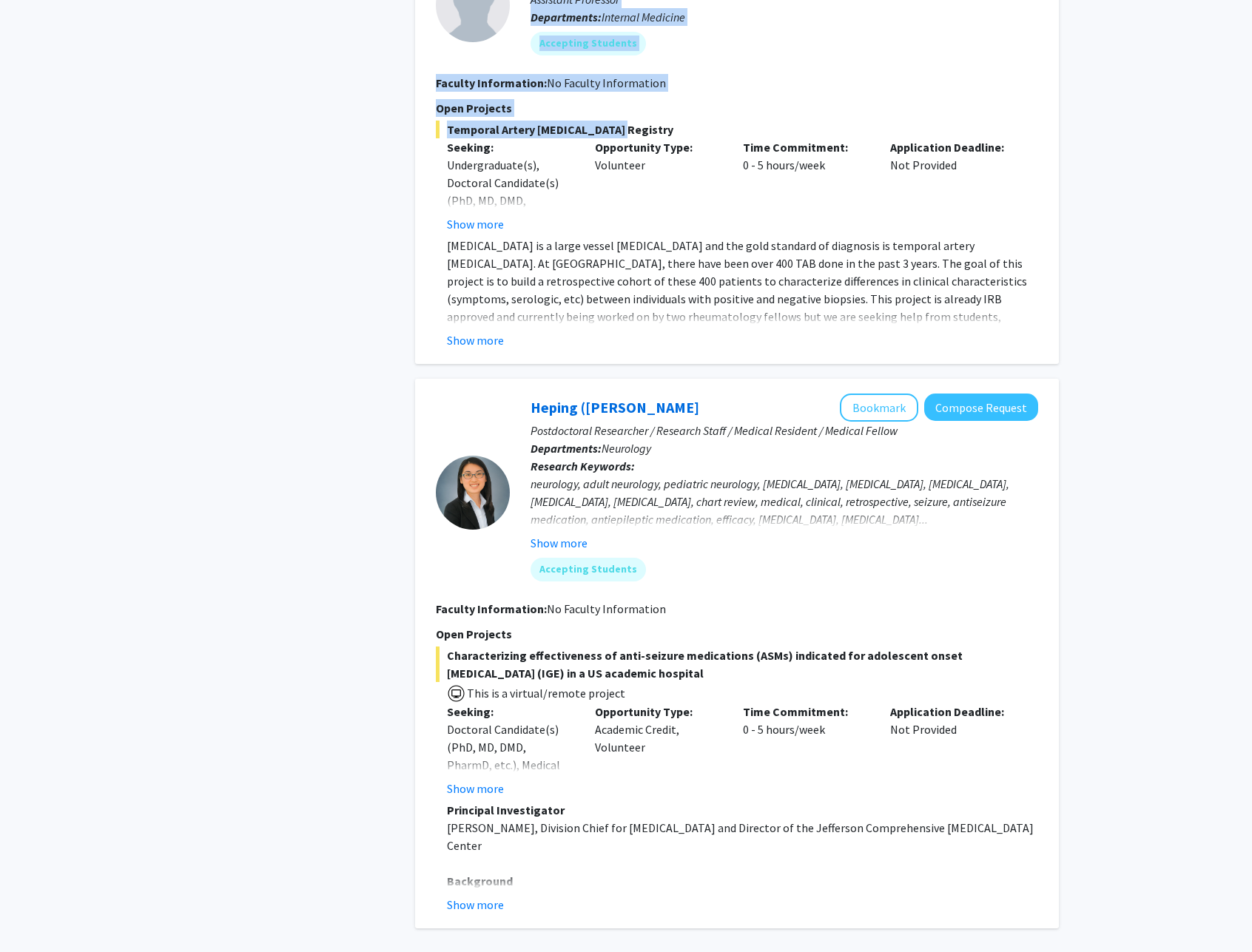
drag, startPoint x: 606, startPoint y: 116, endPoint x: 378, endPoint y: 117, distance: 228.0
click at [560, 121] on span "Temporal Artery [MEDICAL_DATA] Registry" at bounding box center [737, 129] width 602 height 18
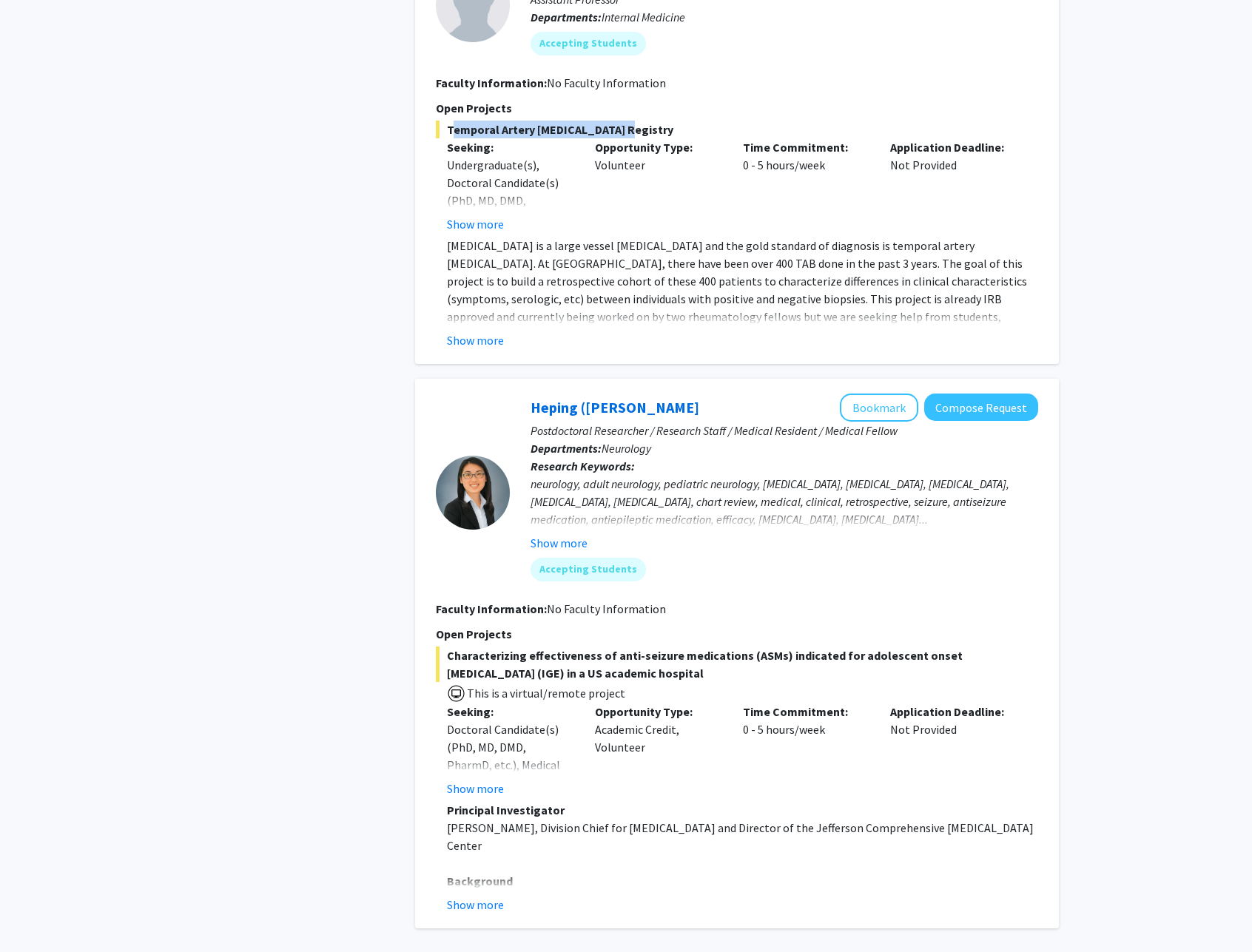
drag, startPoint x: 624, startPoint y: 116, endPoint x: 447, endPoint y: 114, distance: 177.0
click at [447, 121] on span "Temporal Artery [MEDICAL_DATA] Registry" at bounding box center [737, 129] width 602 height 18
click at [492, 331] on button "Show more" at bounding box center [475, 340] width 57 height 18
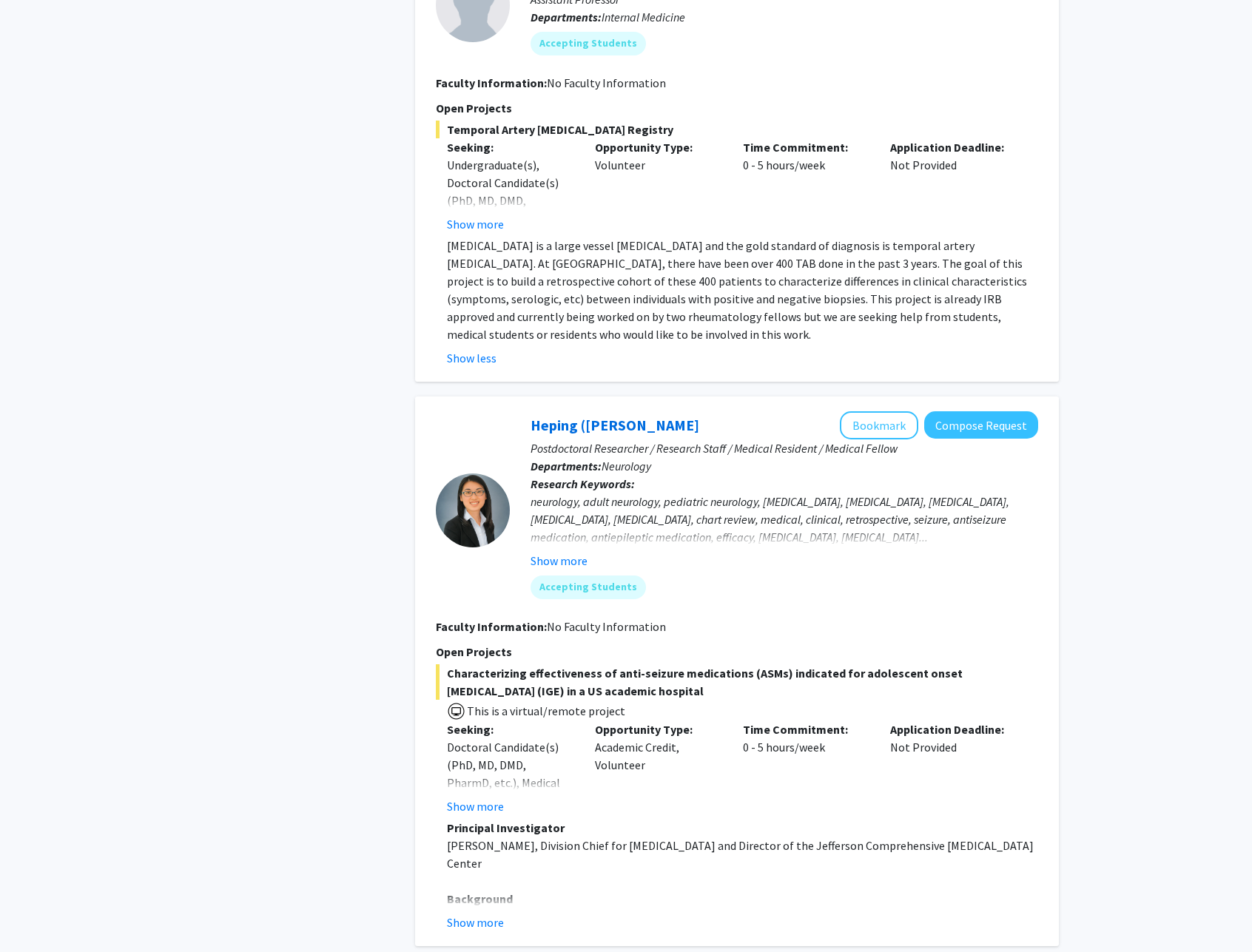
scroll to position [1424, 0]
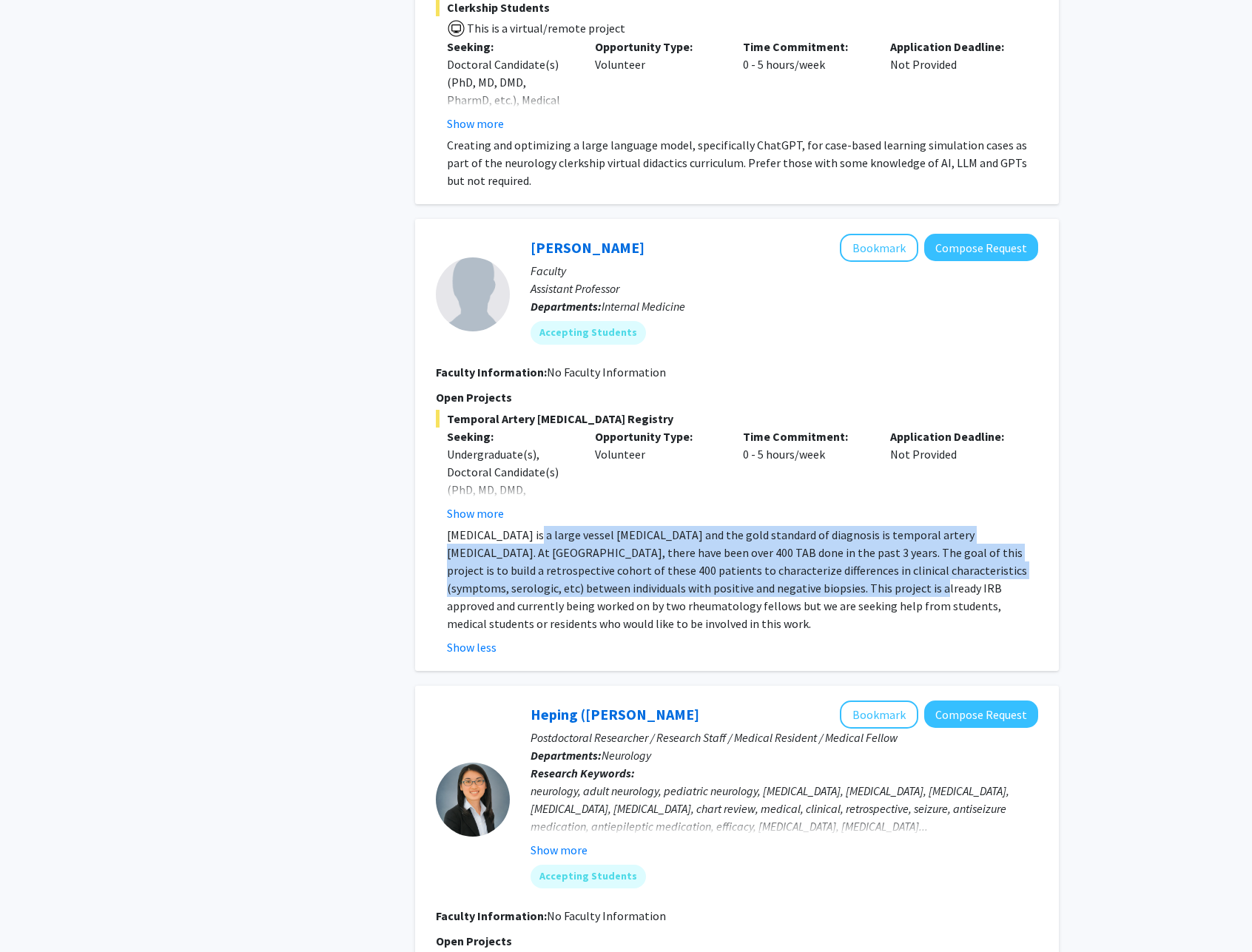
drag, startPoint x: 524, startPoint y: 522, endPoint x: 747, endPoint y: 577, distance: 229.7
click at [747, 577] on p "[MEDICAL_DATA] is a large vessel [MEDICAL_DATA] and the gold standard of diagno…" at bounding box center [742, 579] width 591 height 106
drag, startPoint x: 748, startPoint y: 579, endPoint x: 557, endPoint y: 520, distance: 199.9
click at [557, 526] on p "[MEDICAL_DATA] is a large vessel [MEDICAL_DATA] and the gold standard of diagno…" at bounding box center [742, 579] width 591 height 106
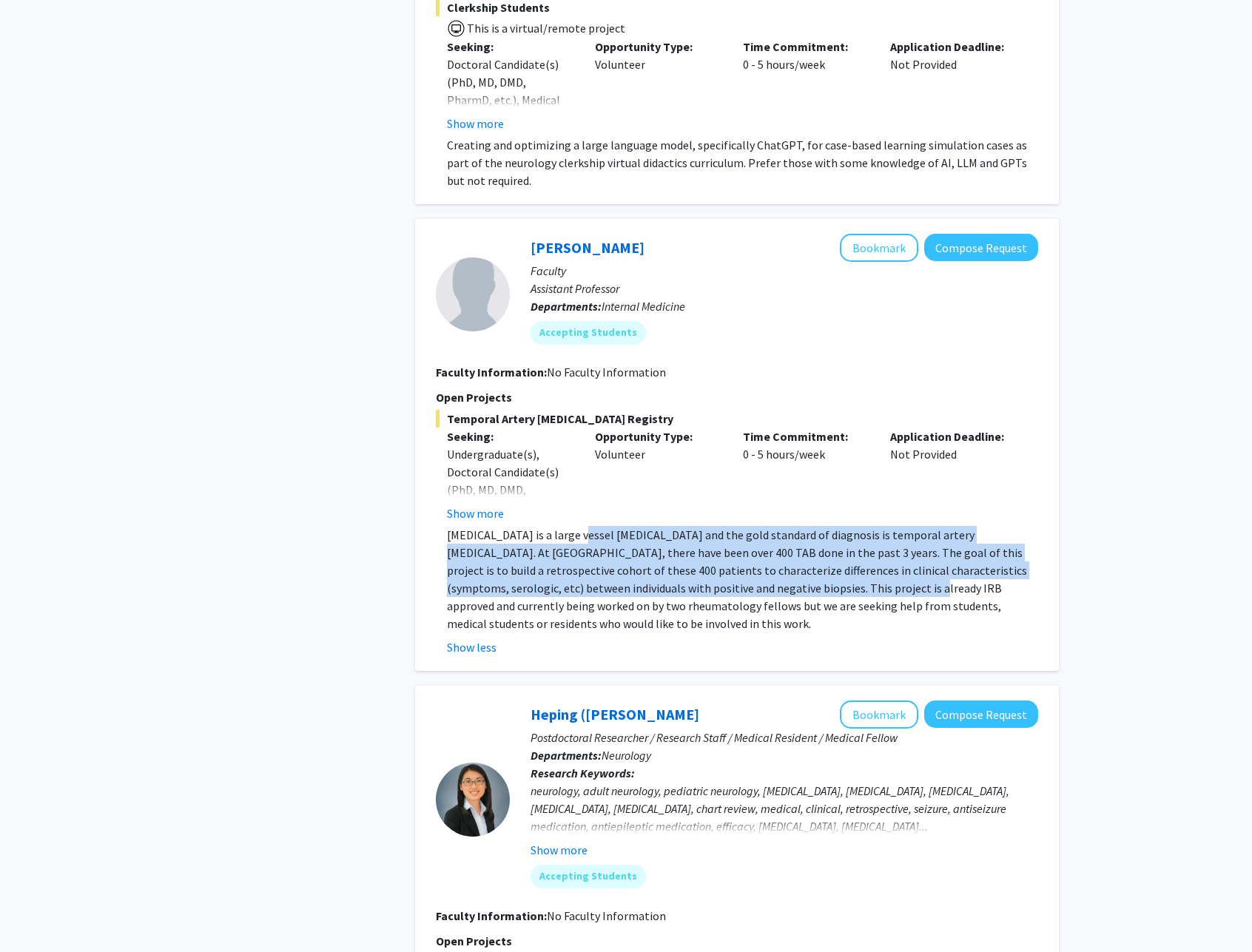
click at [557, 526] on p "[MEDICAL_DATA] is a large vessel [MEDICAL_DATA] and the gold standard of diagno…" at bounding box center [742, 579] width 591 height 106
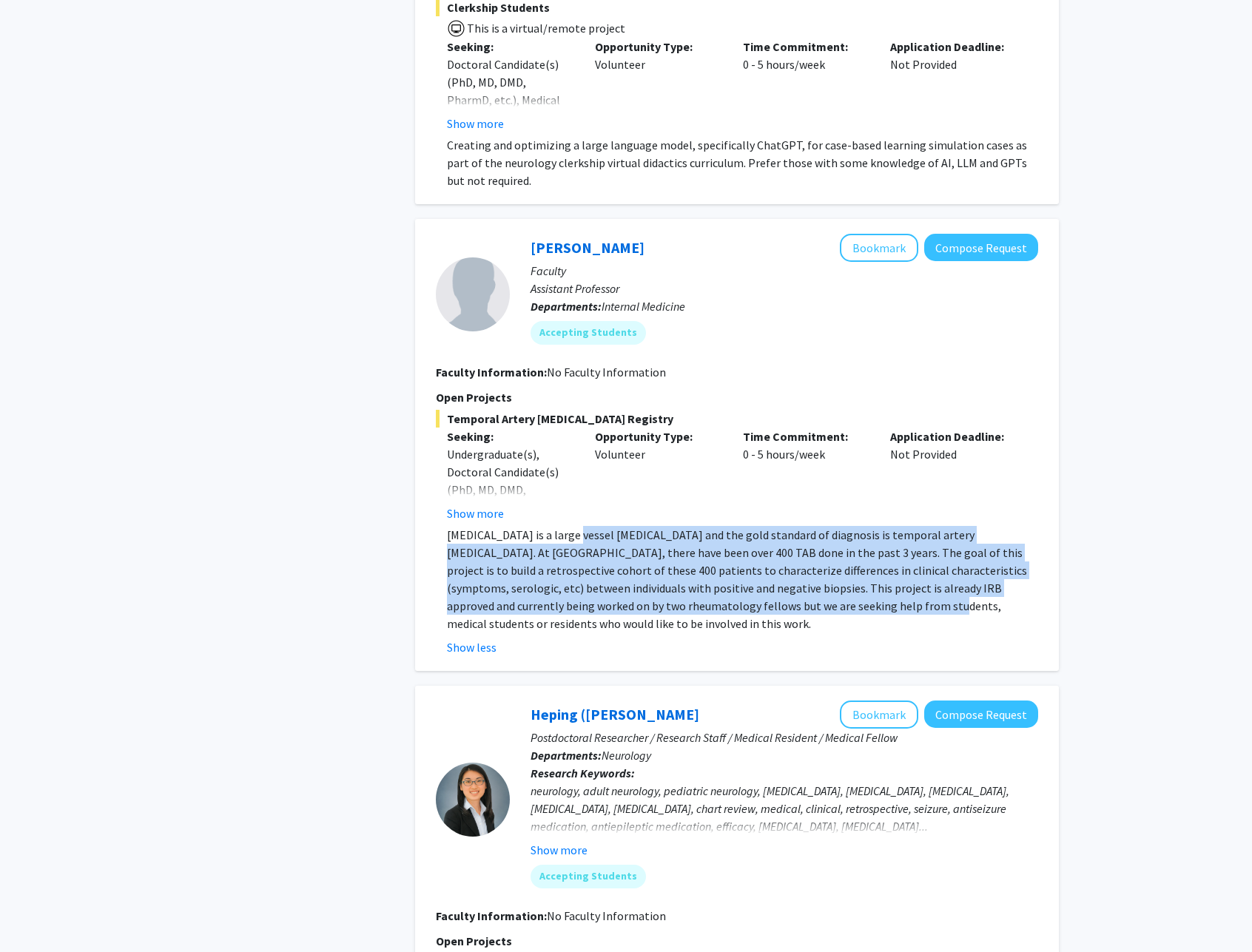
drag, startPoint x: 557, startPoint y: 520, endPoint x: 767, endPoint y: 582, distance: 219.0
click at [767, 582] on p "[MEDICAL_DATA] is a large vessel [MEDICAL_DATA] and the gold standard of diagno…" at bounding box center [742, 579] width 591 height 106
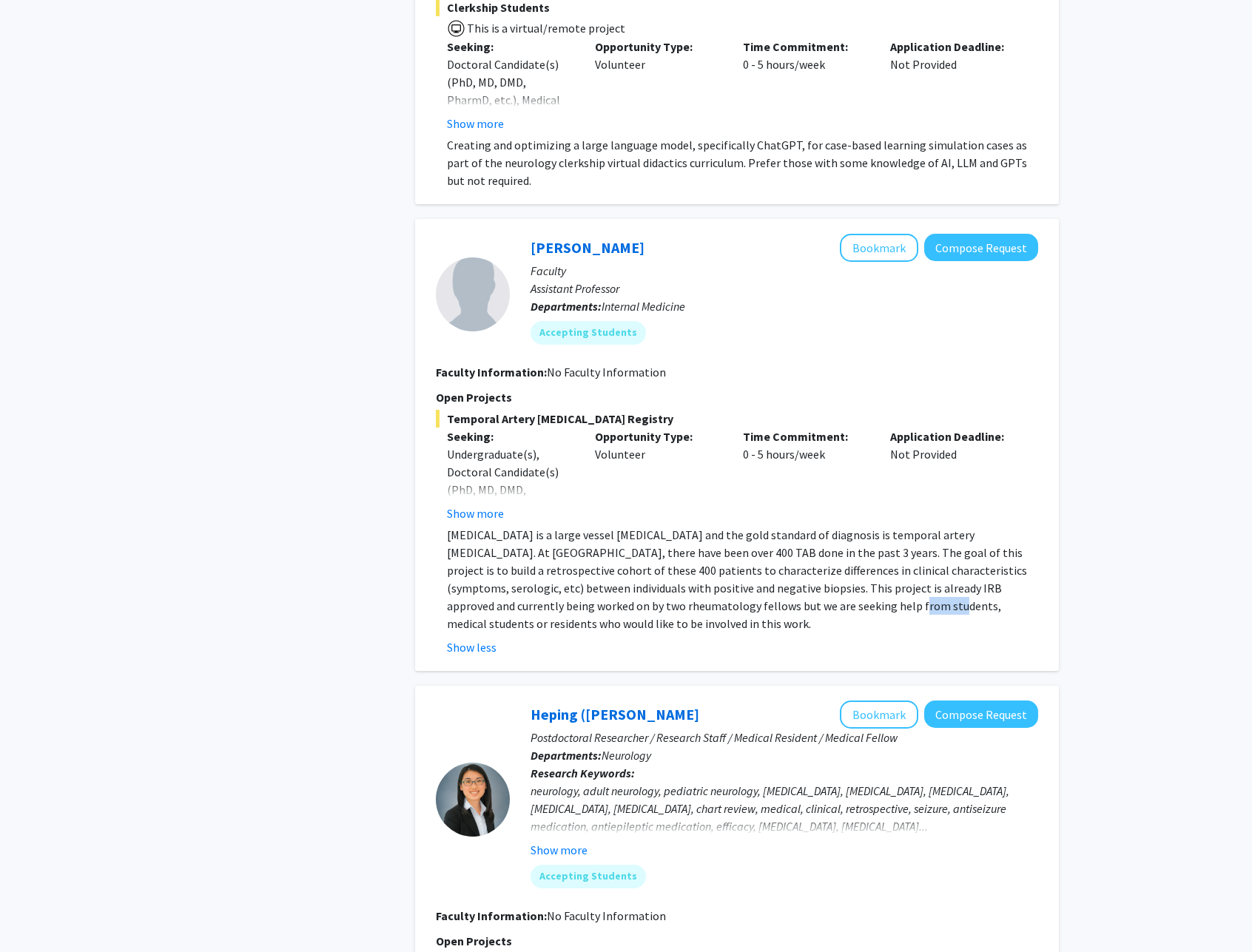
click at [767, 582] on p "[MEDICAL_DATA] is a large vessel [MEDICAL_DATA] and the gold standard of diagno…" at bounding box center [742, 579] width 591 height 106
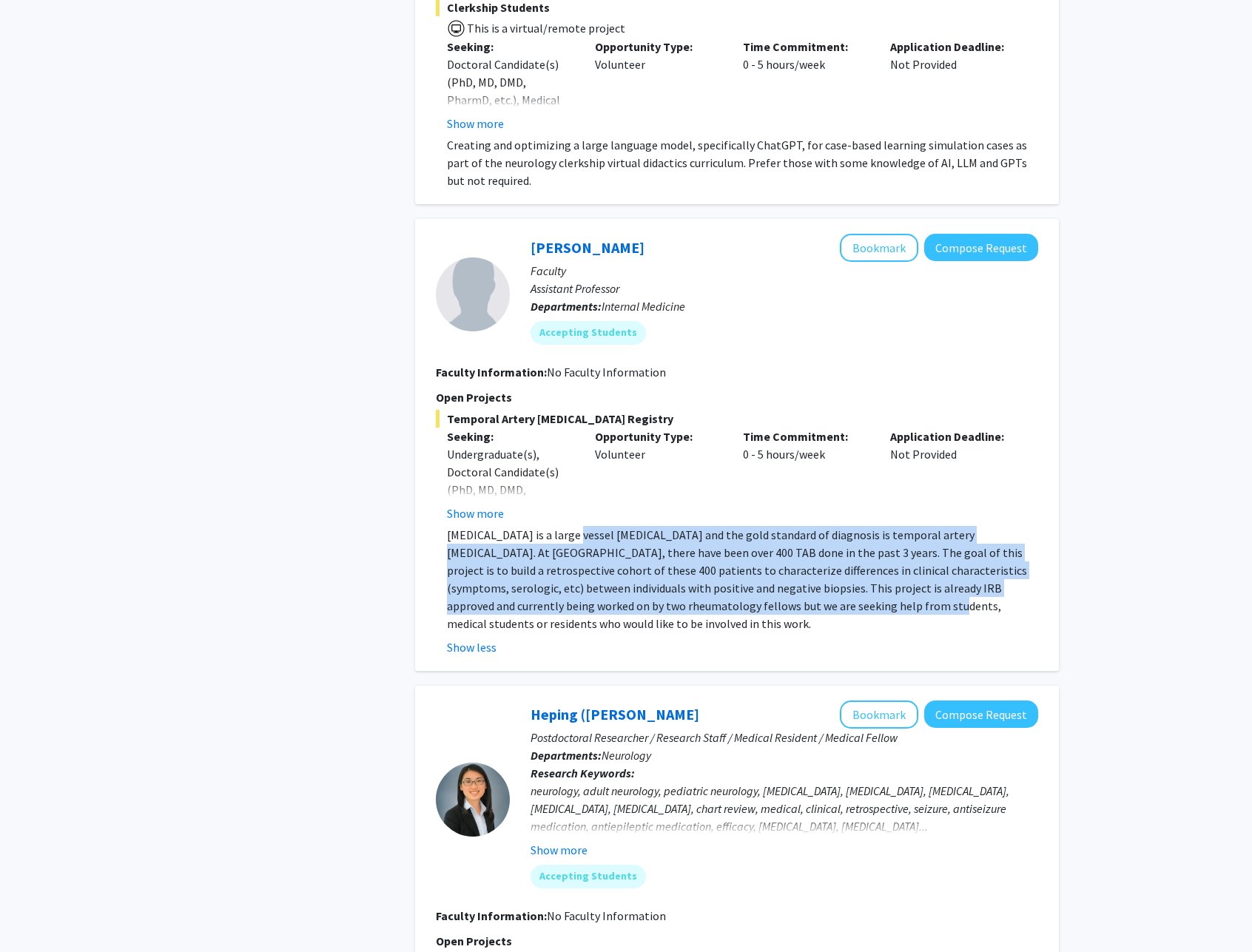
drag, startPoint x: 767, startPoint y: 582, endPoint x: 555, endPoint y: 523, distance: 220.1
click at [555, 526] on p "[MEDICAL_DATA] is a large vessel [MEDICAL_DATA] and the gold standard of diagno…" at bounding box center [742, 579] width 591 height 106
drag, startPoint x: 555, startPoint y: 523, endPoint x: 780, endPoint y: 586, distance: 233.7
click at [780, 586] on p "[MEDICAL_DATA] is a large vessel [MEDICAL_DATA] and the gold standard of diagno…" at bounding box center [742, 579] width 591 height 106
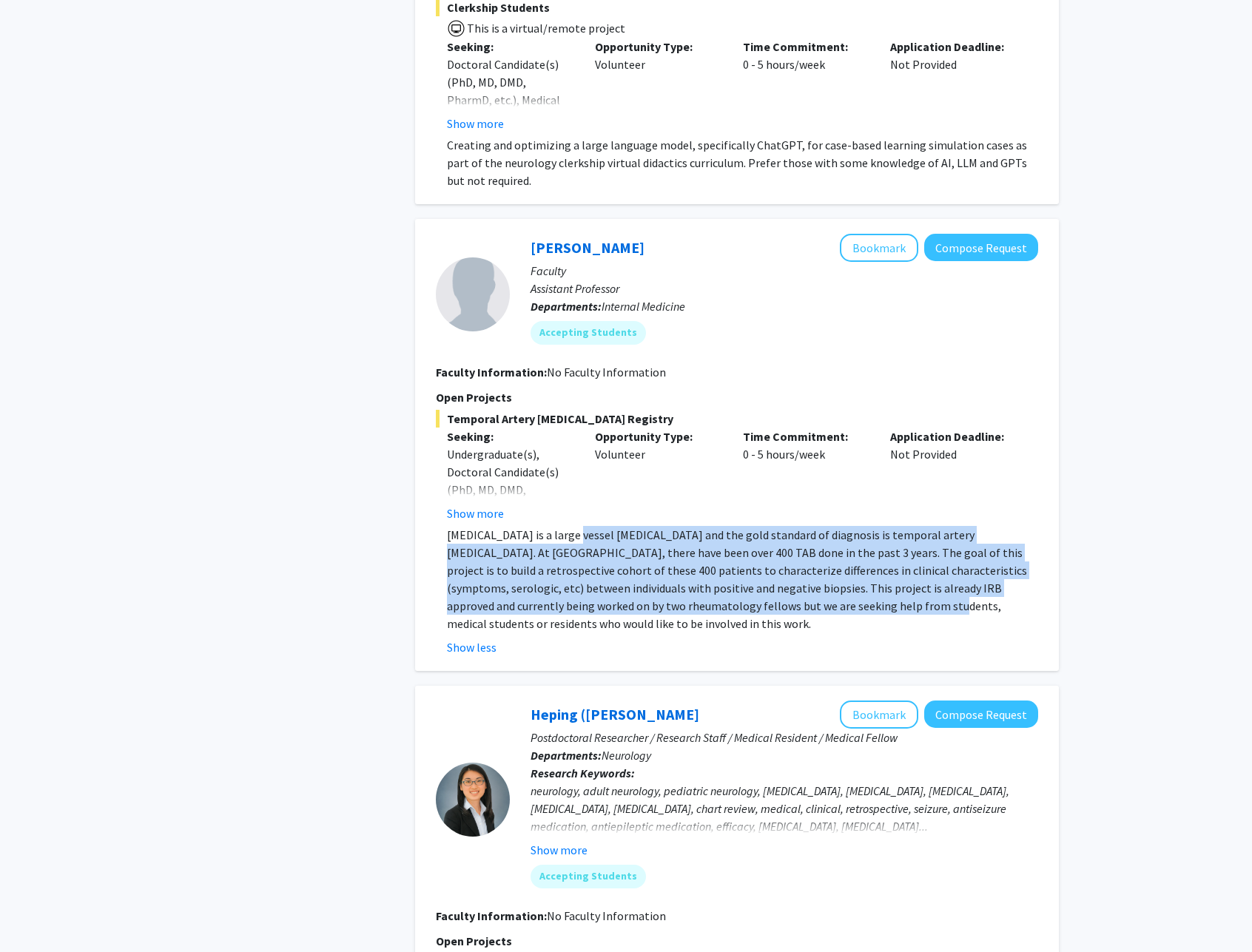
click at [780, 585] on p "[MEDICAL_DATA] is a large vessel [MEDICAL_DATA] and the gold standard of diagno…" at bounding box center [742, 579] width 591 height 106
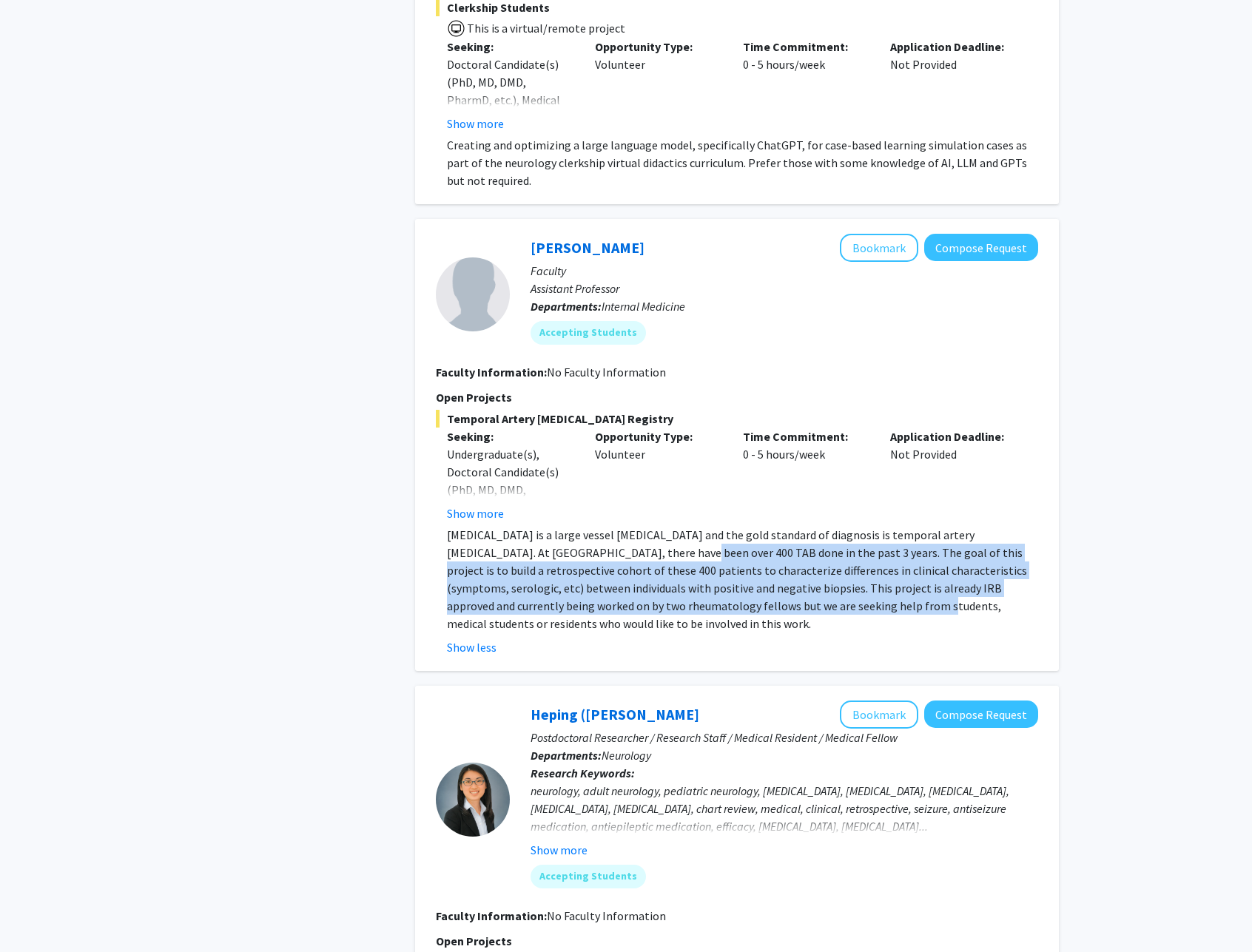
drag, startPoint x: 780, startPoint y: 581, endPoint x: 571, endPoint y: 529, distance: 215.4
click at [571, 529] on p "[MEDICAL_DATA] is a large vessel [MEDICAL_DATA] and the gold standard of diagno…" at bounding box center [742, 579] width 591 height 106
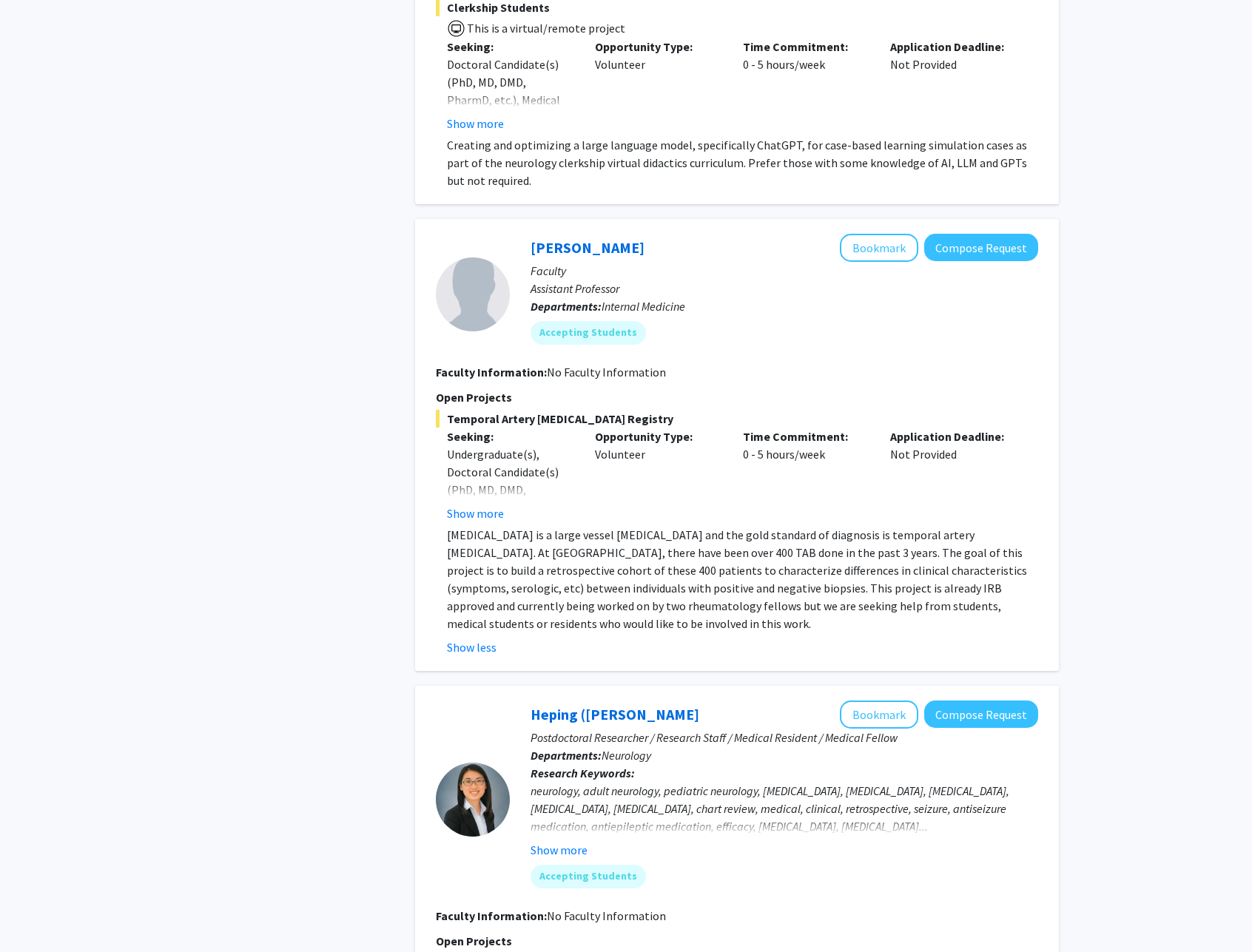
click at [571, 528] on p "[MEDICAL_DATA] is a large vessel [MEDICAL_DATA] and the gold standard of diagno…" at bounding box center [742, 579] width 591 height 106
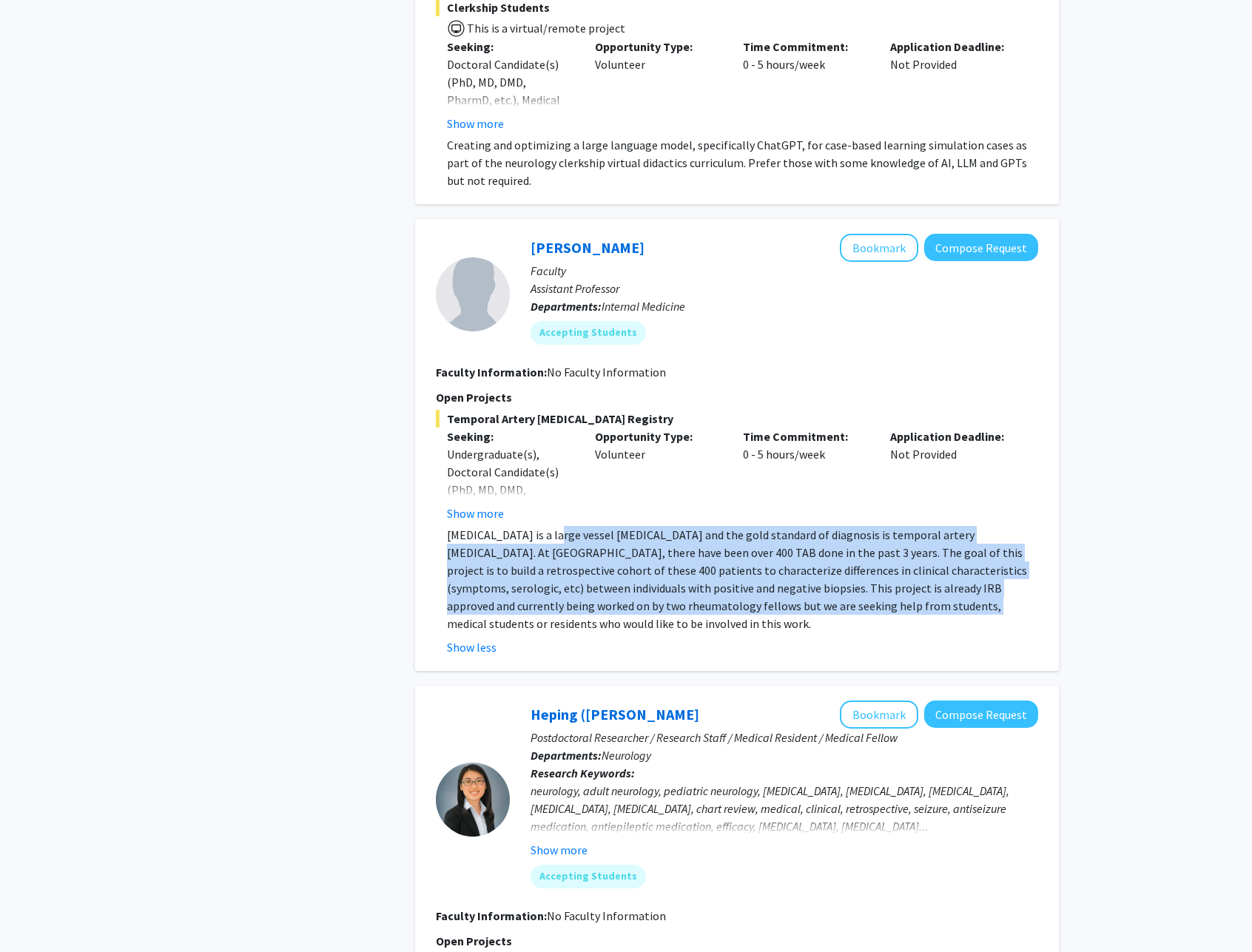
drag, startPoint x: 604, startPoint y: 521, endPoint x: 822, endPoint y: 584, distance: 226.9
click at [822, 584] on p "[MEDICAL_DATA] is a large vessel [MEDICAL_DATA] and the gold standard of diagno…" at bounding box center [742, 579] width 591 height 106
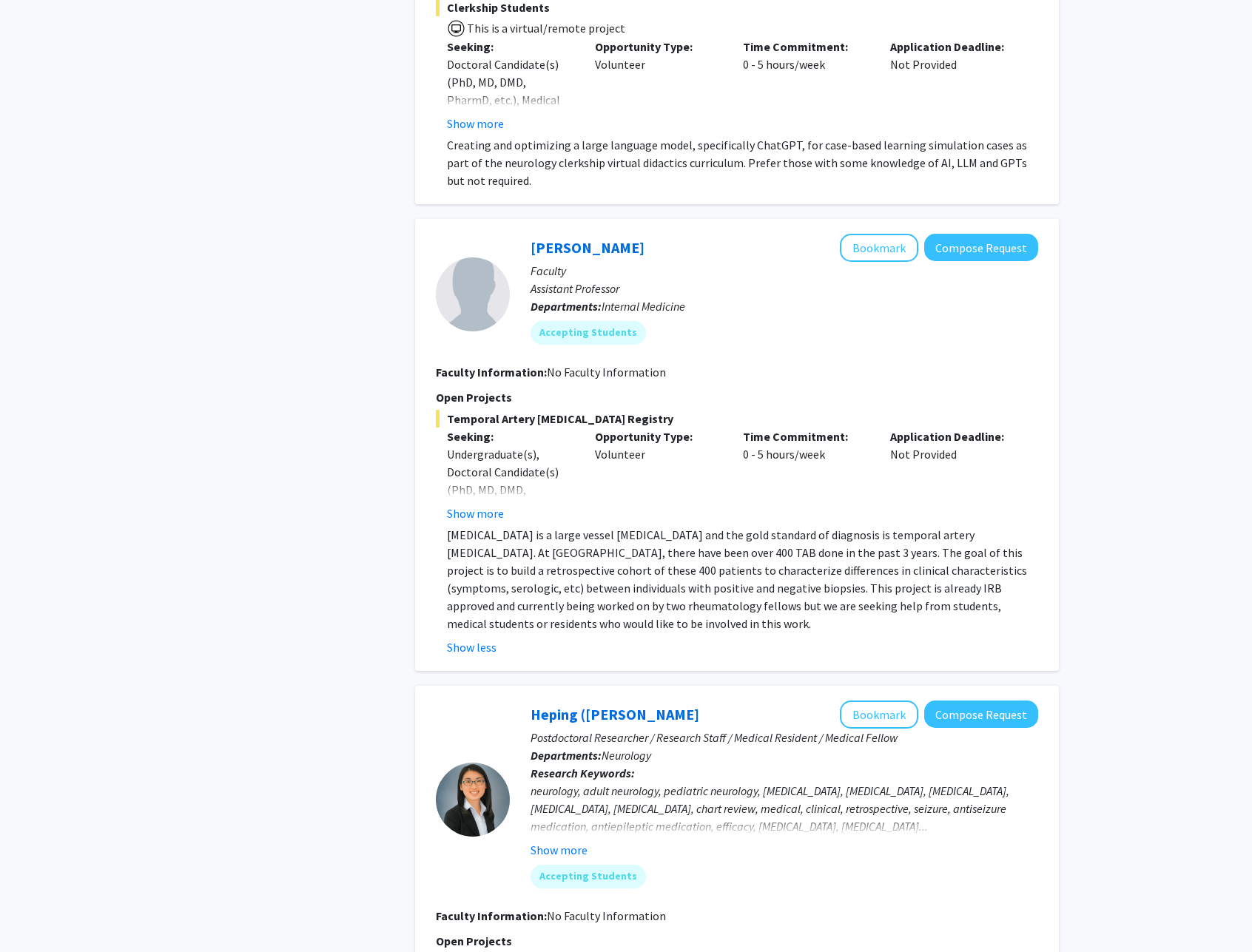
click at [822, 583] on p "[MEDICAL_DATA] is a large vessel [MEDICAL_DATA] and the gold standard of diagno…" at bounding box center [742, 579] width 591 height 106
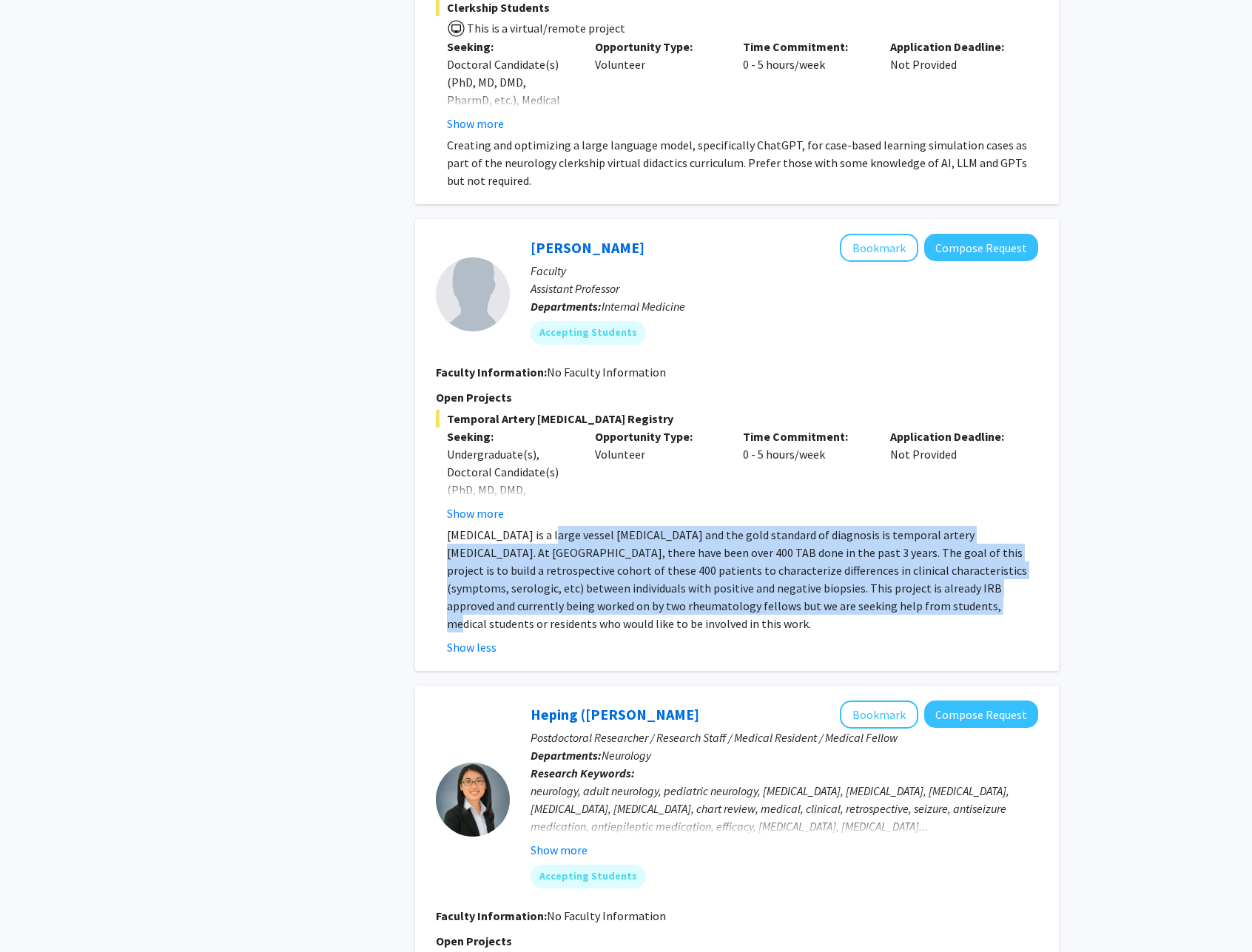
drag, startPoint x: 810, startPoint y: 571, endPoint x: 536, endPoint y: 516, distance: 279.5
click at [536, 526] on p "[MEDICAL_DATA] is a large vessel [MEDICAL_DATA] and the gold standard of diagno…" at bounding box center [742, 579] width 591 height 106
drag, startPoint x: 622, startPoint y: 528, endPoint x: 874, endPoint y: 587, distance: 258.8
click at [870, 590] on p "[MEDICAL_DATA] is a large vessel [MEDICAL_DATA] and the gold standard of diagno…" at bounding box center [742, 579] width 591 height 106
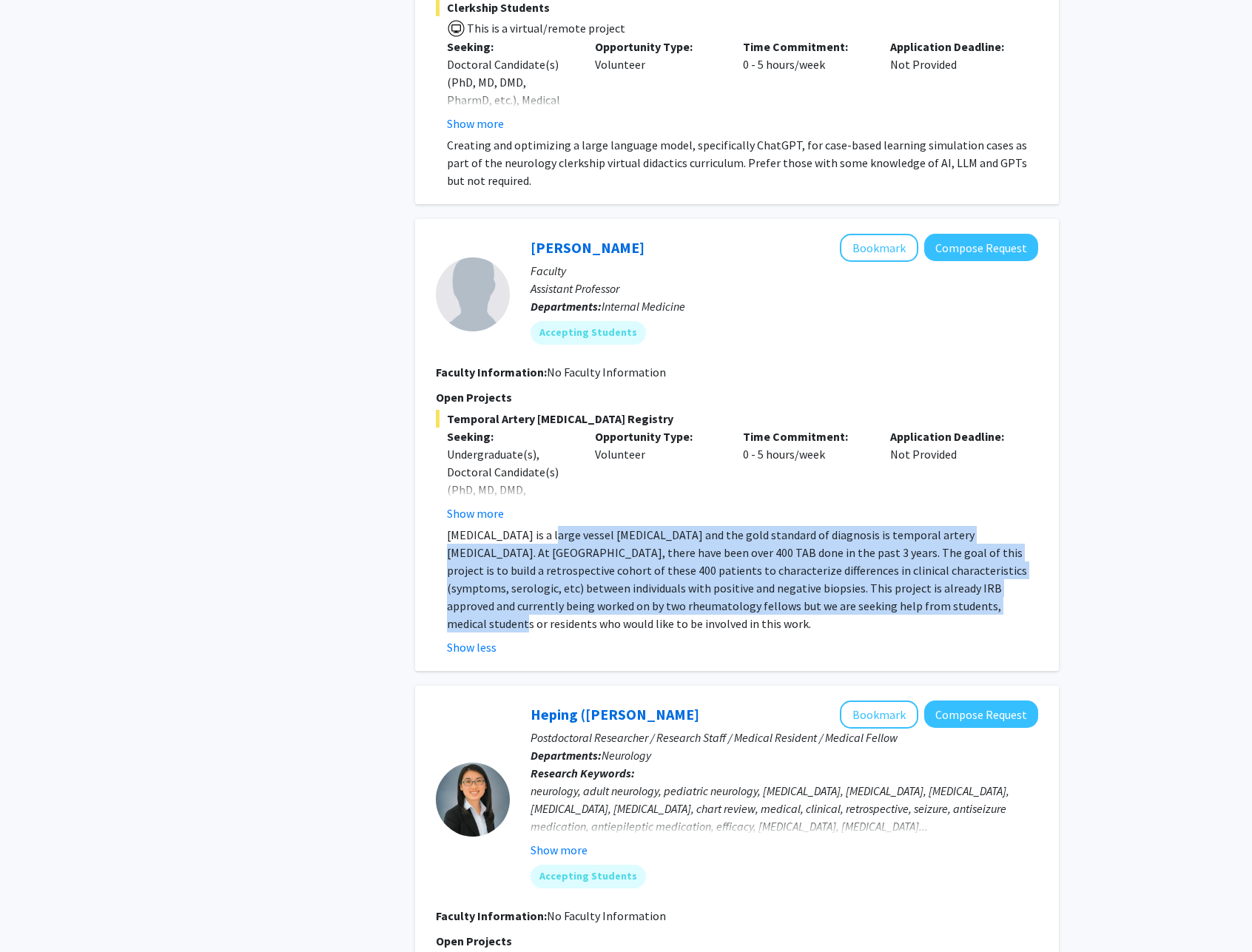
click at [874, 587] on p "[MEDICAL_DATA] is a large vessel [MEDICAL_DATA] and the gold standard of diagno…" at bounding box center [742, 579] width 591 height 106
click at [553, 526] on p "[MEDICAL_DATA] is a large vessel [MEDICAL_DATA] and the gold standard of diagno…" at bounding box center [742, 579] width 591 height 106
click at [802, 585] on p "[MEDICAL_DATA] is a large vessel [MEDICAL_DATA] and the gold standard of diagno…" at bounding box center [742, 579] width 591 height 106
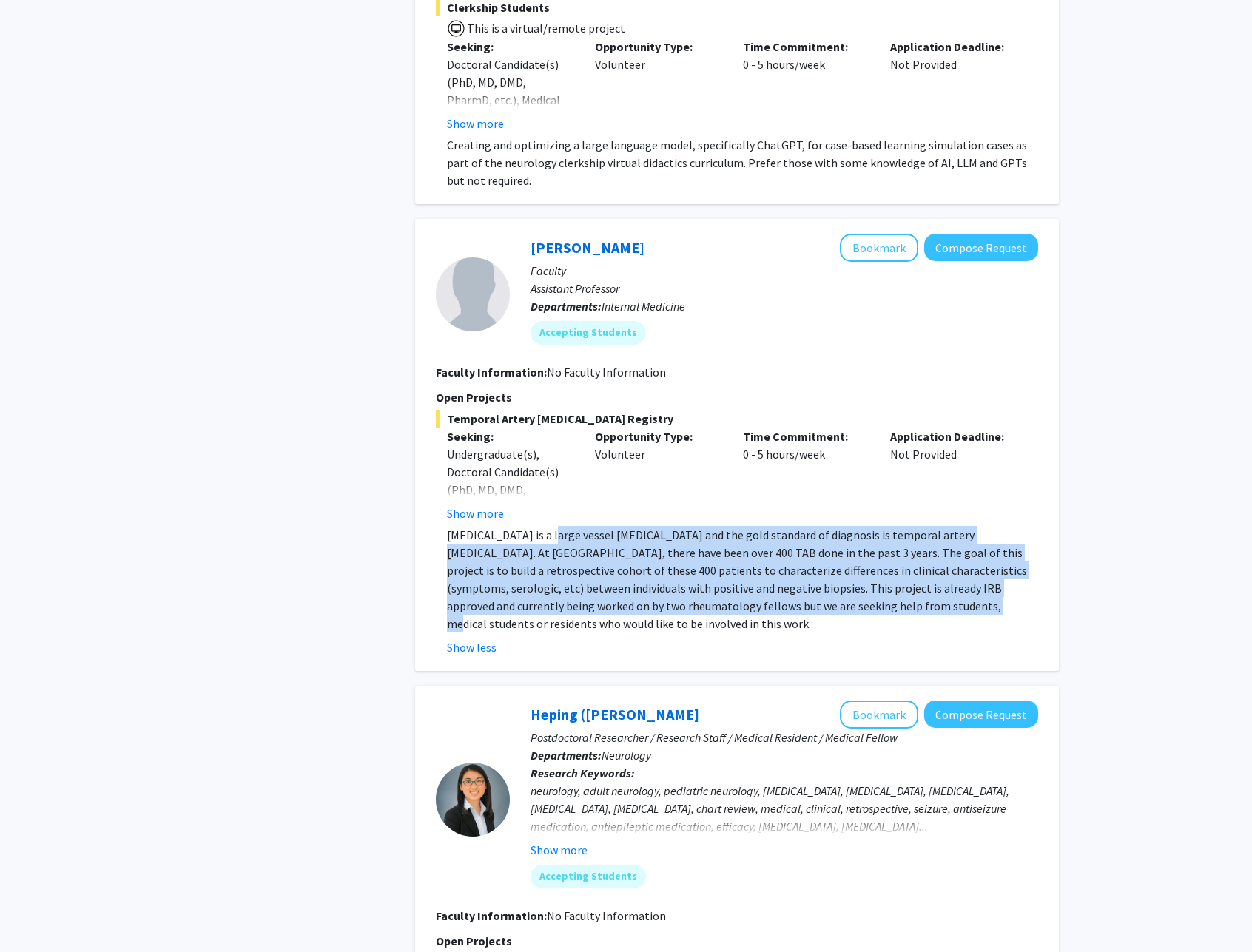
click at [542, 526] on p "[MEDICAL_DATA] is a large vessel [MEDICAL_DATA] and the gold standard of diagno…" at bounding box center [742, 579] width 591 height 106
click at [873, 584] on p "[MEDICAL_DATA] is a large vessel [MEDICAL_DATA] and the gold standard of diagno…" at bounding box center [742, 579] width 591 height 106
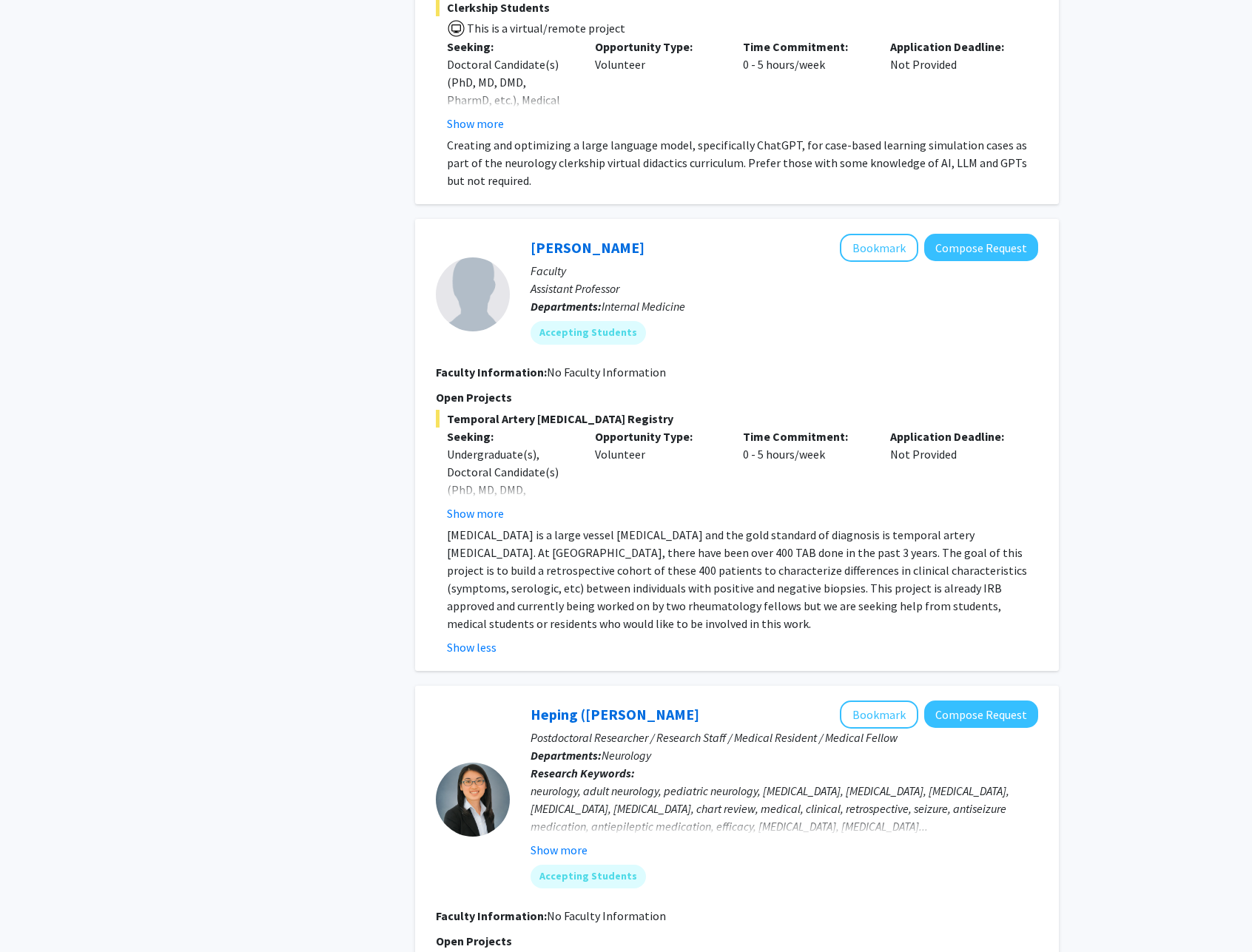
click at [872, 583] on p "[MEDICAL_DATA] is a large vessel [MEDICAL_DATA] and the gold standard of diagno…" at bounding box center [742, 579] width 591 height 106
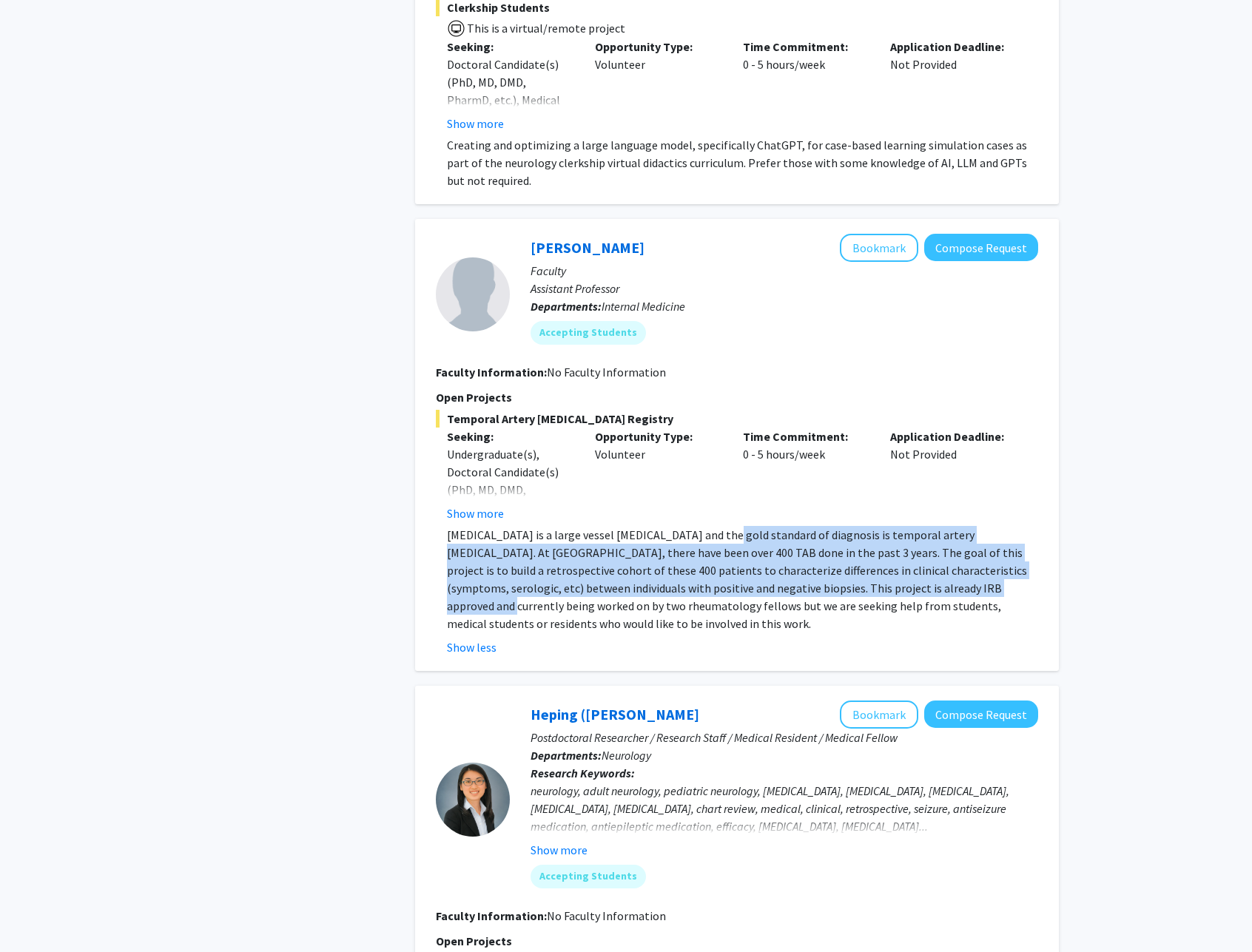
click at [690, 526] on p "[MEDICAL_DATA] is a large vessel [MEDICAL_DATA] and the gold standard of diagno…" at bounding box center [742, 579] width 591 height 106
click at [689, 526] on p "[MEDICAL_DATA] is a large vessel [MEDICAL_DATA] and the gold standard of diagno…" at bounding box center [742, 579] width 591 height 106
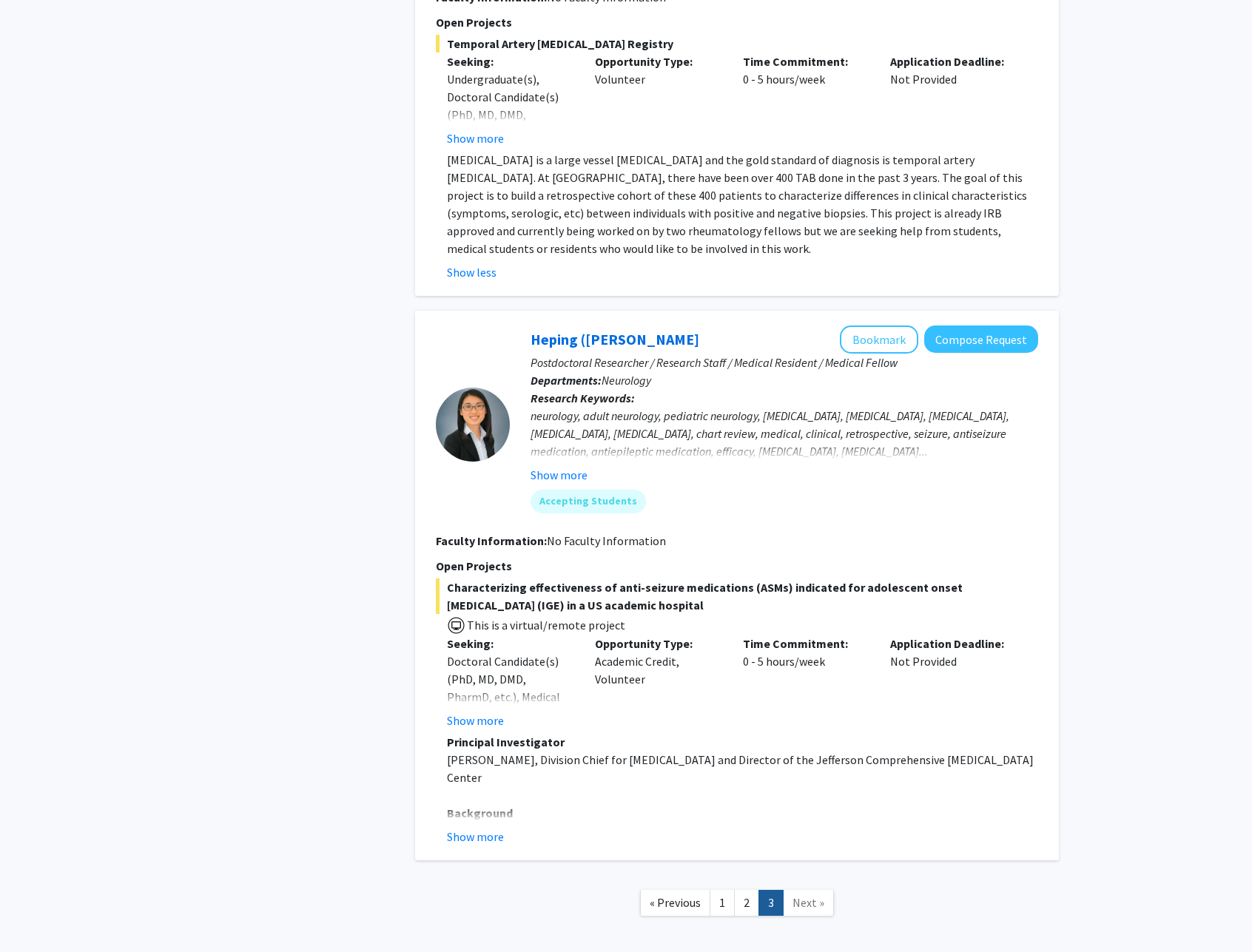
scroll to position [1855, 0]
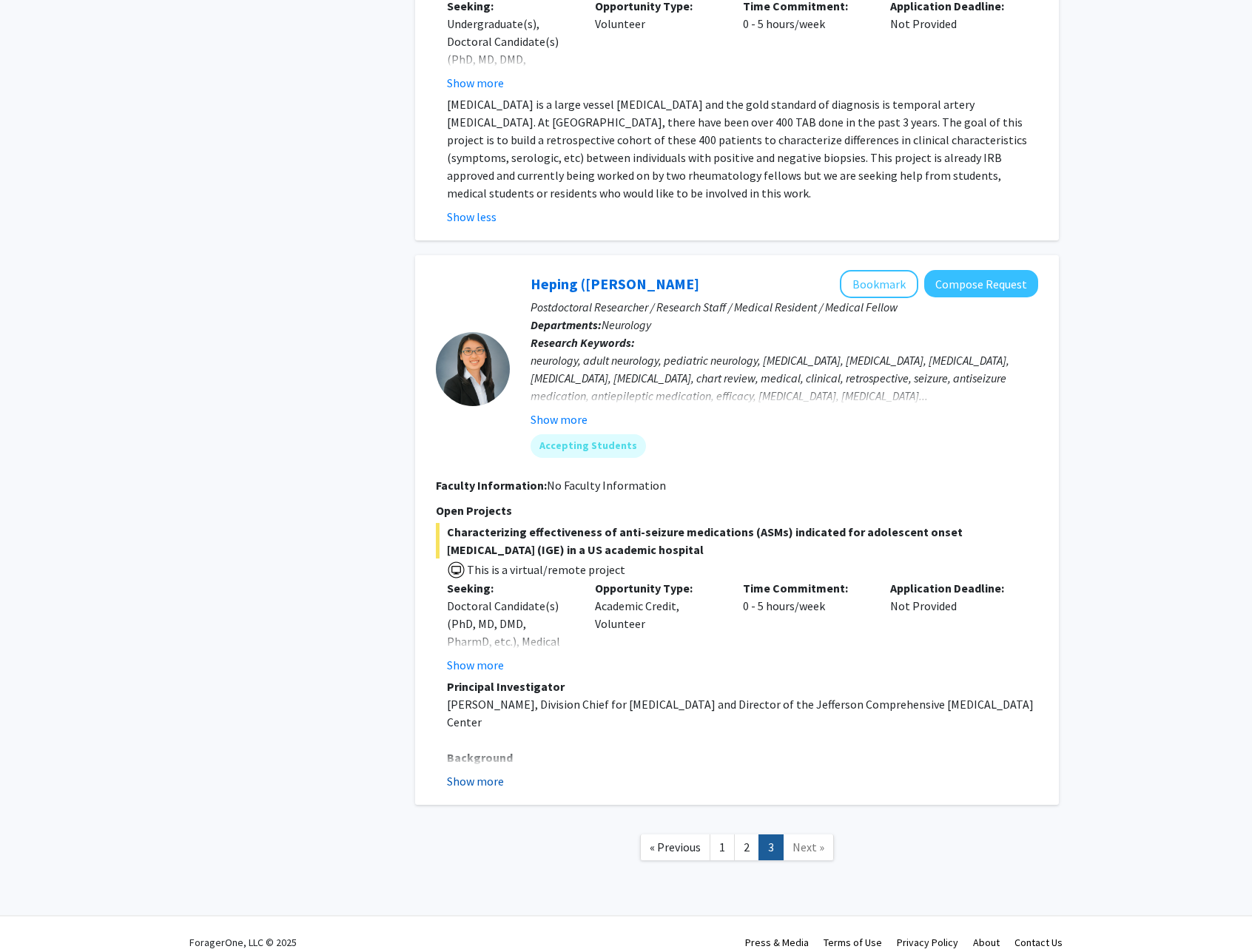
click at [495, 772] on button "Show more" at bounding box center [475, 781] width 57 height 18
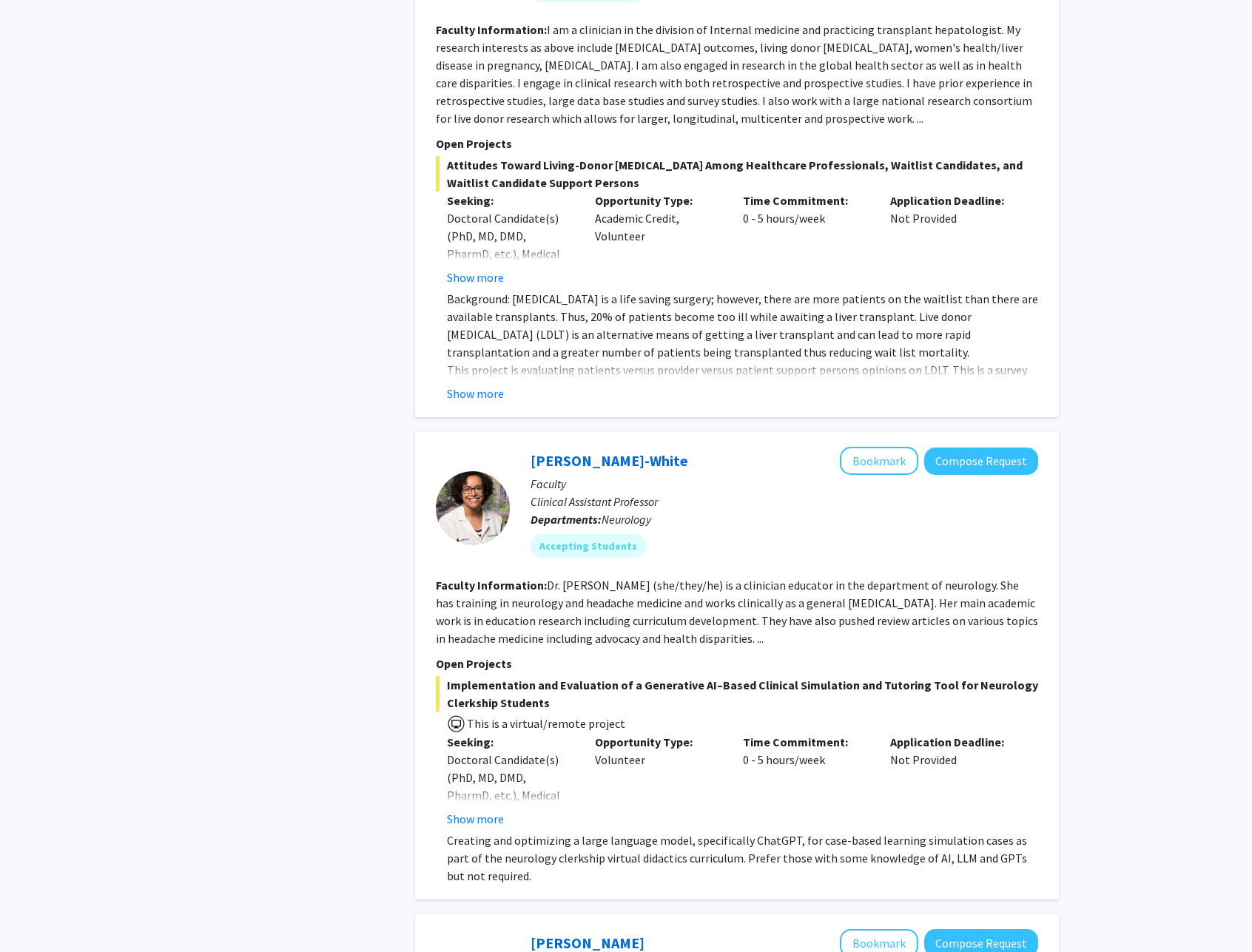
scroll to position [0, 0]
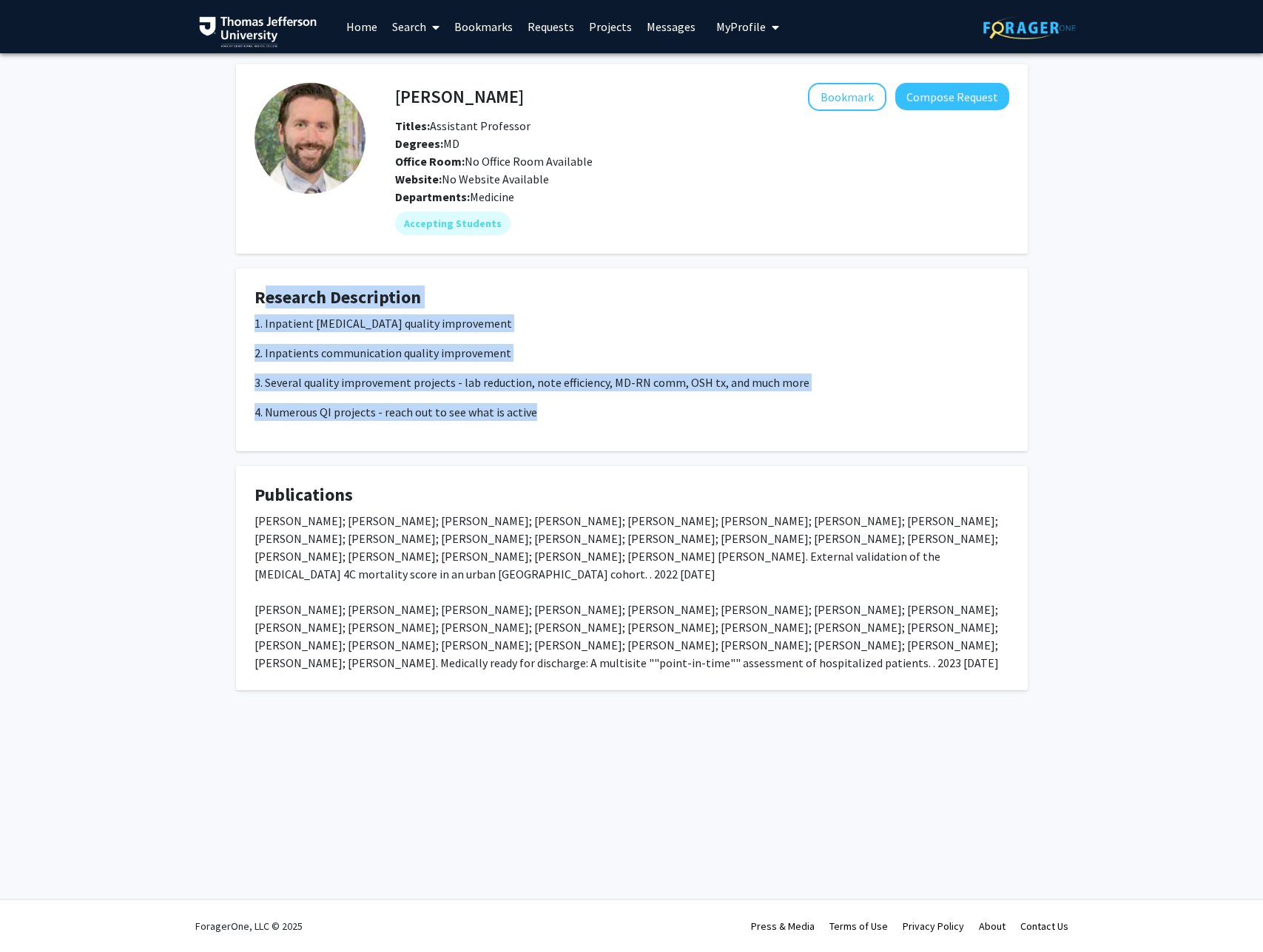
drag, startPoint x: 309, startPoint y: 309, endPoint x: 550, endPoint y: 438, distance: 273.4
click at [551, 438] on fg-card "Research Description 1. Inpatient heart failure quality improvement 2. Inpatien…" at bounding box center [632, 360] width 792 height 183
click at [550, 438] on fg-card "Research Description 1. Inpatient heart failure quality improvement 2. Inpatien…" at bounding box center [632, 360] width 792 height 183
drag, startPoint x: 555, startPoint y: 435, endPoint x: 238, endPoint y: 297, distance: 345.7
click at [238, 297] on fg-card "Research Description 1. Inpatient heart failure quality improvement 2. Inpatien…" at bounding box center [632, 360] width 792 height 183
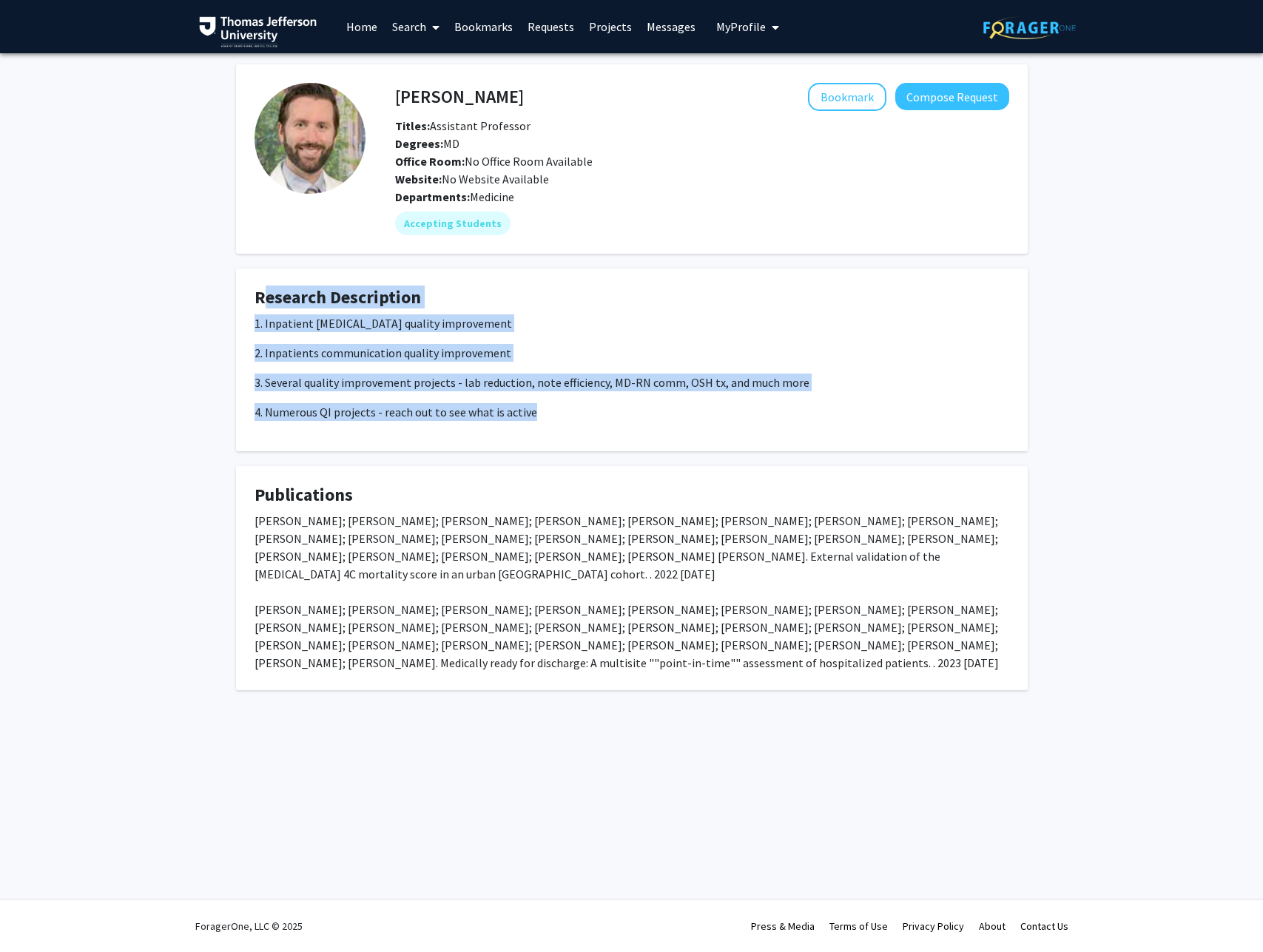
click at [239, 296] on fg-card "Research Description 1. Inpatient heart failure quality improvement 2. Inpatien…" at bounding box center [632, 360] width 792 height 183
drag, startPoint x: 305, startPoint y: 314, endPoint x: 607, endPoint y: 434, distance: 325.0
click at [607, 434] on fg-card "Research Description 1. Inpatient heart failure quality improvement 2. Inpatien…" at bounding box center [632, 360] width 792 height 183
click at [605, 432] on div "1. Inpatient heart failure quality improvement 2. Inpatients communication qual…" at bounding box center [632, 373] width 755 height 119
drag, startPoint x: 606, startPoint y: 429, endPoint x: 246, endPoint y: 305, distance: 380.8
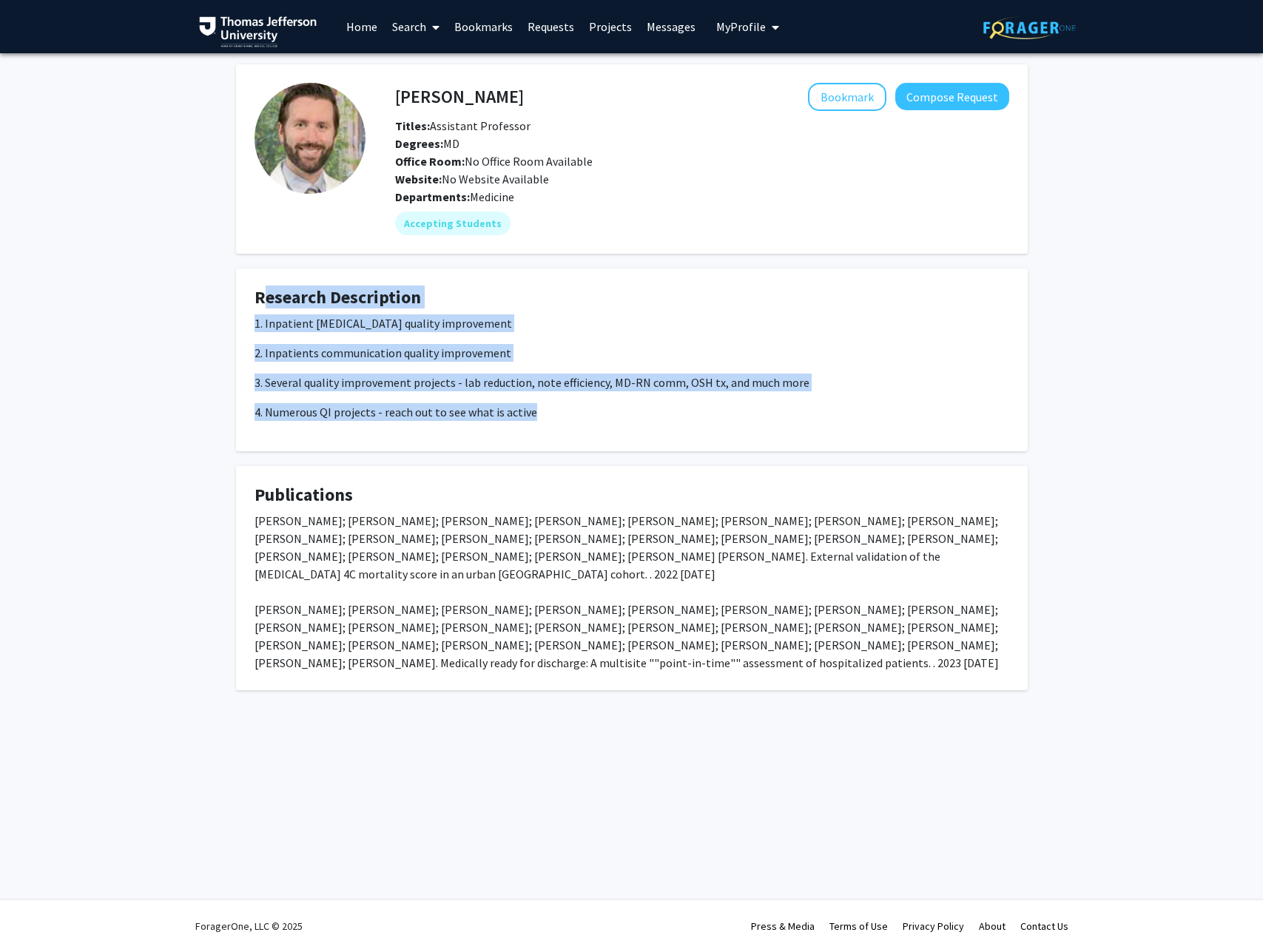
click at [246, 305] on fg-card "Research Description 1. Inpatient heart failure quality improvement 2. Inpatien…" at bounding box center [632, 360] width 792 height 183
drag, startPoint x: 246, startPoint y: 305, endPoint x: 556, endPoint y: 417, distance: 329.6
click at [556, 417] on fg-card "Research Description 1. Inpatient heart failure quality improvement 2. Inpatien…" at bounding box center [632, 360] width 792 height 183
click at [555, 417] on p "4. Numerous QI projects - reach out to see what is active" at bounding box center [632, 413] width 755 height 18
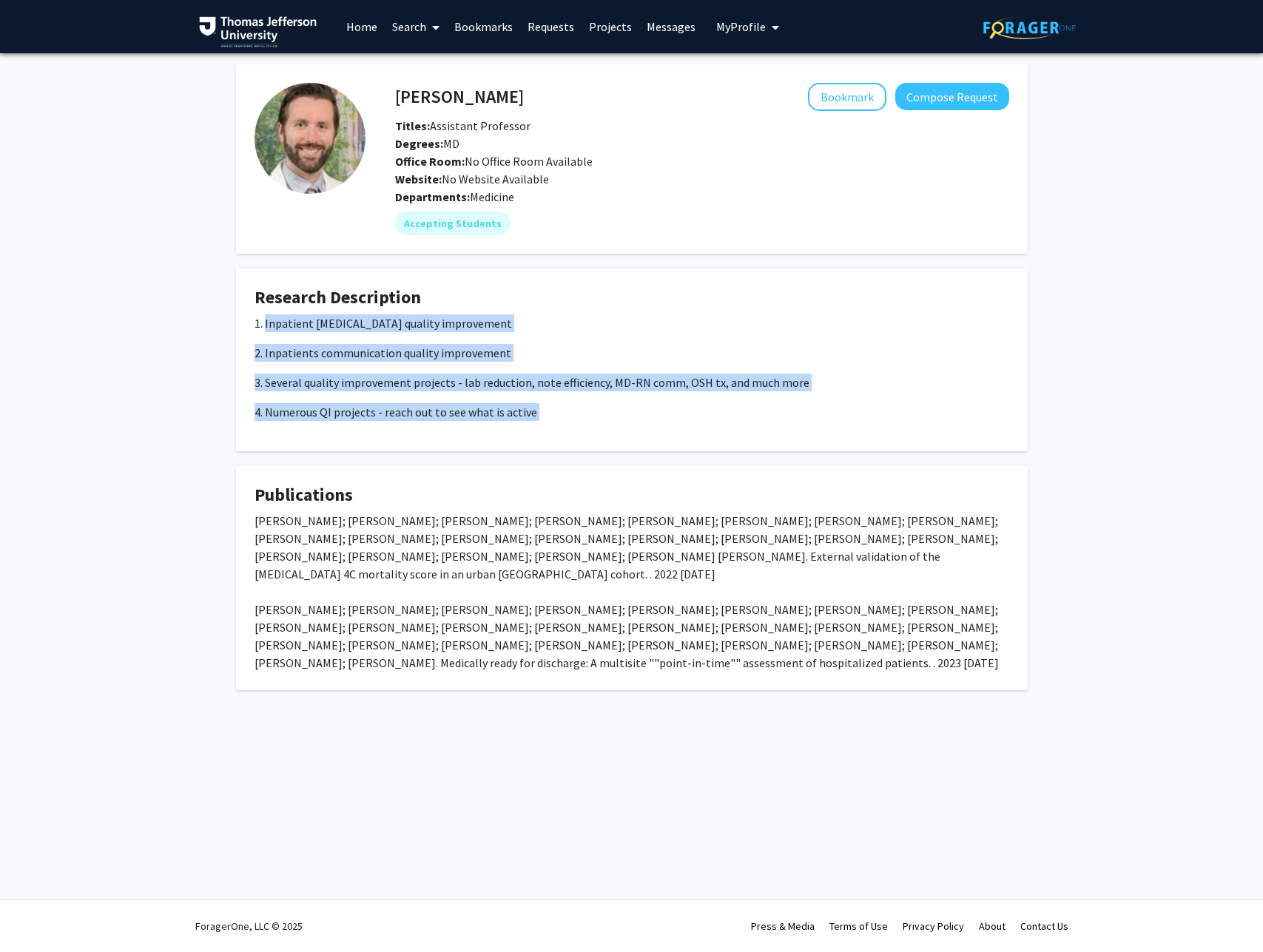
drag, startPoint x: 426, startPoint y: 379, endPoint x: 274, endPoint y: 317, distance: 164.2
click at [274, 317] on div "1. Inpatient heart failure quality improvement 2. Inpatients communication qual…" at bounding box center [632, 367] width 755 height 106
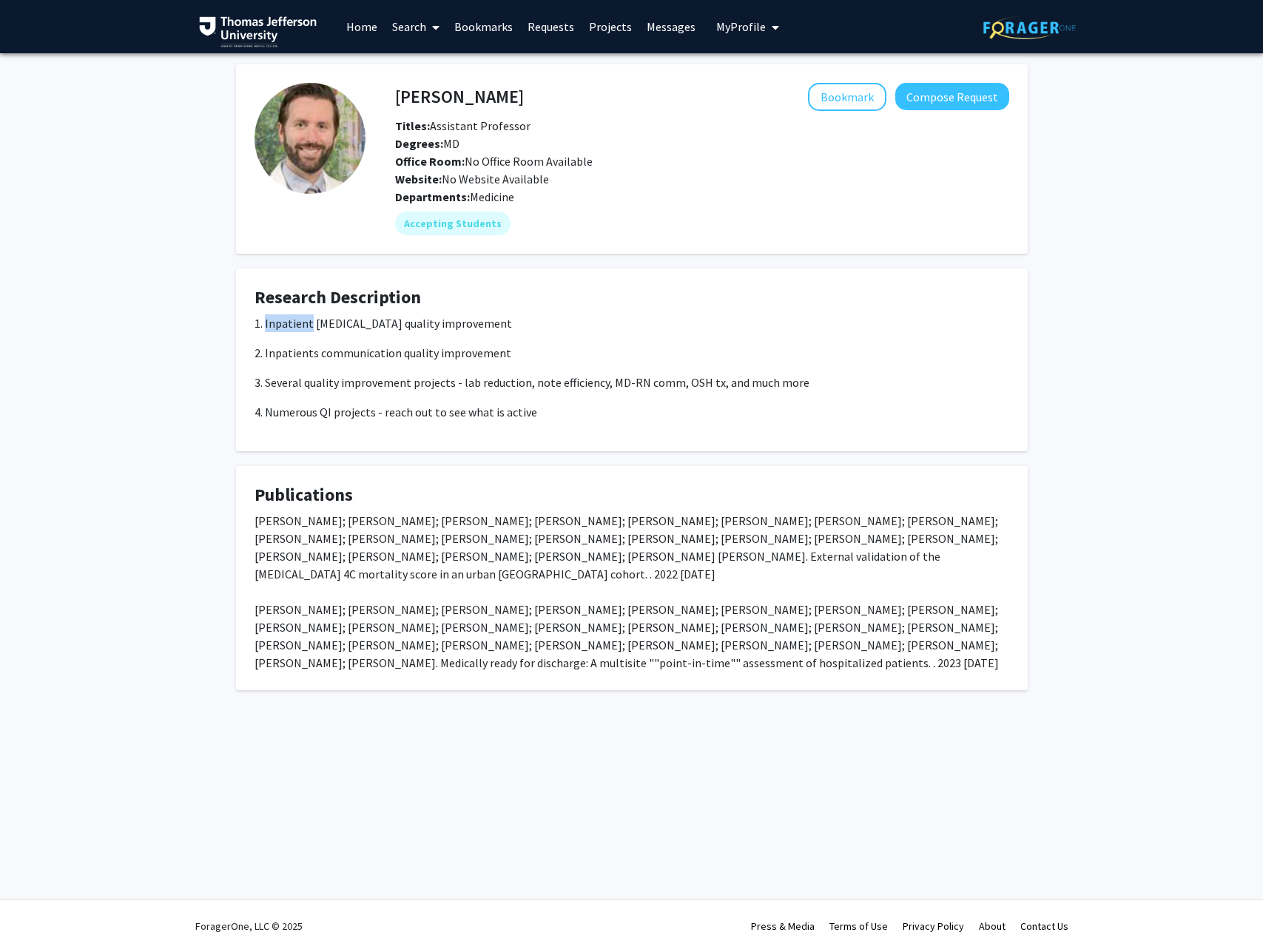
click at [274, 317] on p "1. Inpatient heart failure quality improvement" at bounding box center [632, 323] width 755 height 18
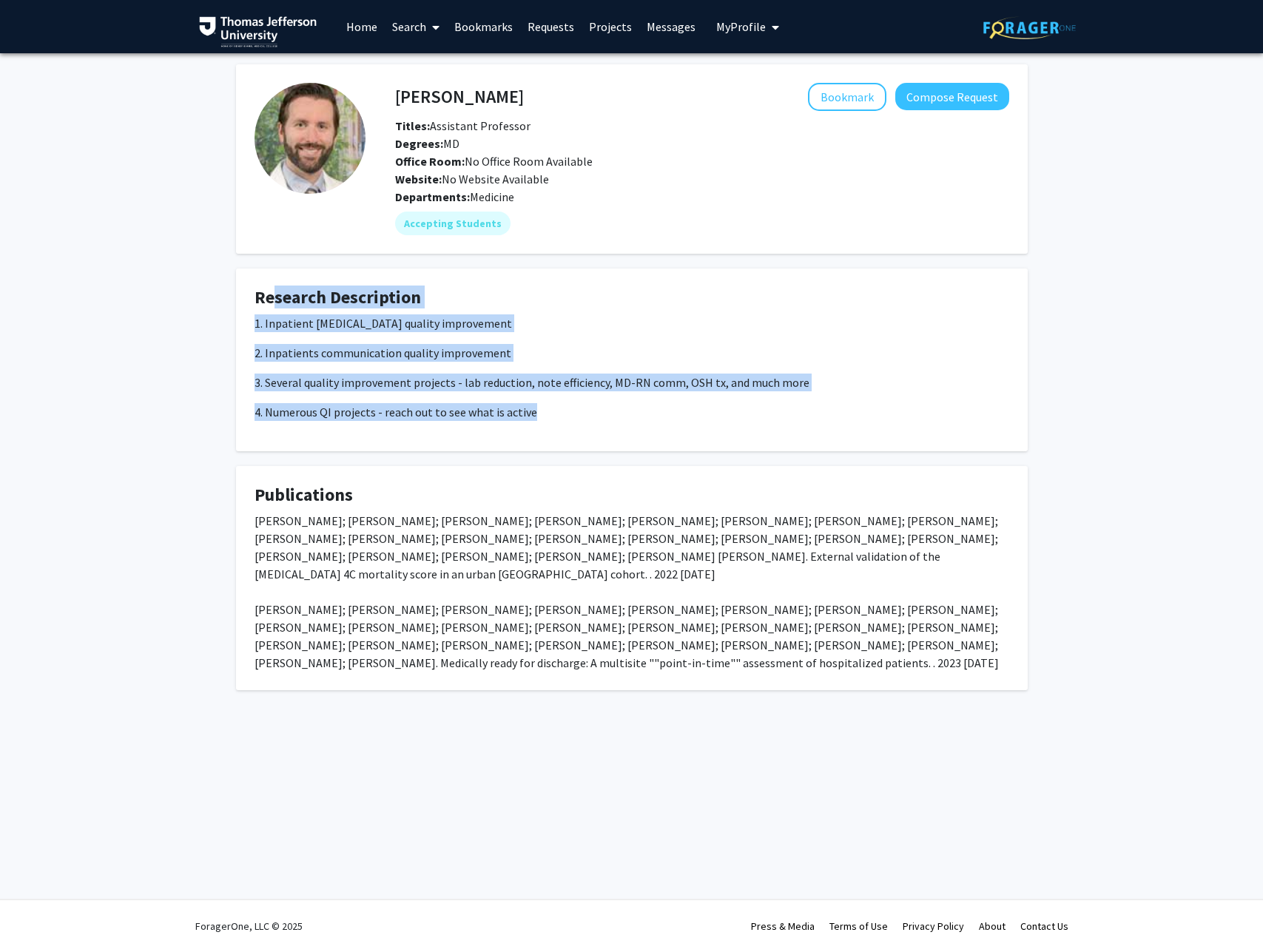
drag, startPoint x: 260, startPoint y: 306, endPoint x: 546, endPoint y: 443, distance: 317.1
click at [546, 443] on fg-card "Research Description 1. Inpatient heart failure quality improvement 2. Inpatien…" at bounding box center [632, 360] width 792 height 183
click at [547, 443] on fg-card "Research Description 1. Inpatient heart failure quality improvement 2. Inpatien…" at bounding box center [632, 360] width 792 height 183
drag, startPoint x: 548, startPoint y: 435, endPoint x: 243, endPoint y: 299, distance: 333.9
click at [243, 299] on fg-card "Research Description 1. Inpatient heart failure quality improvement 2. Inpatien…" at bounding box center [632, 360] width 792 height 183
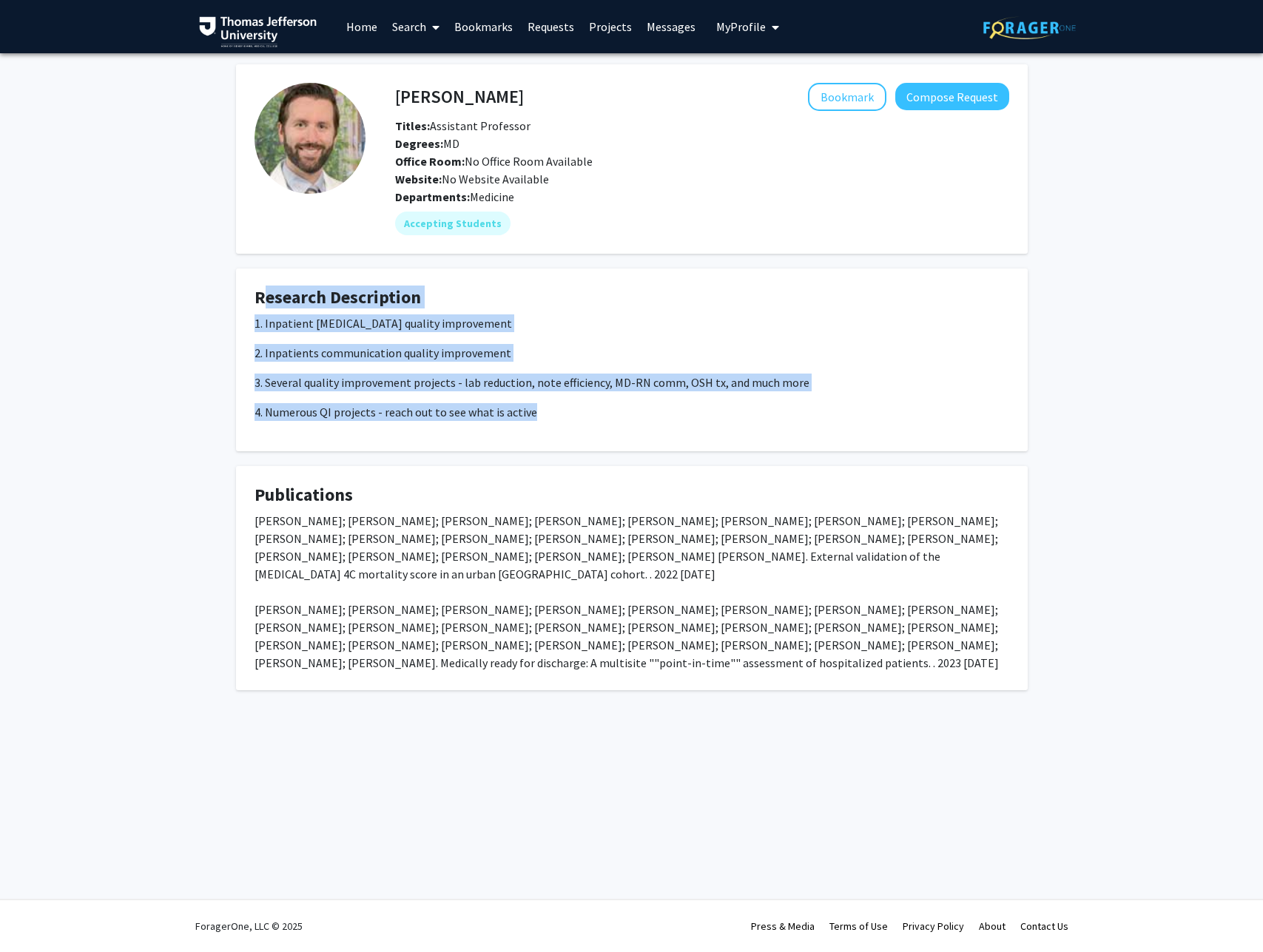
click at [246, 298] on fg-card "Research Description 1. Inpatient heart failure quality improvement 2. Inpatien…" at bounding box center [632, 360] width 792 height 183
drag, startPoint x: 386, startPoint y: 337, endPoint x: 535, endPoint y: 405, distance: 163.8
click at [535, 405] on fg-card "Research Description 1. Inpatient heart failure quality improvement 2. Inpatien…" at bounding box center [632, 360] width 792 height 183
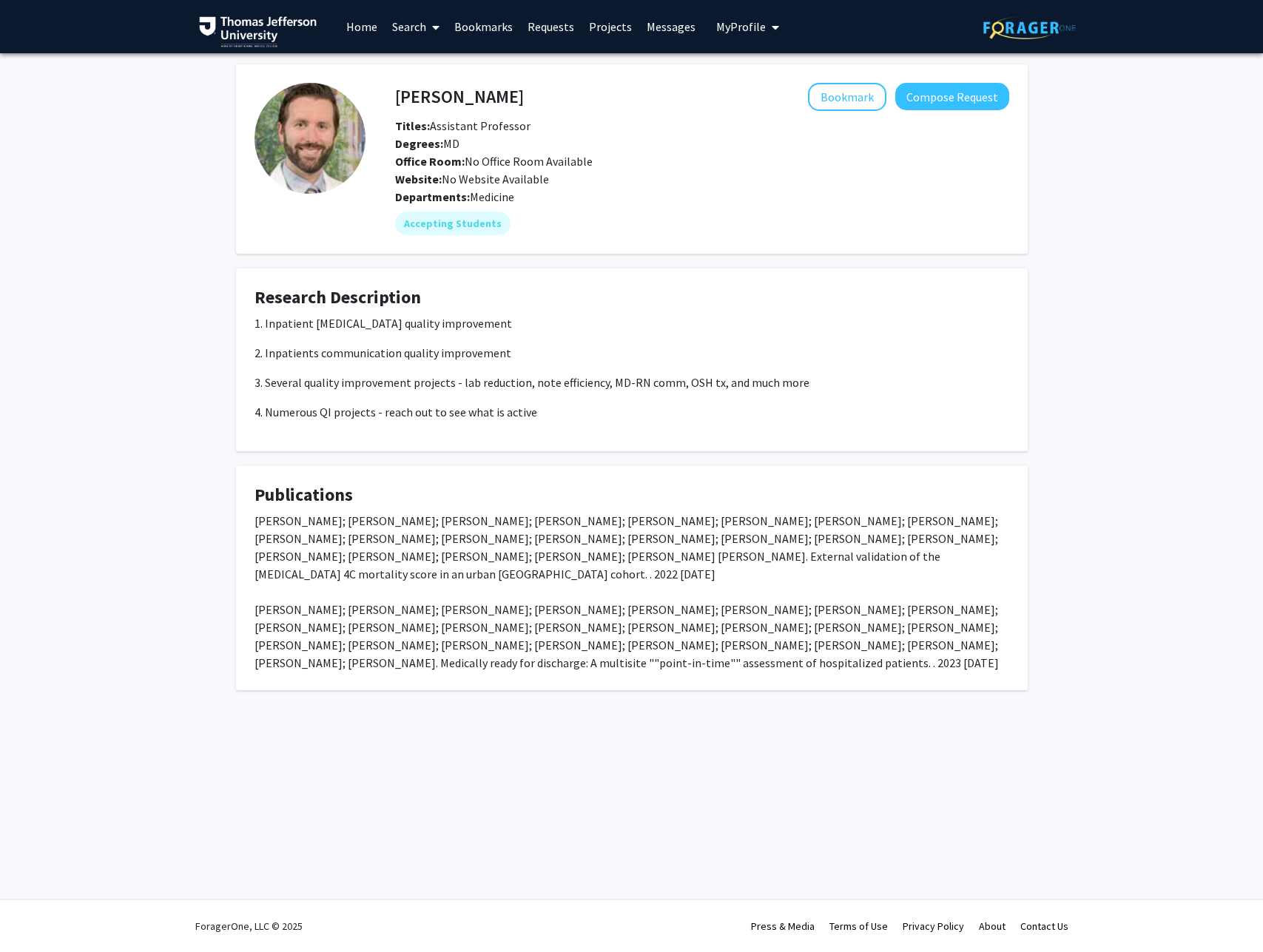
drag, startPoint x: 535, startPoint y: 405, endPoint x: 771, endPoint y: 171, distance: 332.3
click at [536, 405] on p "4. Numerous QI projects - reach out to see what is active" at bounding box center [632, 413] width 755 height 18
